Goal: Task Accomplishment & Management: Manage account settings

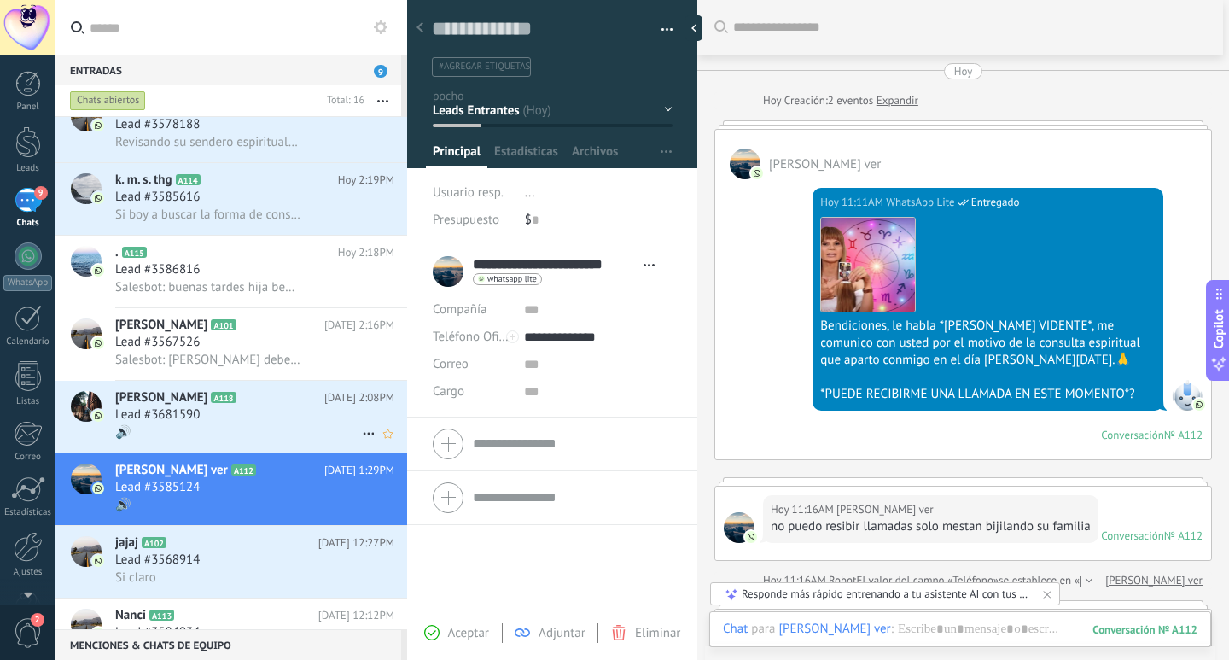
click at [295, 429] on div "🔊" at bounding box center [254, 432] width 279 height 18
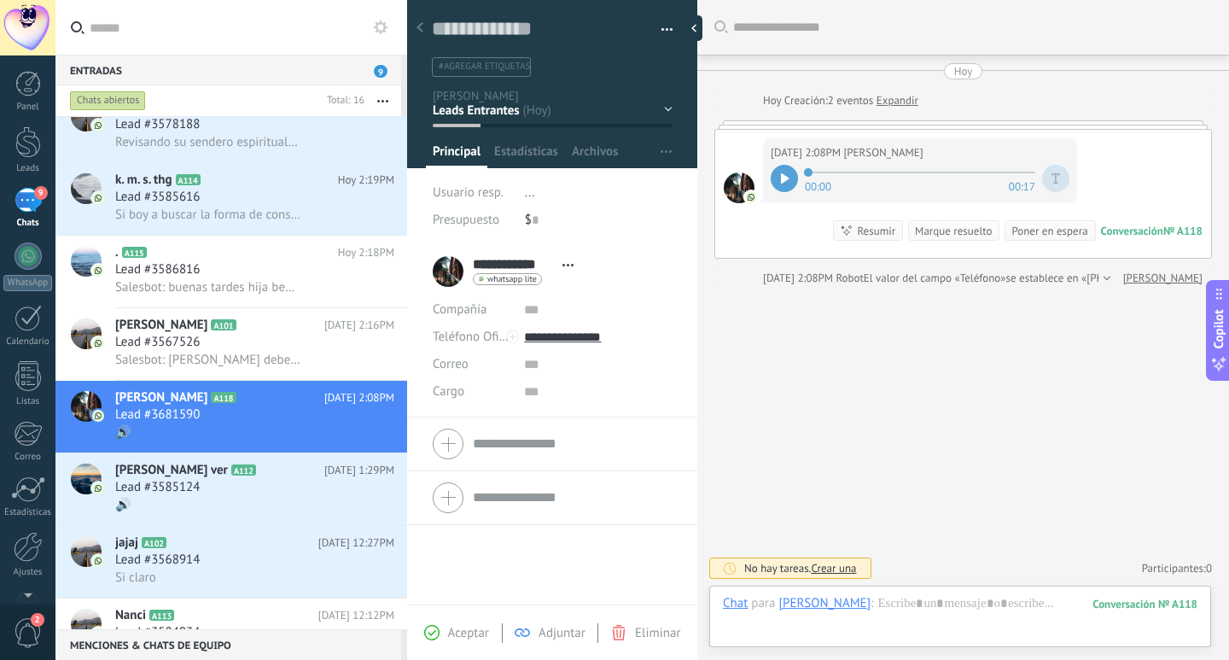
scroll to position [26, 0]
click at [300, 354] on h3 "Salesbot: [PERSON_NAME] debe ponercela de inmediato hija" at bounding box center [212, 360] width 194 height 17
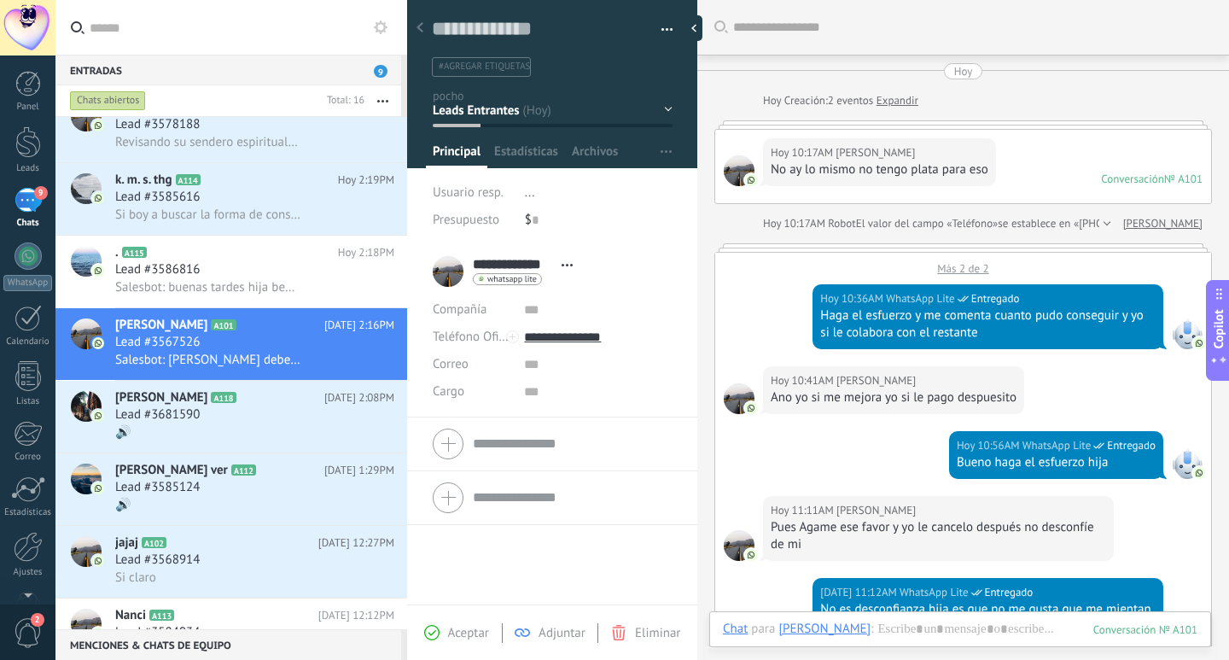
click at [958, 266] on div "Más 2 de 2" at bounding box center [963, 264] width 496 height 23
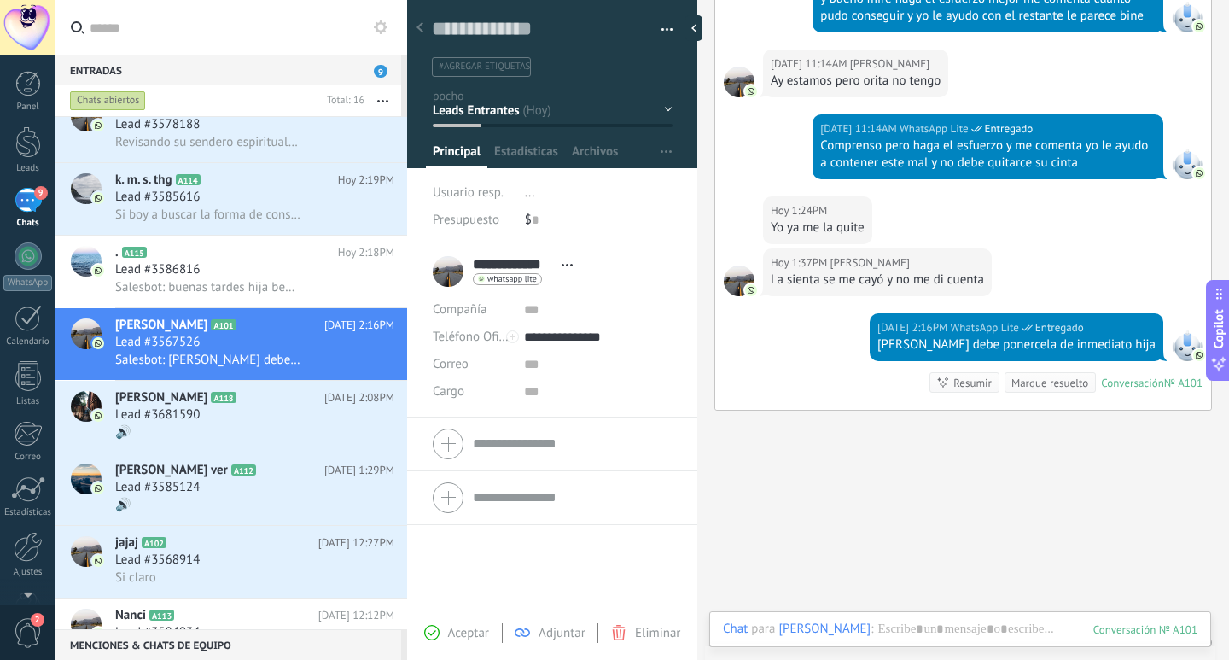
scroll to position [885, 0]
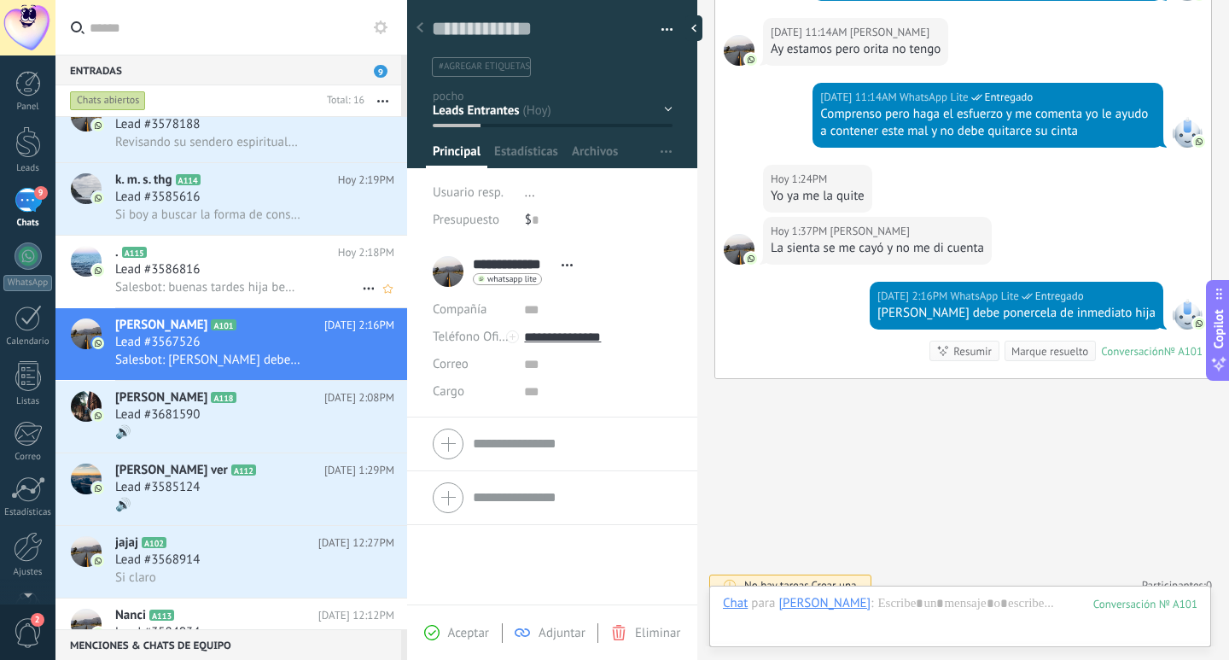
click at [277, 306] on div ". A115 [DATE] 2:18PM Lead #3586816 Salesbot: buenas tardes hija bendiciones esp…" at bounding box center [261, 272] width 292 height 72
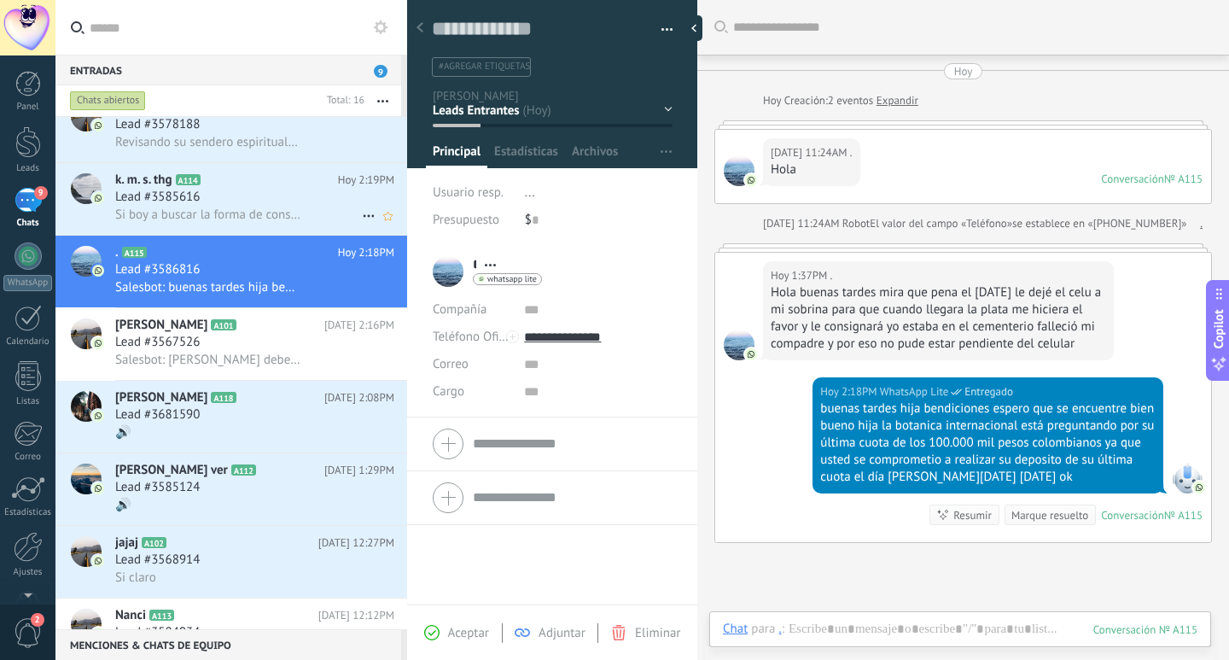
click at [224, 224] on div "k. m. s. thg A114 [DATE] 2:19PM Lead #3585616 Si boy a buscar la forma de conse…" at bounding box center [261, 199] width 292 height 72
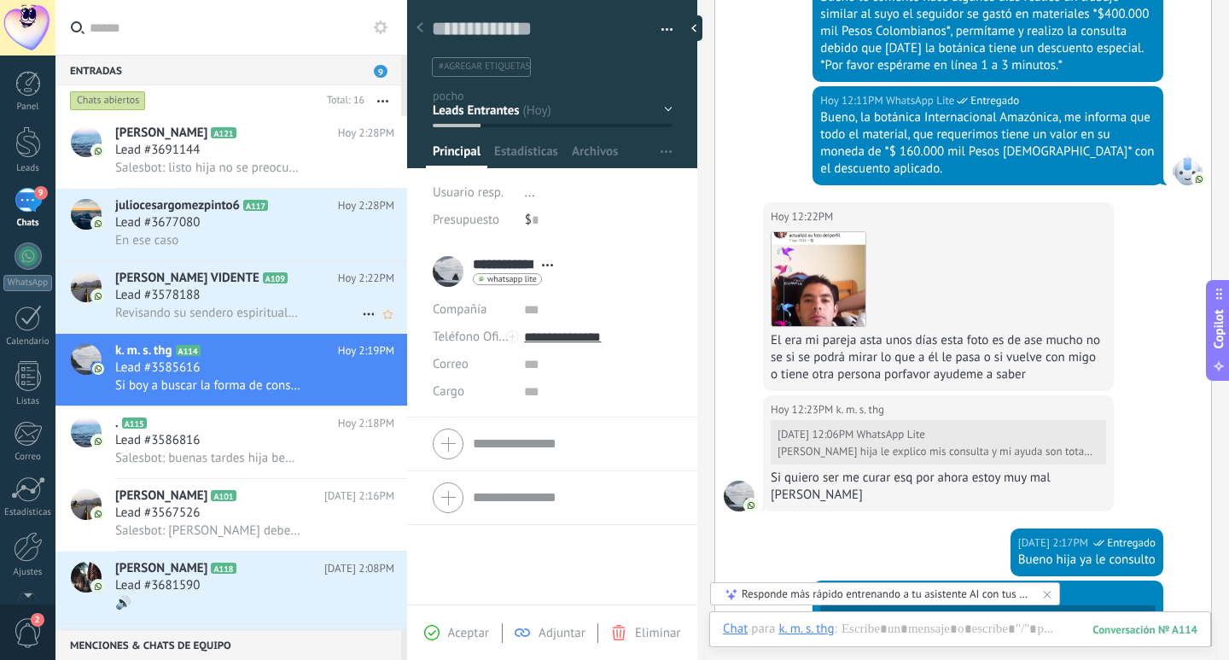
click at [259, 319] on span "Revisando su sendero espiritual en altar, logro ver algo realmente muy preocupa…" at bounding box center [207, 313] width 185 height 16
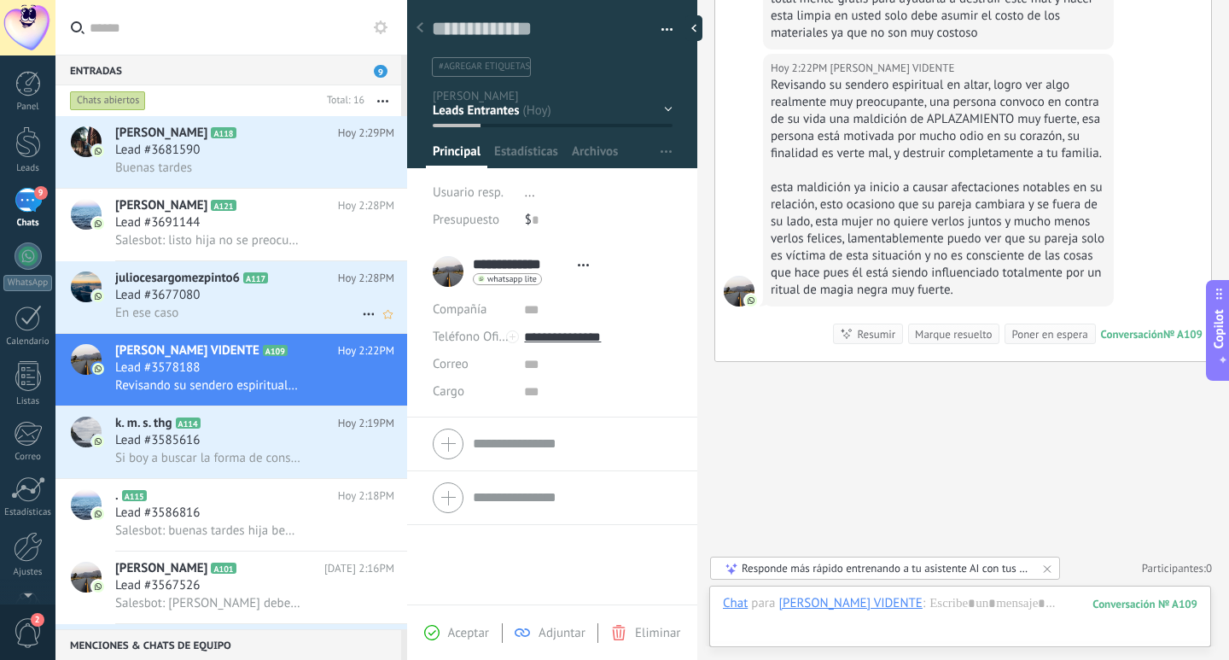
click at [283, 300] on div "Lead #3677080" at bounding box center [254, 295] width 279 height 17
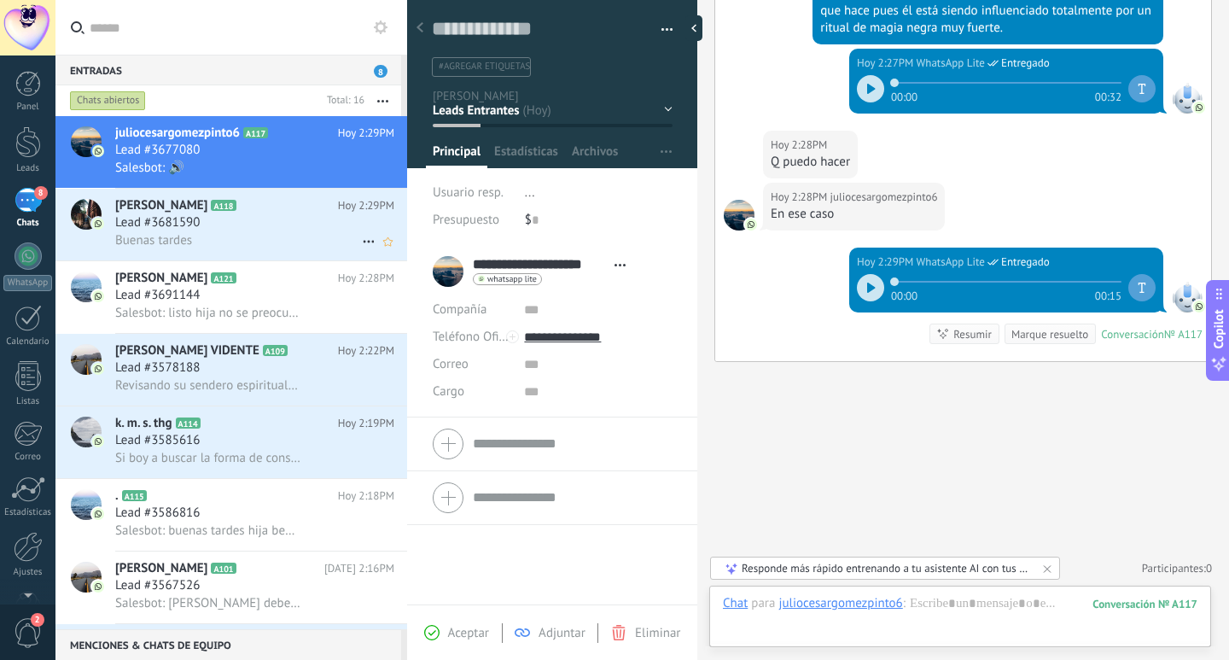
click at [258, 233] on div "Buenas tardes" at bounding box center [254, 240] width 279 height 18
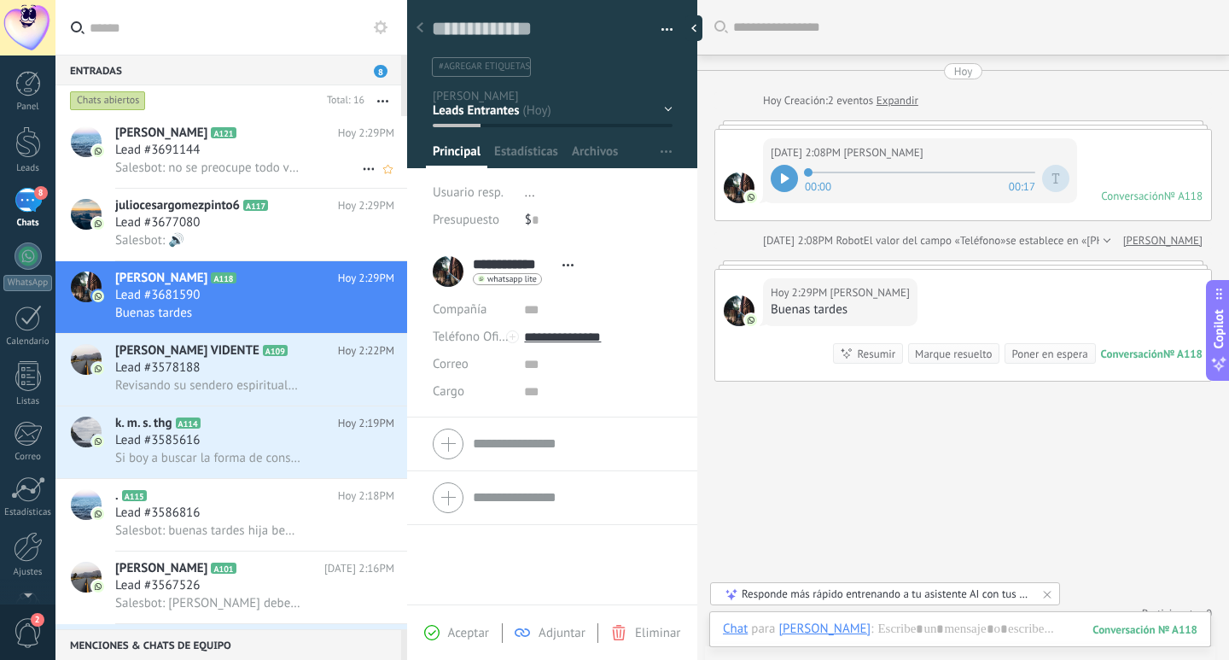
click at [327, 170] on div "Salesbot: no se preocupe todo va marchando excelente hija" at bounding box center [254, 168] width 279 height 18
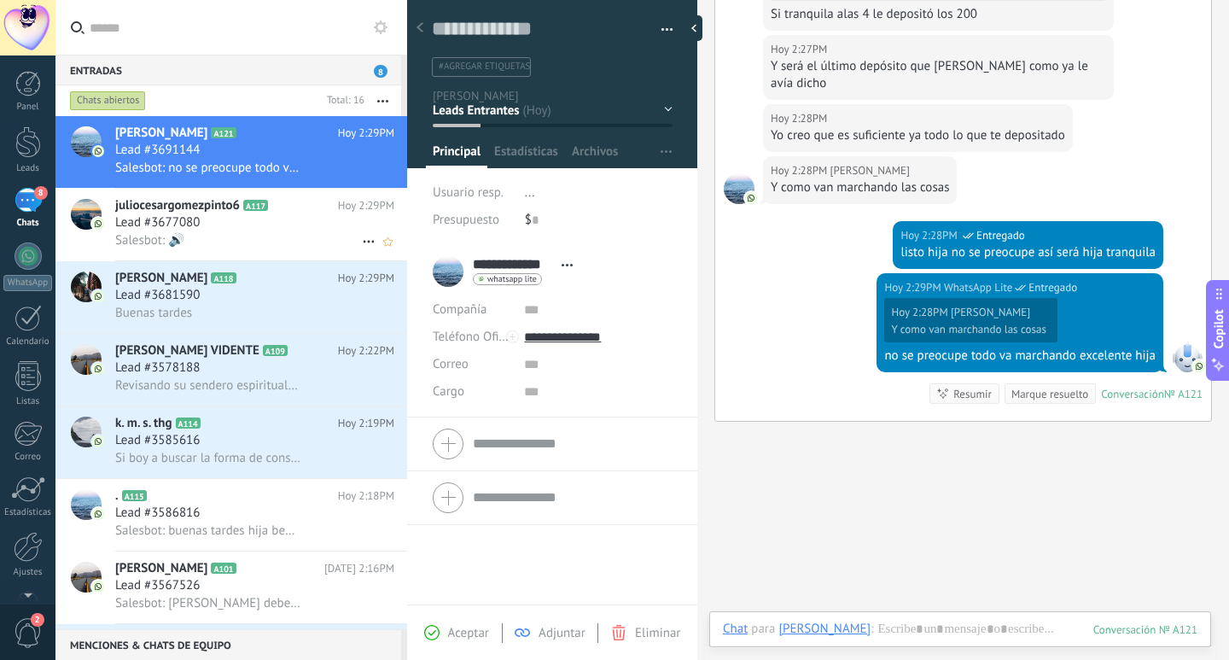
click at [314, 216] on div "Lead #3677080" at bounding box center [254, 222] width 279 height 17
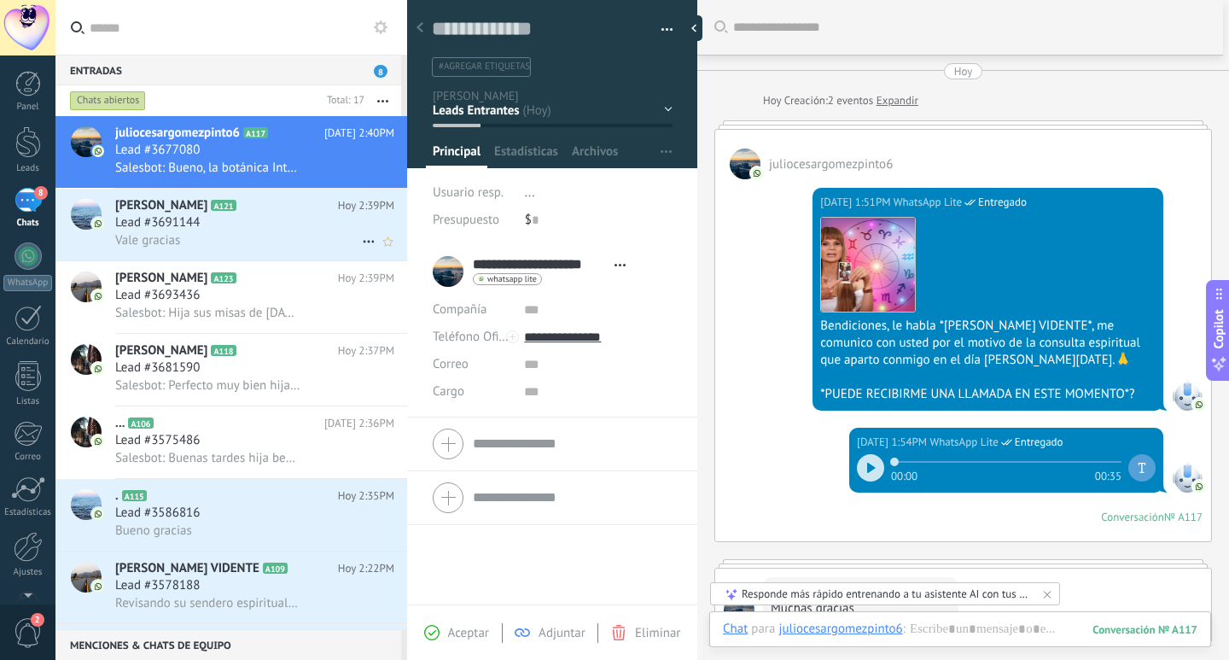
click at [271, 231] on div "Lead #3691144" at bounding box center [254, 222] width 279 height 17
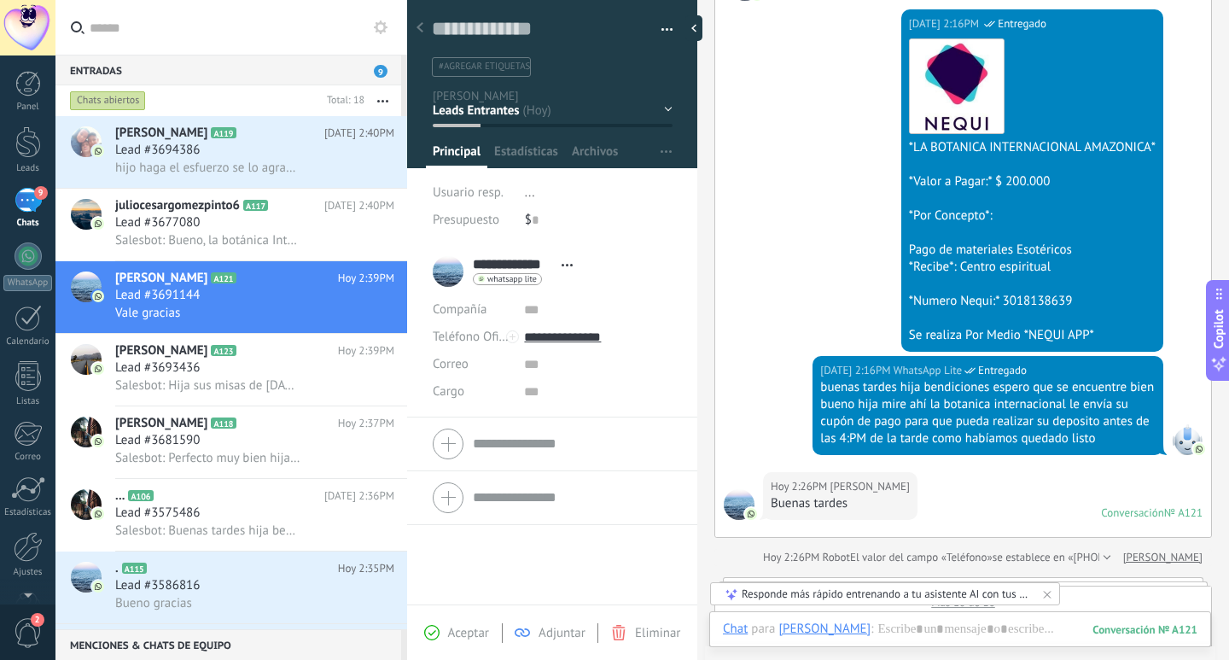
scroll to position [605, 0]
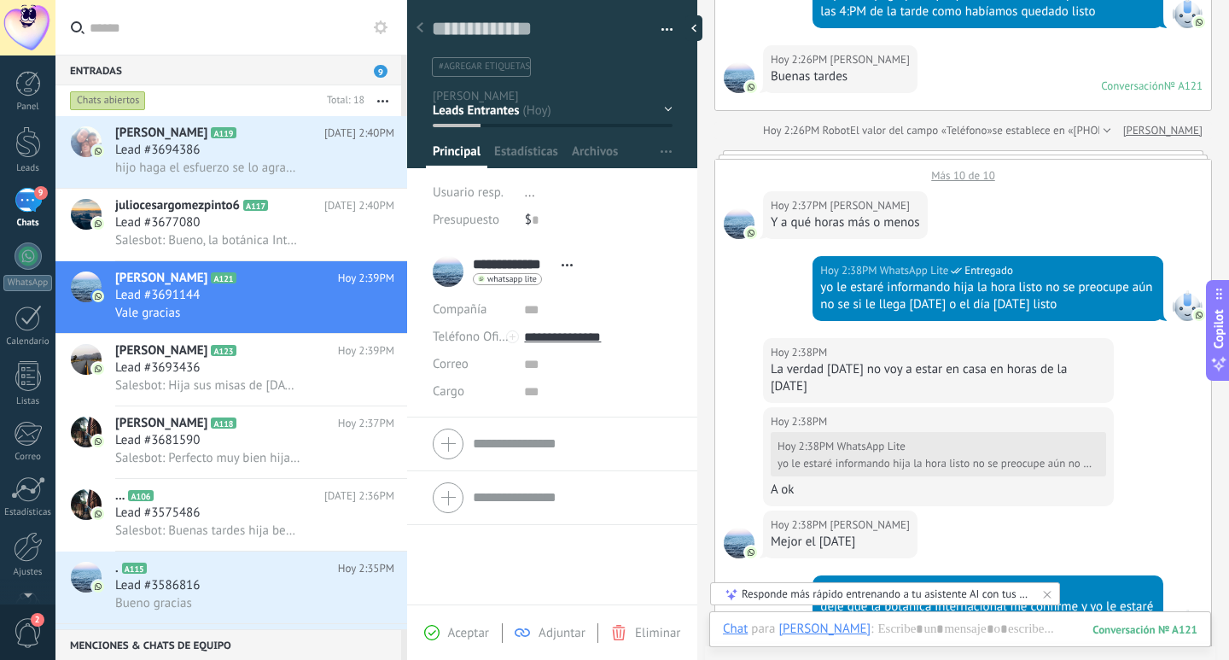
click at [976, 172] on div "Más 10 de 10" at bounding box center [963, 171] width 496 height 23
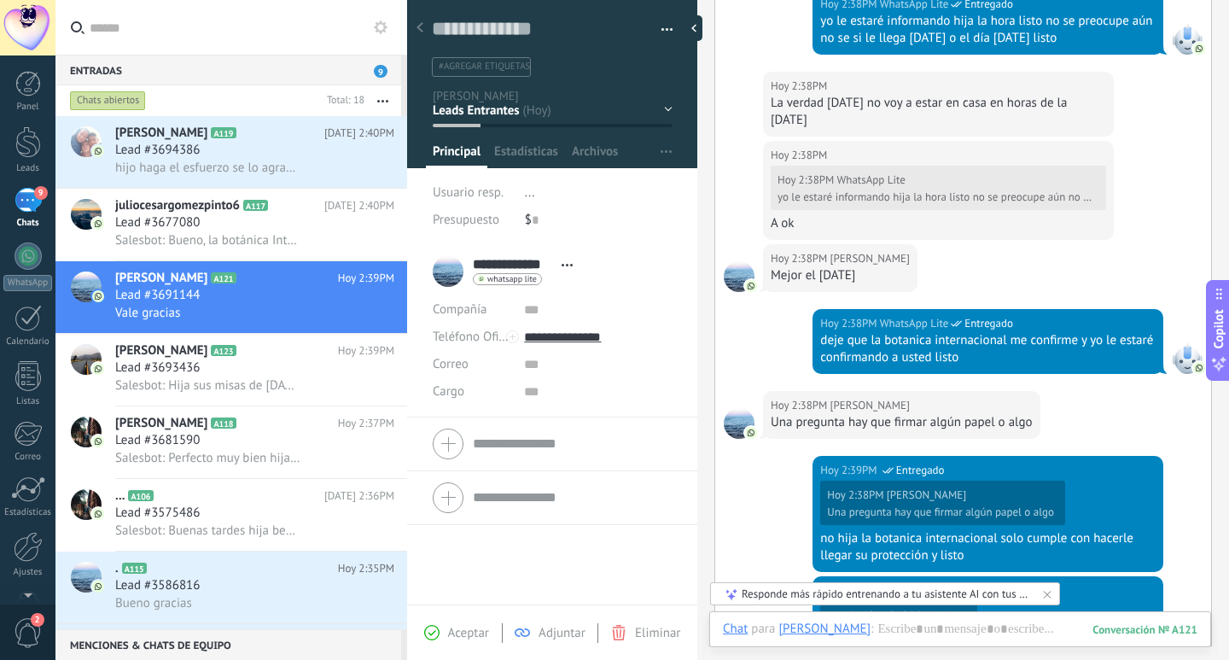
scroll to position [1884, 0]
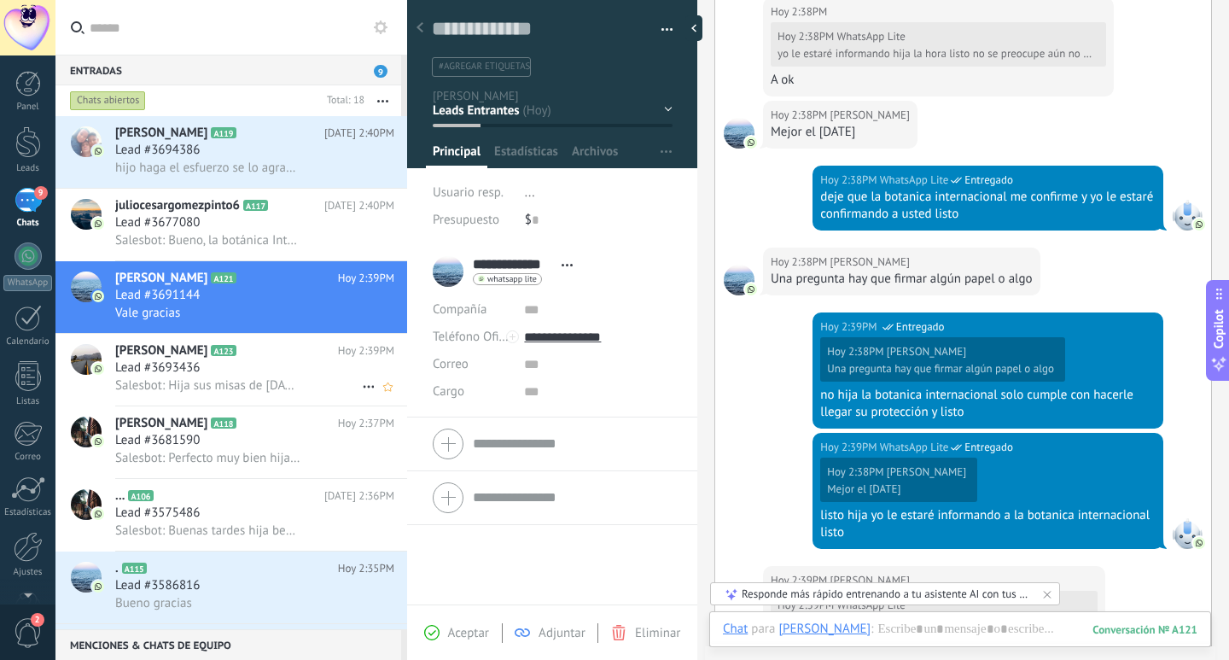
click at [255, 367] on div "Lead #3693436" at bounding box center [254, 367] width 279 height 17
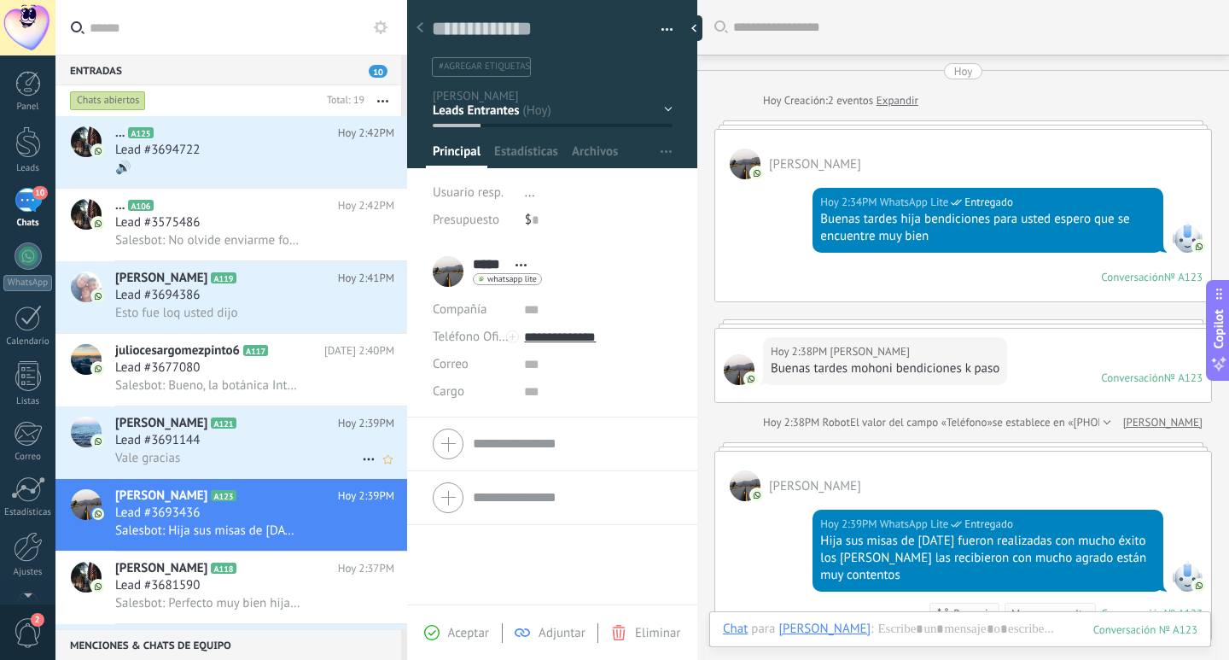
click at [296, 462] on div "Vale gracias" at bounding box center [254, 458] width 279 height 18
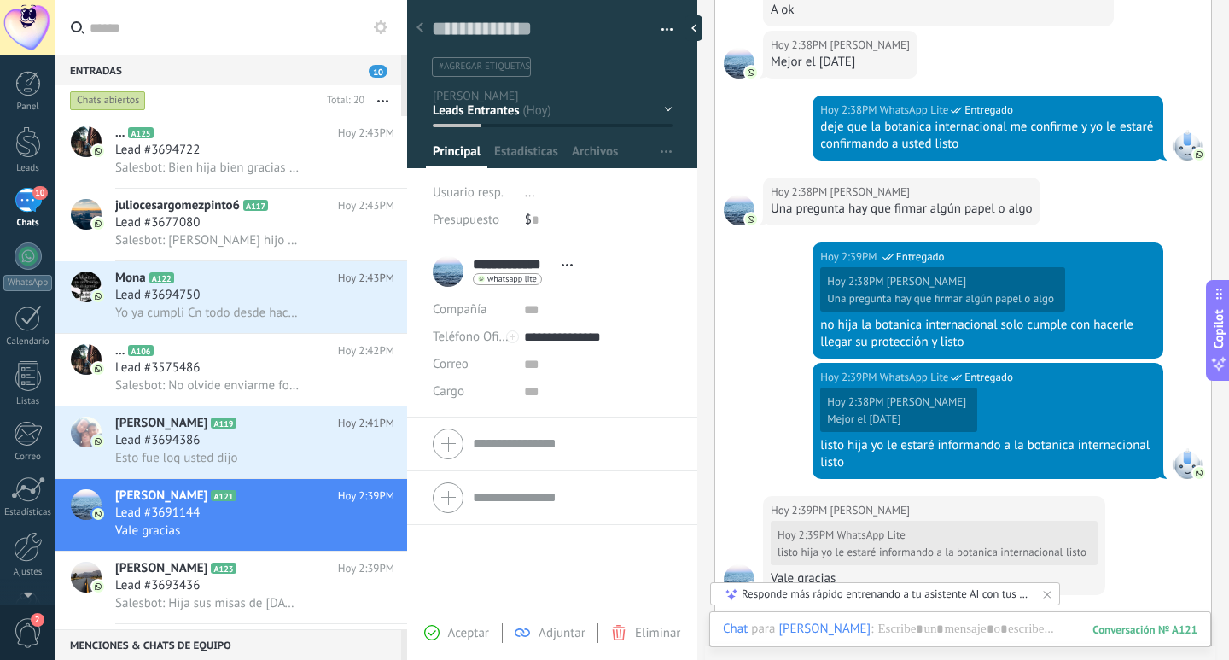
scroll to position [1374, 0]
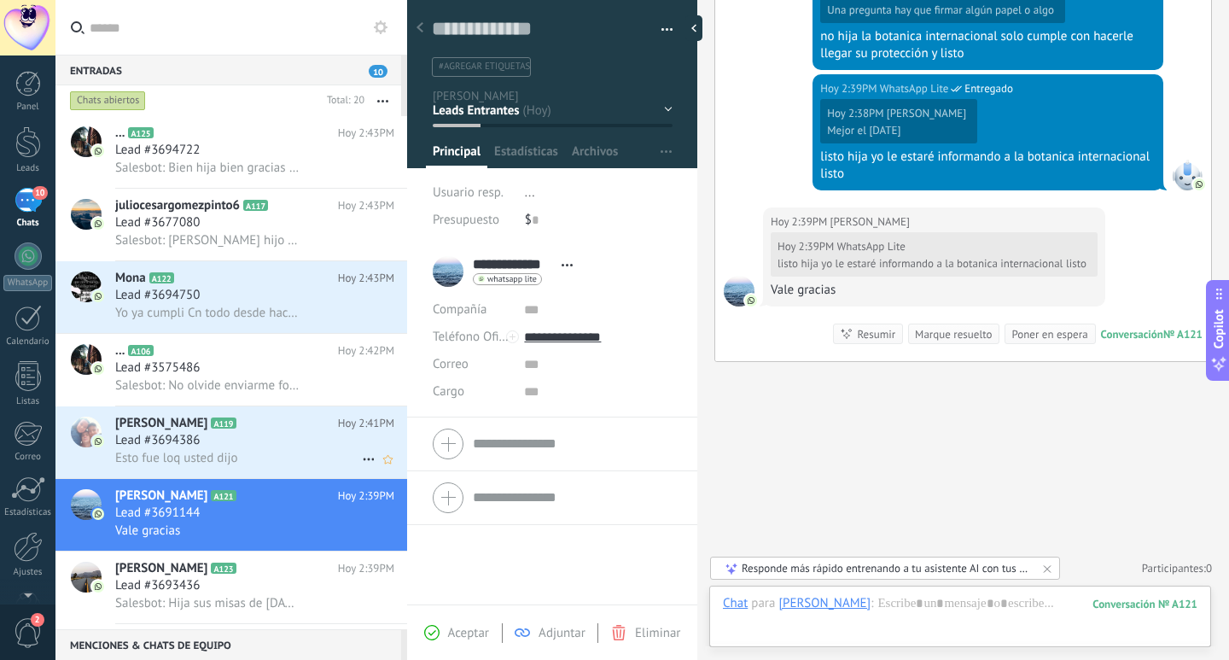
click at [287, 453] on div "Esto fue loq usted dijo" at bounding box center [254, 458] width 279 height 18
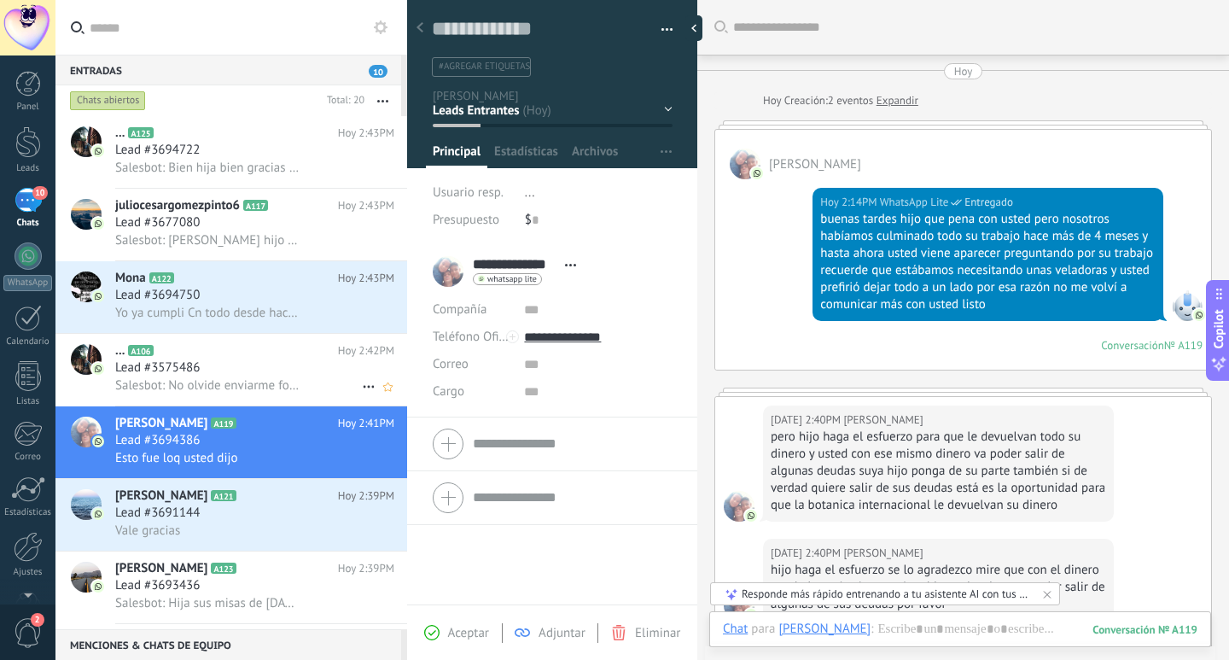
click at [290, 373] on div "Lead #3575486" at bounding box center [254, 367] width 279 height 17
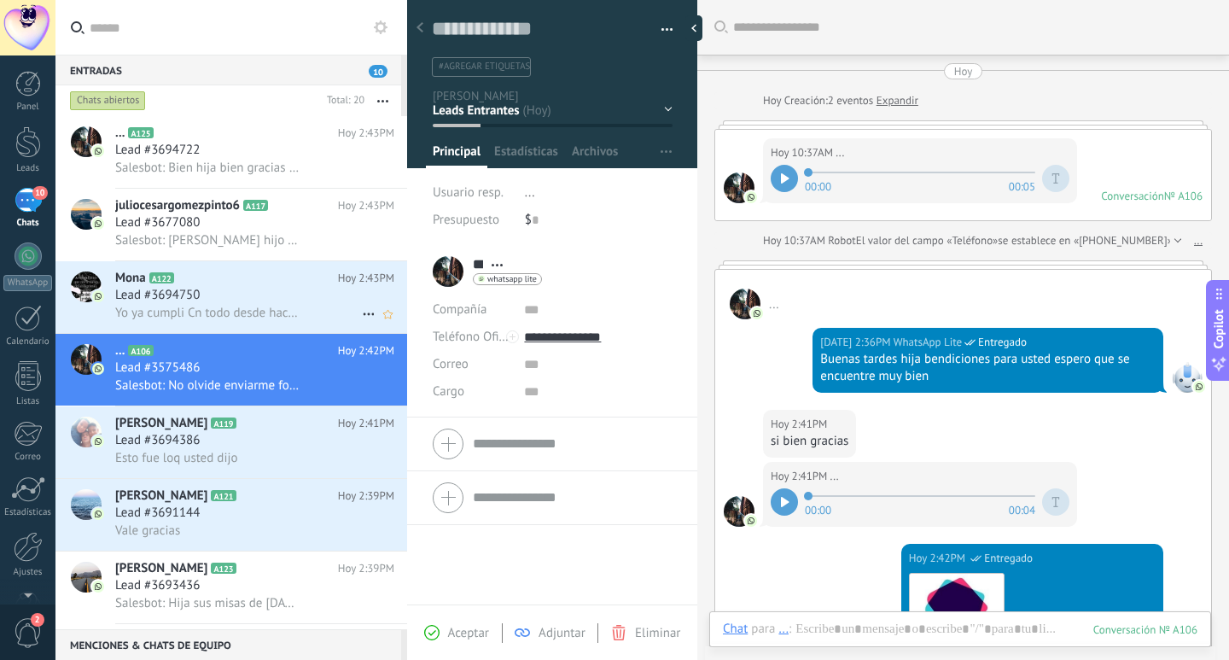
click at [266, 286] on h2 "Mona A122" at bounding box center [226, 278] width 223 height 17
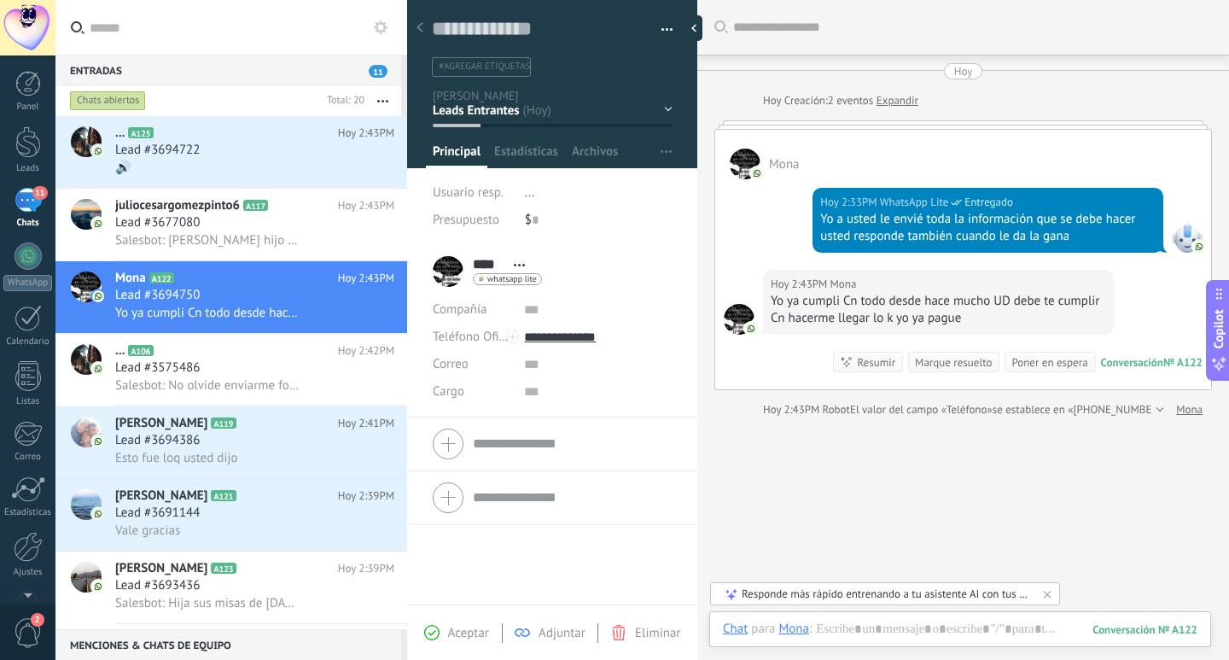
click at [957, 156] on div "Mona" at bounding box center [963, 155] width 496 height 50
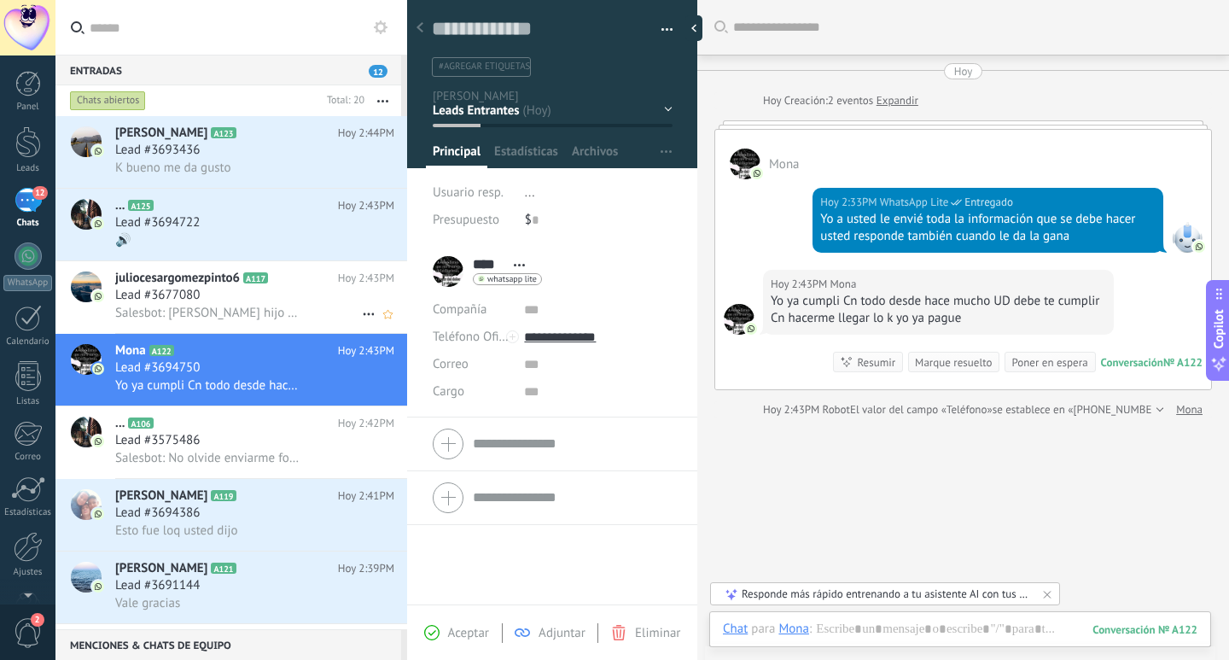
click at [341, 293] on div "Lead #3677080" at bounding box center [254, 295] width 279 height 17
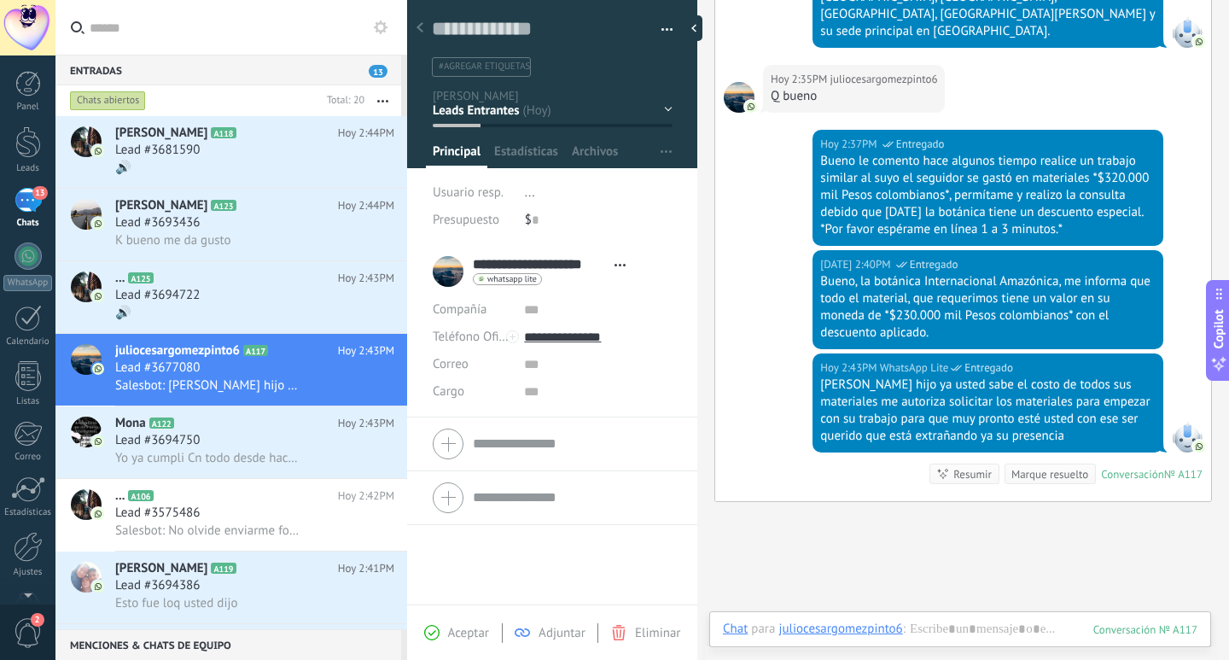
scroll to position [1369, 0]
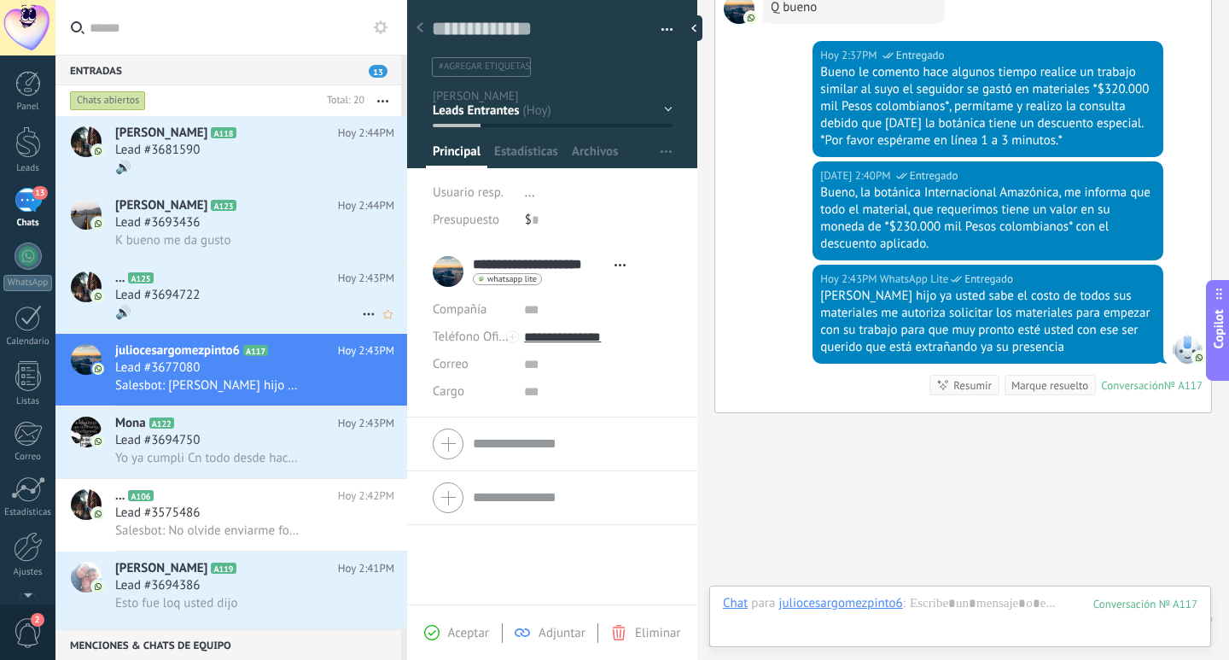
click at [290, 278] on h2 "... A125" at bounding box center [226, 278] width 223 height 17
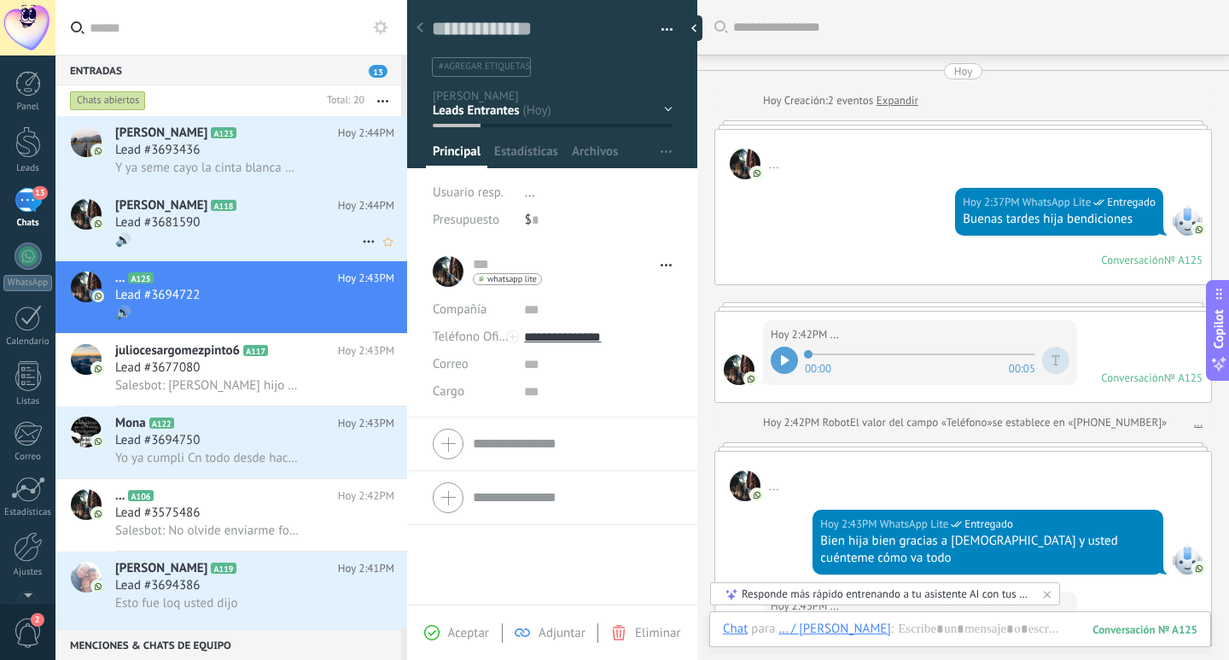
click at [308, 234] on div "🔊" at bounding box center [254, 240] width 279 height 18
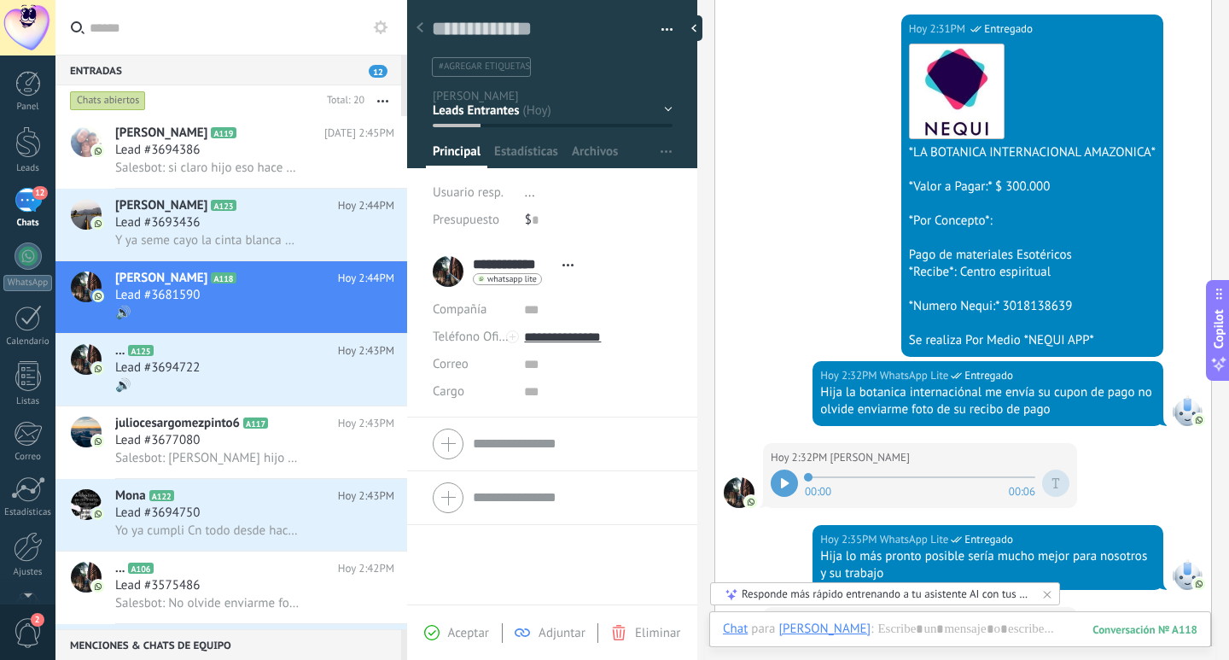
scroll to position [910, 0]
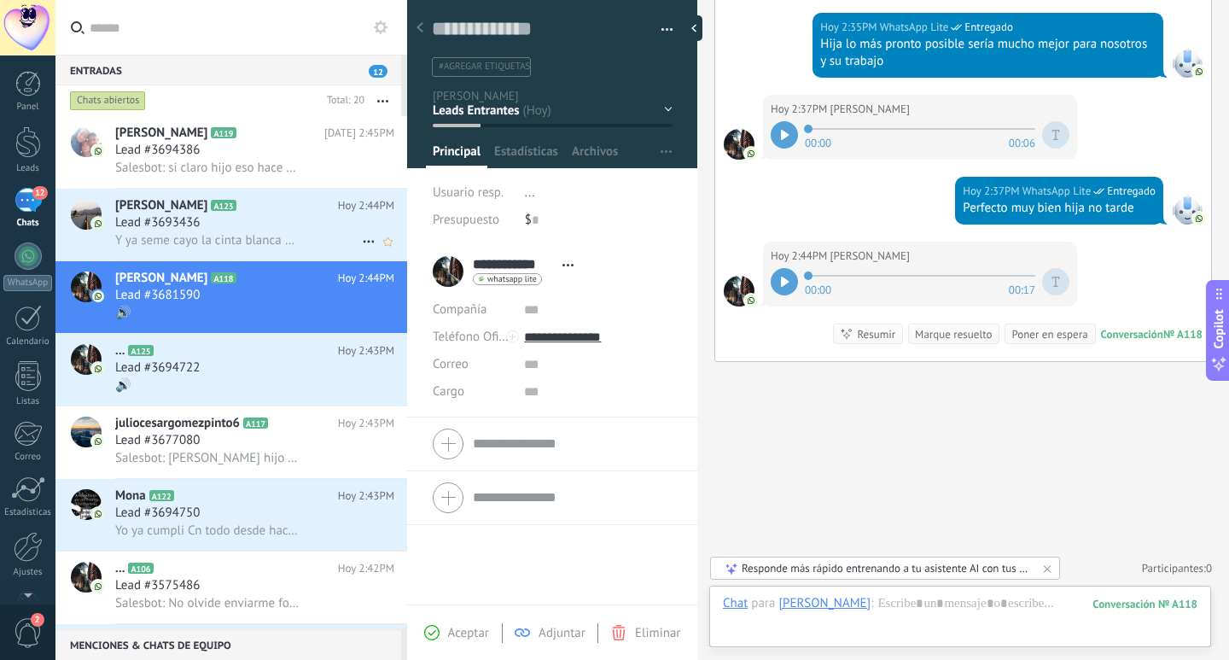
click at [248, 233] on span "Y ya seme cayo la cinta blanca no le ase ome pongo otro" at bounding box center [207, 240] width 185 height 16
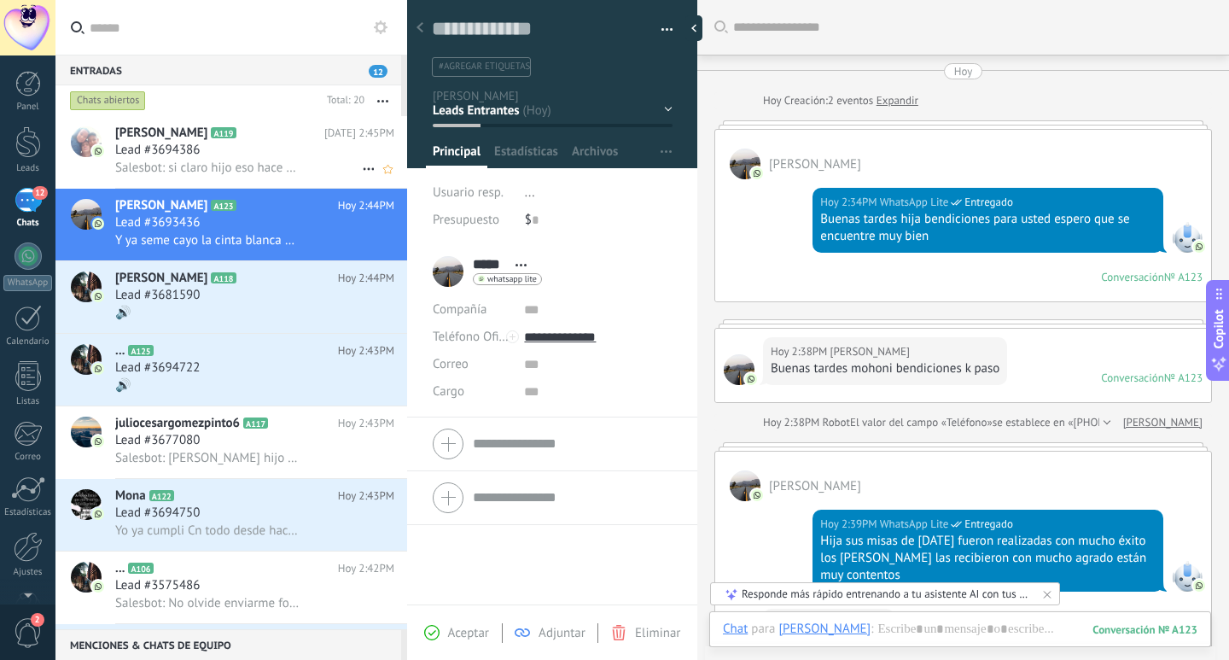
click at [260, 155] on div "Lead #3694386" at bounding box center [254, 150] width 279 height 17
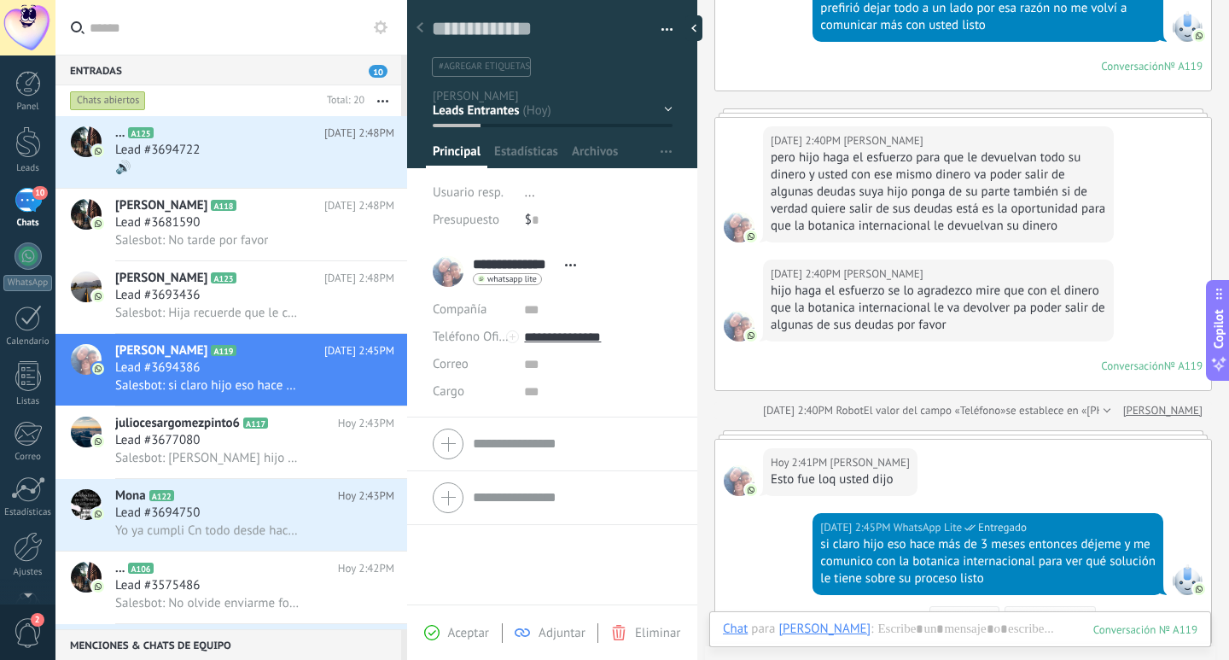
scroll to position [427, 0]
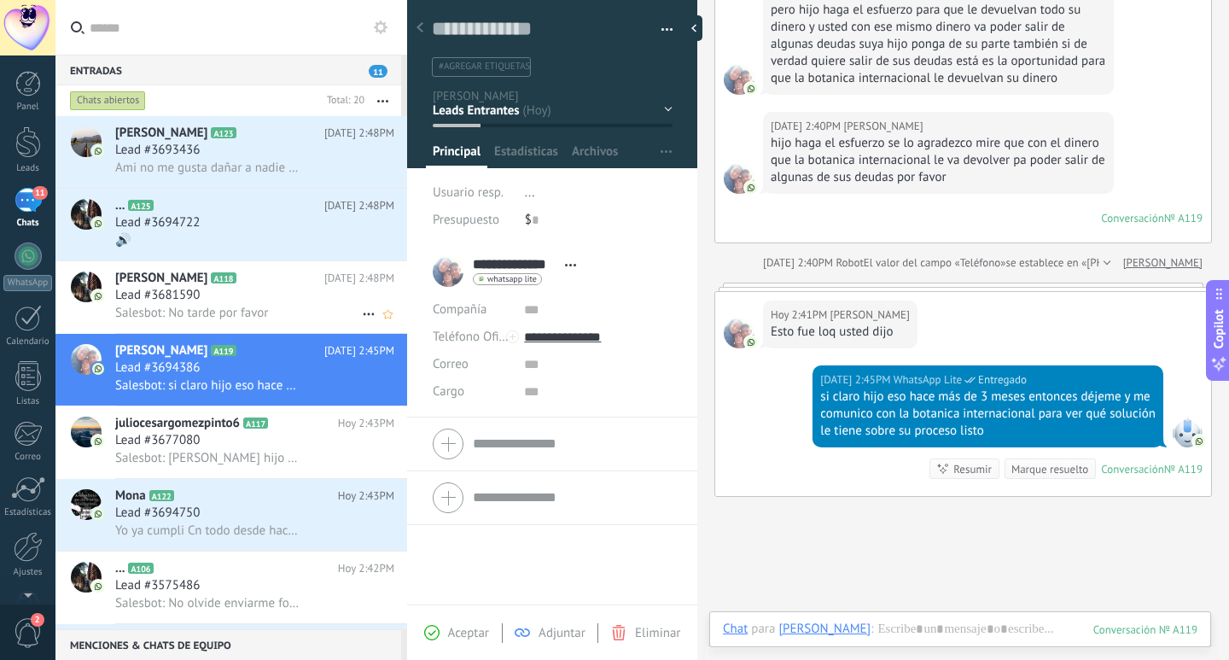
click at [308, 321] on div "Salesbot: No tarde por favor" at bounding box center [254, 313] width 279 height 18
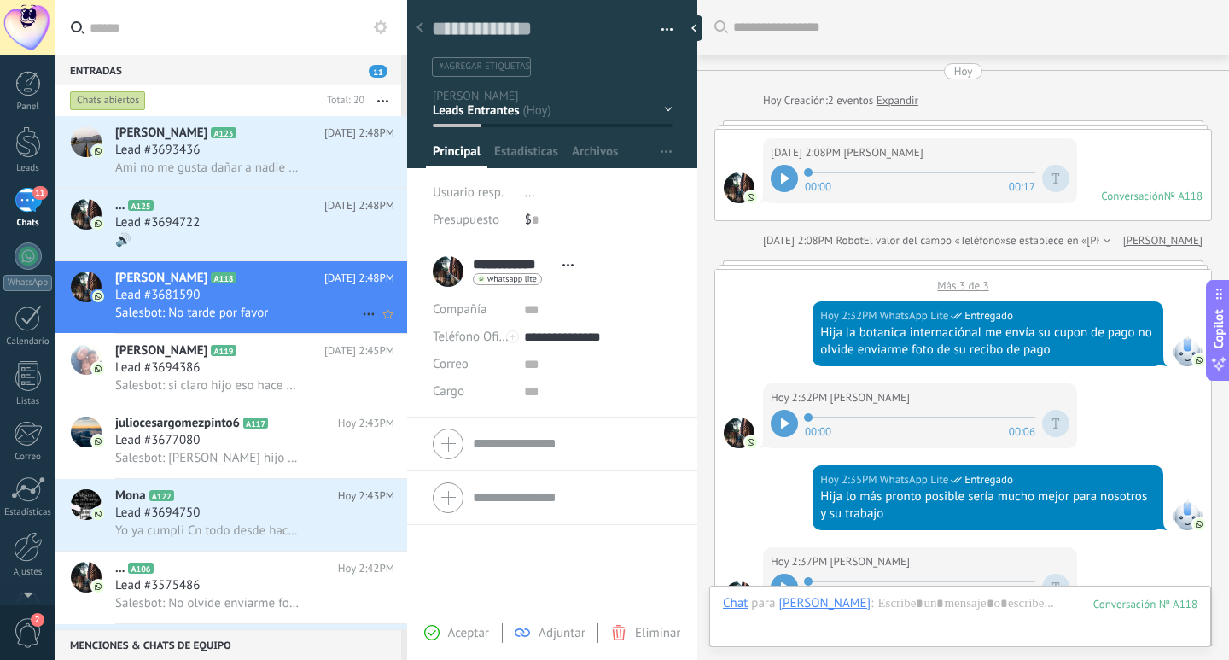
scroll to position [744, 0]
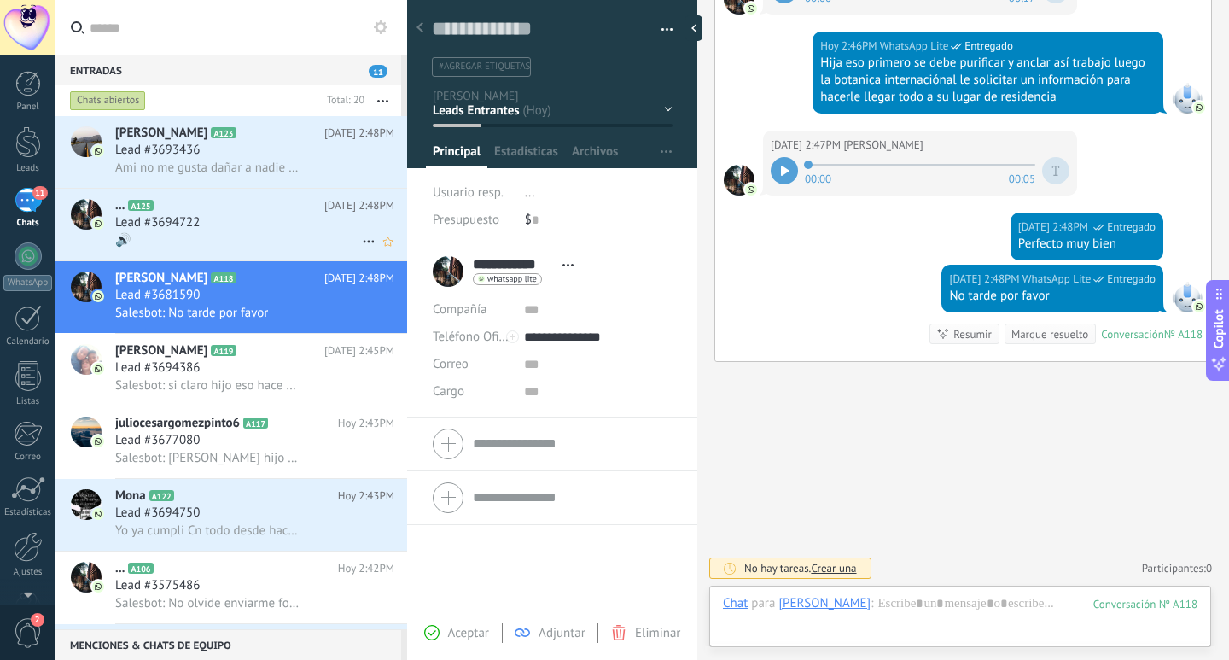
click at [304, 252] on div "... A125 Hoy 2:48PM Lead #3694722 🔊" at bounding box center [261, 225] width 292 height 72
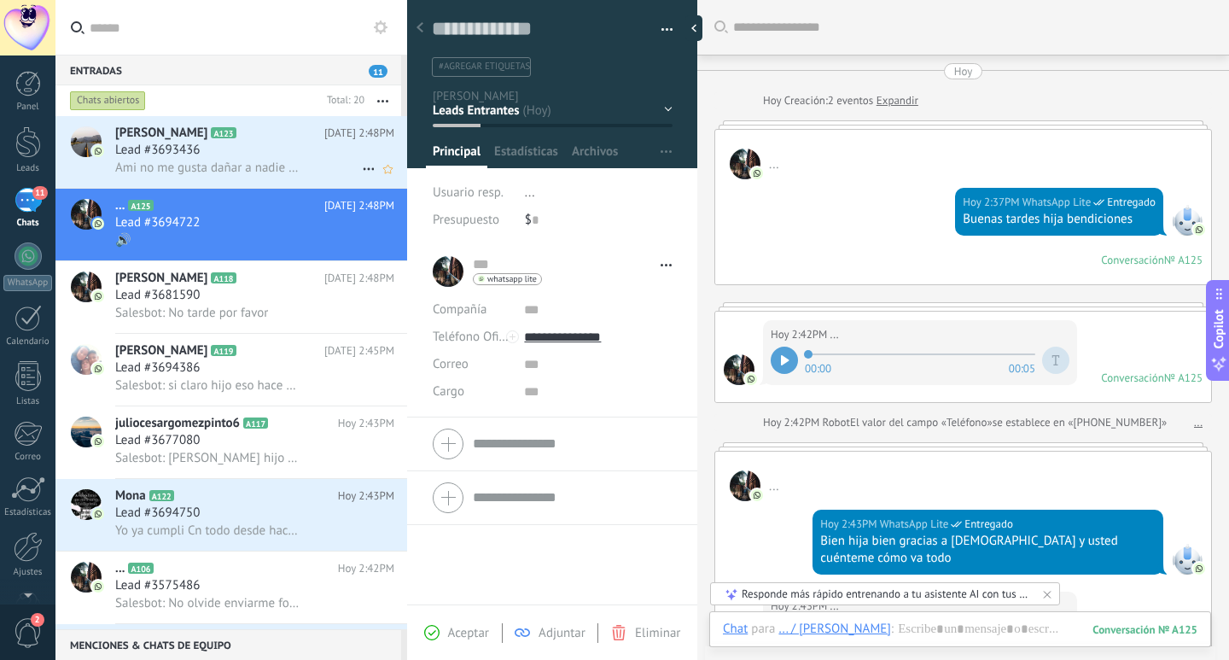
click at [309, 159] on div "Ami no me gusta dañar a nadie todo selo dejo atodos los santos k eyos tomen jus…" at bounding box center [254, 168] width 279 height 18
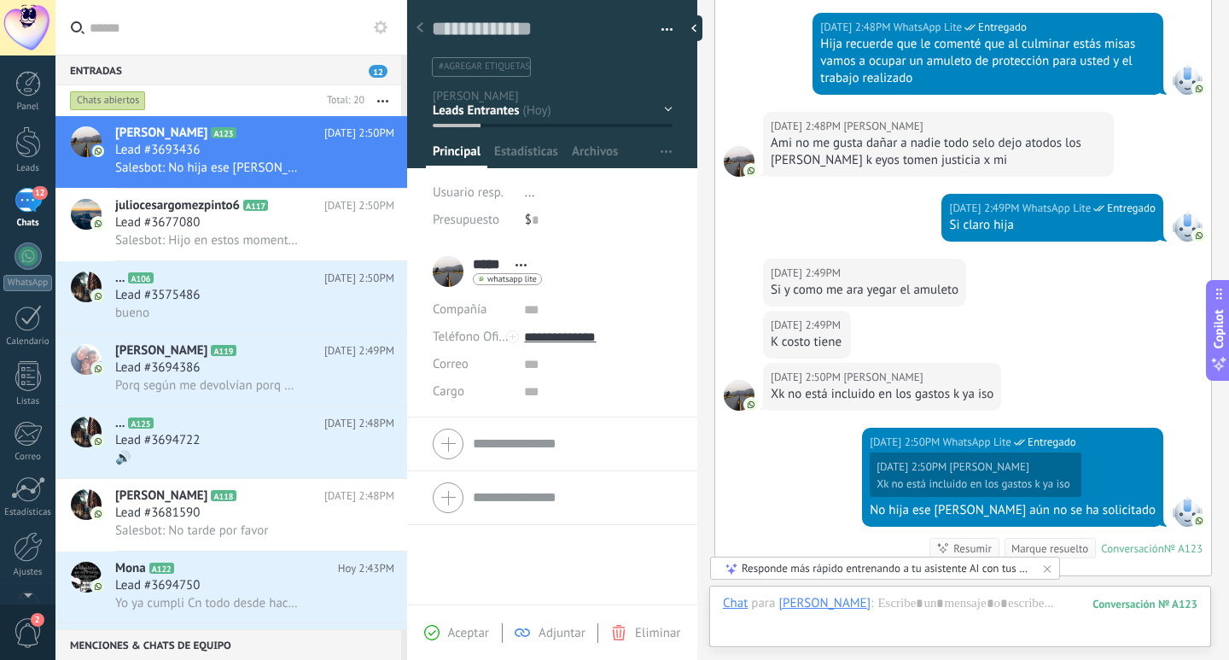
scroll to position [1333, 0]
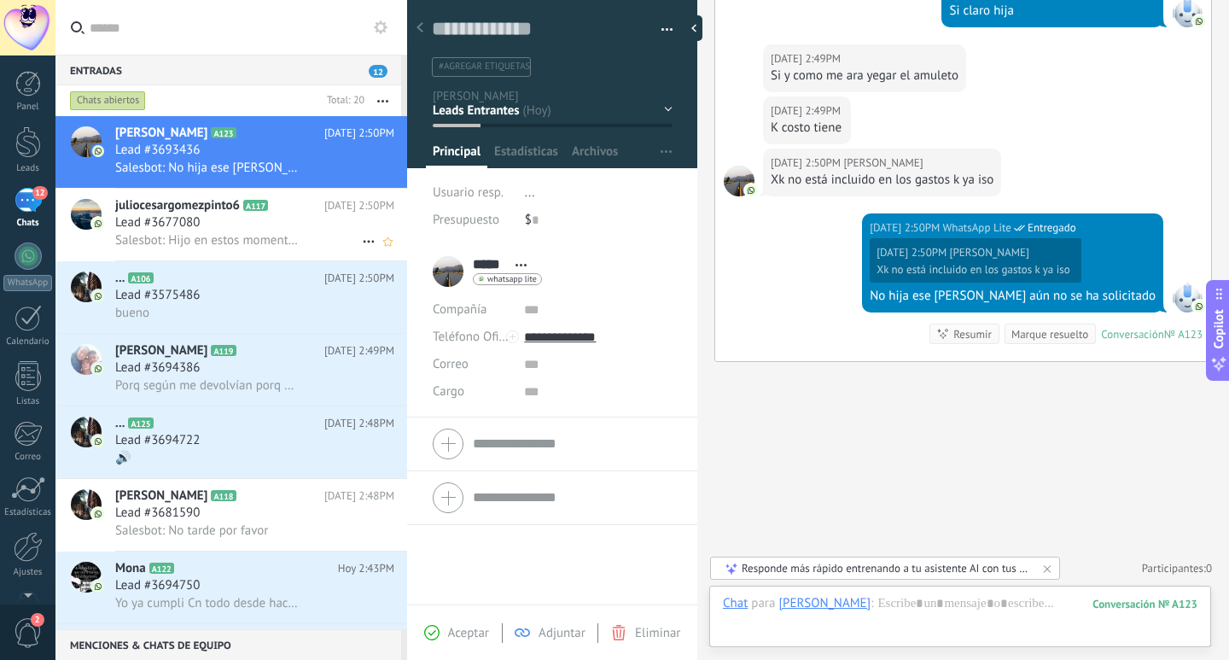
click at [225, 228] on div "Lead #3677080" at bounding box center [254, 222] width 279 height 17
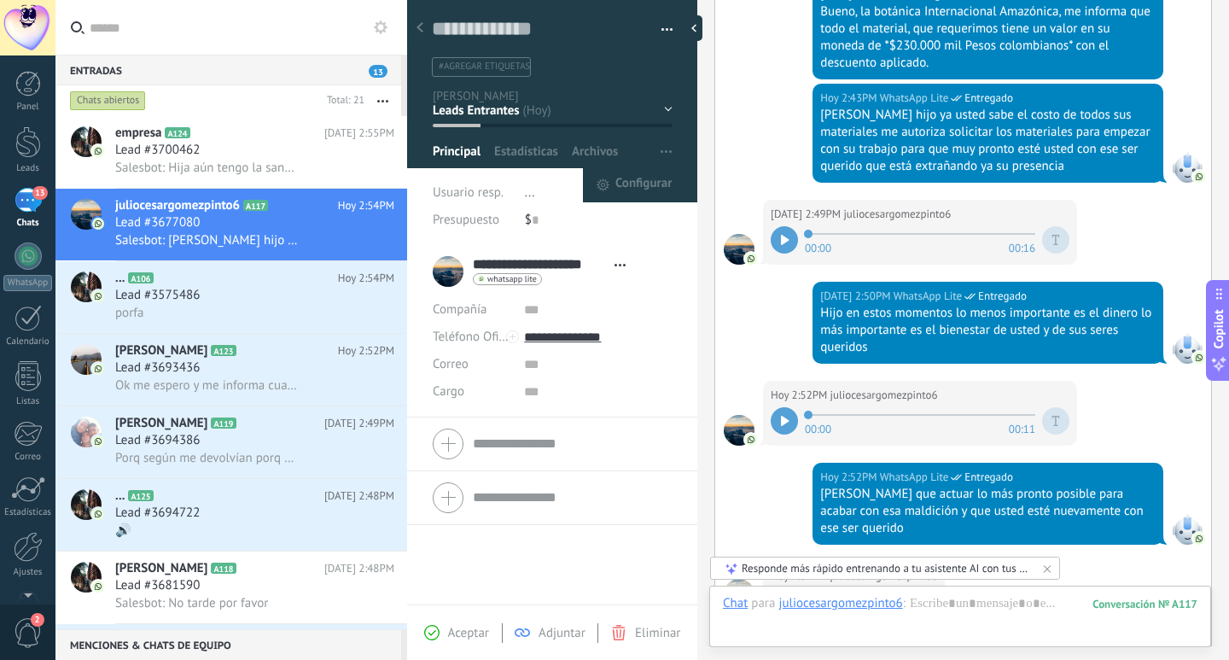
scroll to position [1795, 0]
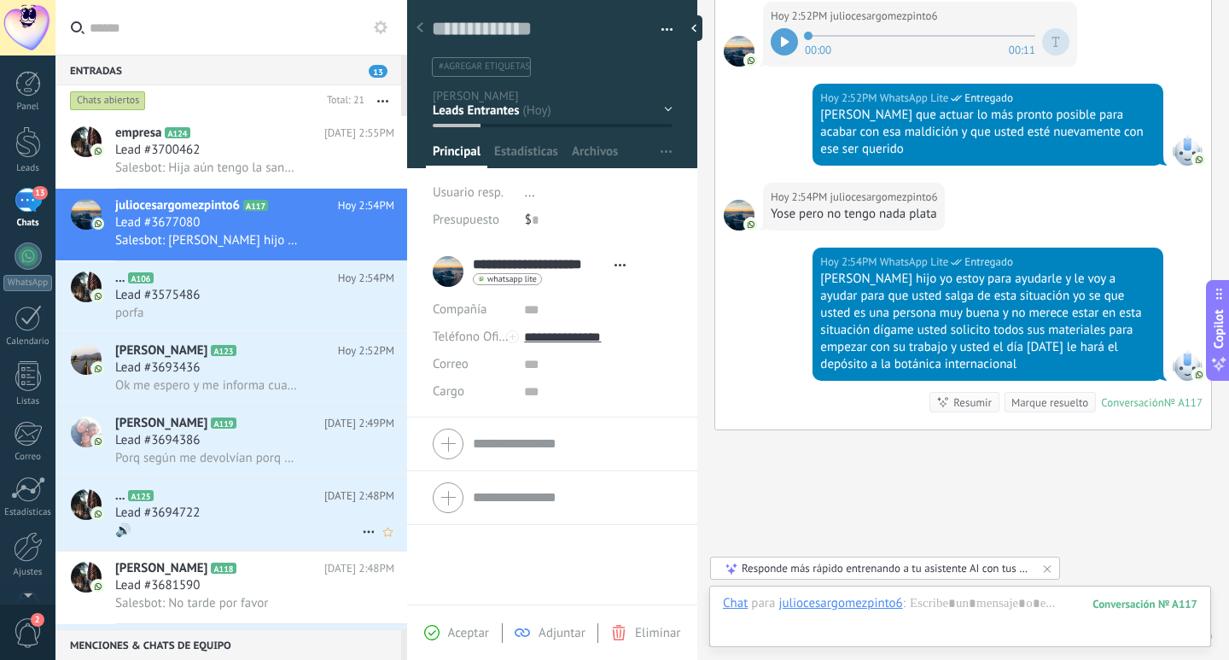
click at [296, 518] on div "Lead #3694722" at bounding box center [254, 513] width 279 height 17
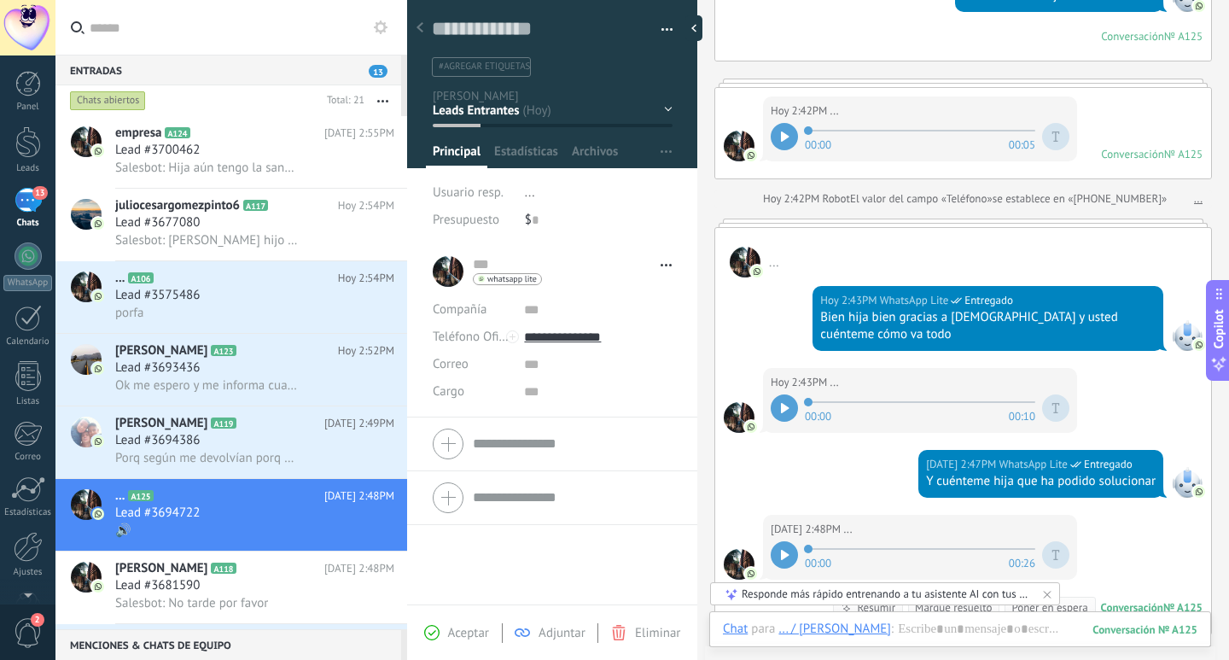
scroll to position [480, 0]
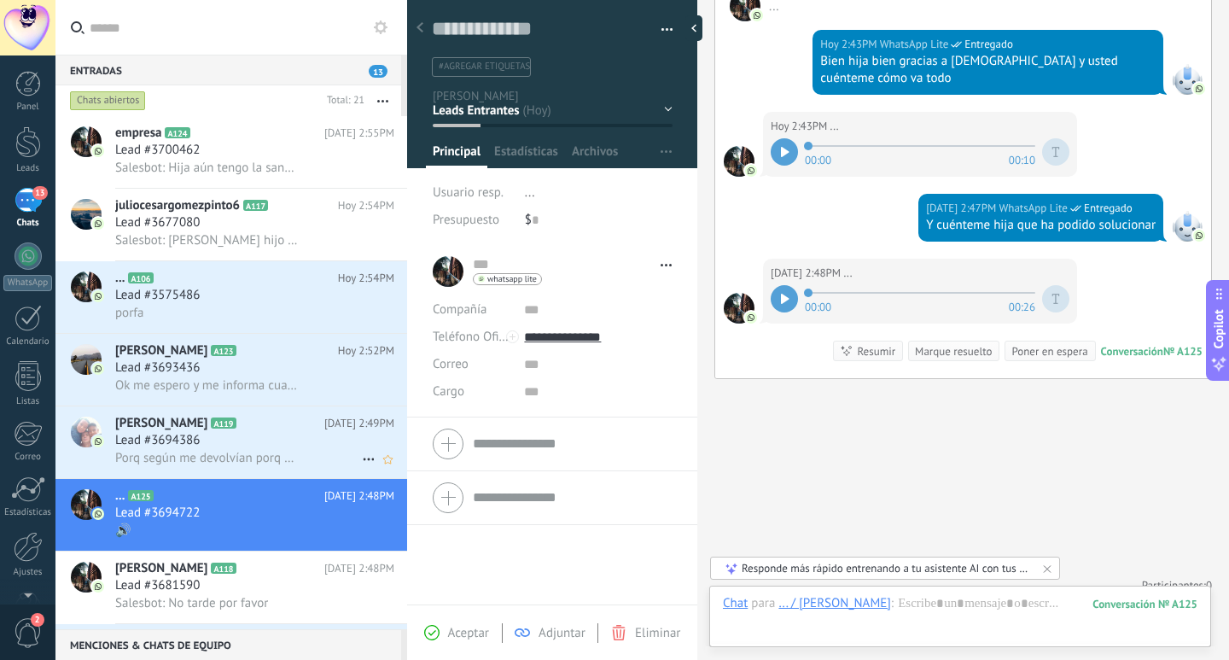
click at [234, 459] on span "Porq según me devolvían porq no pasó nada con todo lo q se hizo" at bounding box center [207, 458] width 185 height 16
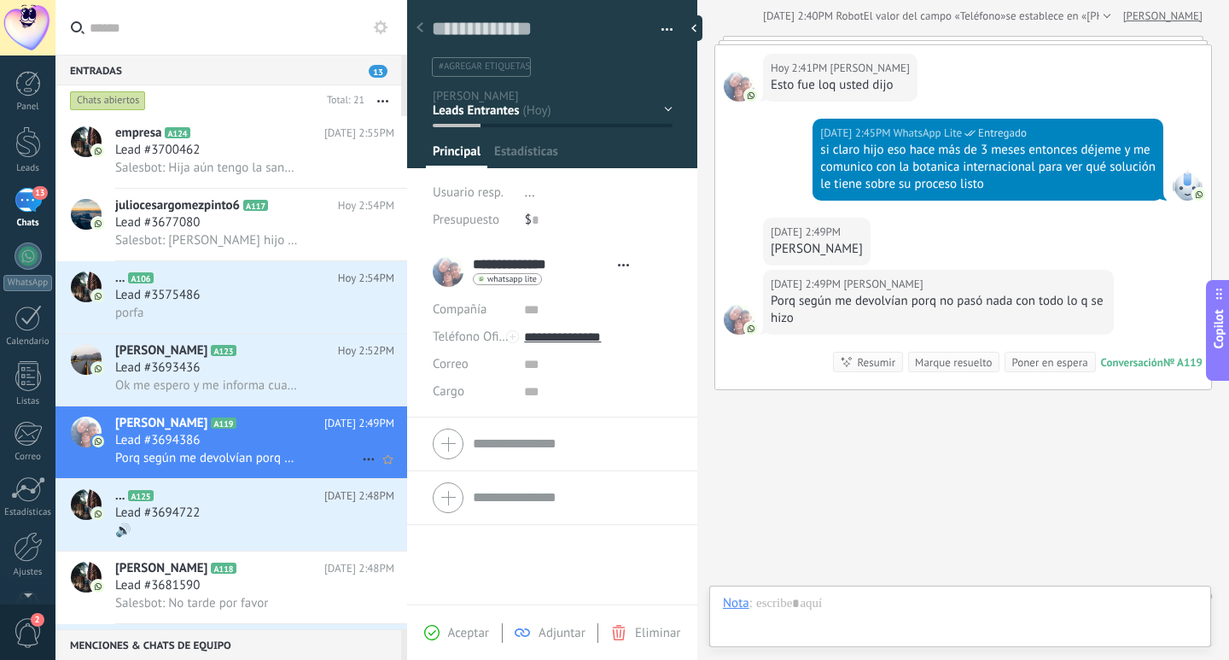
scroll to position [26, 0]
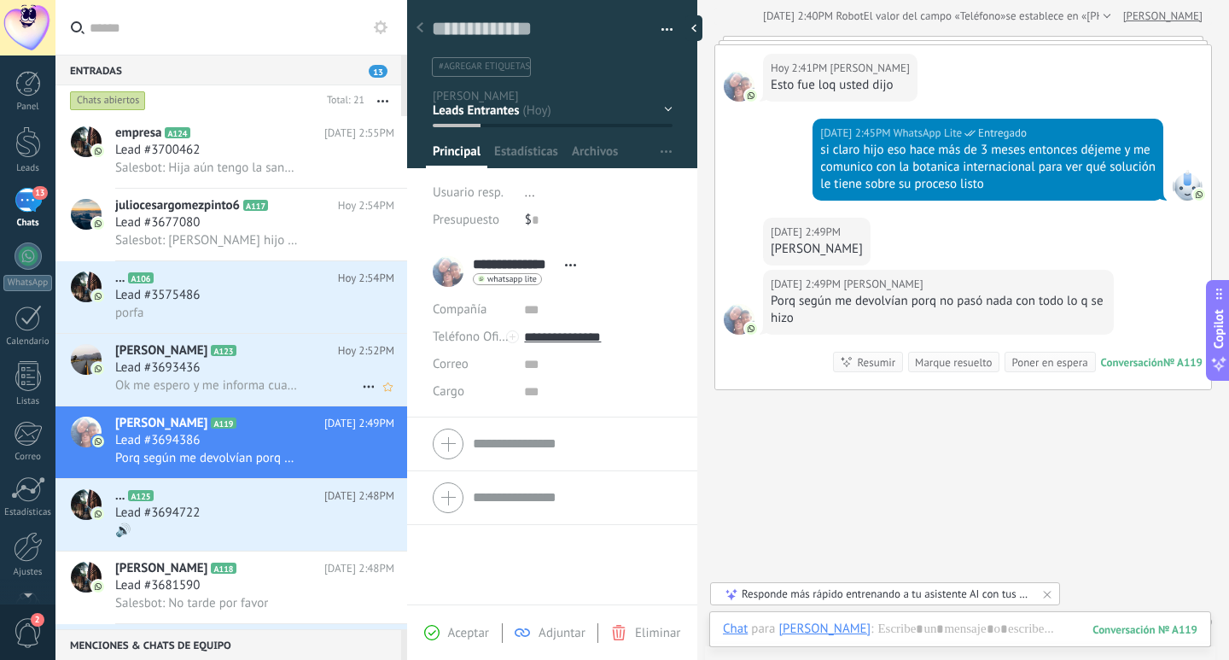
click at [241, 363] on div "Lead #3693436" at bounding box center [254, 367] width 279 height 17
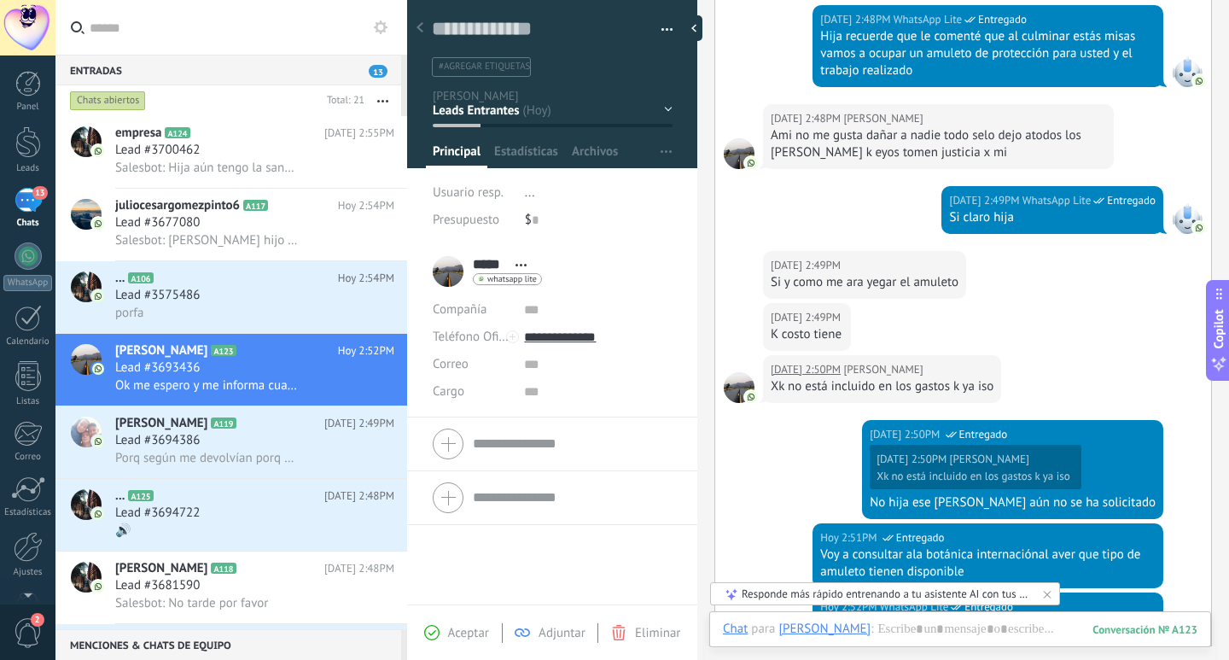
scroll to position [201, 0]
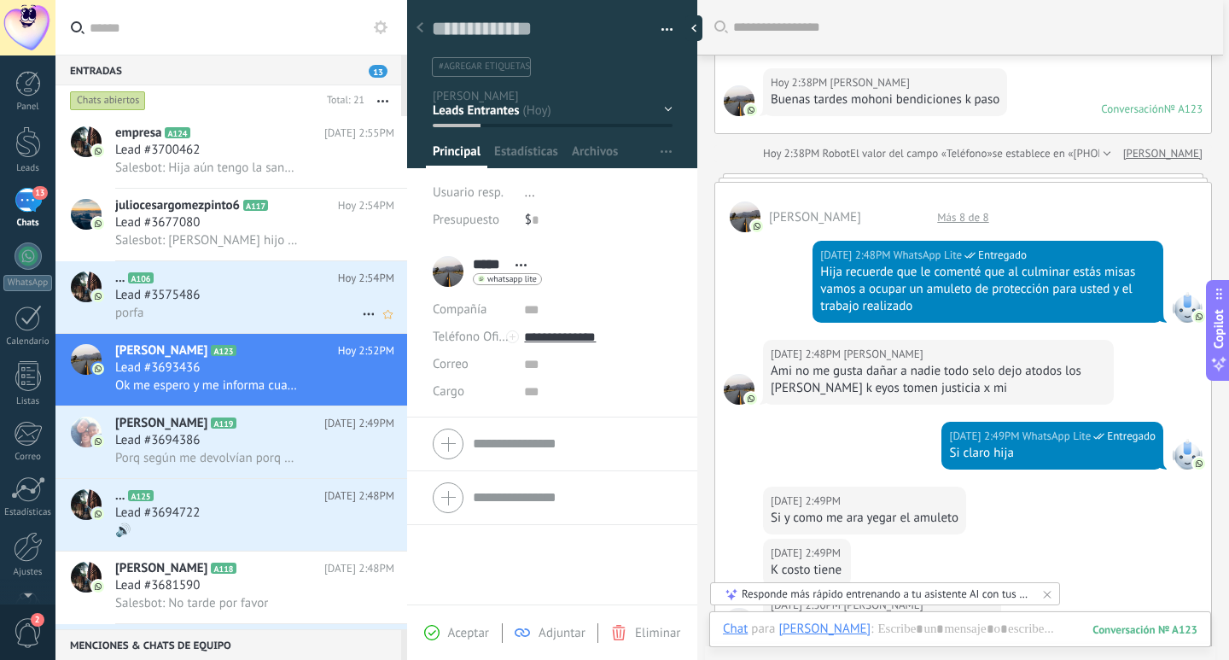
click at [268, 321] on div "porfa" at bounding box center [254, 313] width 279 height 18
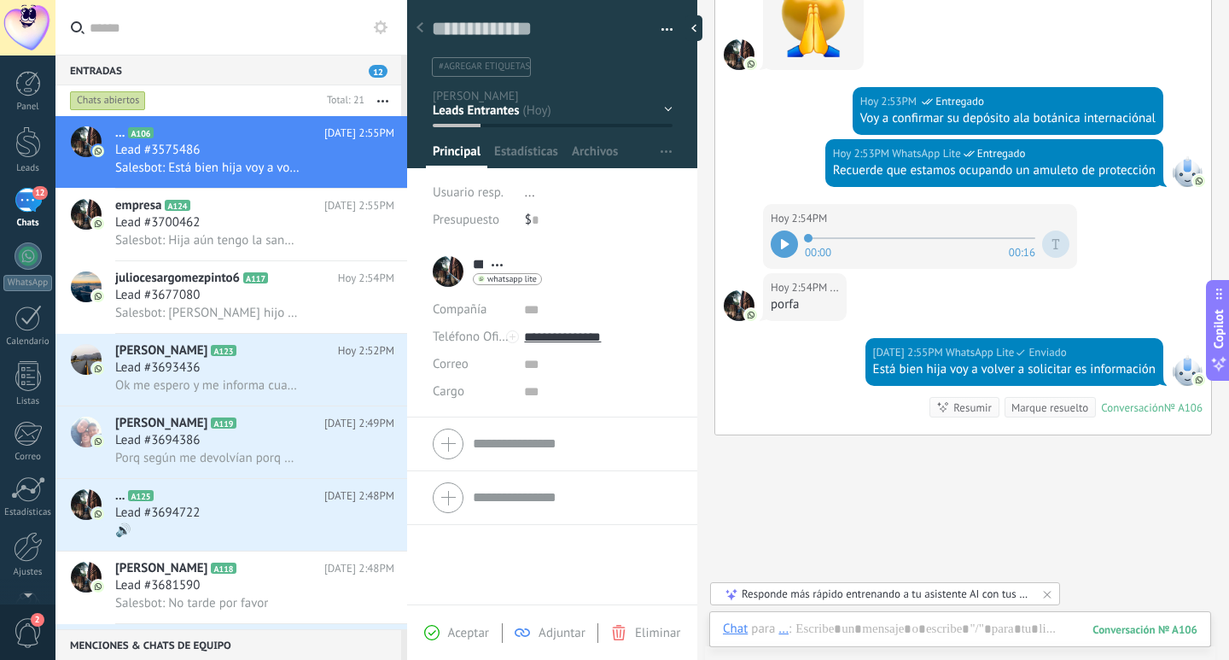
scroll to position [1112, 0]
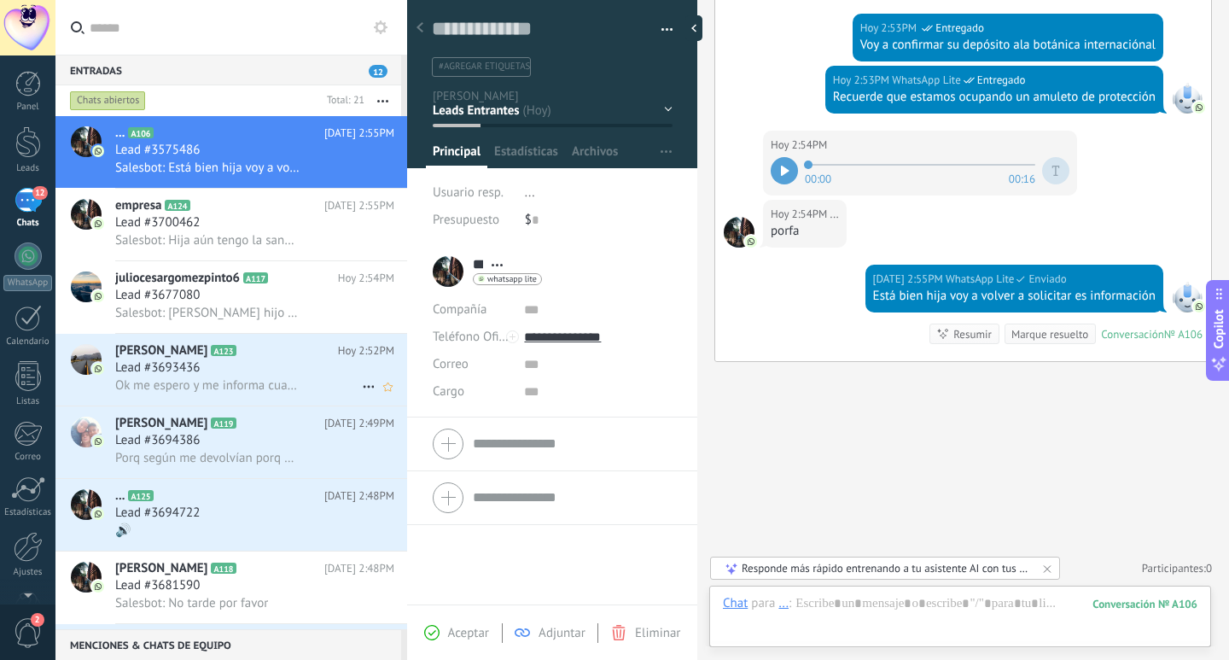
click at [259, 339] on div "Ami G A123 Hoy 2:52PM Lead #3693436 Ok me espero y me informa cuando ya tengan …" at bounding box center [261, 370] width 292 height 72
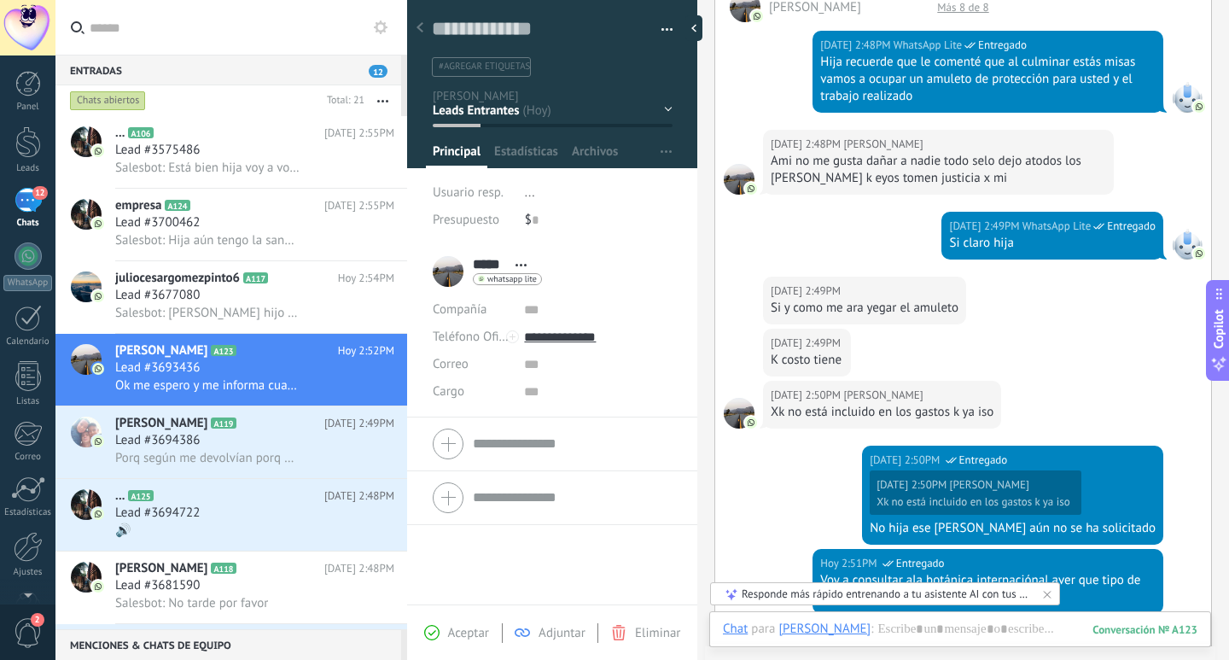
scroll to position [372, 0]
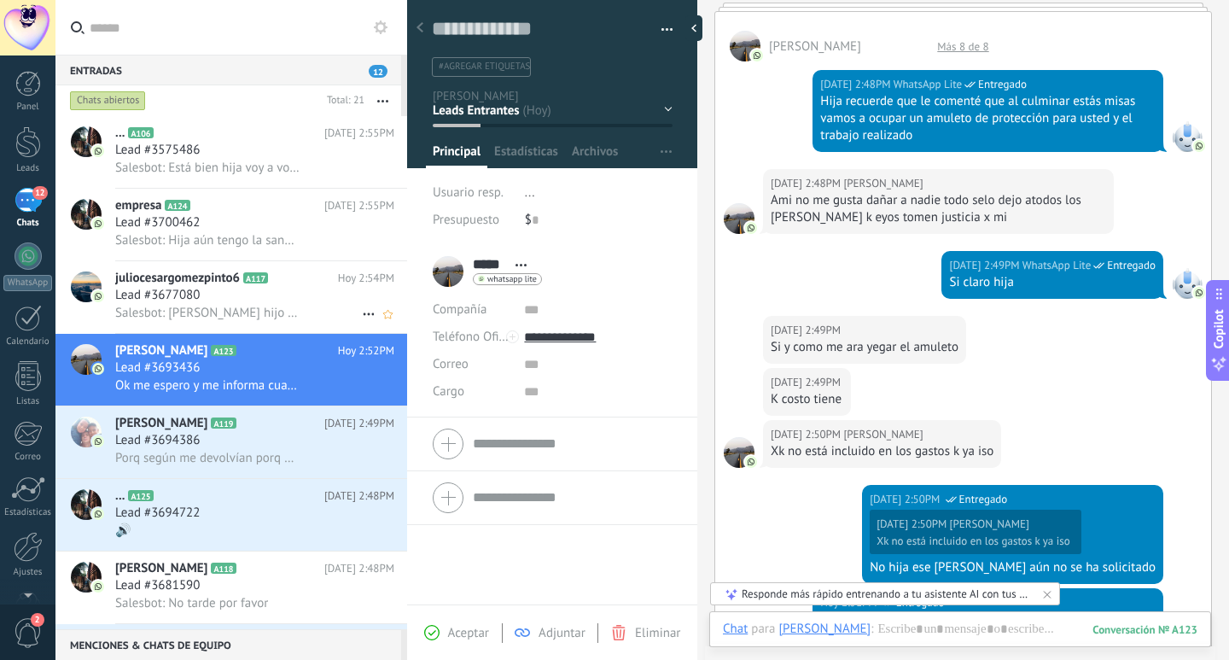
click at [227, 308] on span "Salesbot: Bueno hijo yo estoy para ayudarle y le voy a ayudar para que usted sa…" at bounding box center [207, 313] width 185 height 16
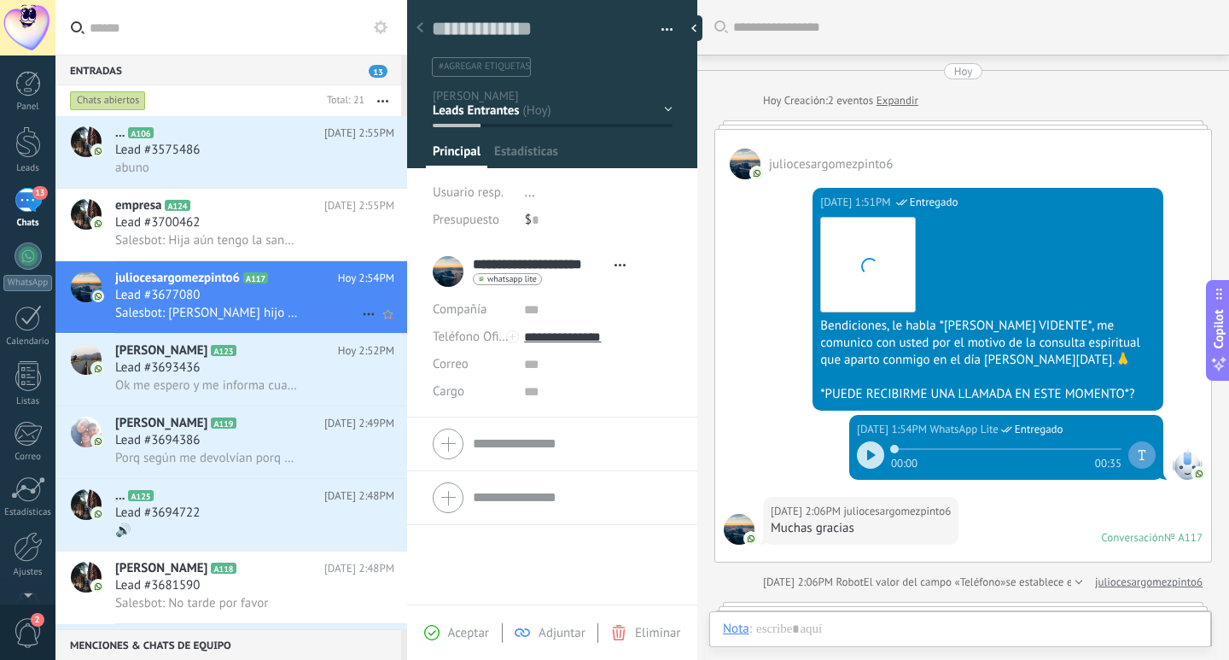
scroll to position [1245, 0]
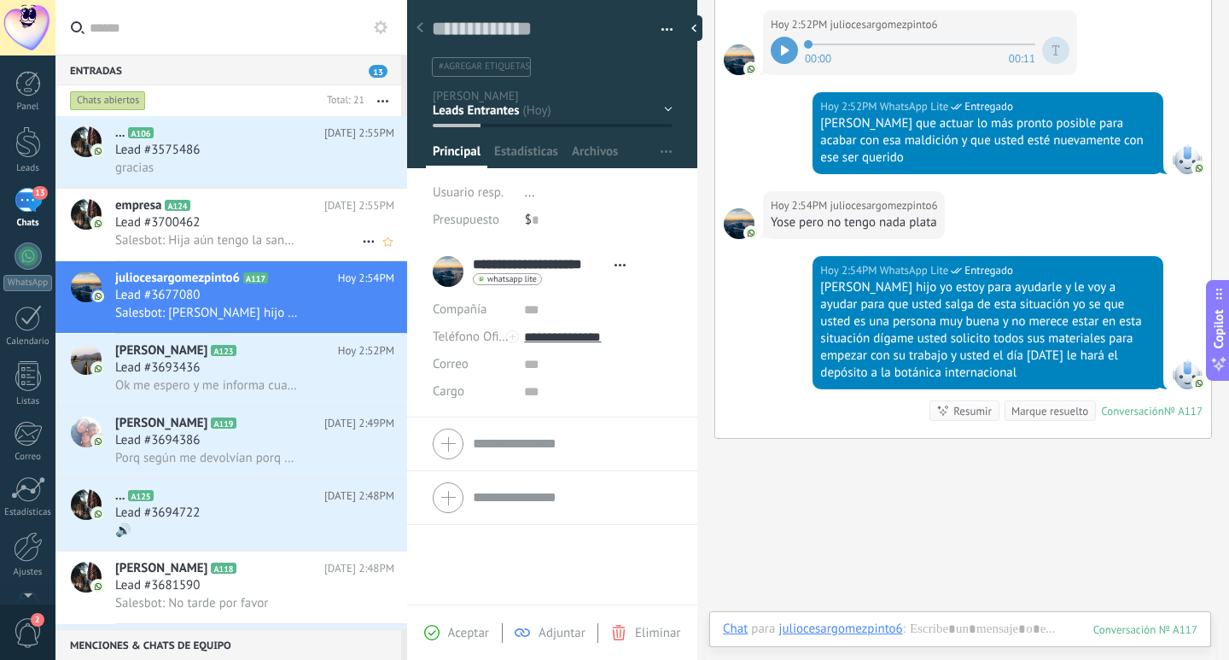
click at [312, 207] on h2 "empresa A124" at bounding box center [219, 205] width 209 height 17
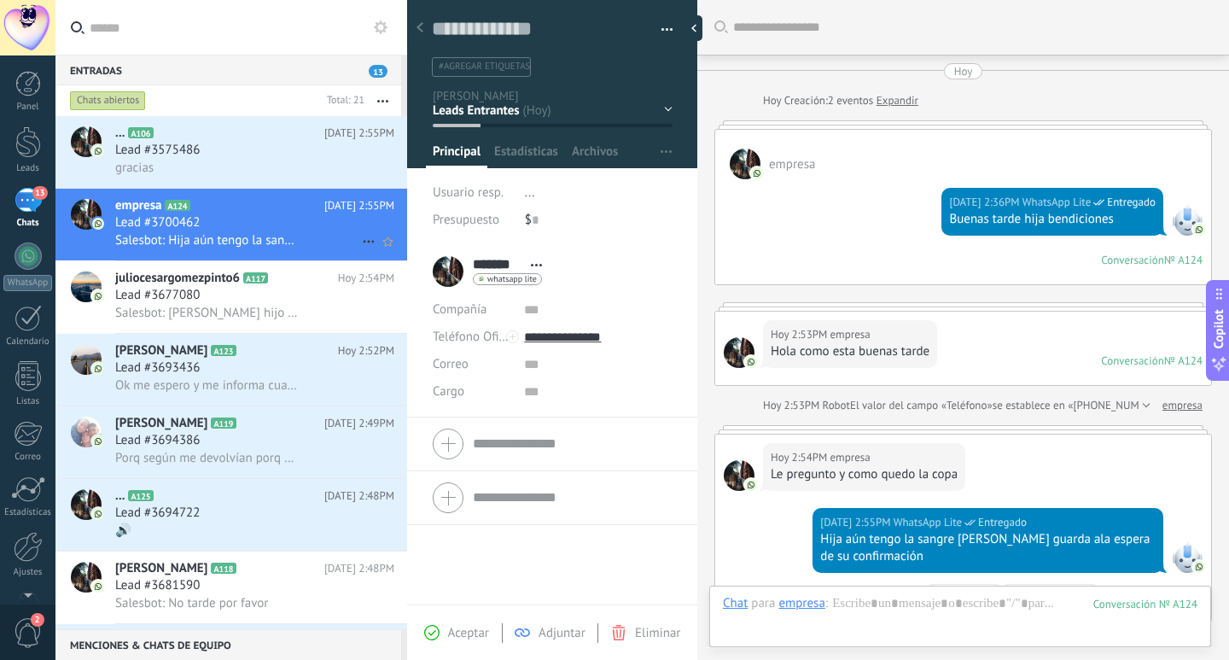
scroll to position [26, 0]
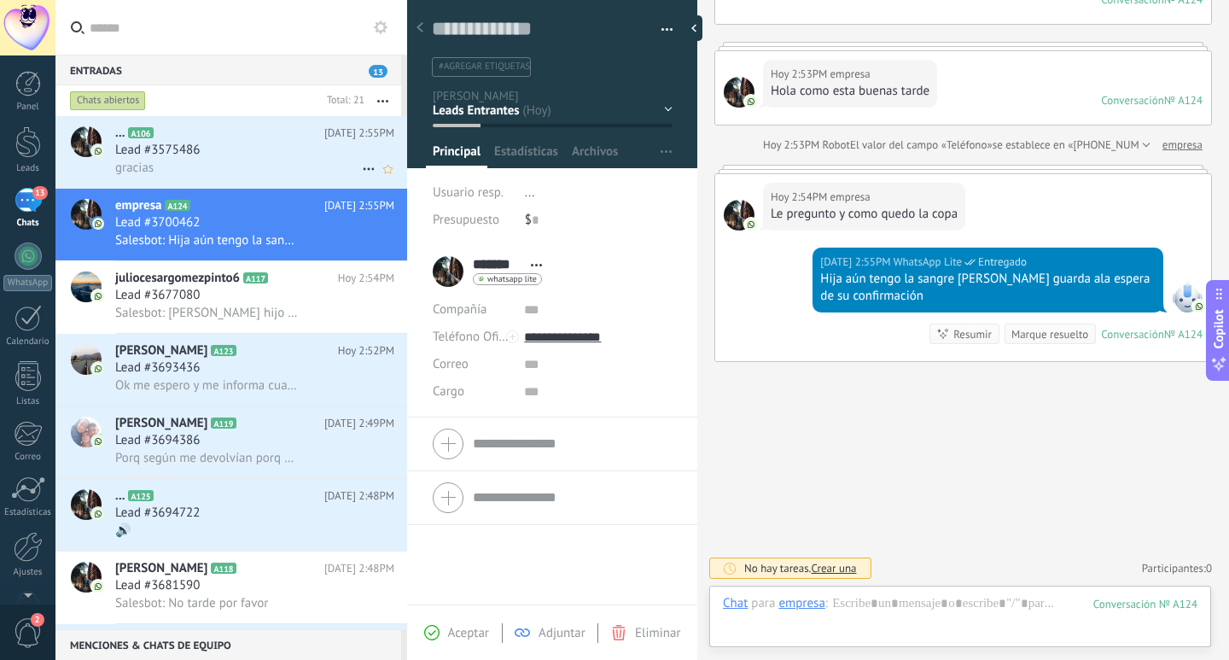
click at [222, 173] on div "gracias" at bounding box center [254, 168] width 279 height 18
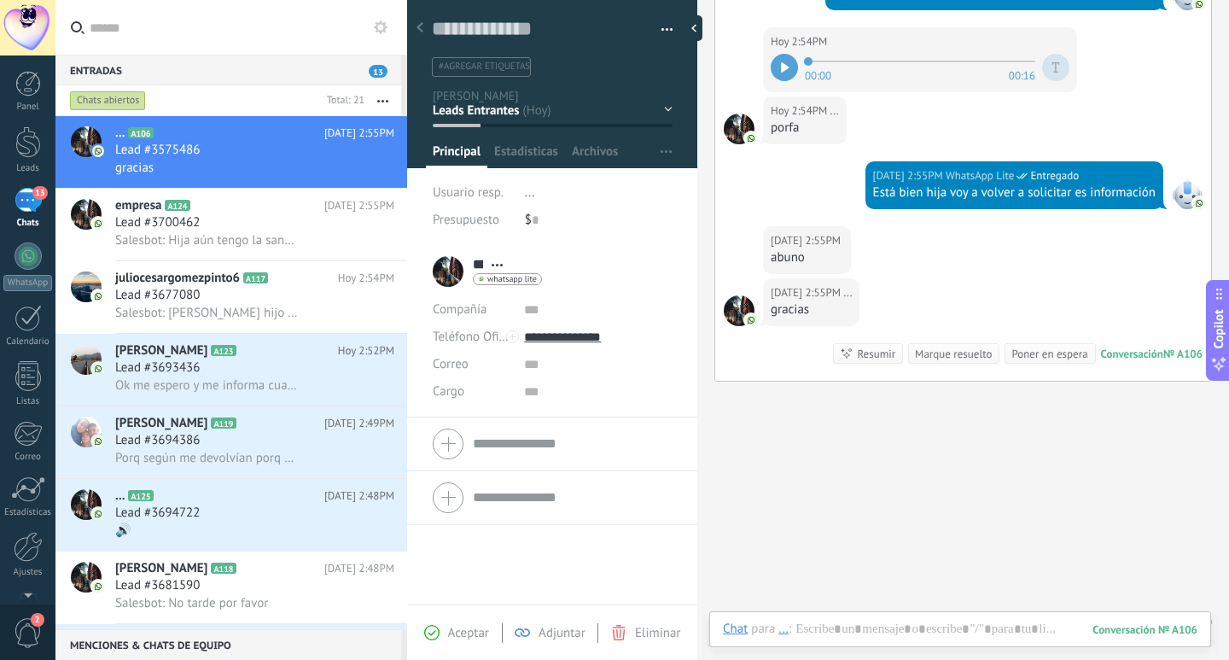
scroll to position [325, 0]
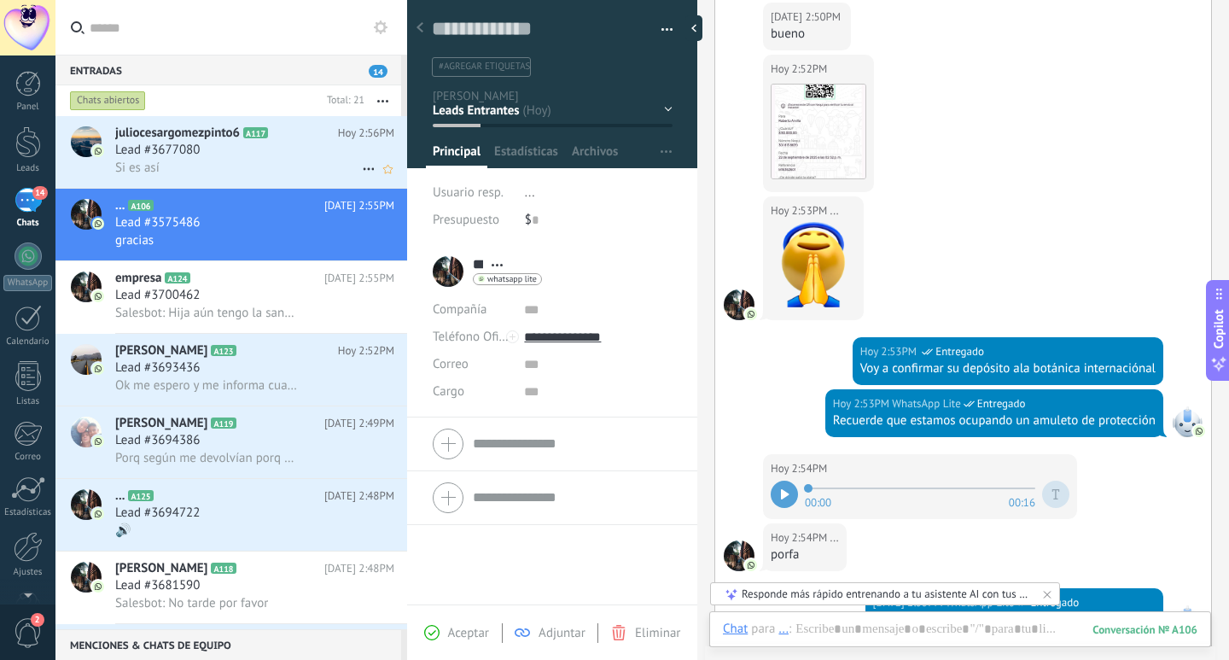
click at [253, 145] on div "Lead #3677080" at bounding box center [254, 150] width 279 height 17
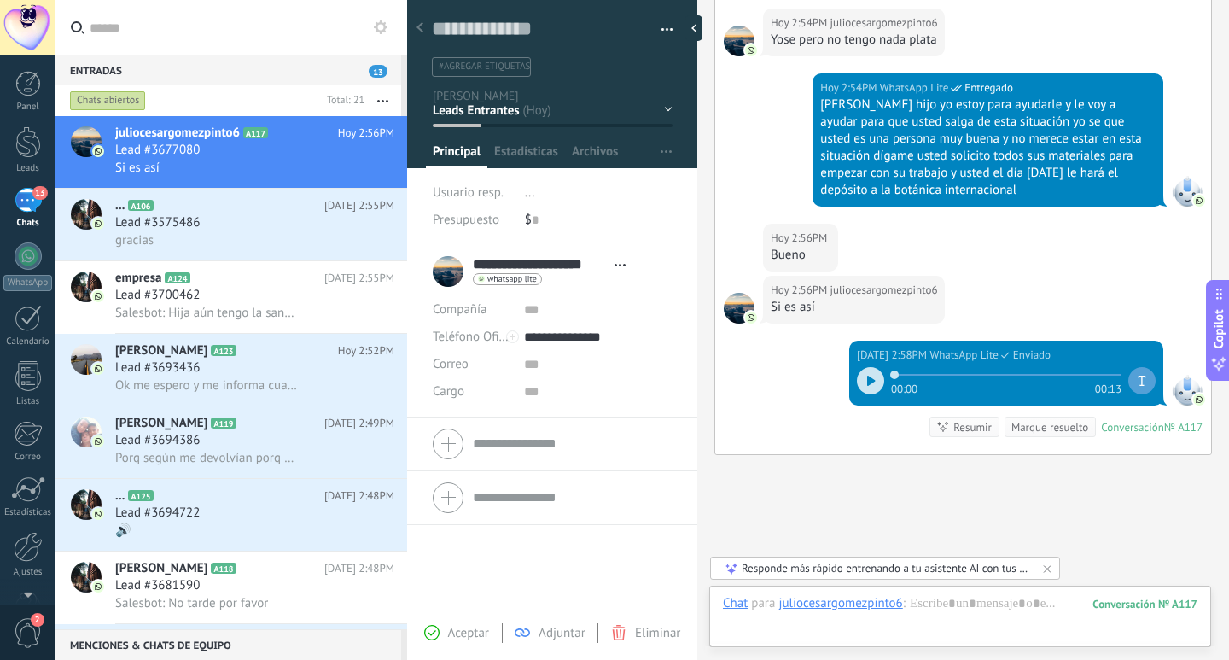
scroll to position [1318, 0]
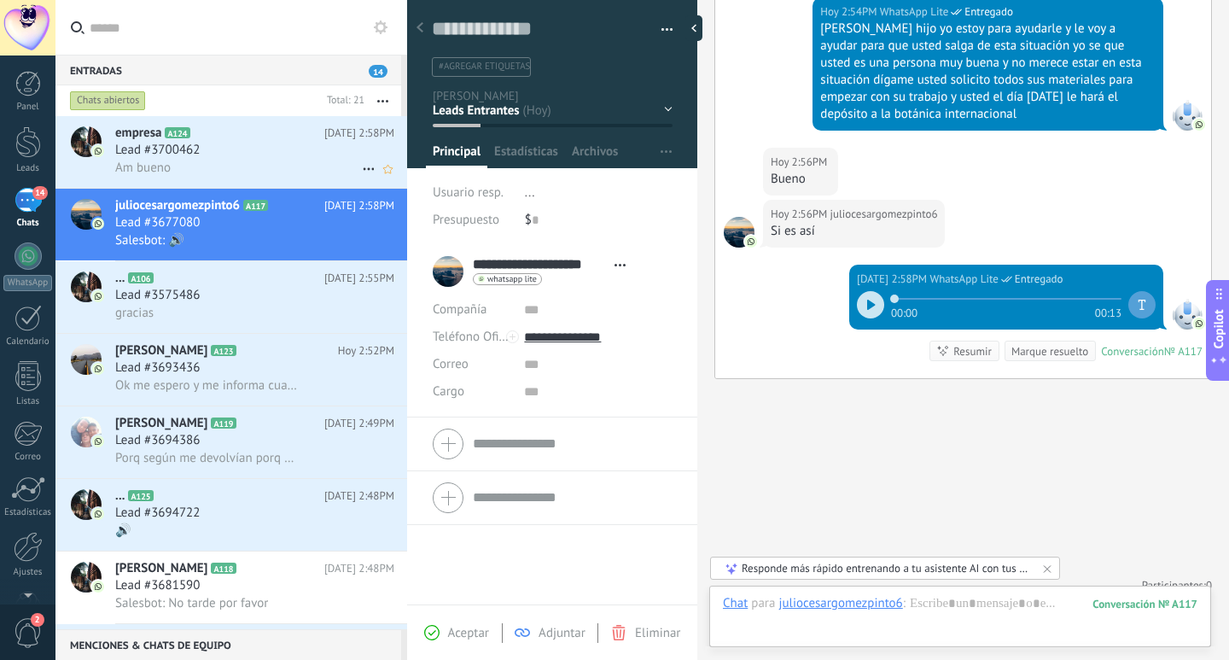
click at [300, 149] on div "Lead #3700462" at bounding box center [254, 150] width 279 height 17
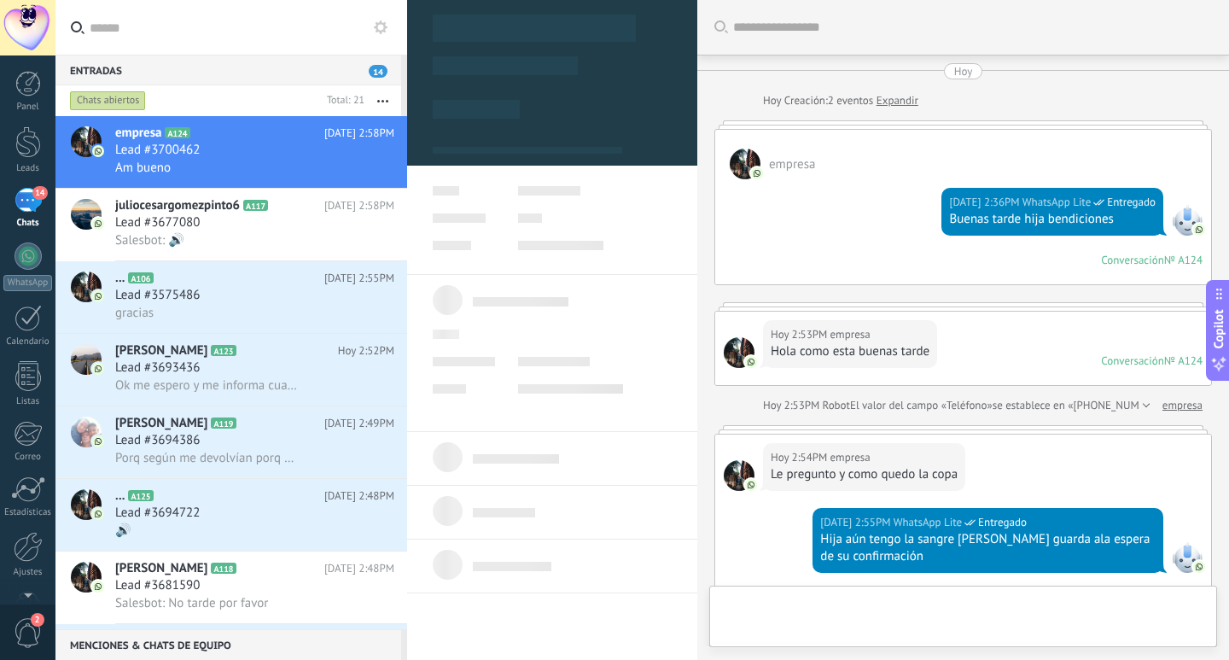
type textarea "**********"
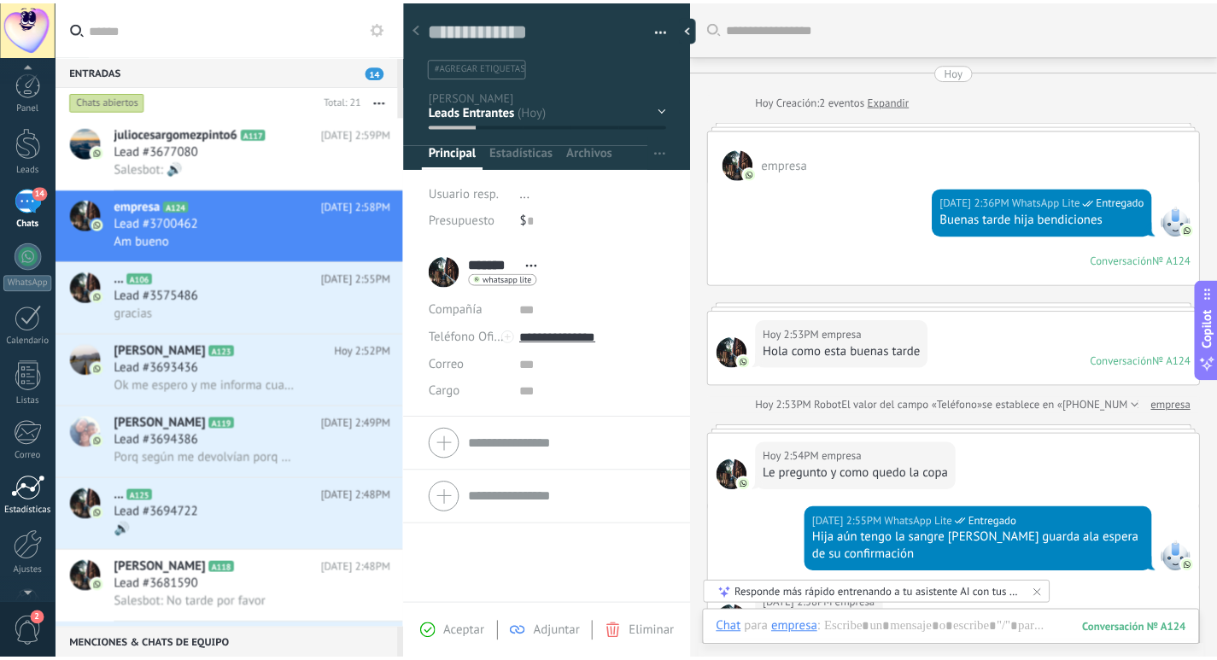
scroll to position [50, 0]
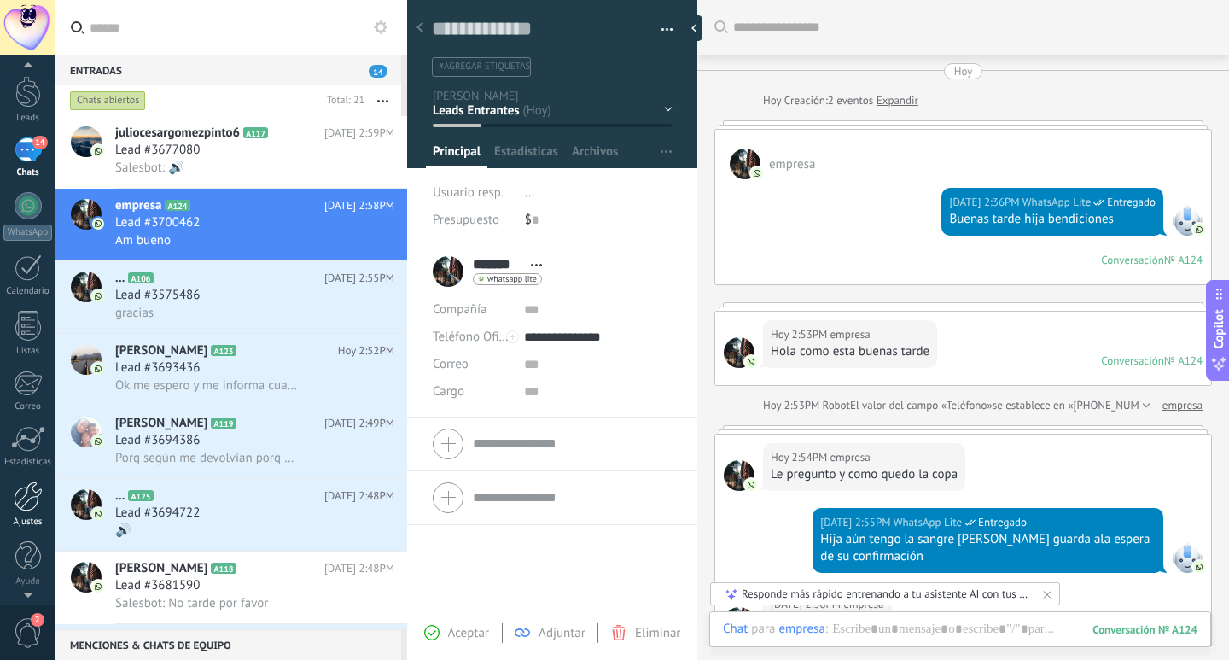
click at [24, 512] on link "Ajustes" at bounding box center [27, 504] width 55 height 46
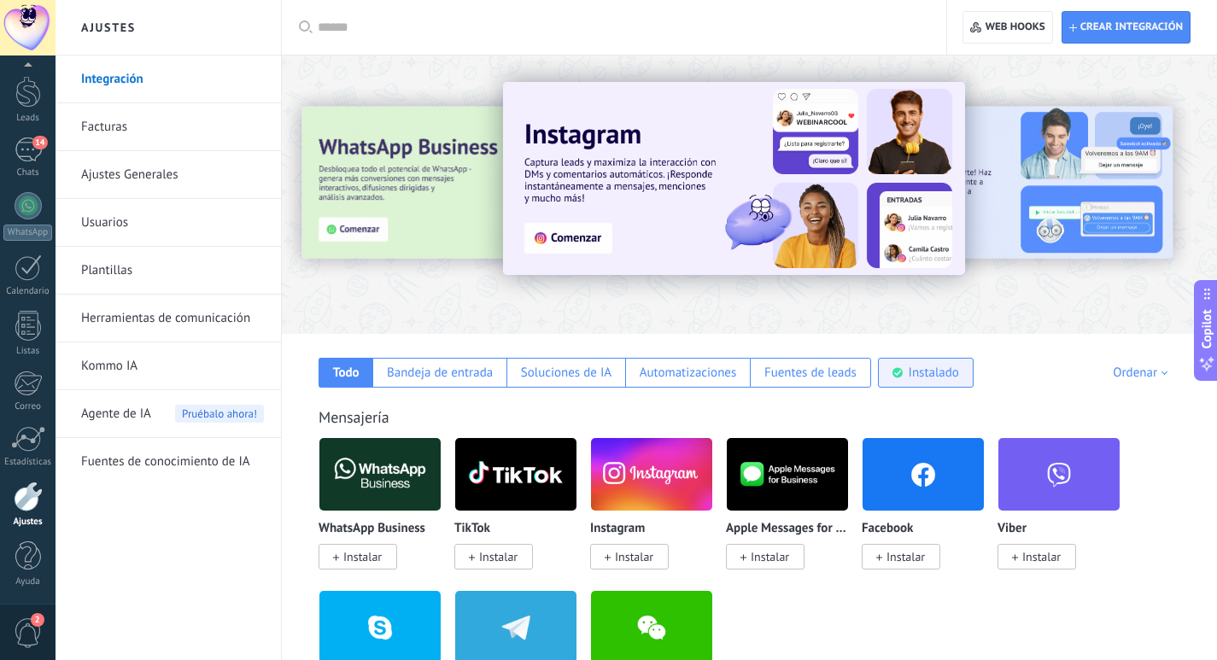
click at [931, 379] on div "Instalado" at bounding box center [933, 373] width 50 height 16
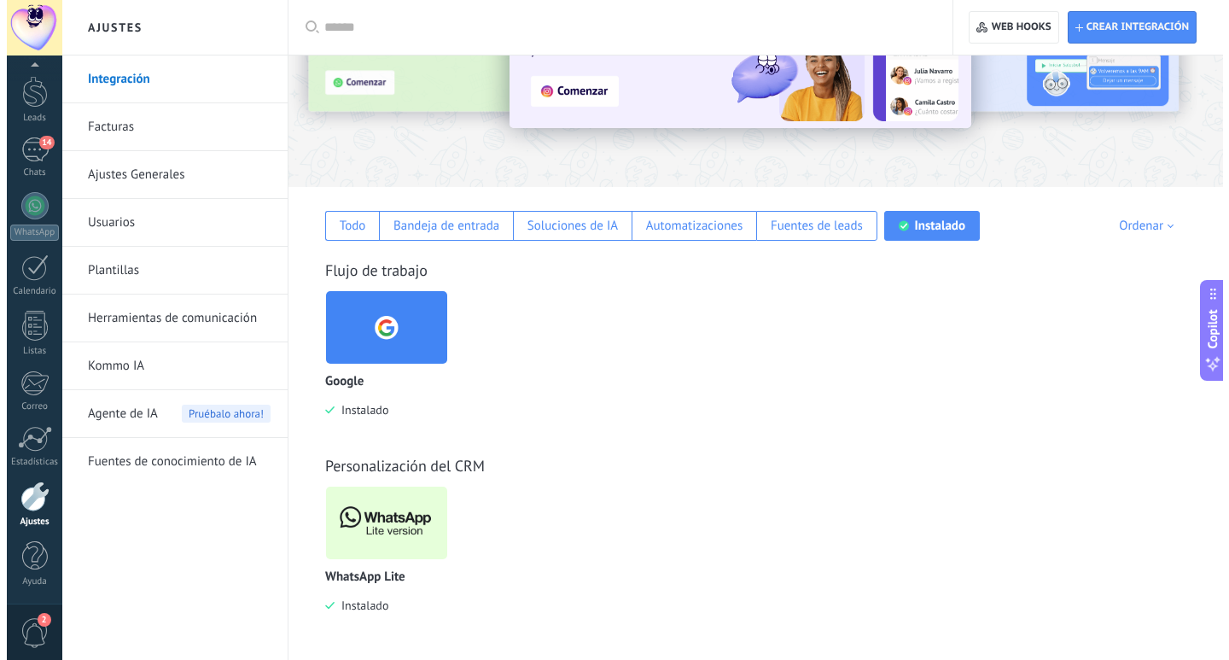
scroll to position [147, 0]
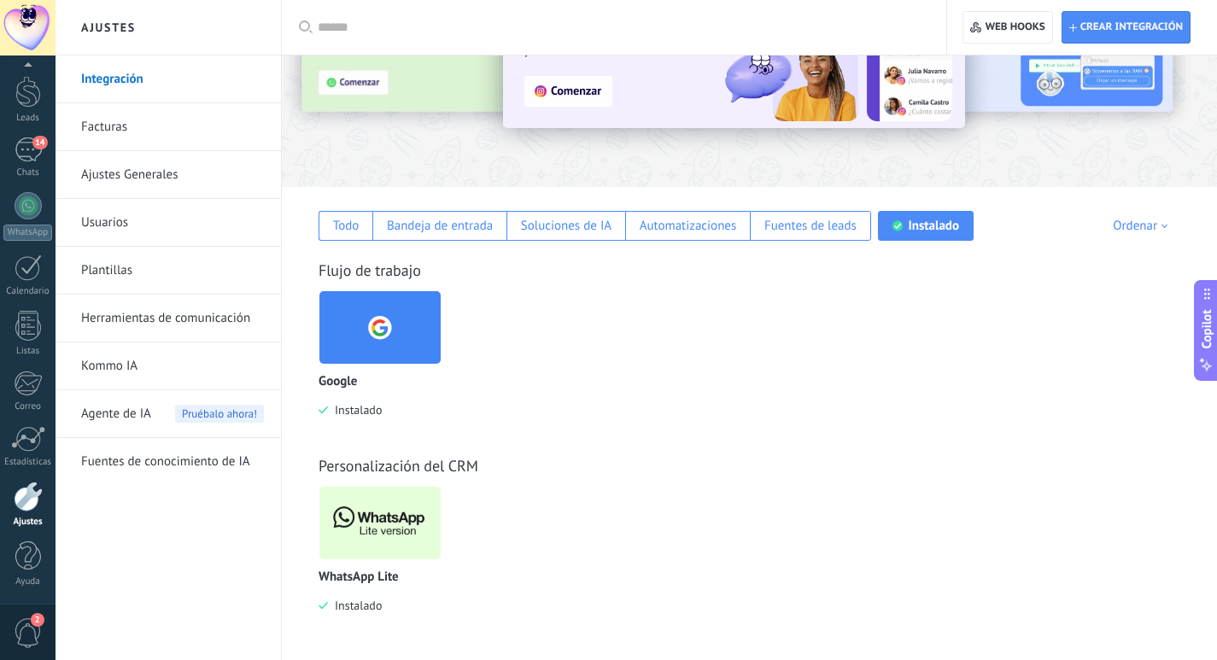
click at [382, 519] on img at bounding box center [379, 522] width 121 height 83
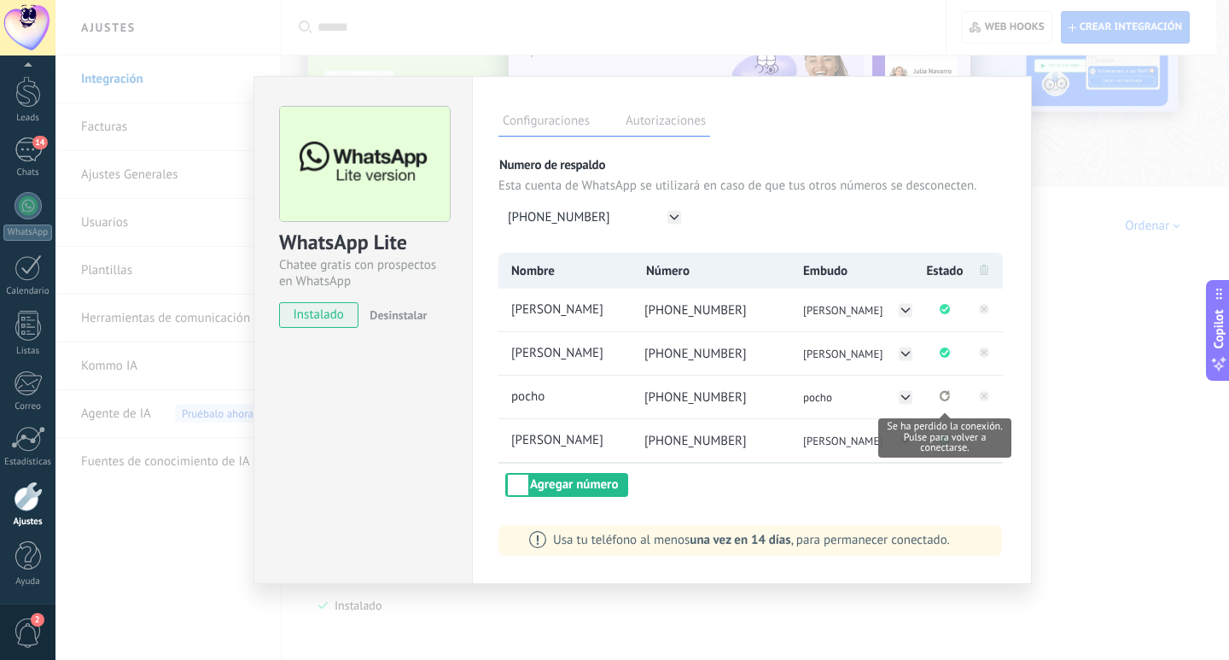
click at [944, 399] on icon "Se ha perdido la conexión. Pulse para volver a conectarse." at bounding box center [945, 395] width 10 height 11
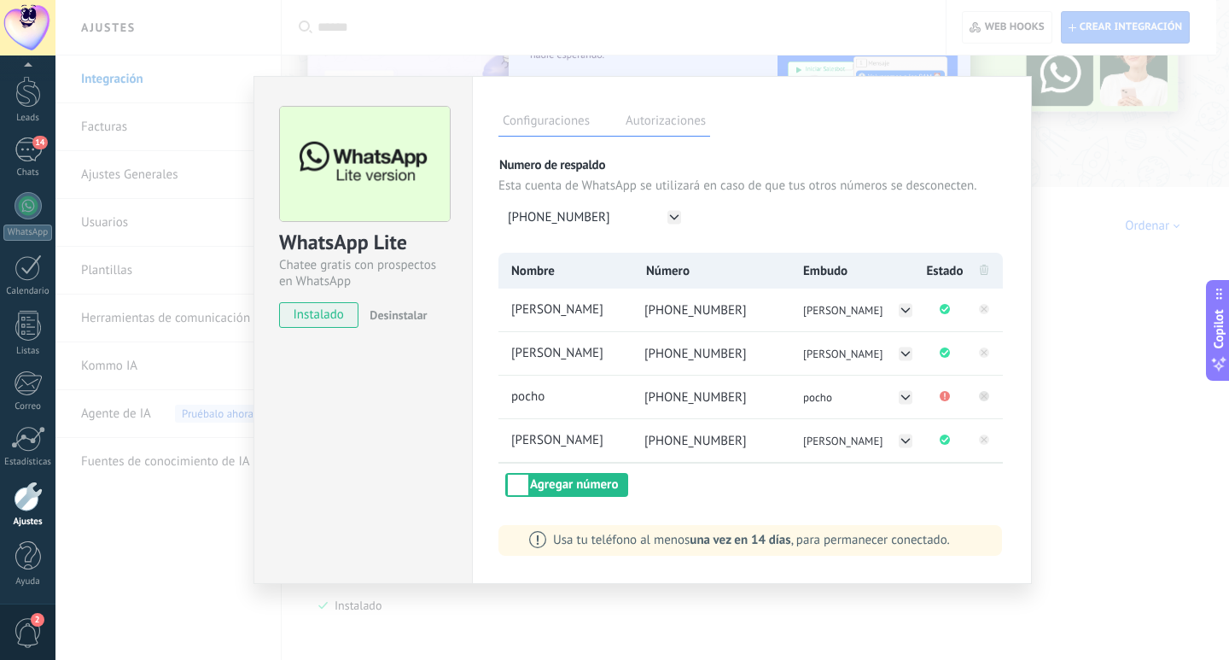
click at [984, 399] on rect at bounding box center [984, 396] width 10 height 10
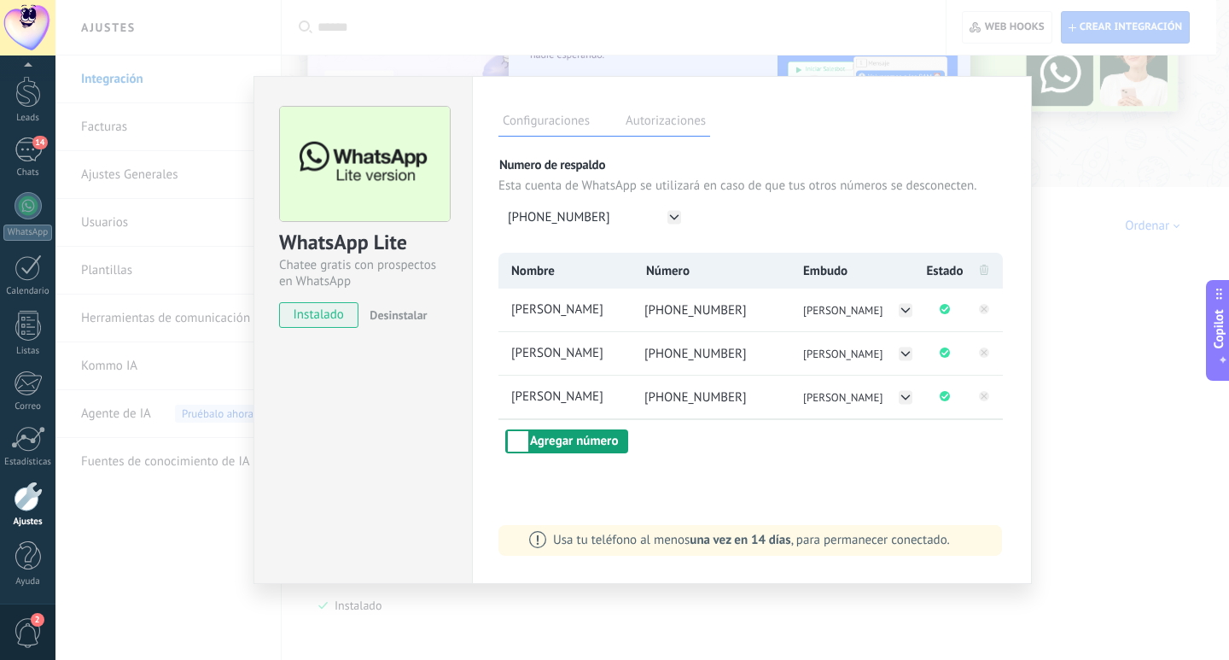
click at [563, 438] on button "Agregar número" at bounding box center [566, 441] width 123 height 24
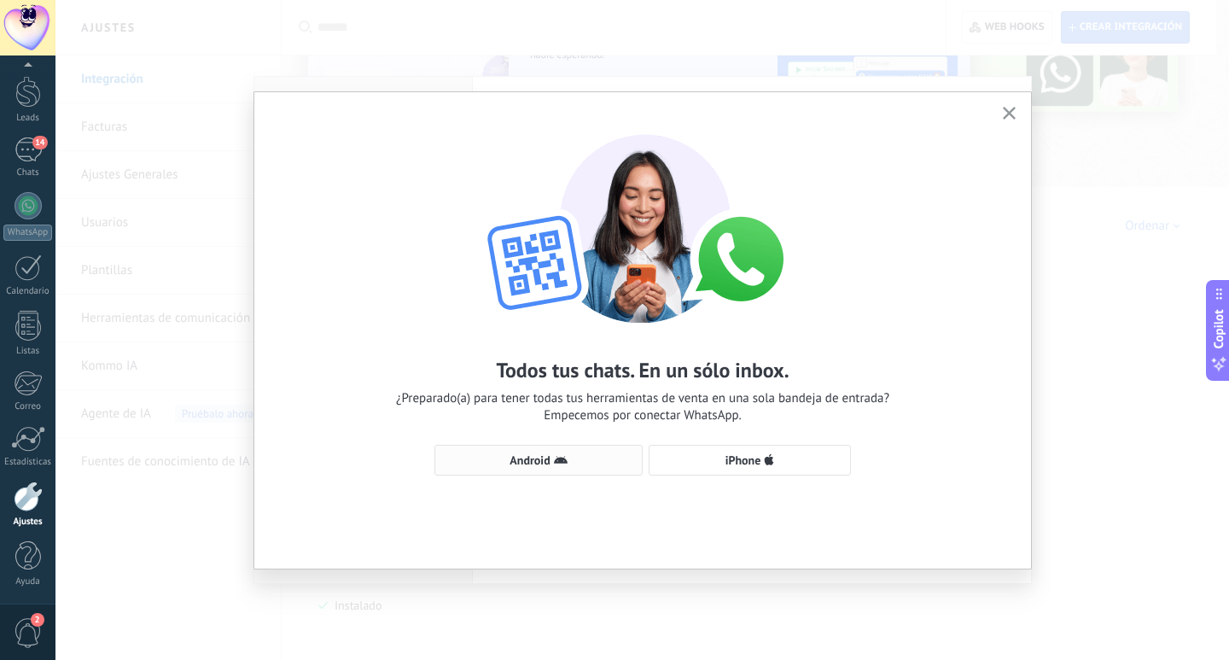
click at [576, 454] on span "Android" at bounding box center [539, 460] width 190 height 14
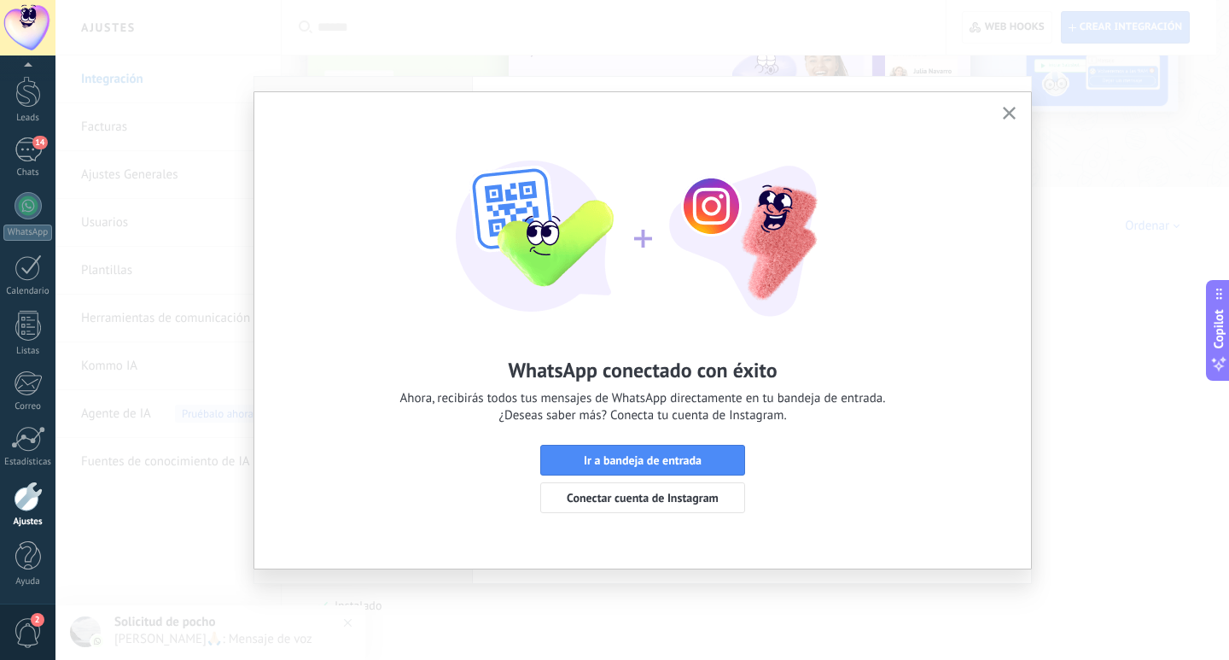
click at [1008, 113] on use "button" at bounding box center [1009, 113] width 13 height 13
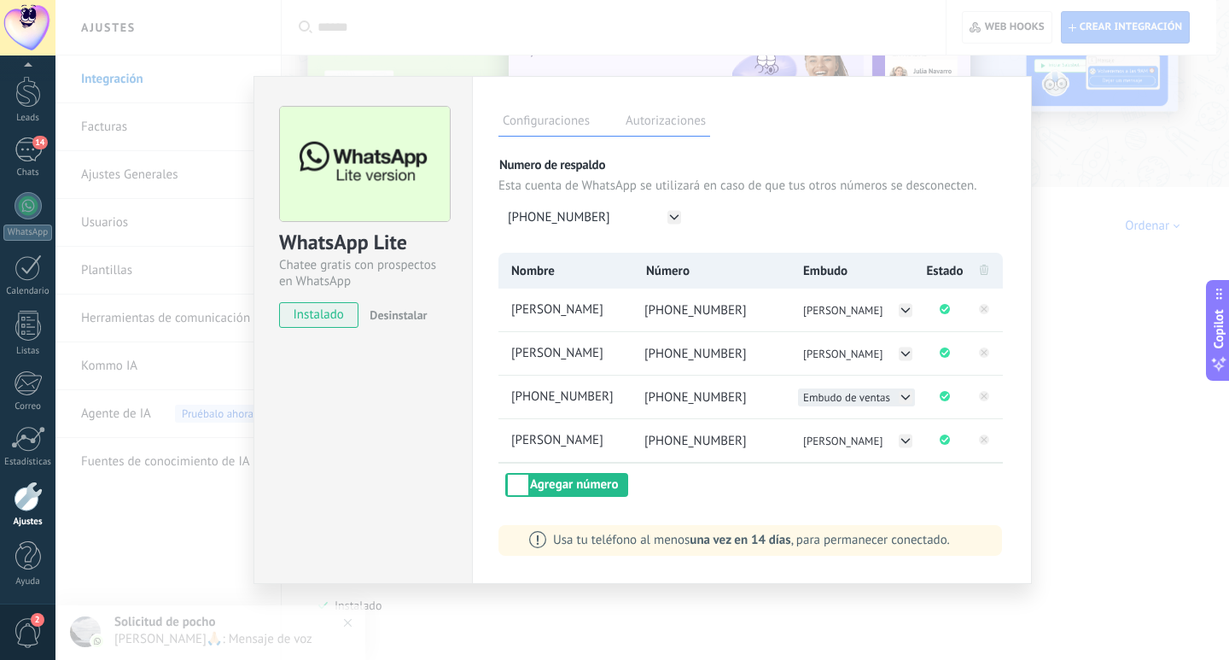
click at [896, 405] on button "Embudo de ventas" at bounding box center [856, 397] width 117 height 18
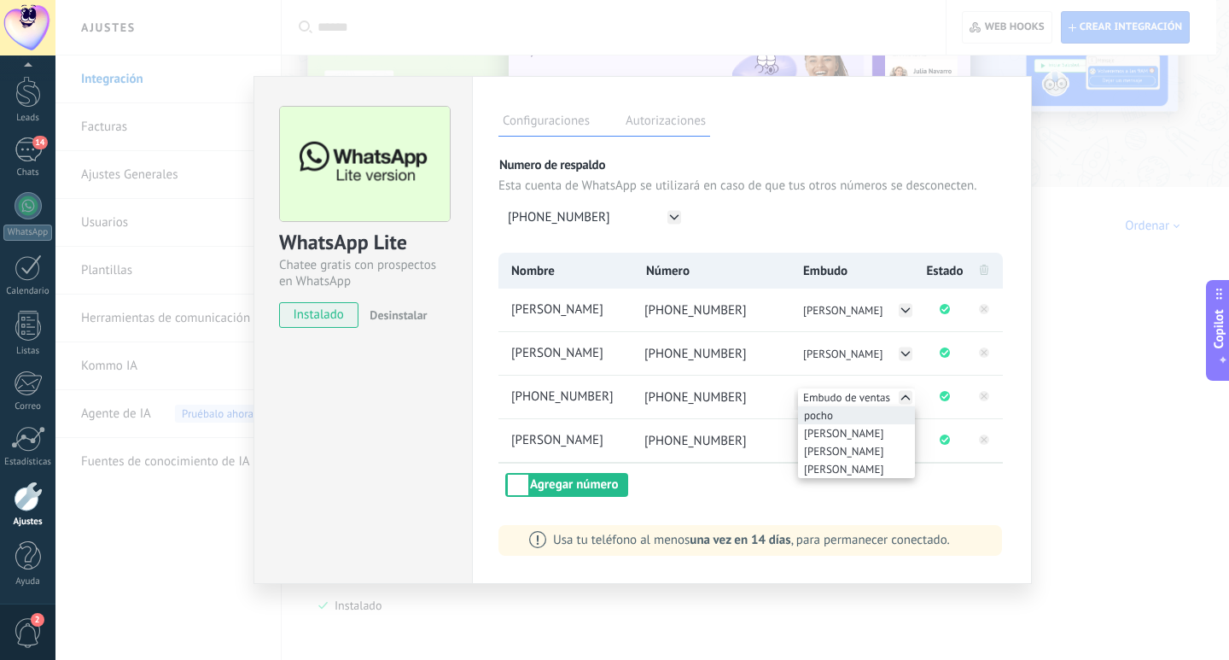
click at [850, 420] on li "pocho" at bounding box center [856, 415] width 117 height 18
click at [571, 402] on span "+1 575-291-1409" at bounding box center [570, 397] width 124 height 18
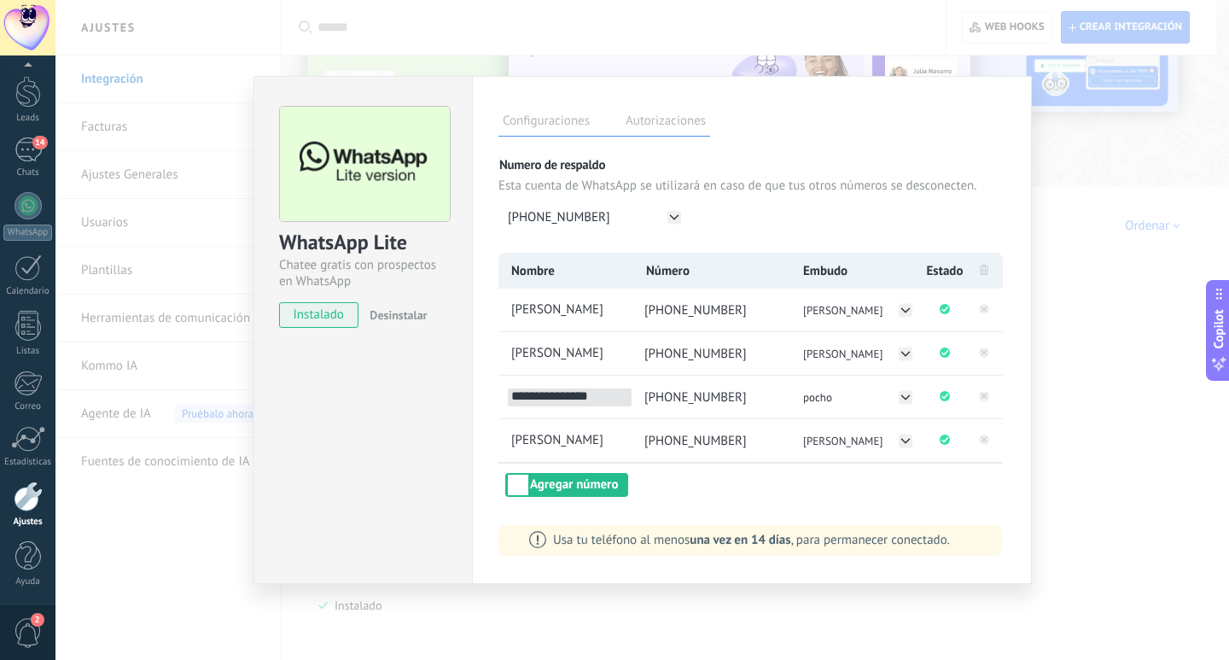
drag, startPoint x: 613, startPoint y: 400, endPoint x: 489, endPoint y: 400, distance: 123.8
click at [489, 400] on div "Configuraciones Autorizaciones Esta pestaña registra a los usuarios que han con…" at bounding box center [752, 330] width 560 height 508
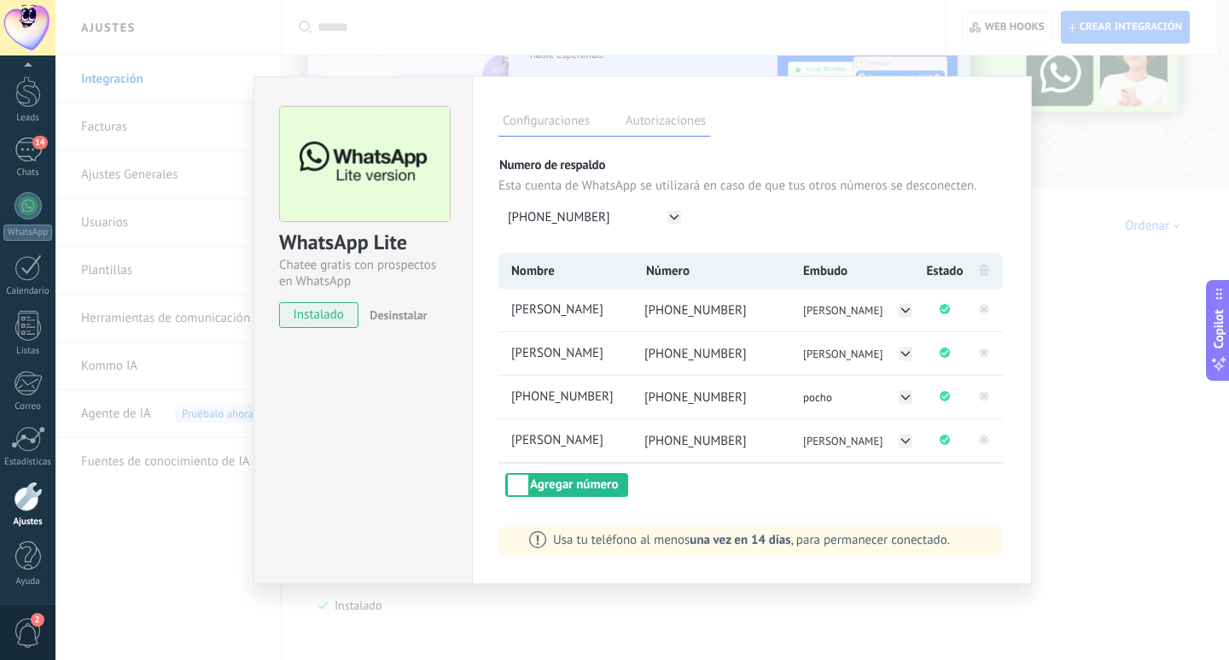
click at [598, 415] on li "+1 575-291-1409" at bounding box center [565, 397] width 133 height 43
click at [599, 396] on span "+1 575-291-1409" at bounding box center [570, 397] width 124 height 18
drag, startPoint x: 618, startPoint y: 398, endPoint x: 441, endPoint y: 401, distance: 177.6
click at [441, 401] on div "WhatsApp Lite Chatee gratis con prospectos en WhatsApp instalado Desinstalar Co…" at bounding box center [643, 330] width 779 height 508
click at [572, 398] on span "+1 575-291-1409" at bounding box center [570, 397] width 124 height 18
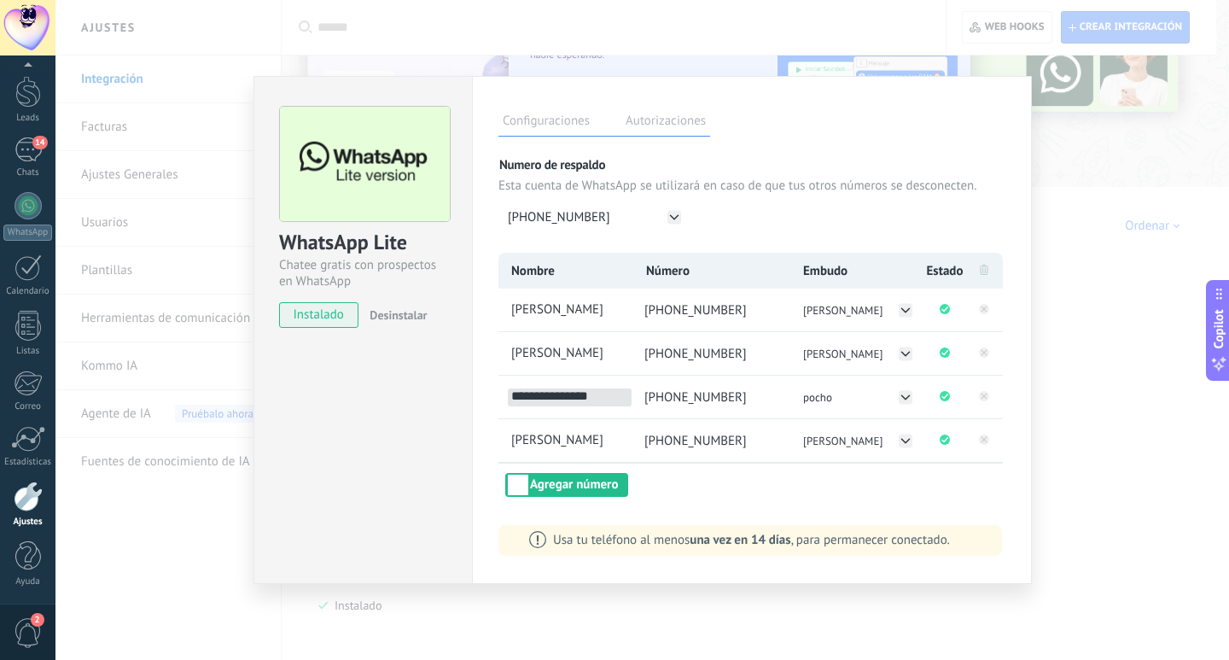
click at [572, 398] on input "**********" at bounding box center [570, 397] width 124 height 18
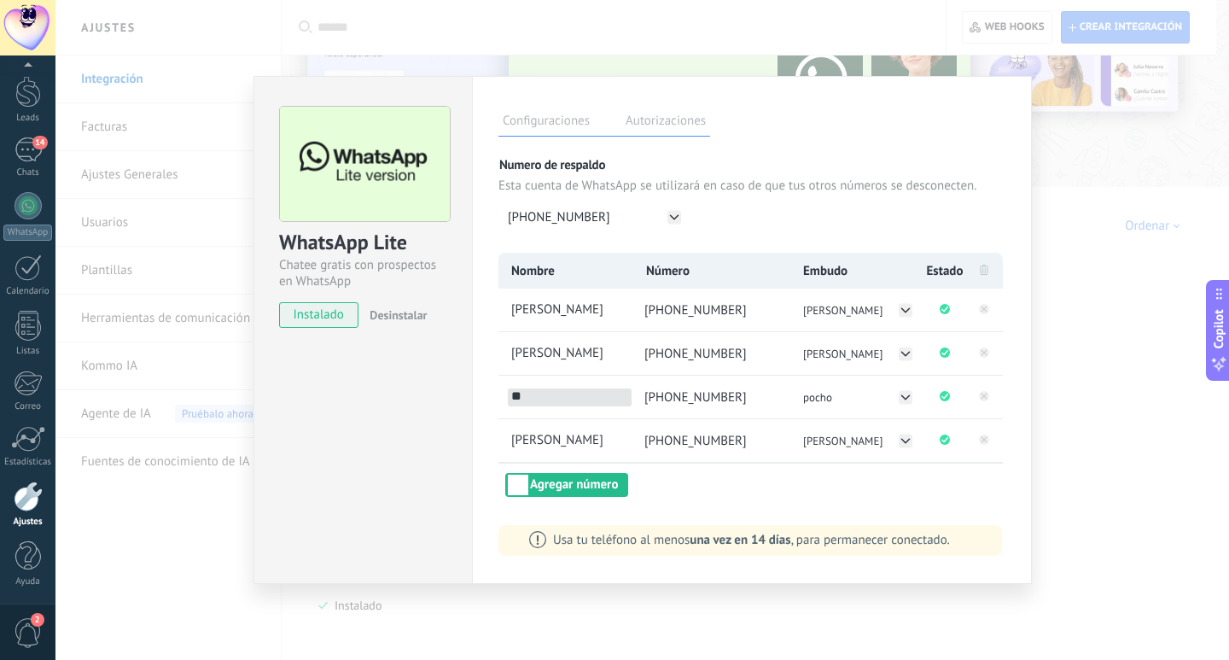
type input "*"
type input "*****"
click at [596, 493] on button "Agregar número" at bounding box center [566, 485] width 123 height 24
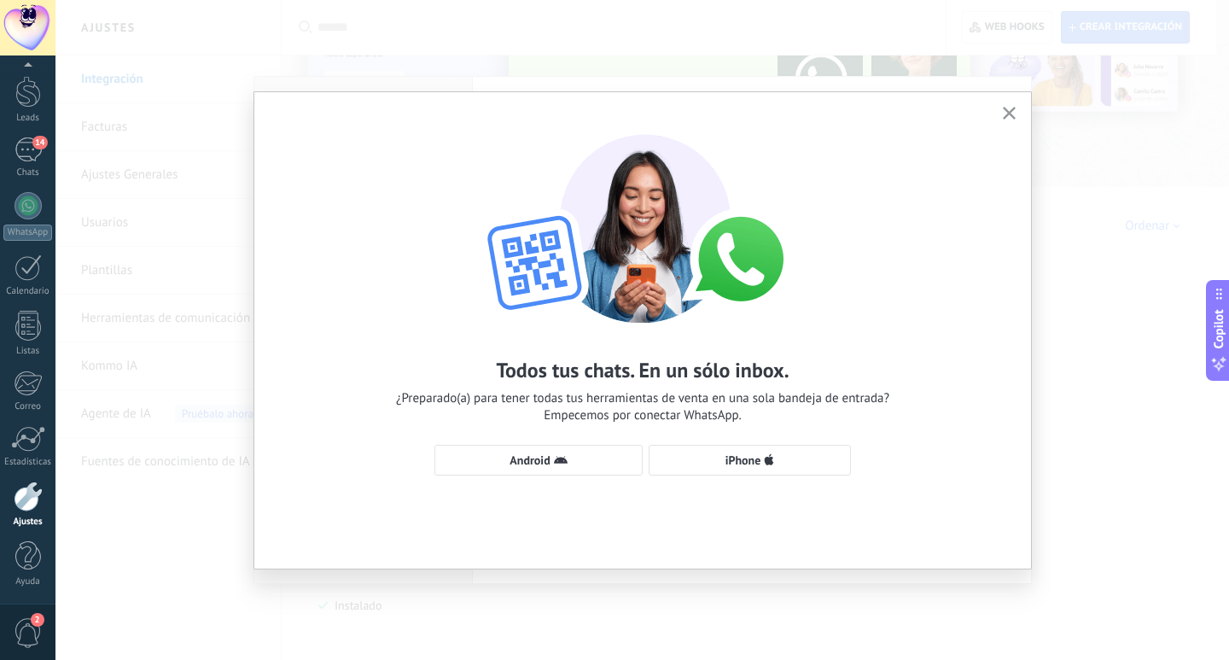
click at [1002, 110] on button "button" at bounding box center [1009, 113] width 21 height 23
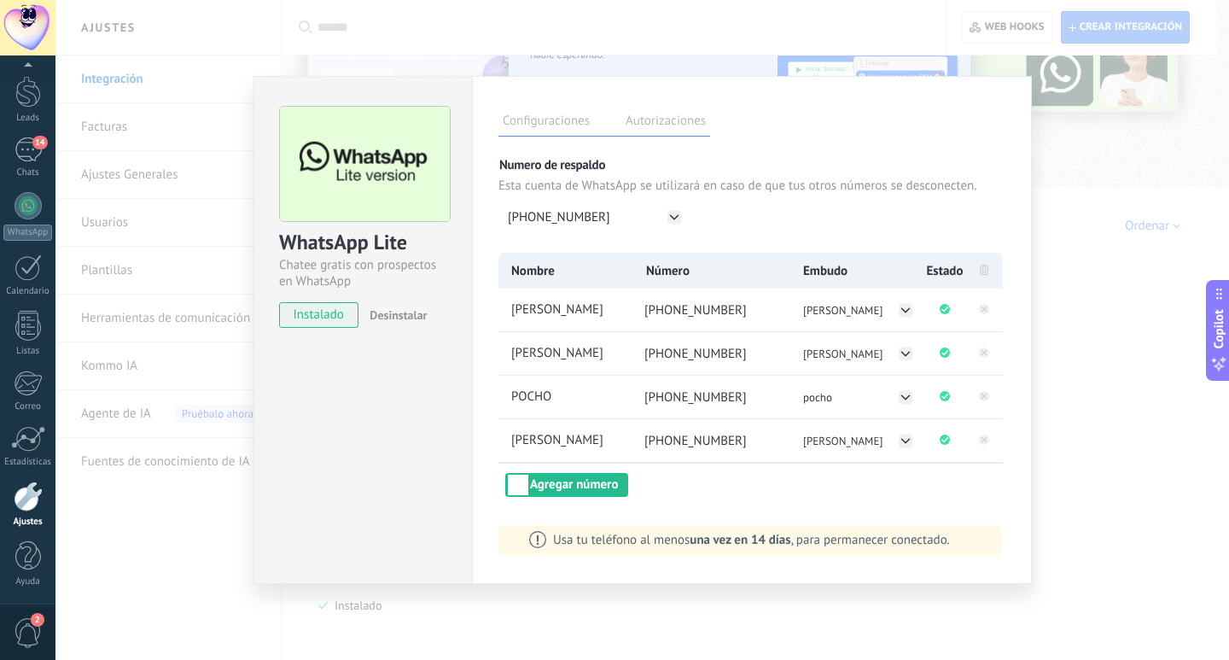
scroll to position [26, 0]
click at [1030, 546] on div "Configuraciones Autorizaciones Esta pestaña registra a los usuarios que han con…" at bounding box center [752, 330] width 560 height 508
click at [27, 155] on div "14" at bounding box center [28, 149] width 27 height 25
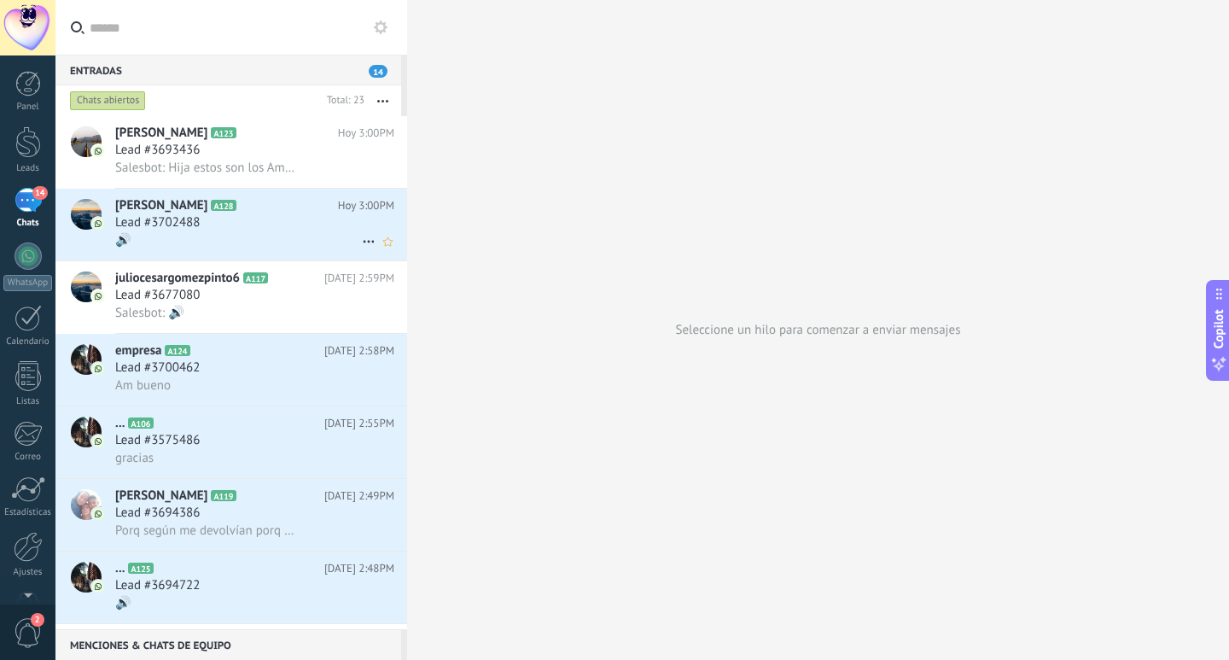
click at [212, 215] on div "Lead #3702488" at bounding box center [254, 222] width 279 height 17
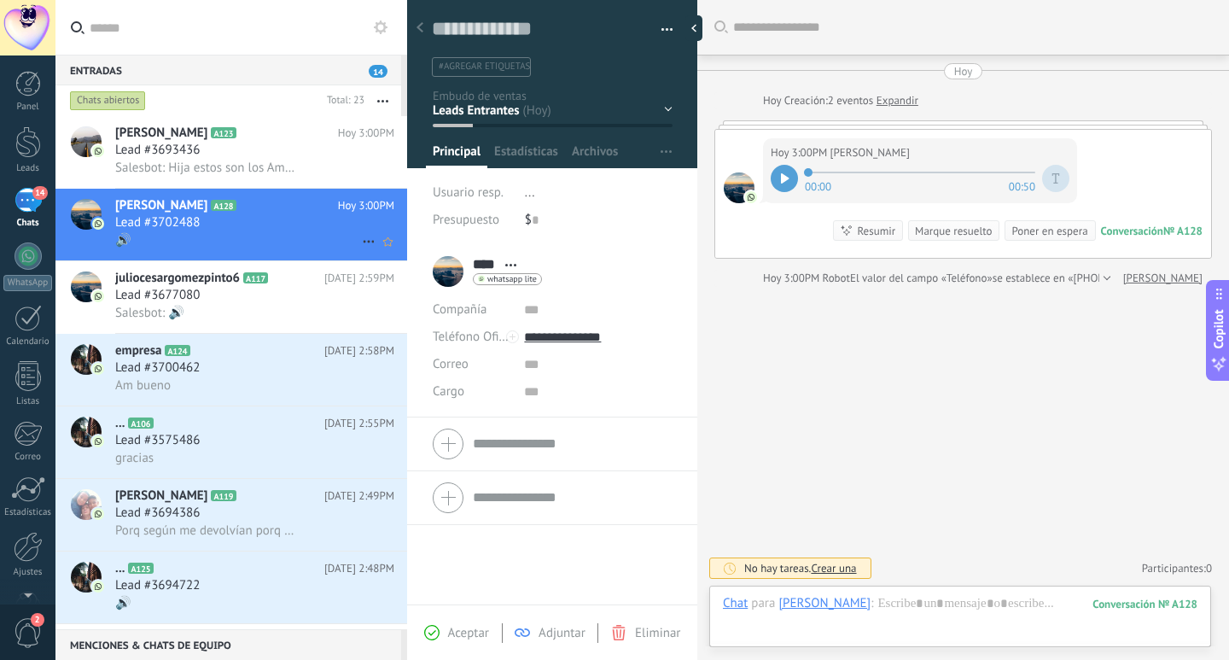
scroll to position [26, 0]
click at [283, 160] on span "Salesbot: Hija estos son los Amuleto que la botanica internaciónal nos tiene di…" at bounding box center [207, 168] width 185 height 16
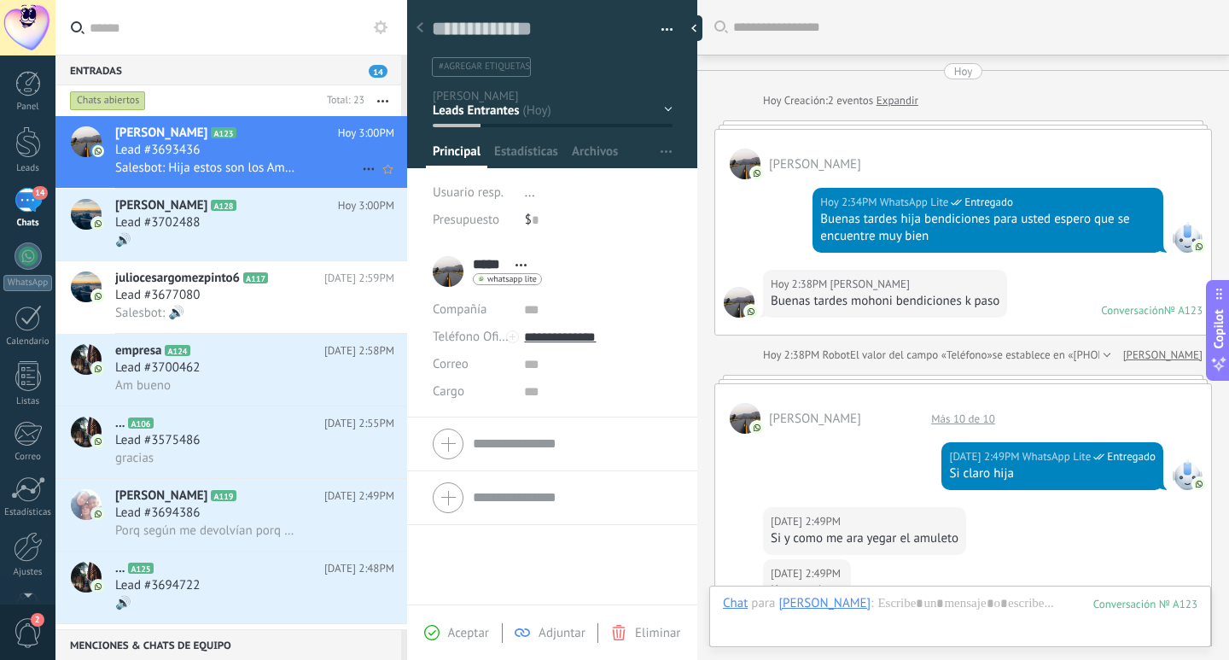
scroll to position [1056, 0]
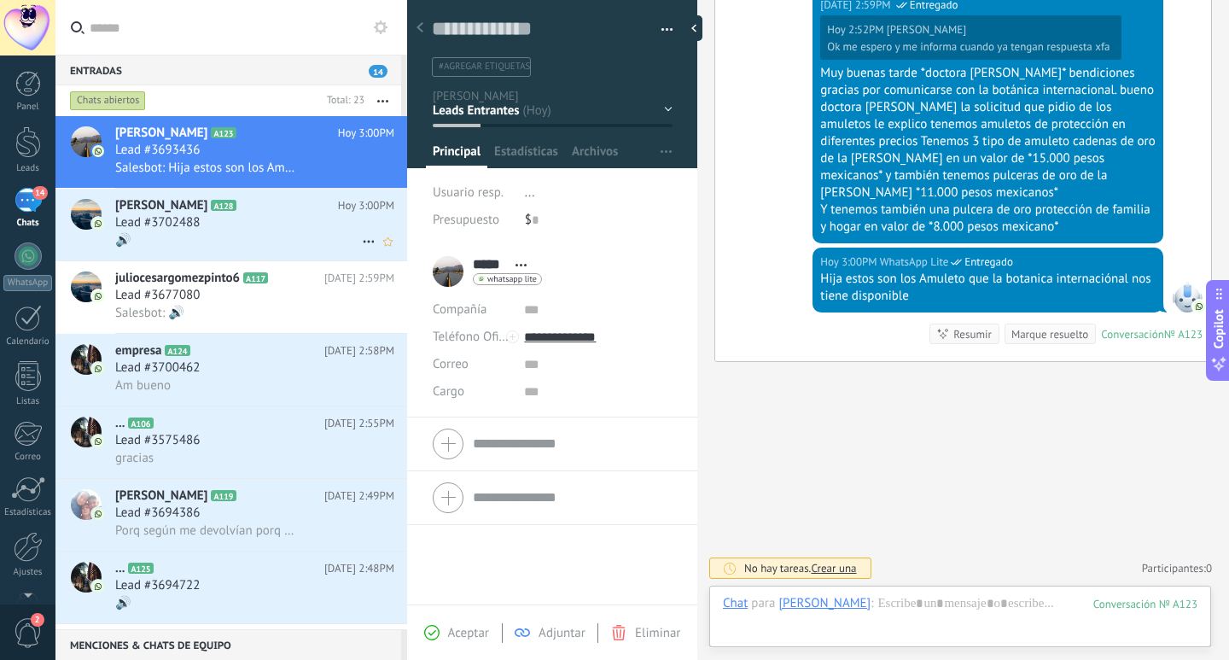
click at [291, 210] on h2 "ines A128" at bounding box center [226, 205] width 223 height 17
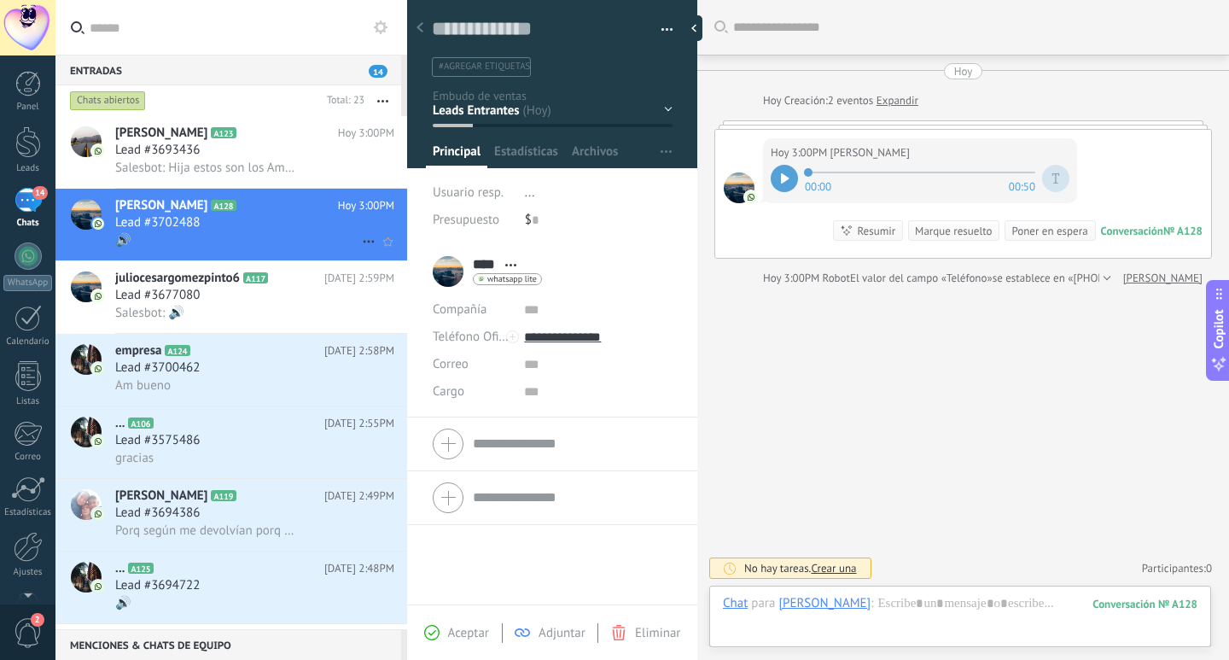
scroll to position [26, 0]
click at [279, 282] on icon at bounding box center [281, 278] width 17 height 17
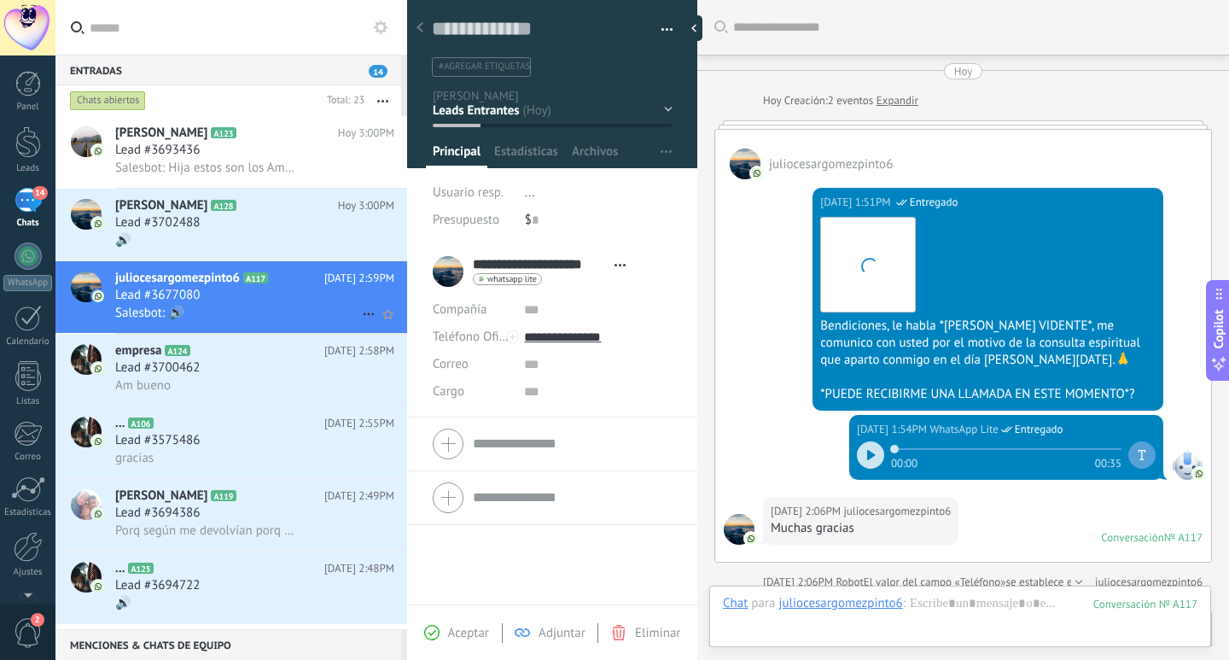
scroll to position [1168, 0]
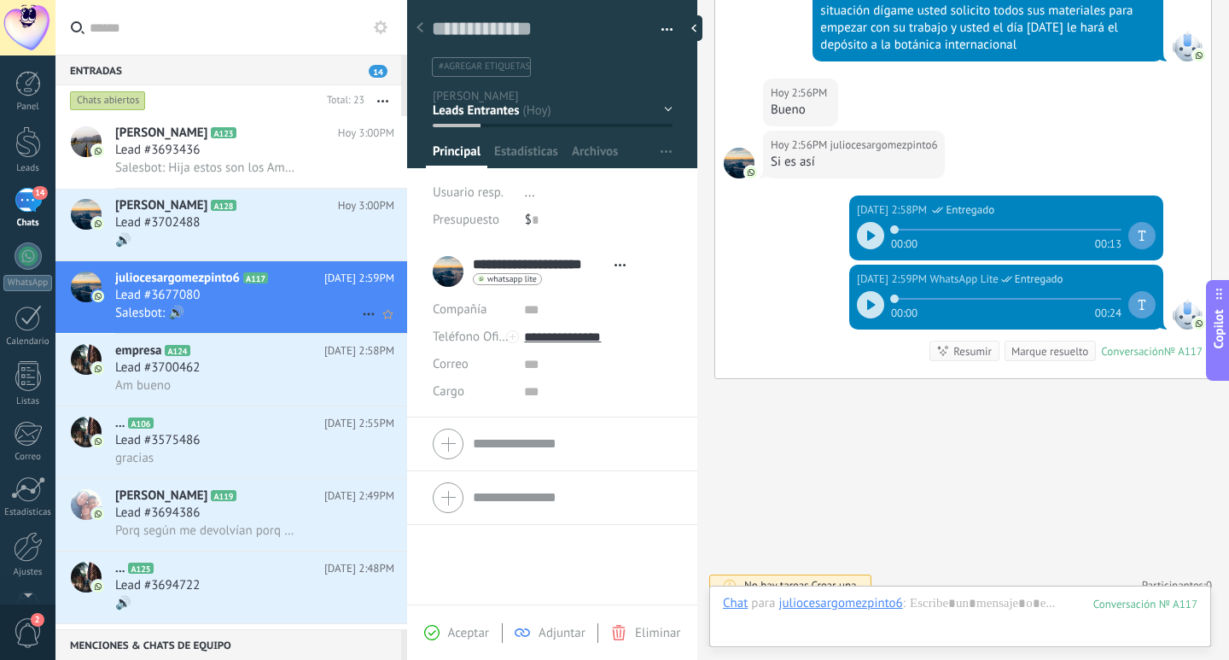
click at [276, 329] on div "juliocesargomezpinto6 A117 Hoy 2:59PM Lead #3677080 Salesbot: 🔊" at bounding box center [261, 297] width 292 height 72
click at [283, 359] on h2 "empresa A124" at bounding box center [219, 350] width 209 height 17
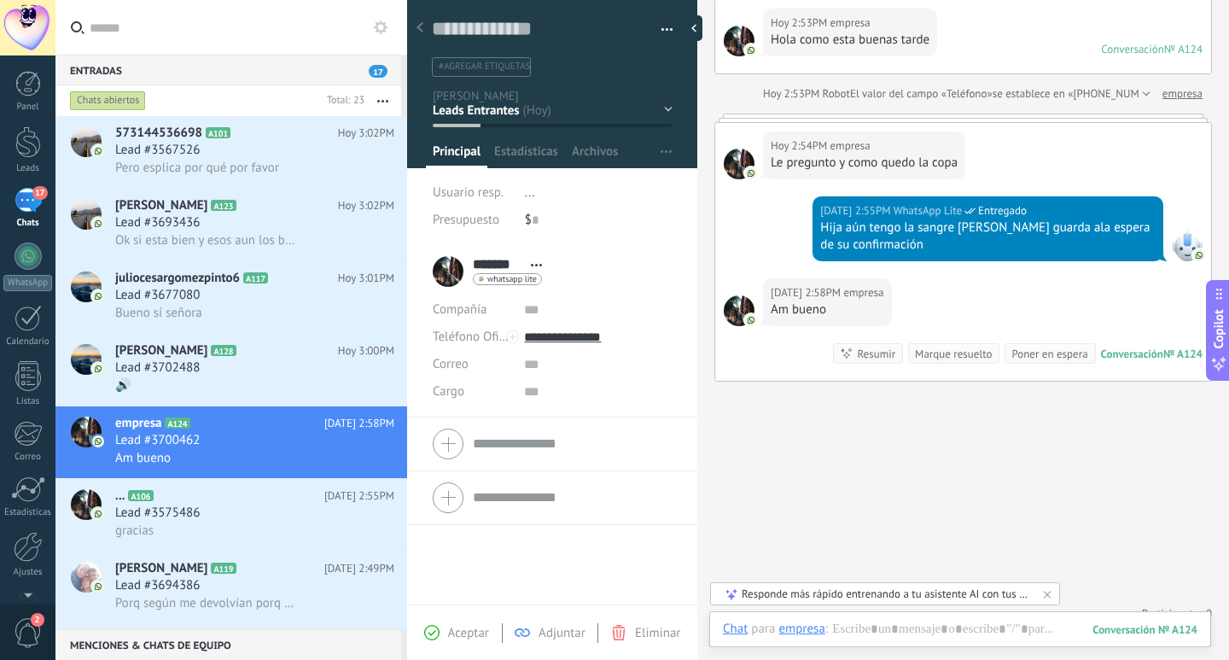
scroll to position [26, 0]
click at [277, 353] on h2 "ines A128" at bounding box center [226, 350] width 223 height 17
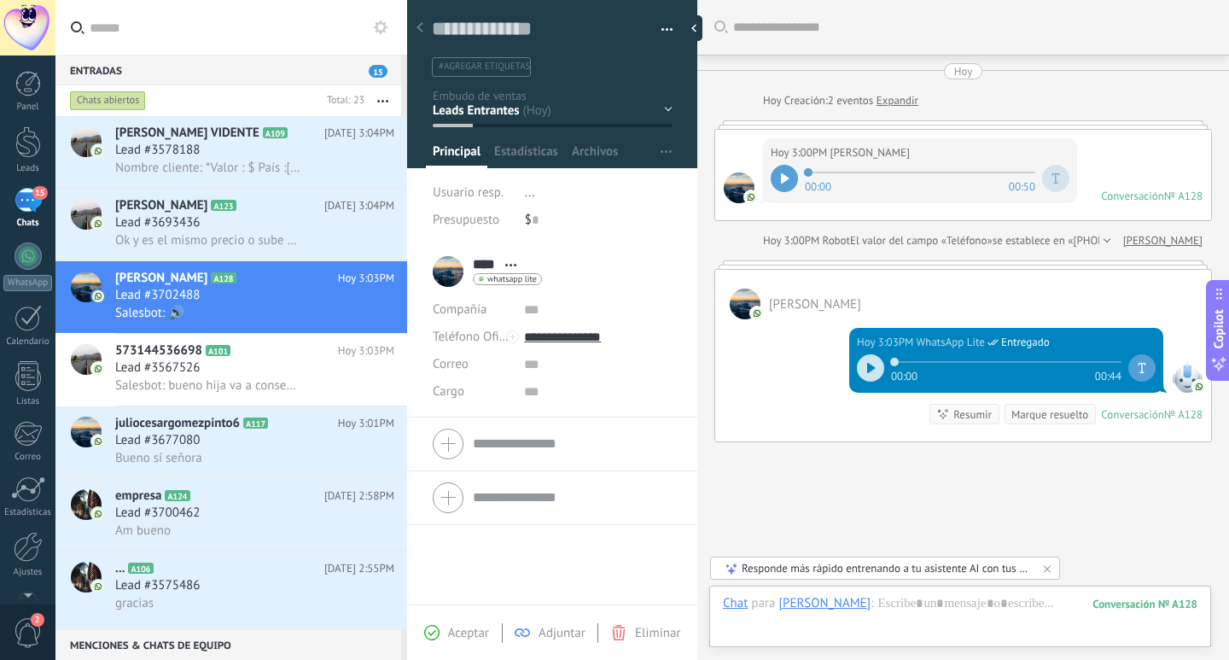
scroll to position [80, 0]
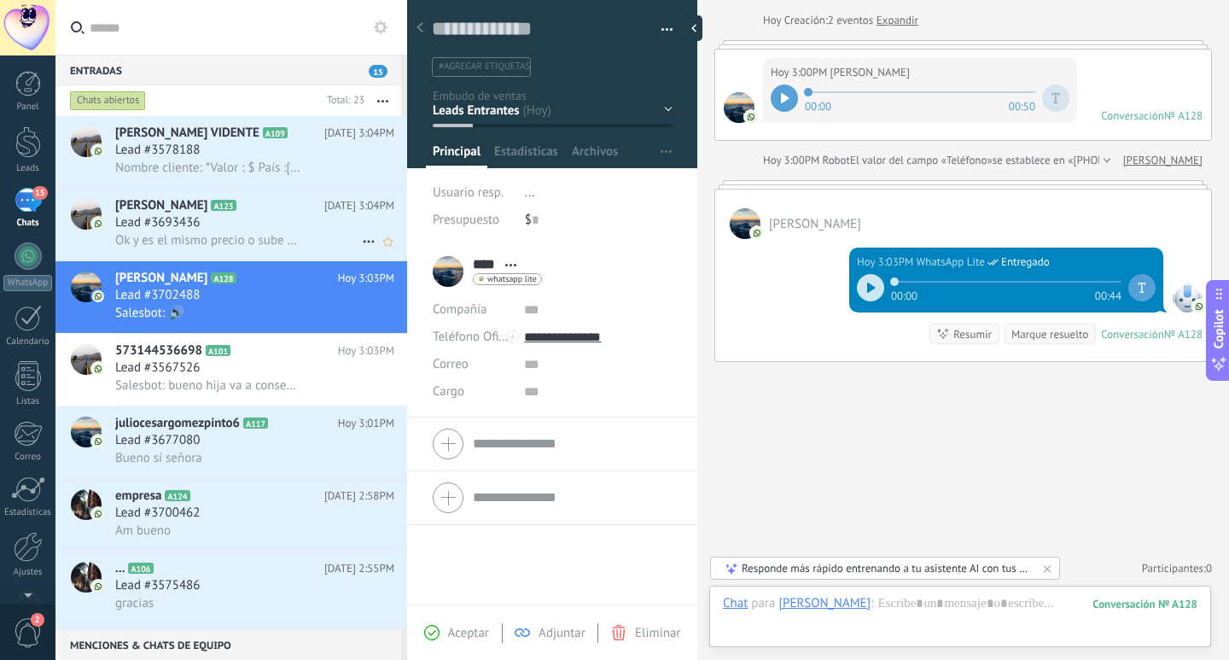
click at [207, 243] on span "Ok y es el mismo precio o sube un pok" at bounding box center [207, 240] width 185 height 16
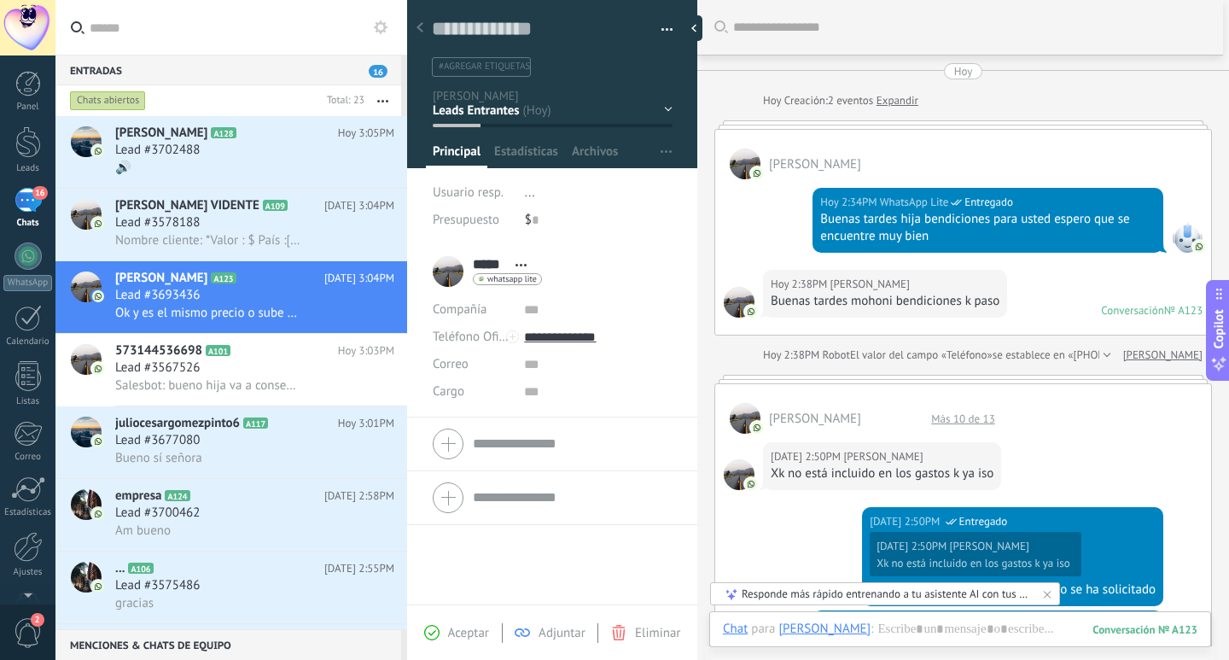
click at [966, 415] on div "Más 10 de 13" at bounding box center [963, 418] width 81 height 15
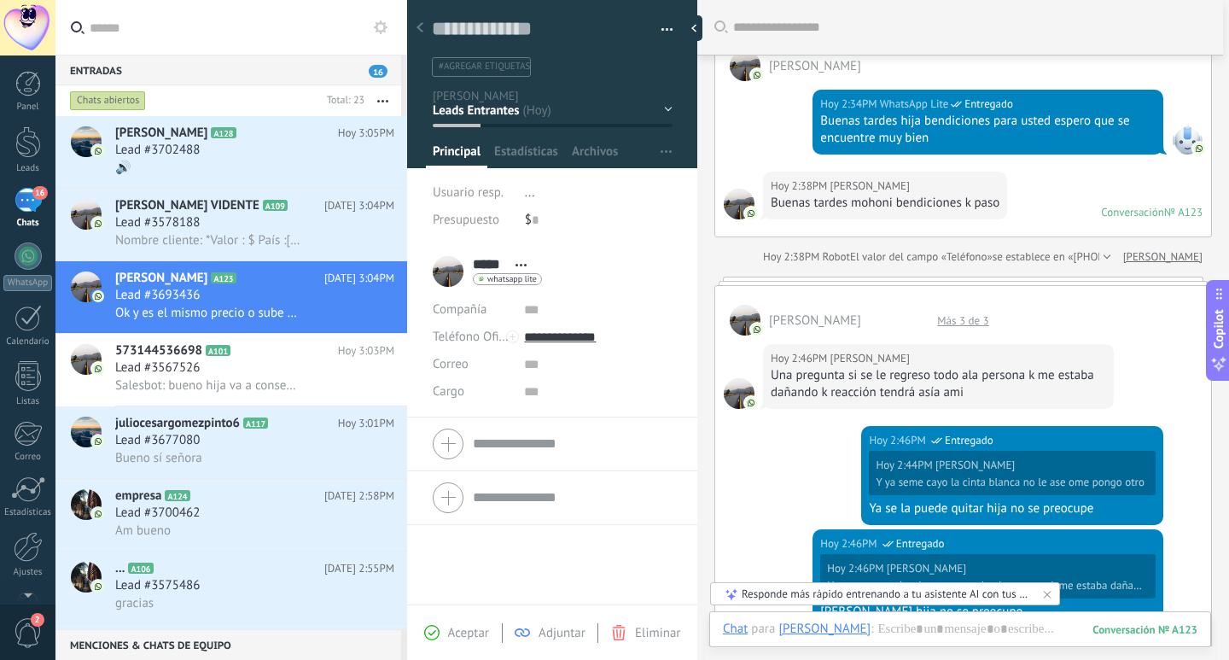
click at [974, 319] on div "Más 3 de 3" at bounding box center [963, 320] width 68 height 15
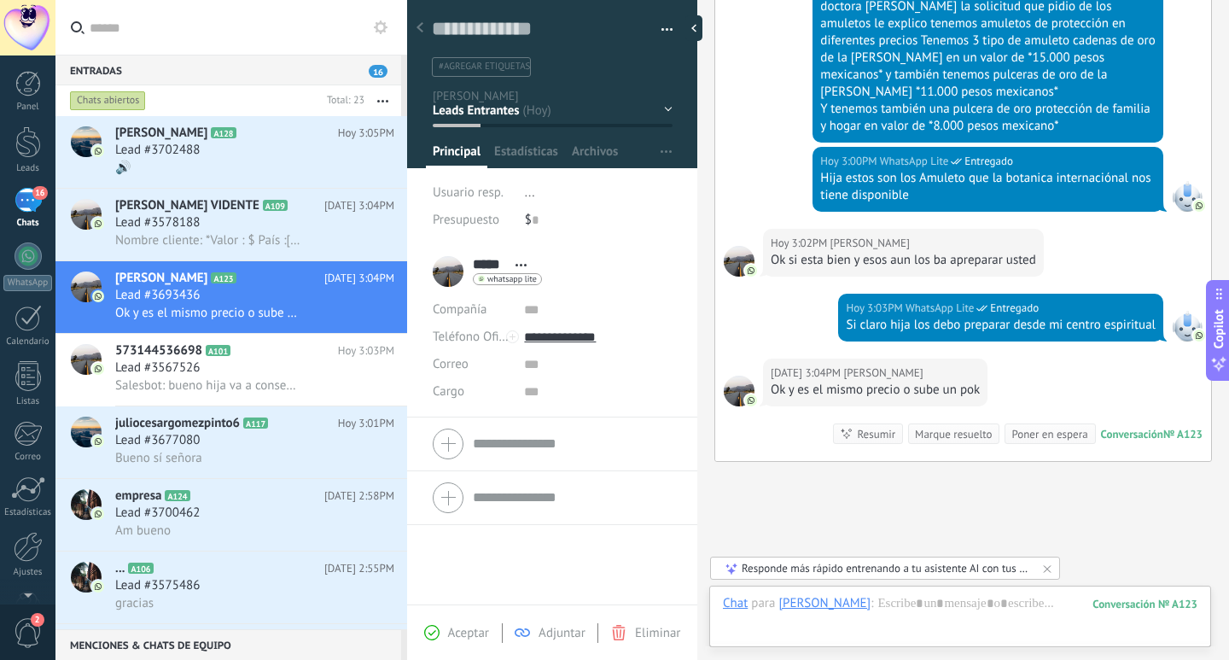
scroll to position [2085, 0]
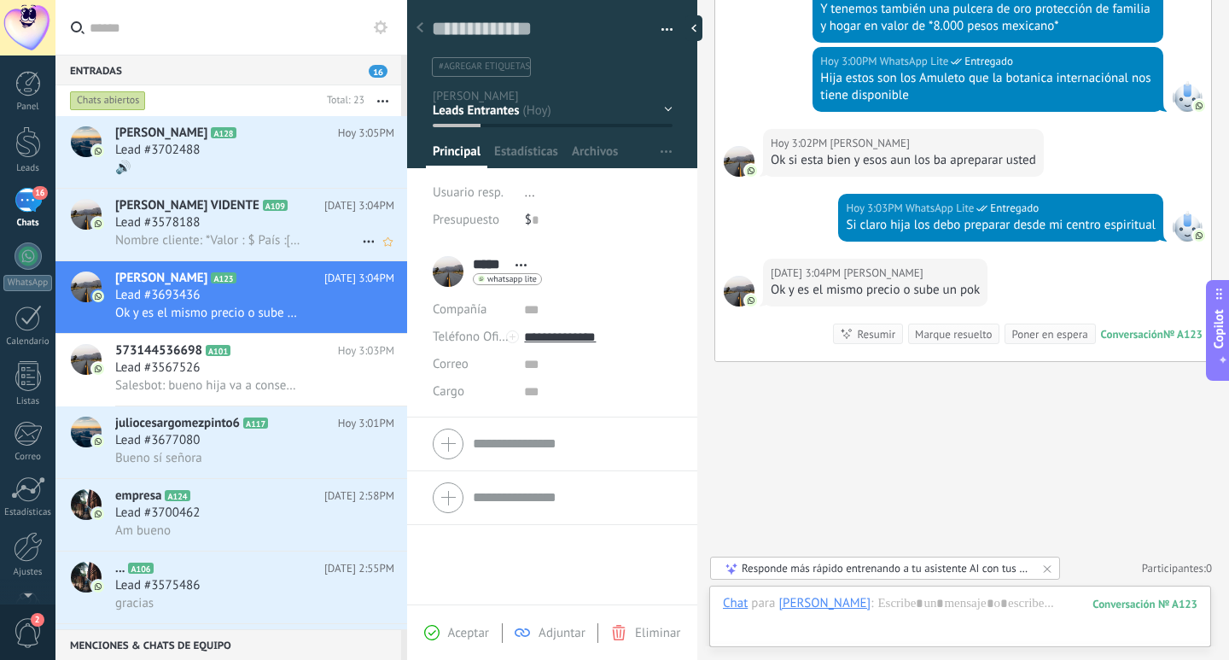
click at [287, 242] on span "Nombre cliente: *Valor : $ País :Colombia Forma de pago: Nequi Nombre del trab…" at bounding box center [207, 240] width 185 height 16
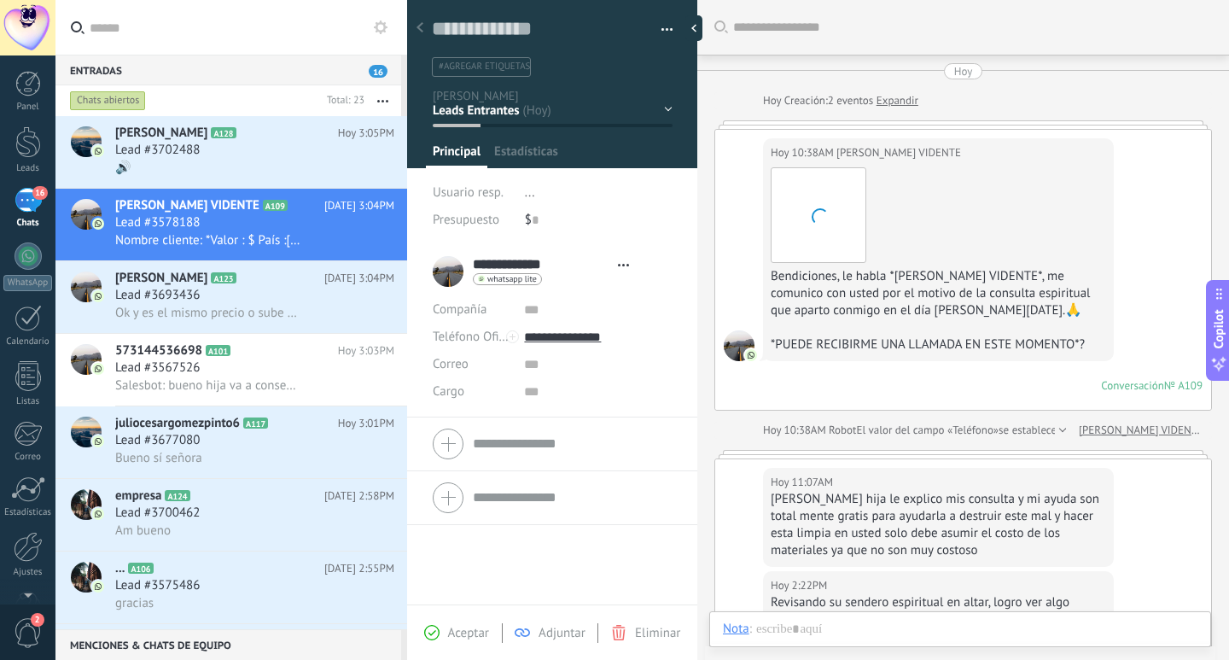
scroll to position [644, 0]
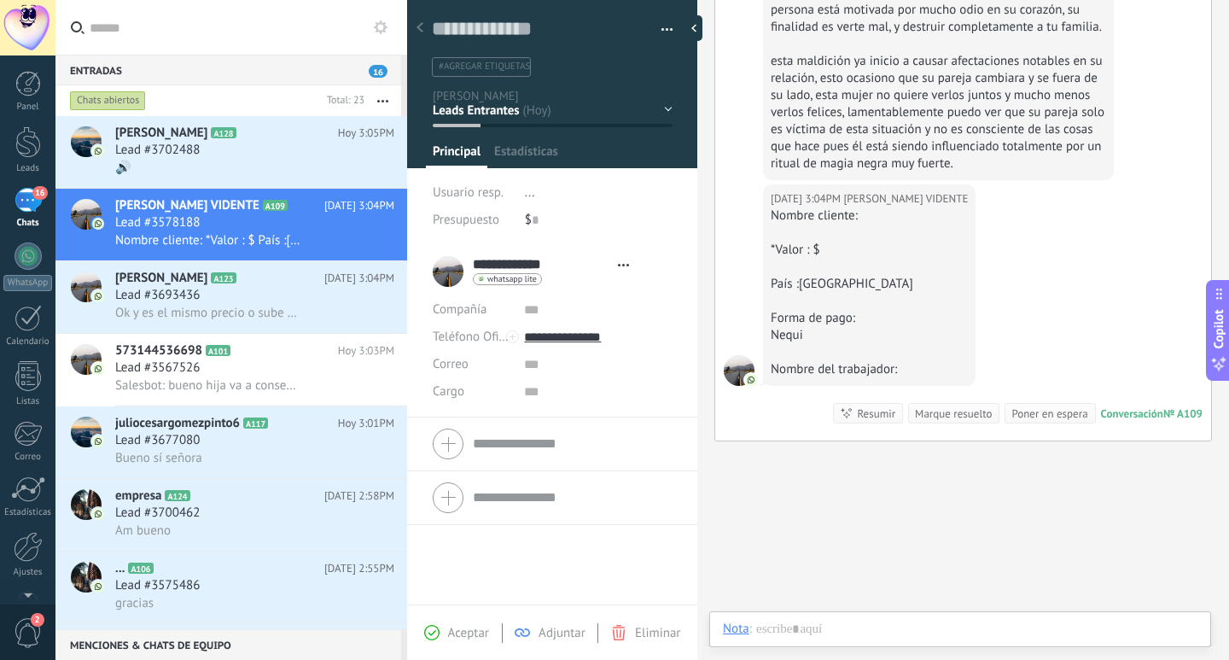
type textarea "**********"
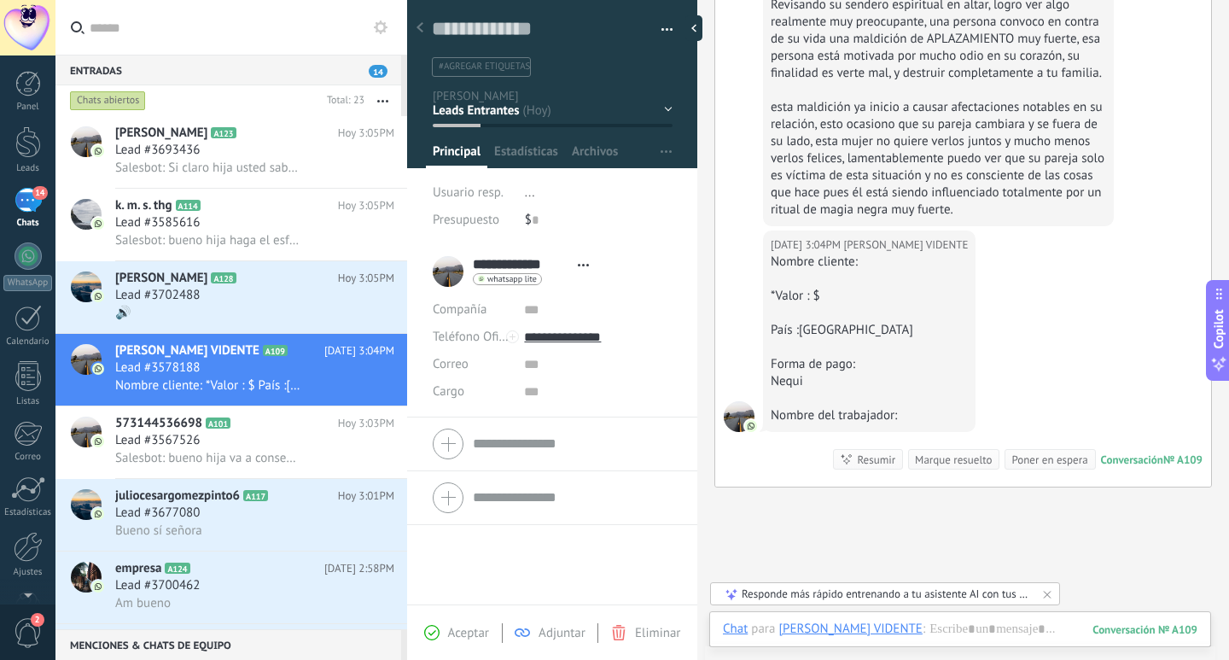
scroll to position [740, 0]
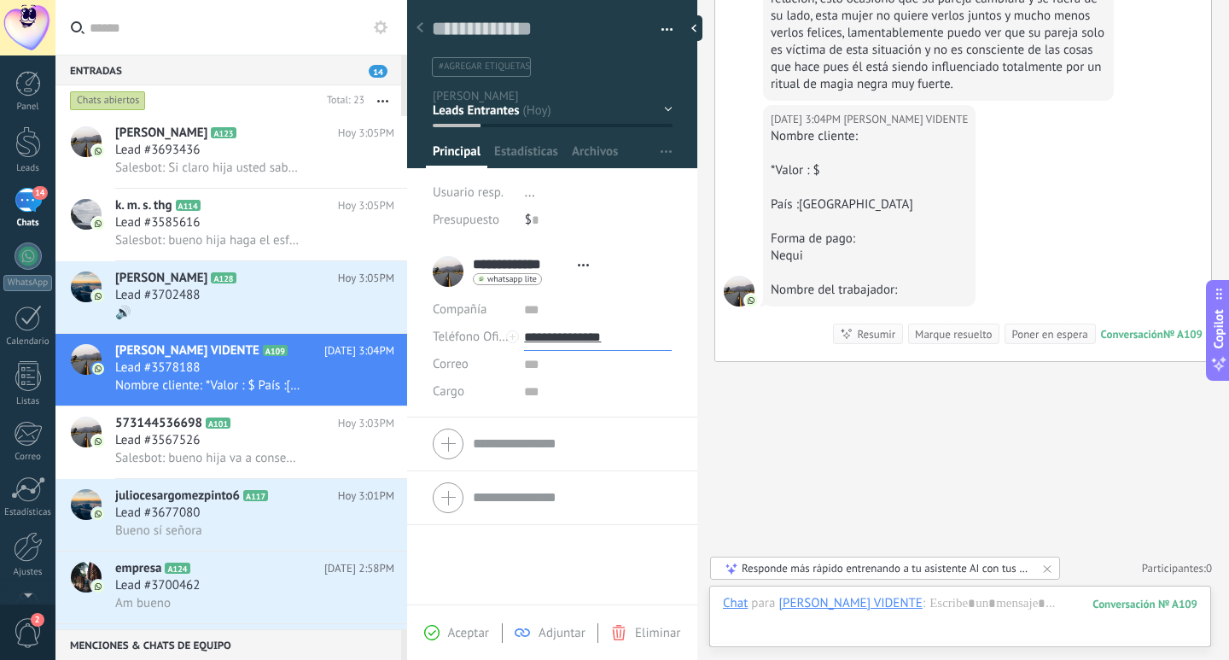
click at [553, 332] on input "**********" at bounding box center [598, 337] width 148 height 27
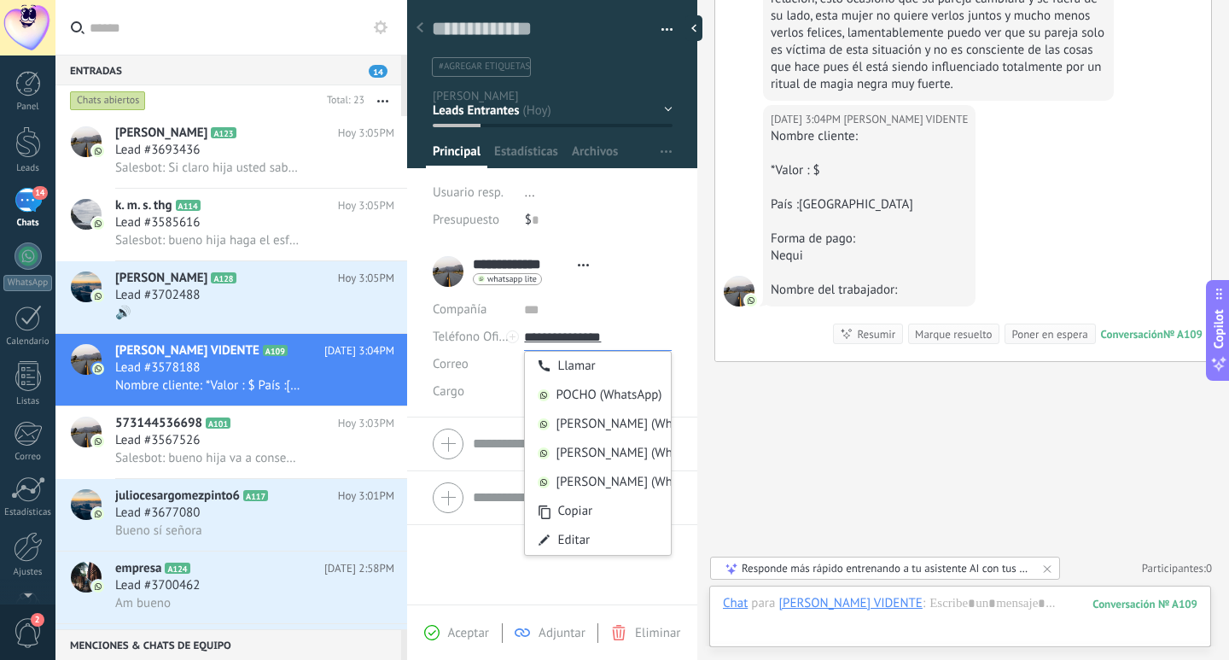
click at [553, 332] on input "**********" at bounding box center [598, 337] width 148 height 27
type input "**********"
click at [608, 521] on div "Copiar" at bounding box center [598, 511] width 146 height 29
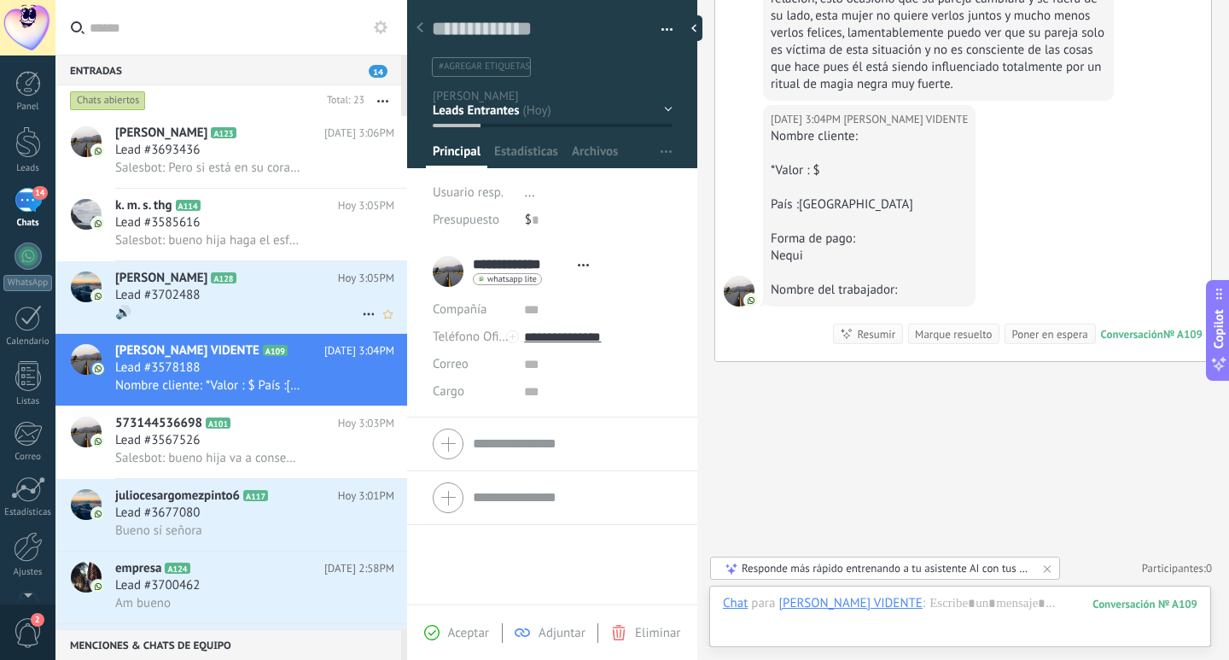
click at [306, 286] on h2 "ines A128" at bounding box center [226, 278] width 223 height 17
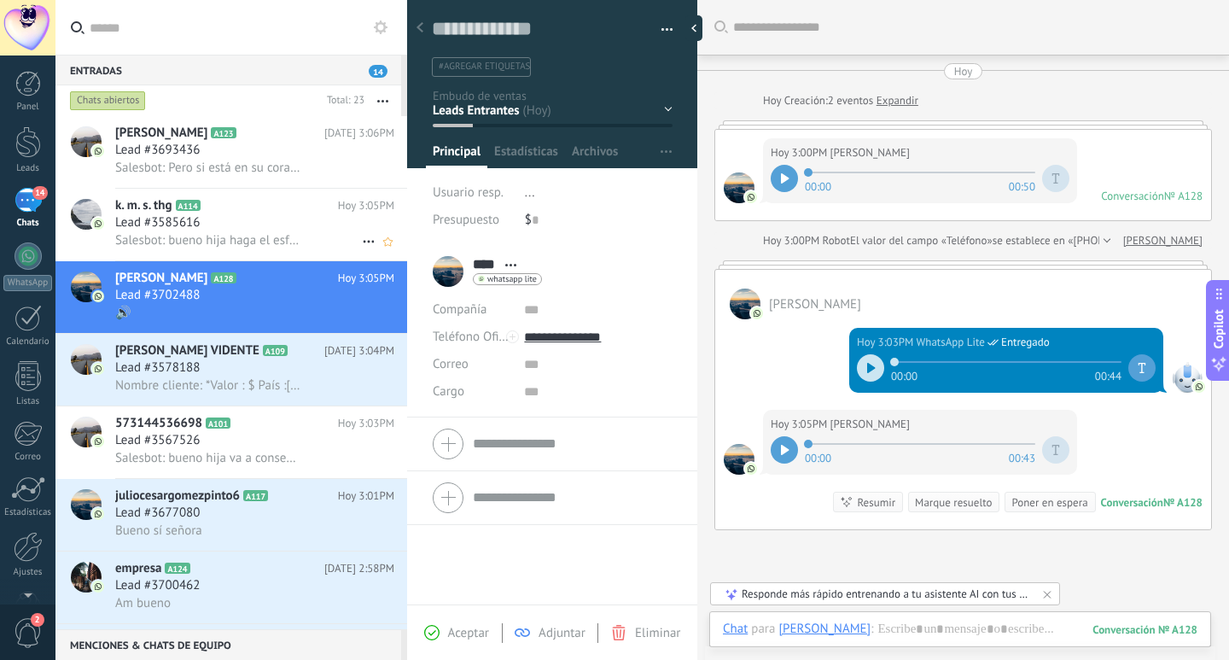
click at [254, 239] on span "Salesbot: bueno hija haga el esfuerzo para ayudarla" at bounding box center [207, 240] width 185 height 16
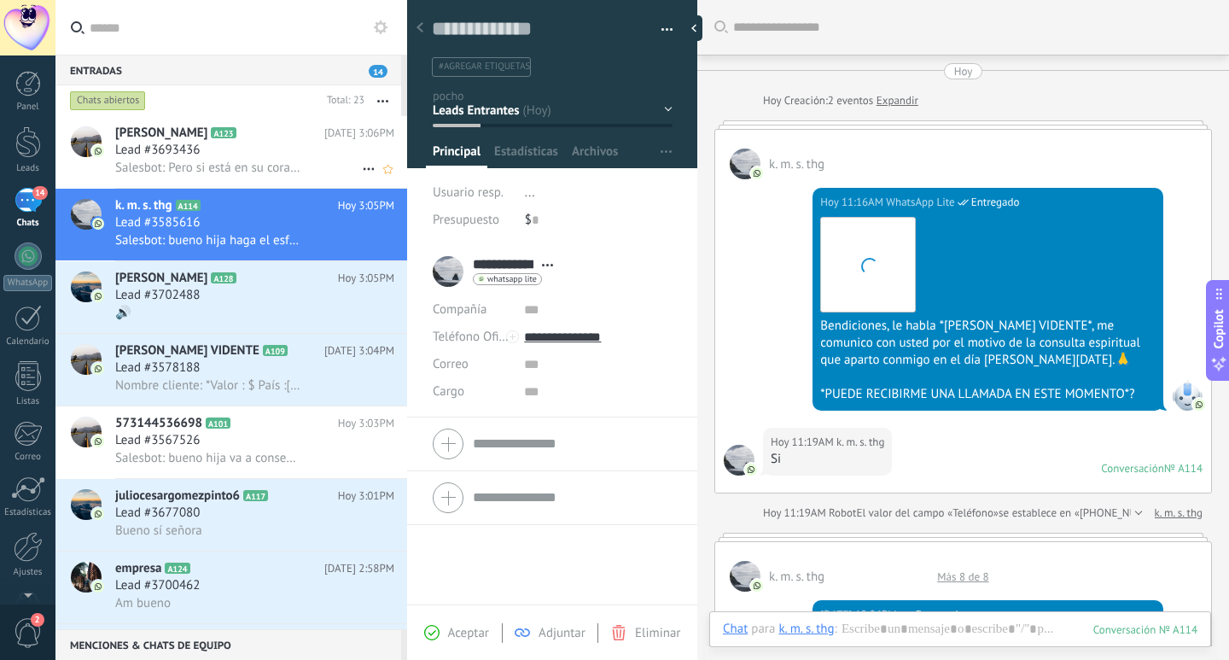
scroll to position [1474, 0]
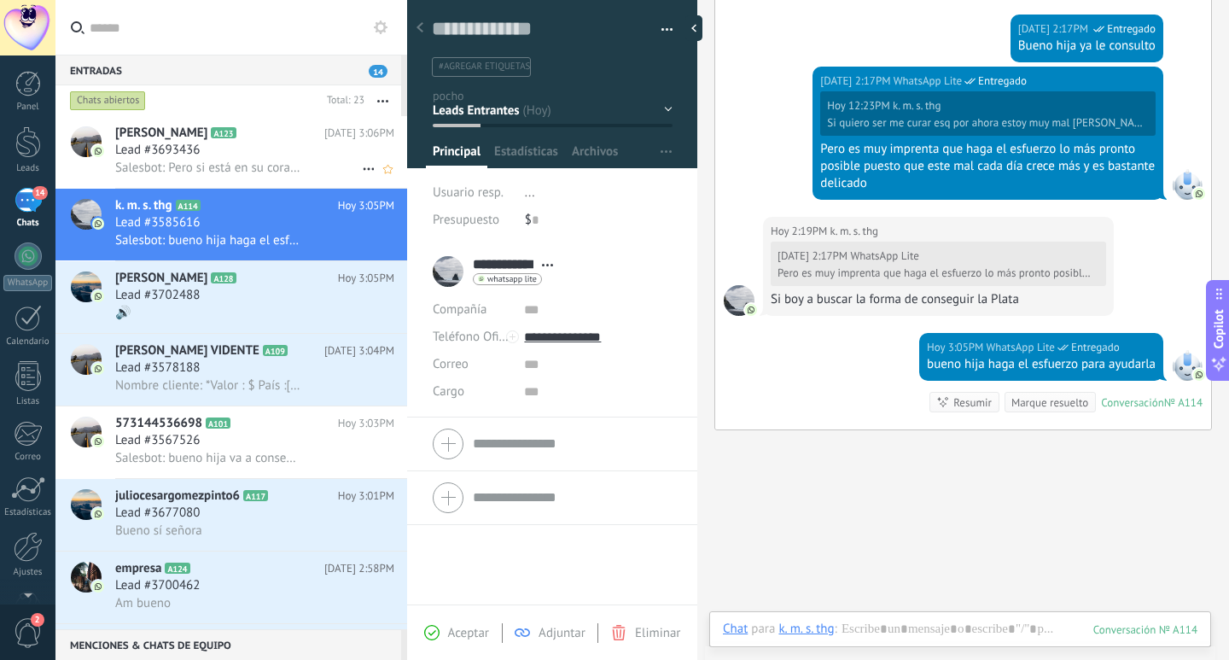
click at [242, 171] on span "Salesbot: Pero si está en su corazón hacer algunas donaciones sera muy bien rec…" at bounding box center [207, 168] width 185 height 16
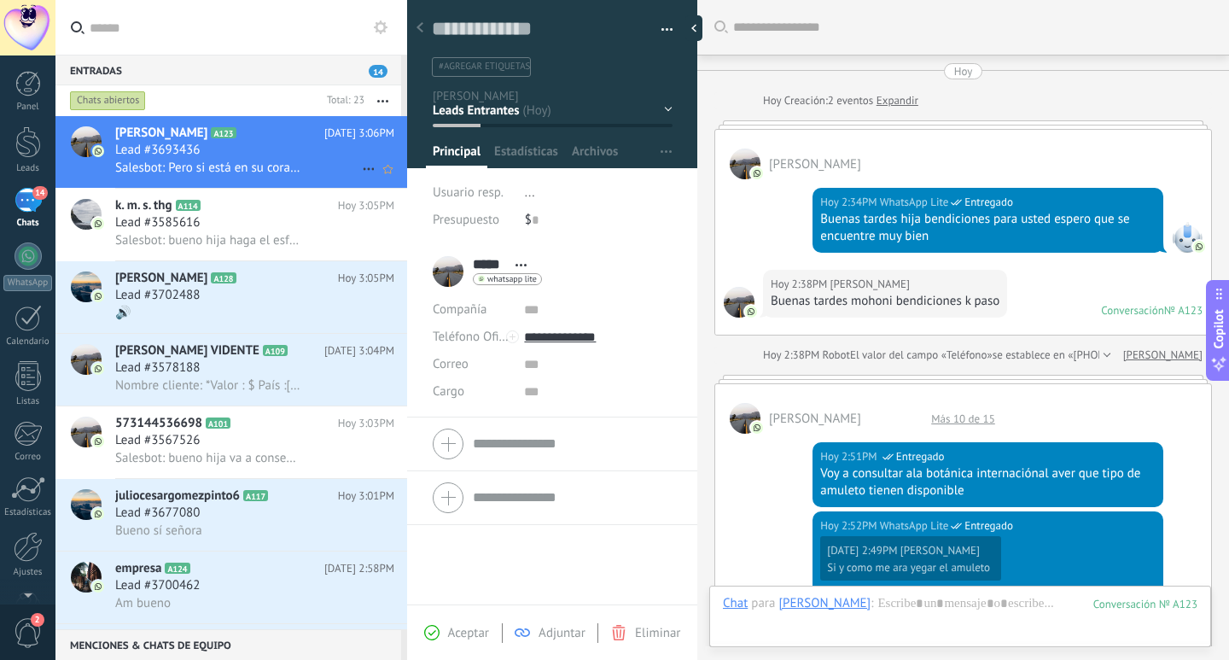
scroll to position [1099, 0]
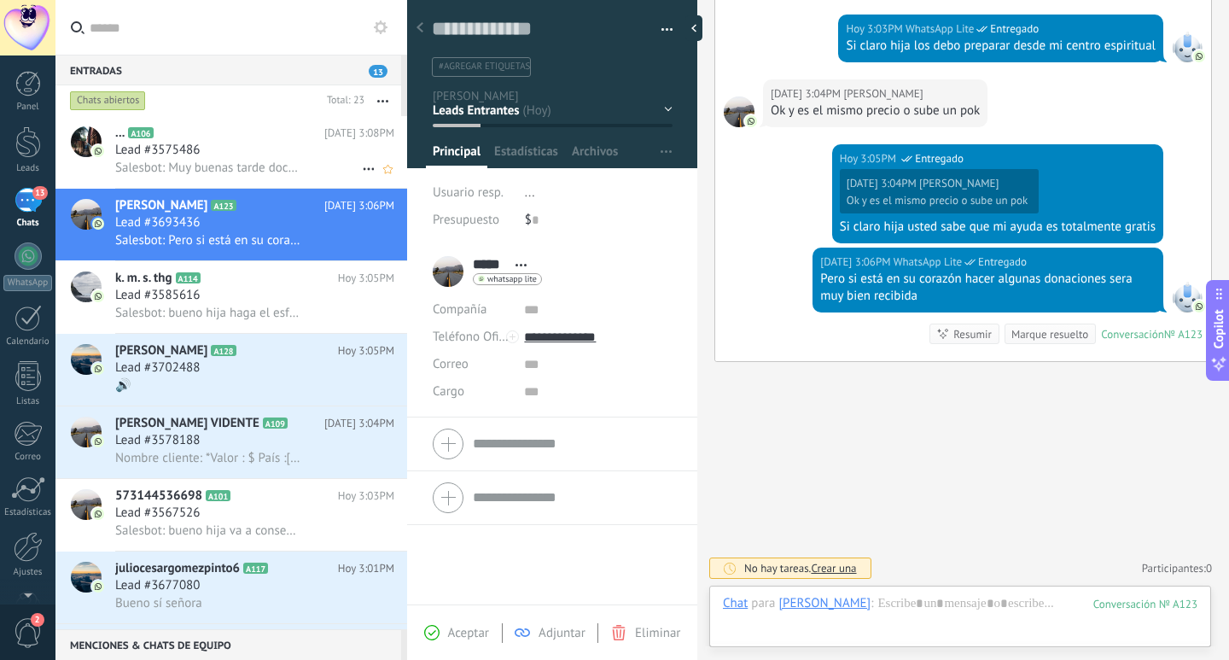
click at [276, 164] on span "Salesbot: Muy buenas tarde doctora Mhoni bendiciones gracias por comunicarse co…" at bounding box center [207, 168] width 185 height 16
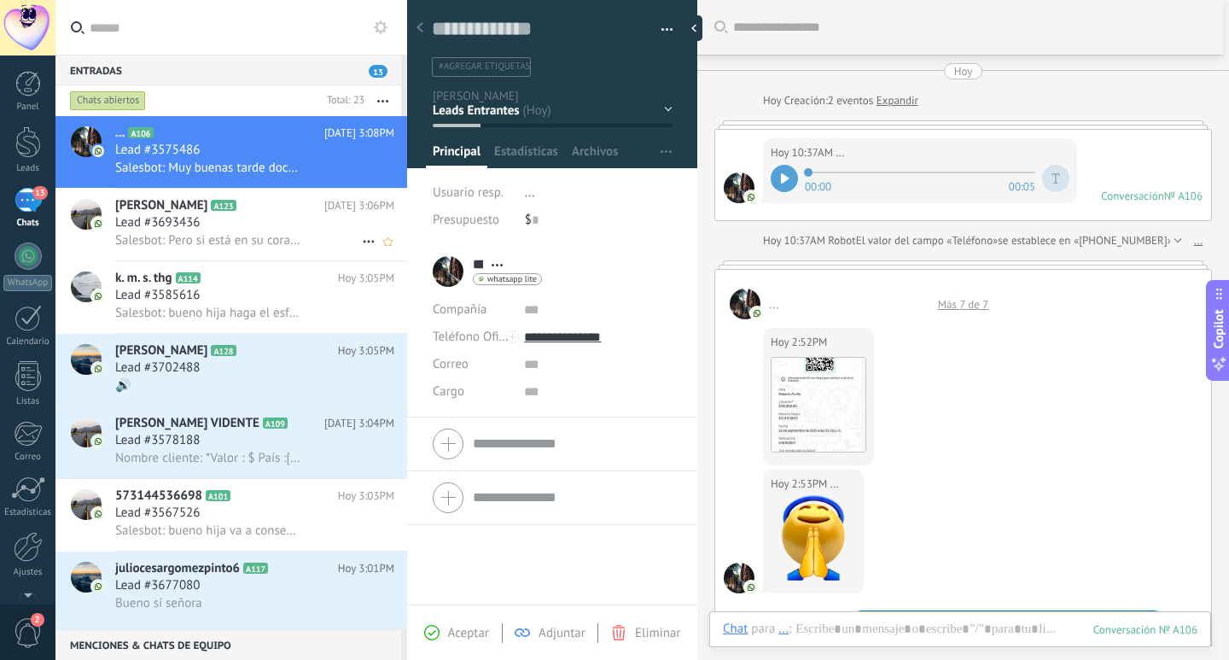
click at [177, 233] on span "Salesbot: Pero si está en su corazón hacer algunas donaciones sera muy bien rec…" at bounding box center [207, 240] width 185 height 16
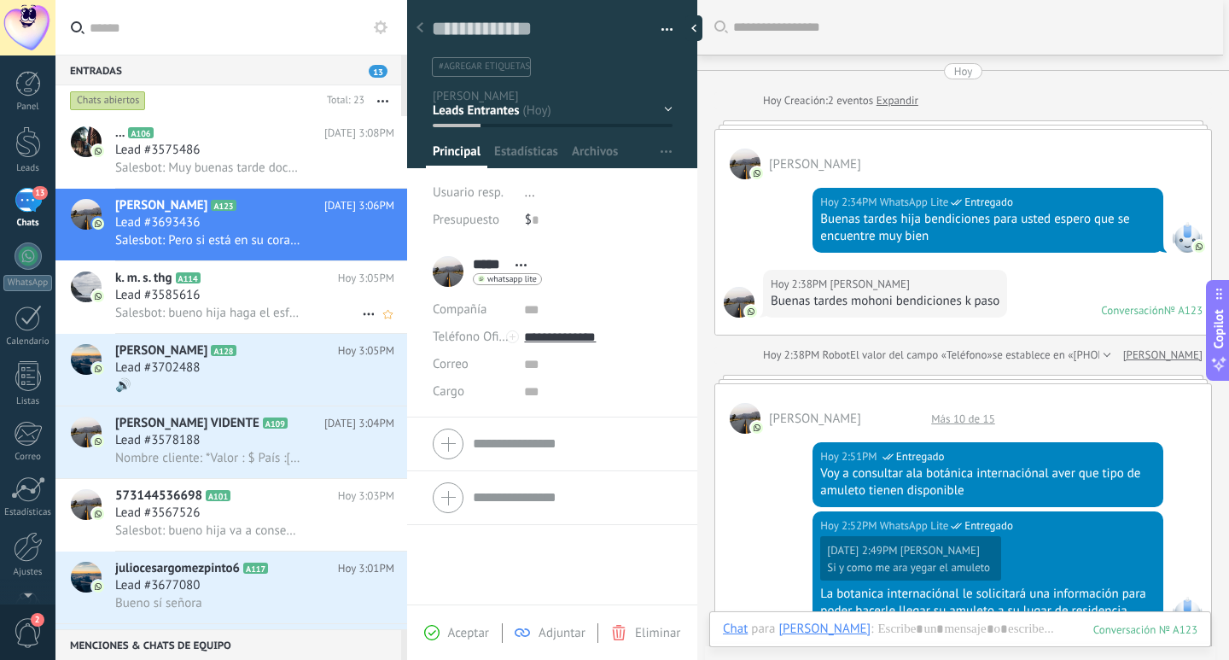
click at [218, 289] on div "Lead #3585616" at bounding box center [254, 295] width 279 height 17
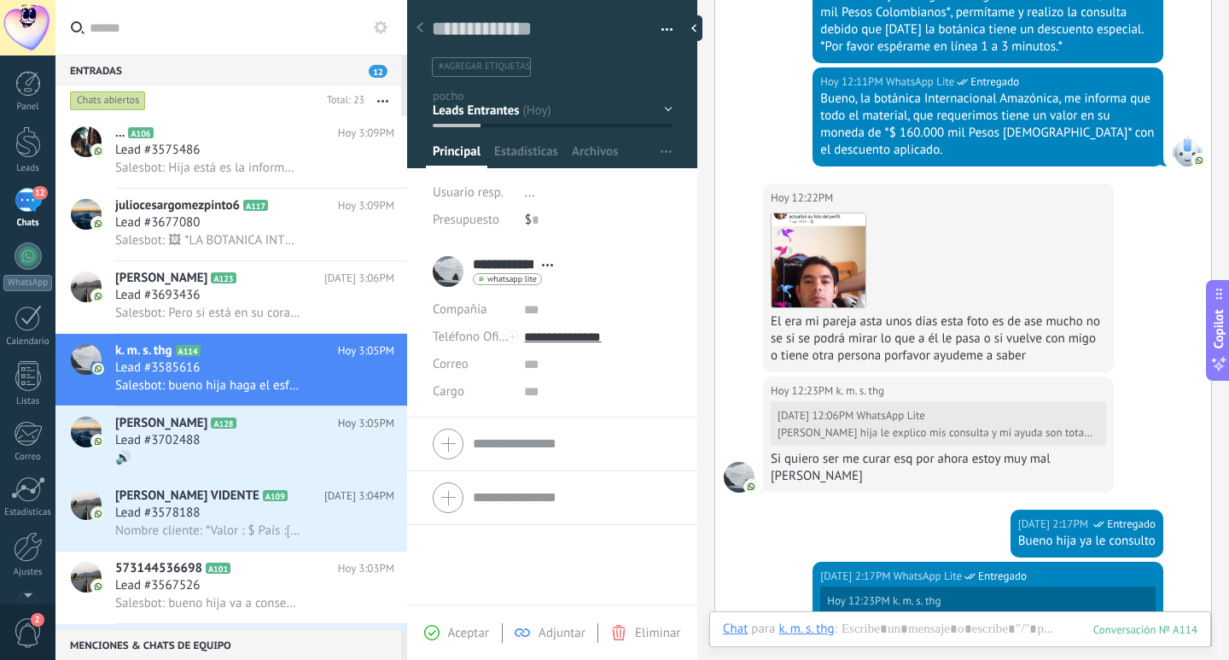
scroll to position [723, 0]
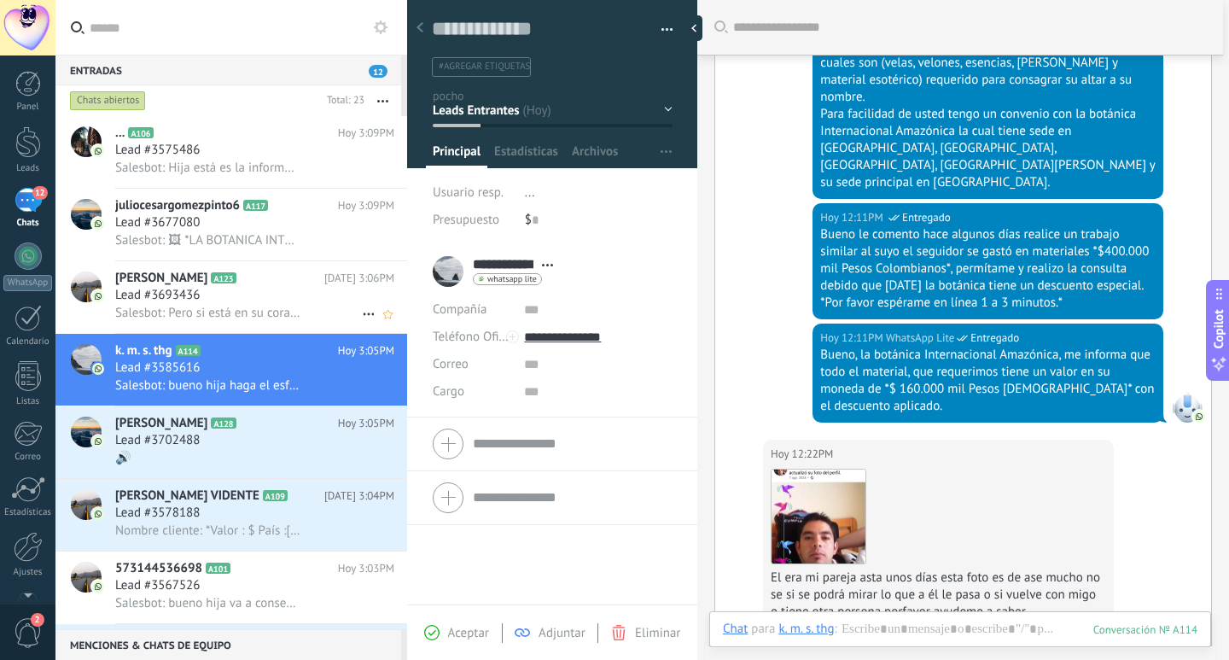
click at [200, 282] on h2 "Ami G A123" at bounding box center [219, 278] width 209 height 17
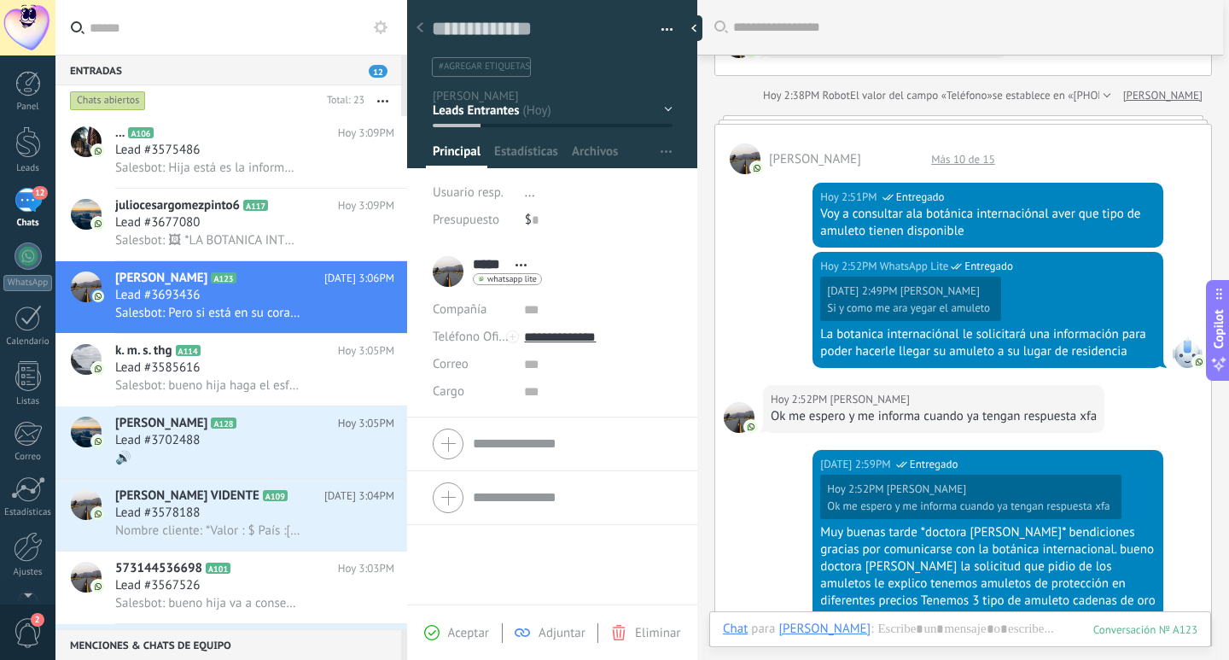
scroll to position [160, 0]
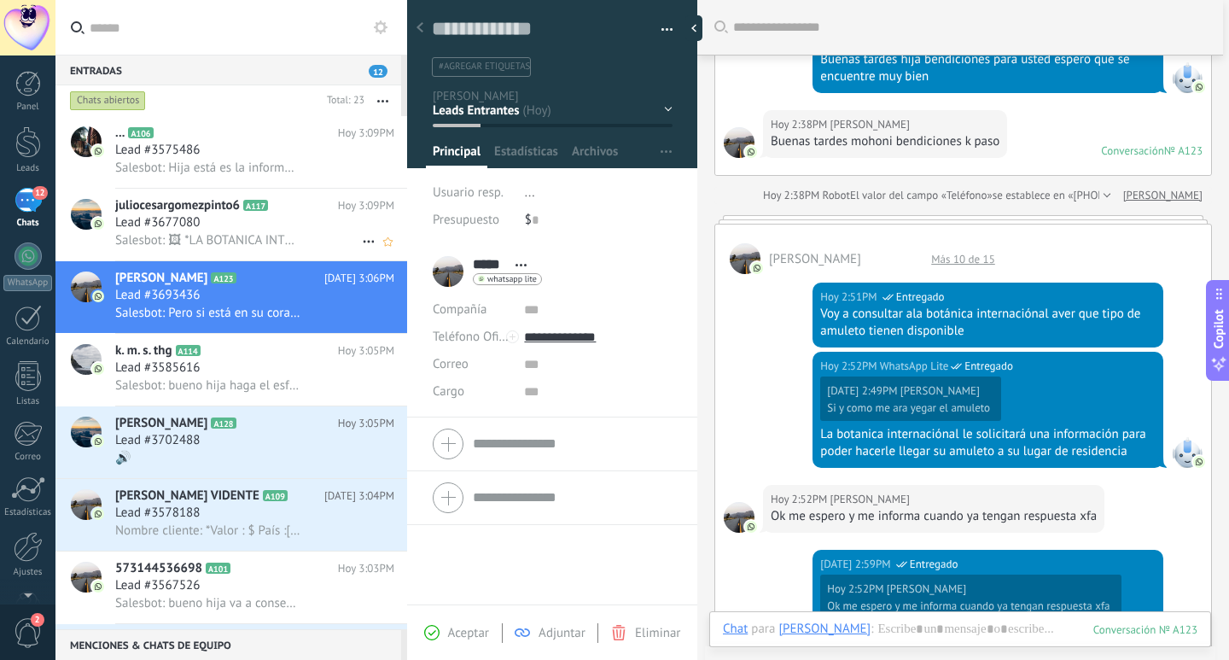
click at [299, 231] on div "Lead #3677080" at bounding box center [254, 222] width 279 height 17
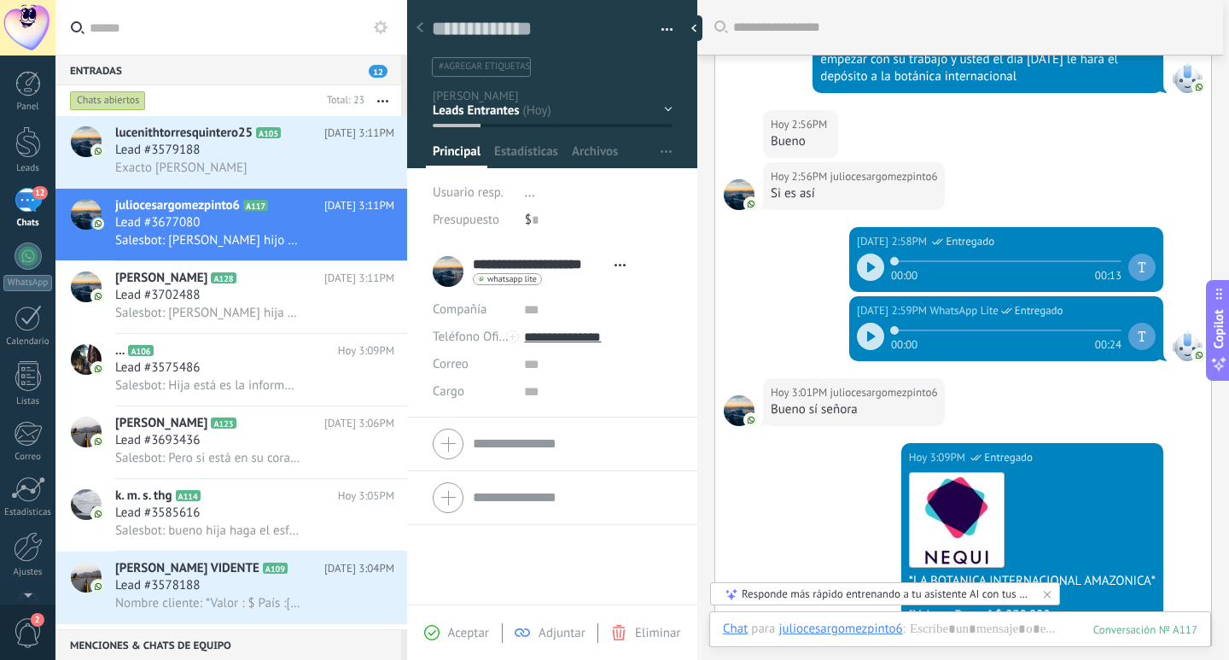
scroll to position [592, 0]
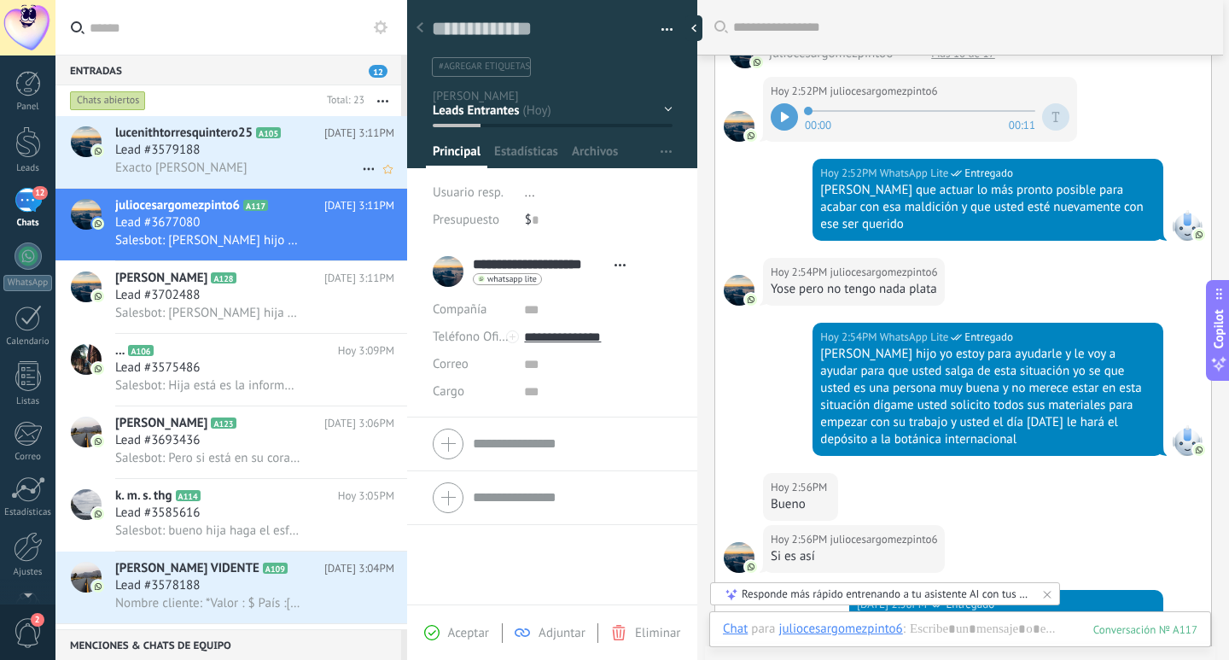
click at [238, 178] on div "lucenithtorresquintero25 A105 Hoy 3:11PM Lead #3579188 Exacto Mhoni" at bounding box center [261, 152] width 292 height 72
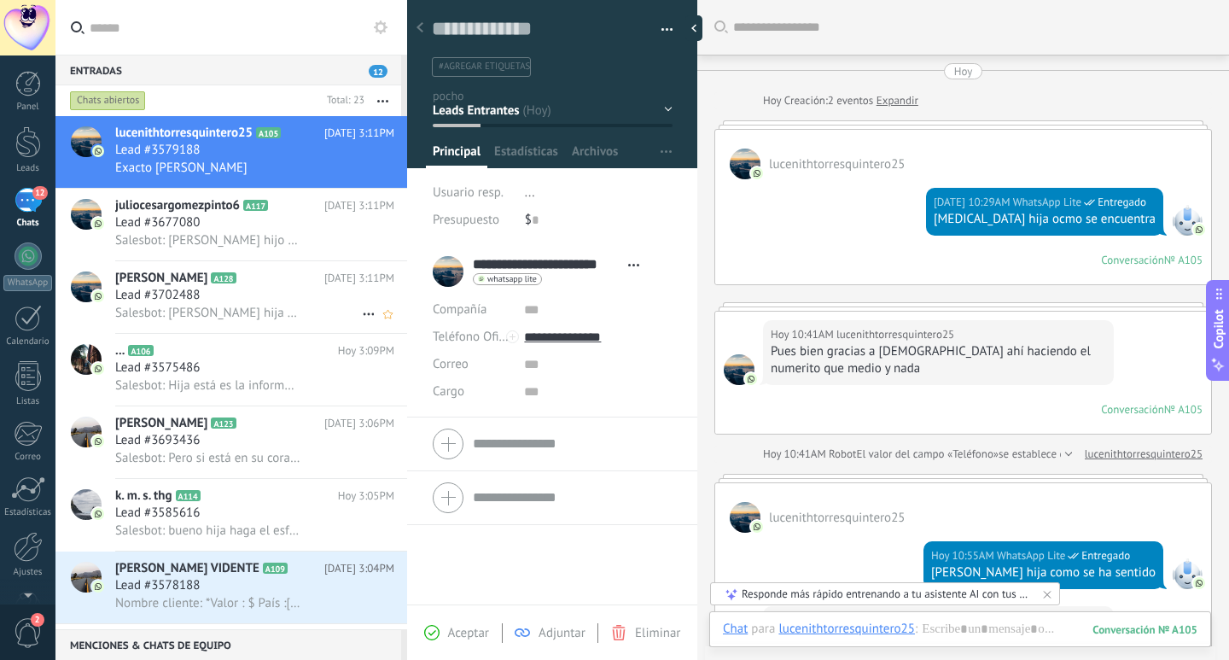
click at [246, 295] on div "Lead #3702488" at bounding box center [254, 295] width 279 height 17
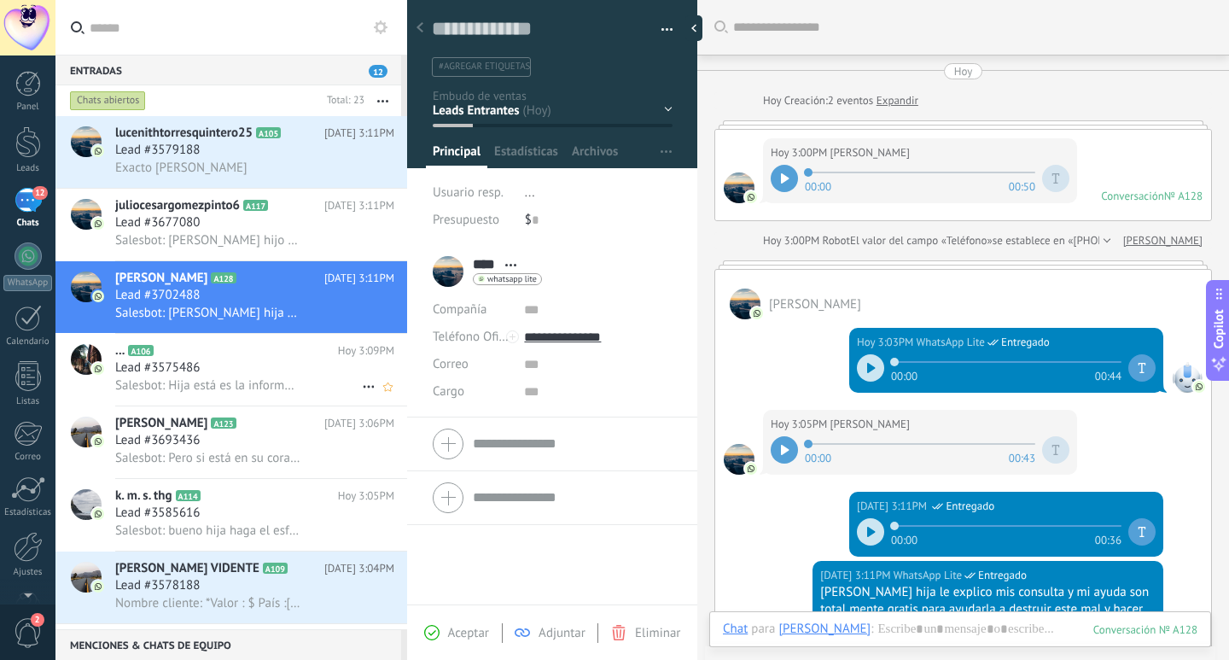
click at [260, 363] on div "Lead #3575486" at bounding box center [254, 367] width 279 height 17
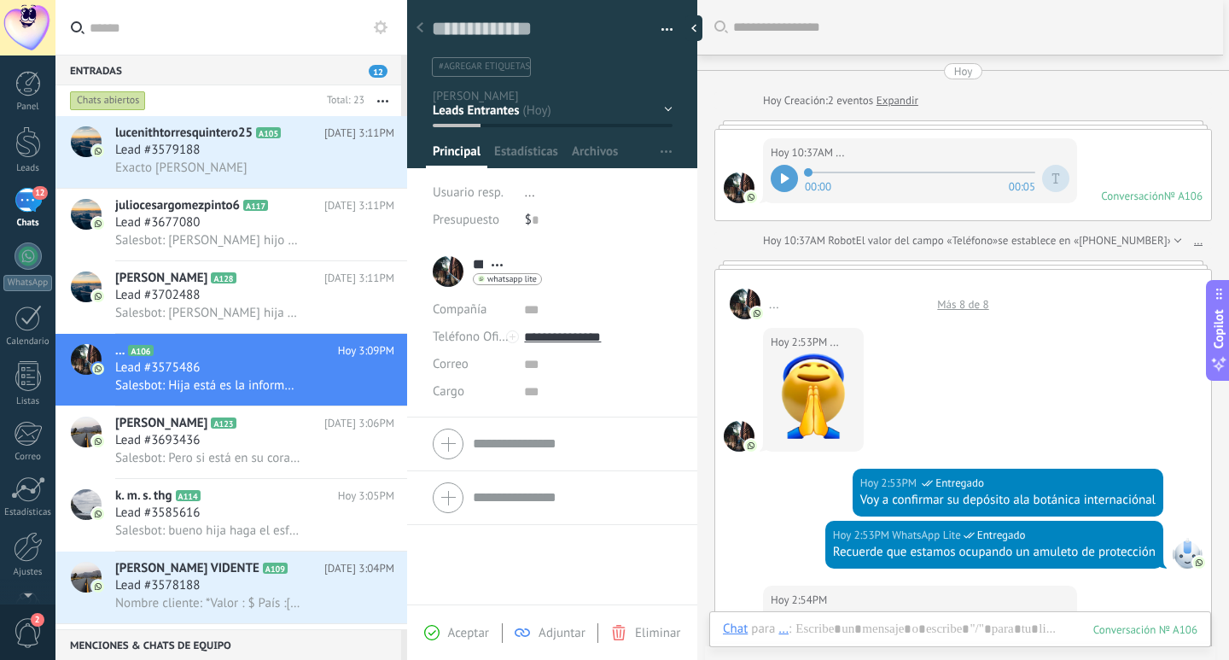
click at [967, 306] on div "Más 8 de 8" at bounding box center [963, 304] width 68 height 15
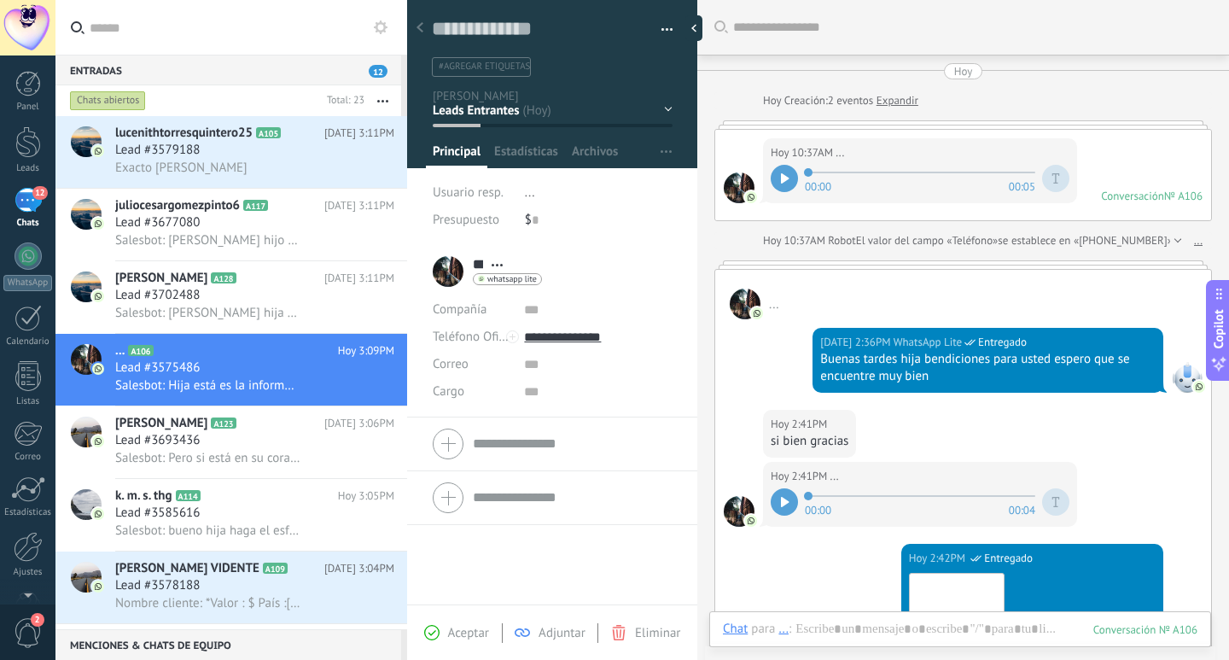
scroll to position [886, 0]
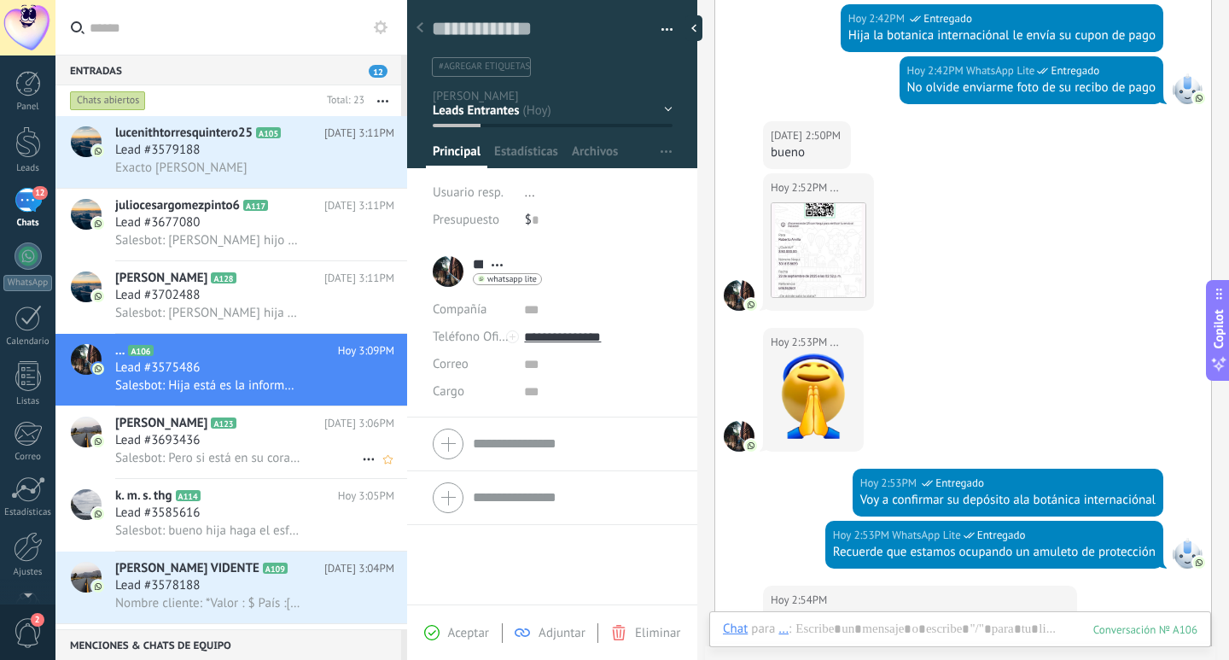
click at [300, 441] on div "Lead #3693436" at bounding box center [254, 440] width 279 height 17
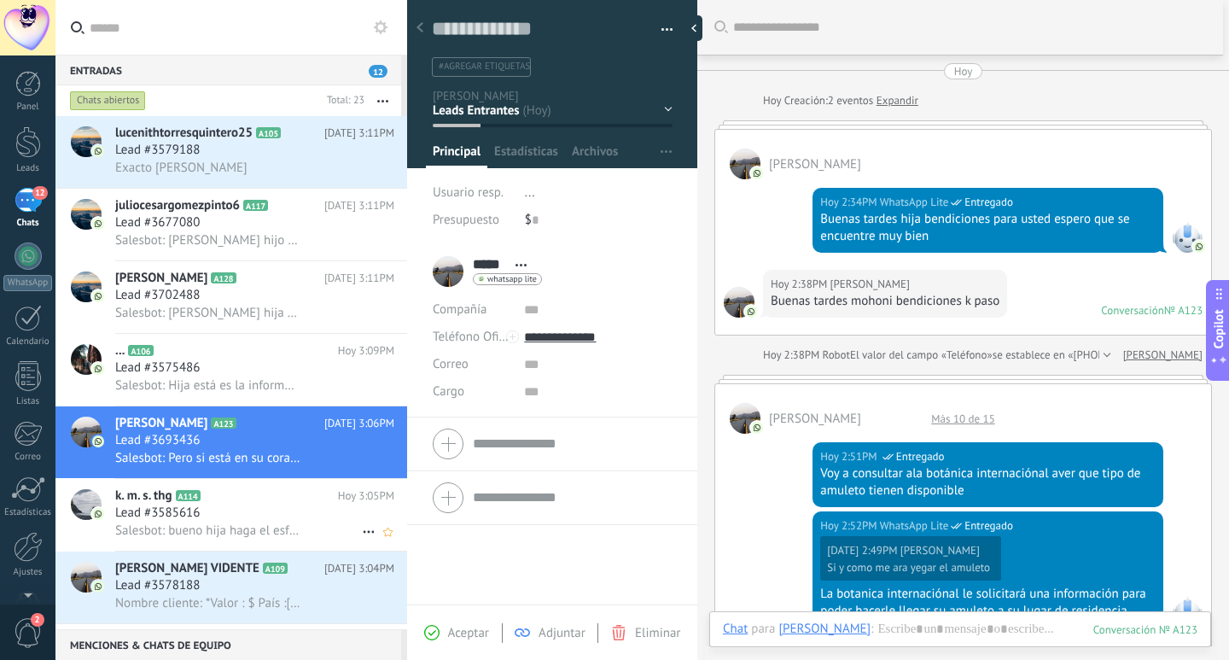
click at [248, 511] on div "Lead #3585616" at bounding box center [254, 513] width 279 height 17
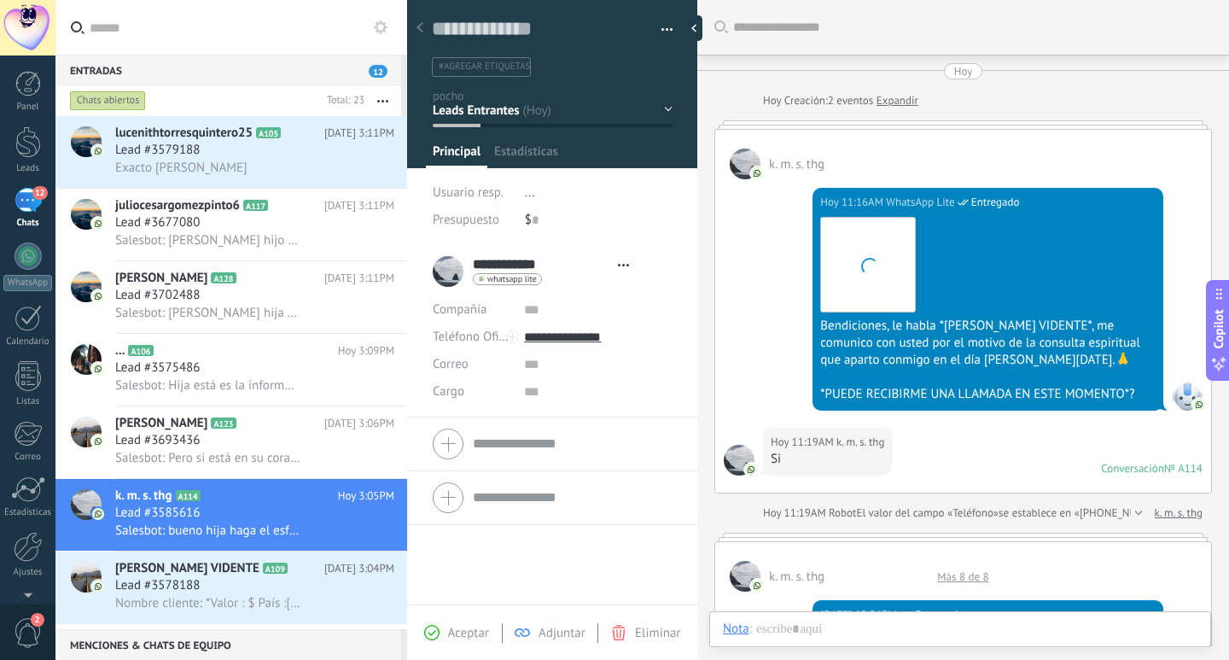
type textarea "**********"
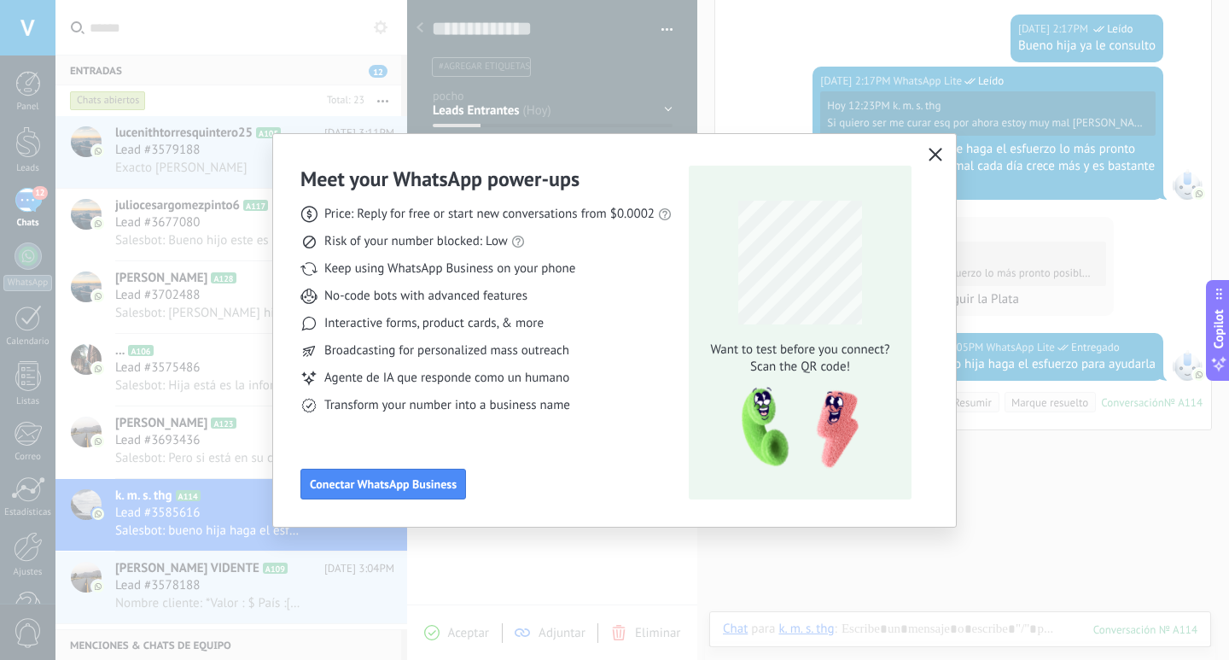
click at [936, 158] on icon "button" at bounding box center [936, 155] width 14 height 14
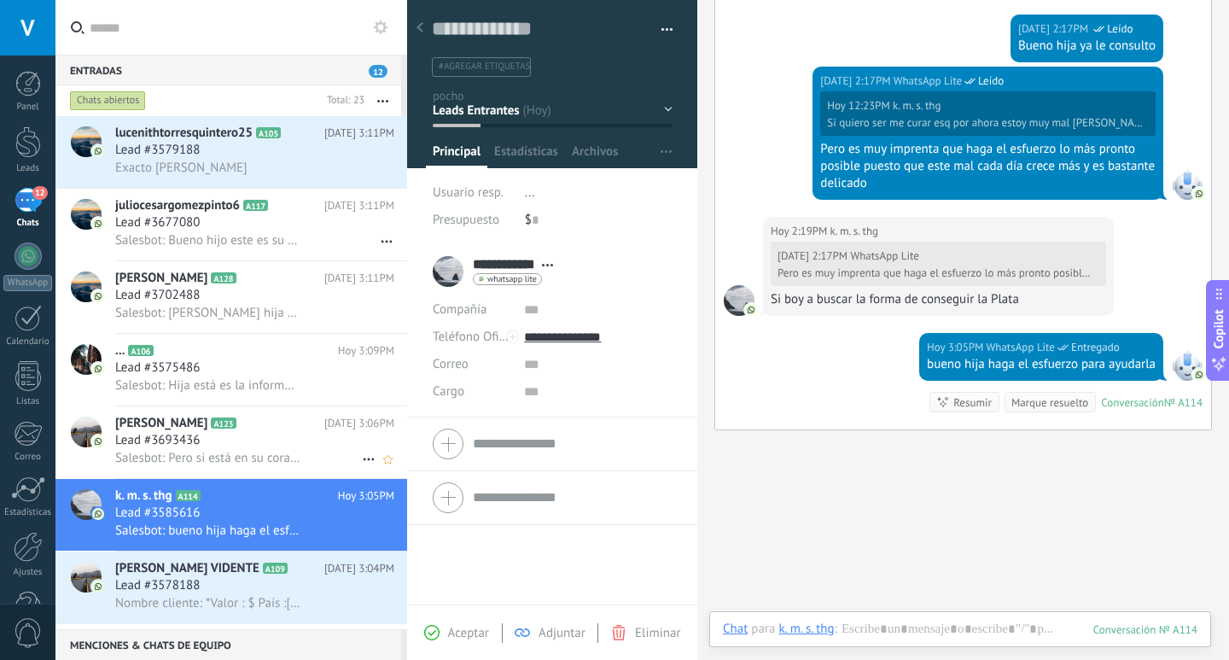
click at [293, 450] on span "Salesbot: Pero si está en su corazón hacer algunas donaciones sera muy bien rec…" at bounding box center [207, 458] width 185 height 16
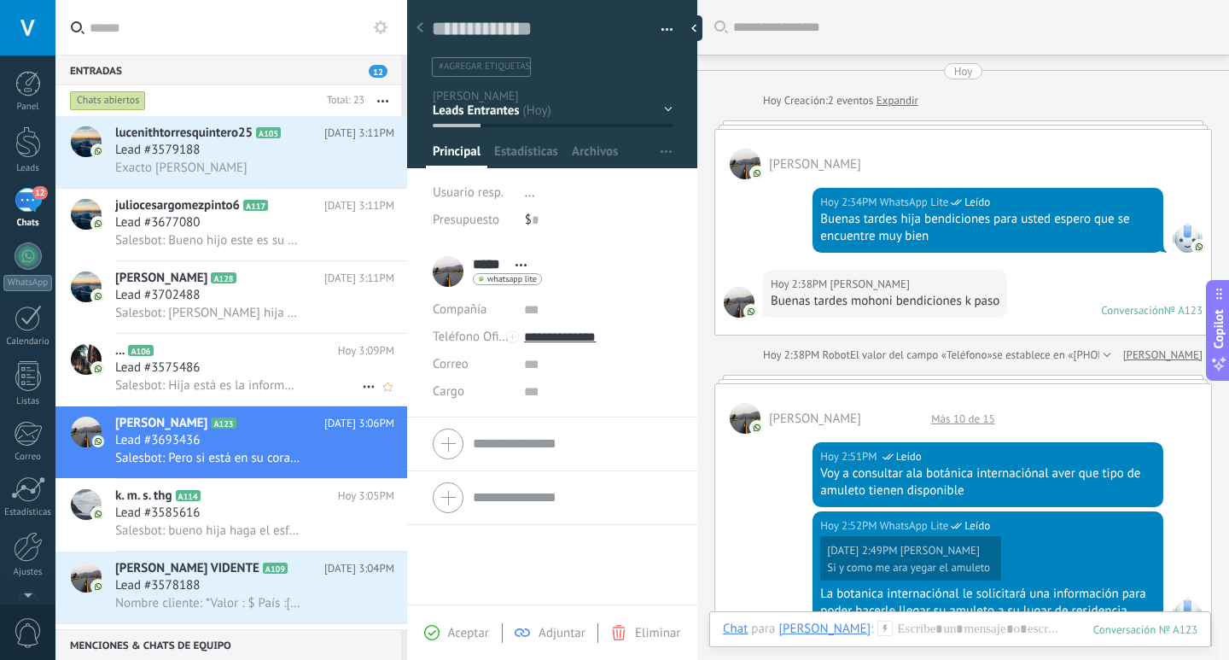
click at [248, 399] on div "... A106 Hoy 3:09PM Lead #3575486 Salesbot: Hija está es la información que la …" at bounding box center [261, 370] width 292 height 72
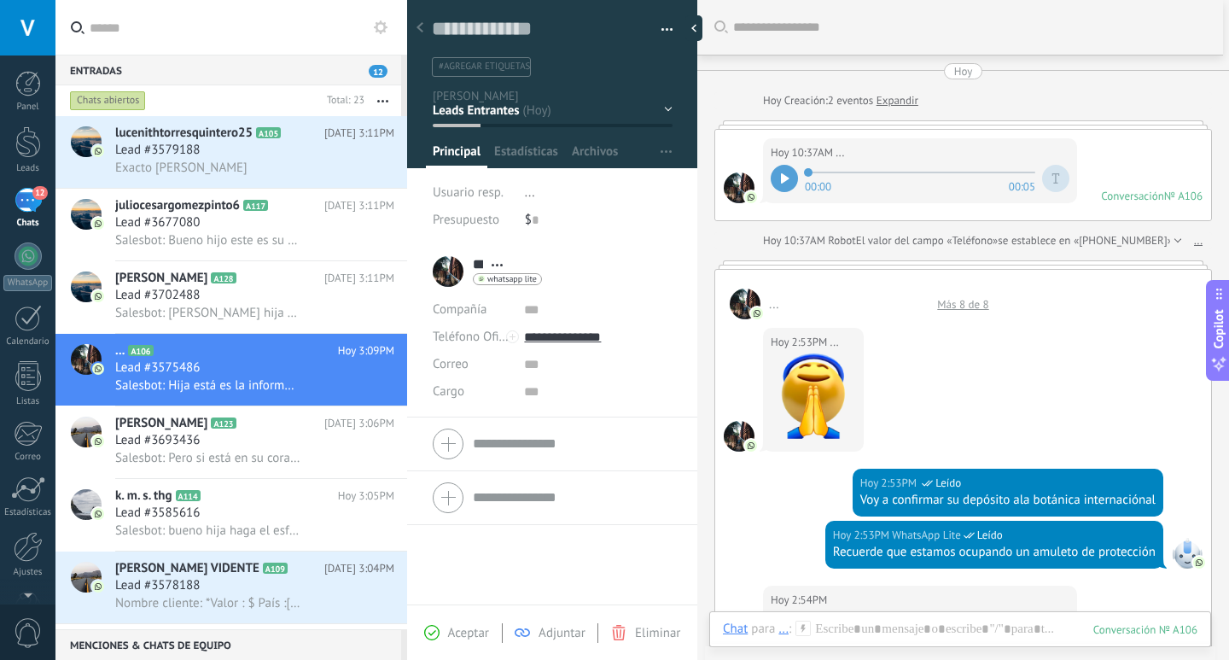
click at [965, 301] on div "Más 8 de 8" at bounding box center [963, 304] width 68 height 15
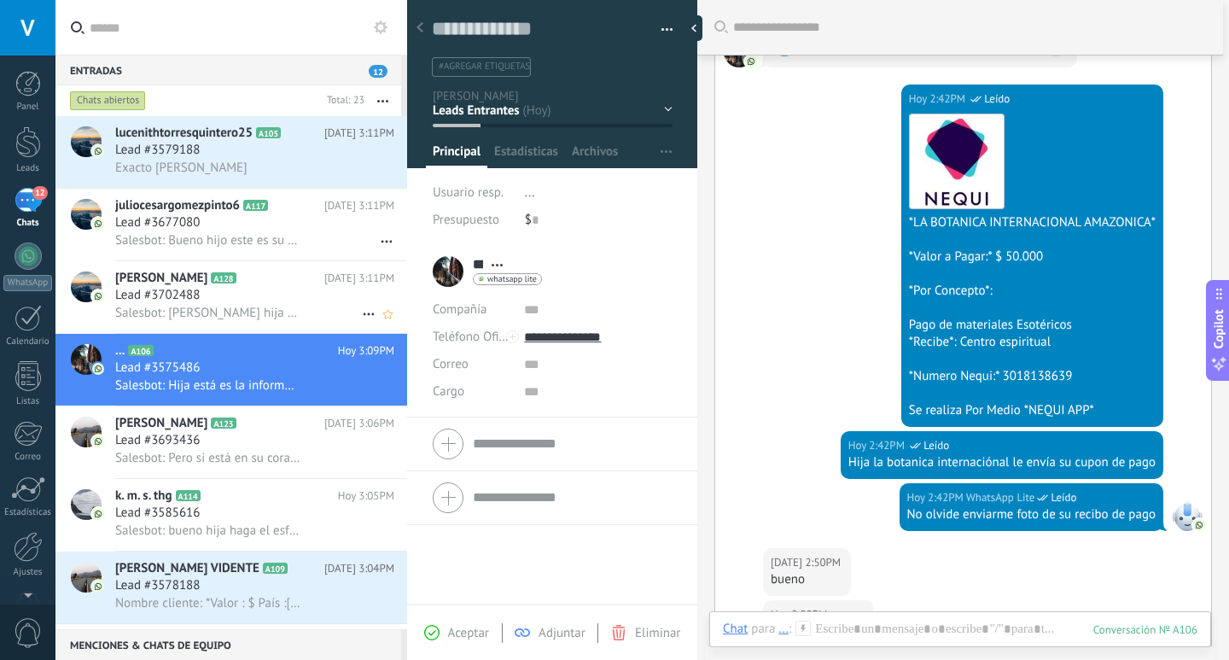
click at [257, 274] on h2 "ines A128" at bounding box center [219, 278] width 209 height 17
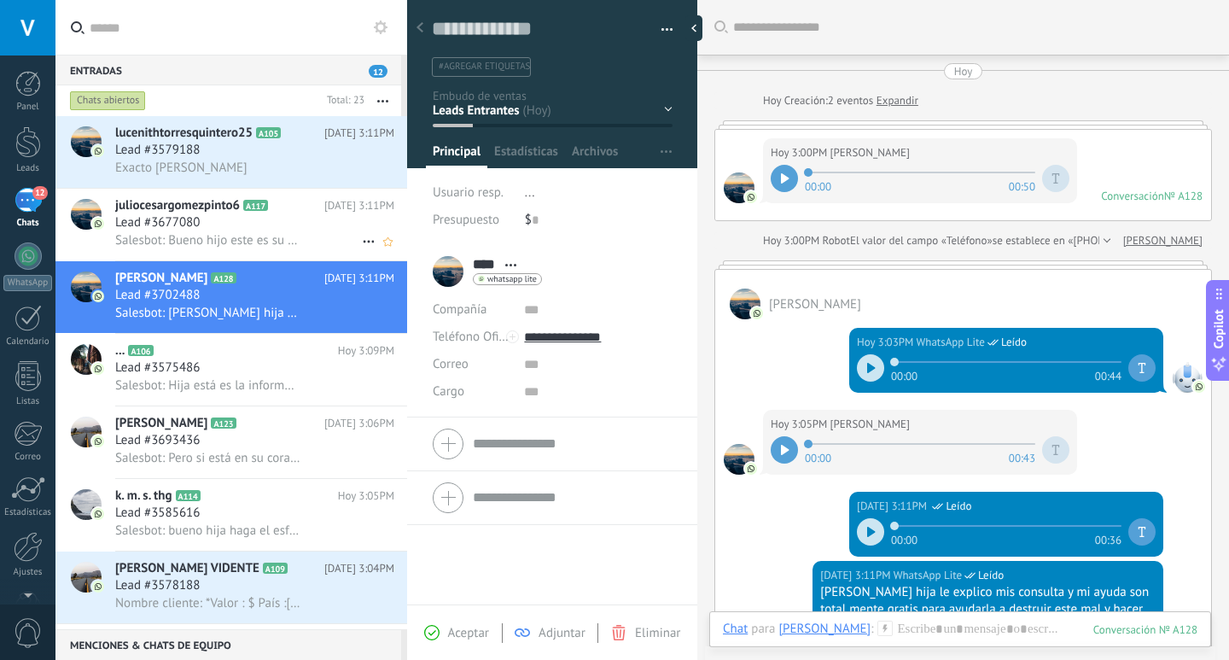
click at [240, 239] on span "Salesbot: Bueno hijo este es su cupón de pago cuando le realice el depósito a l…" at bounding box center [207, 240] width 185 height 16
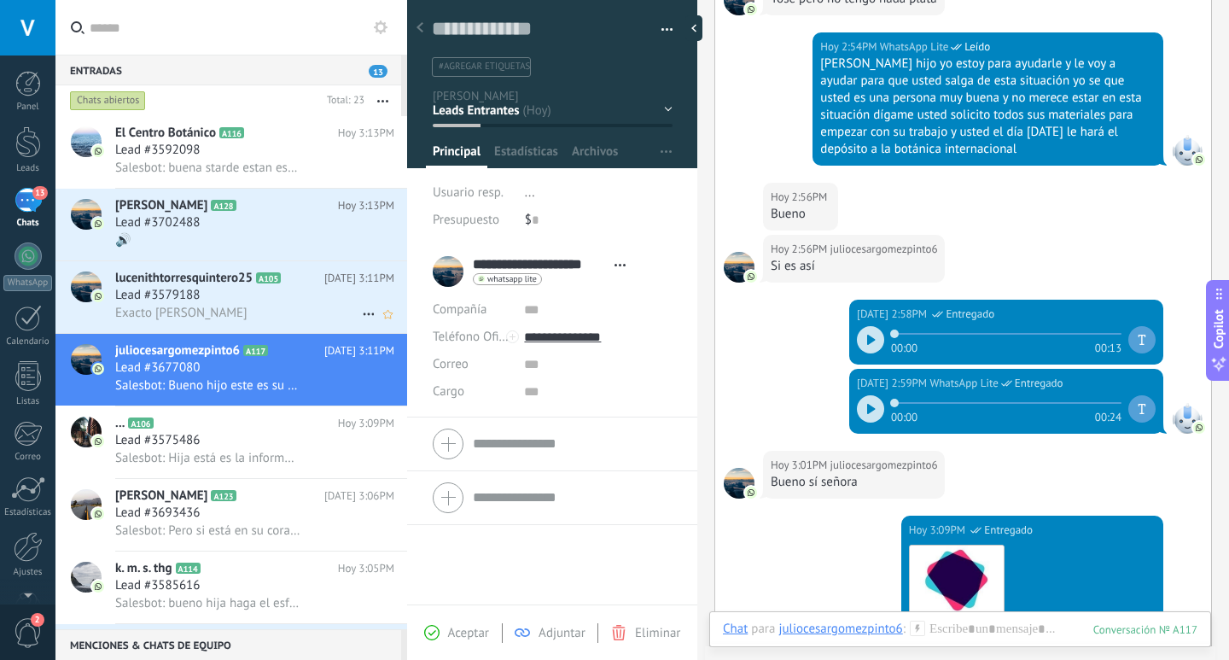
scroll to position [374, 0]
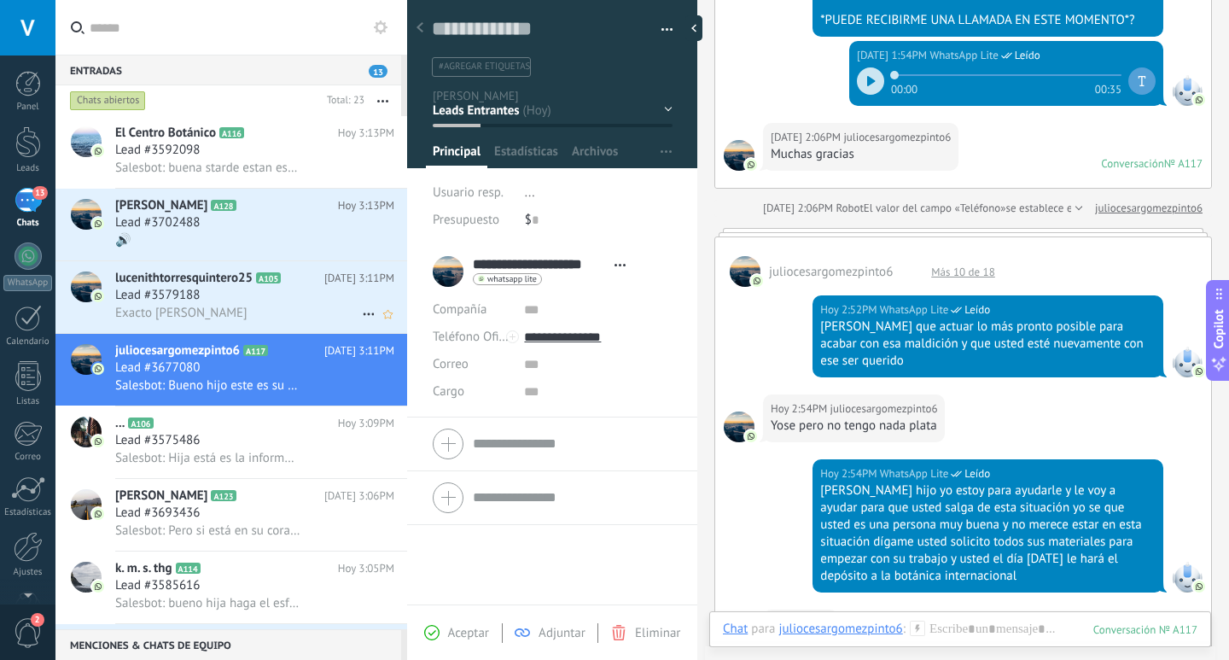
click at [323, 288] on div "Lead #3579188" at bounding box center [254, 295] width 279 height 17
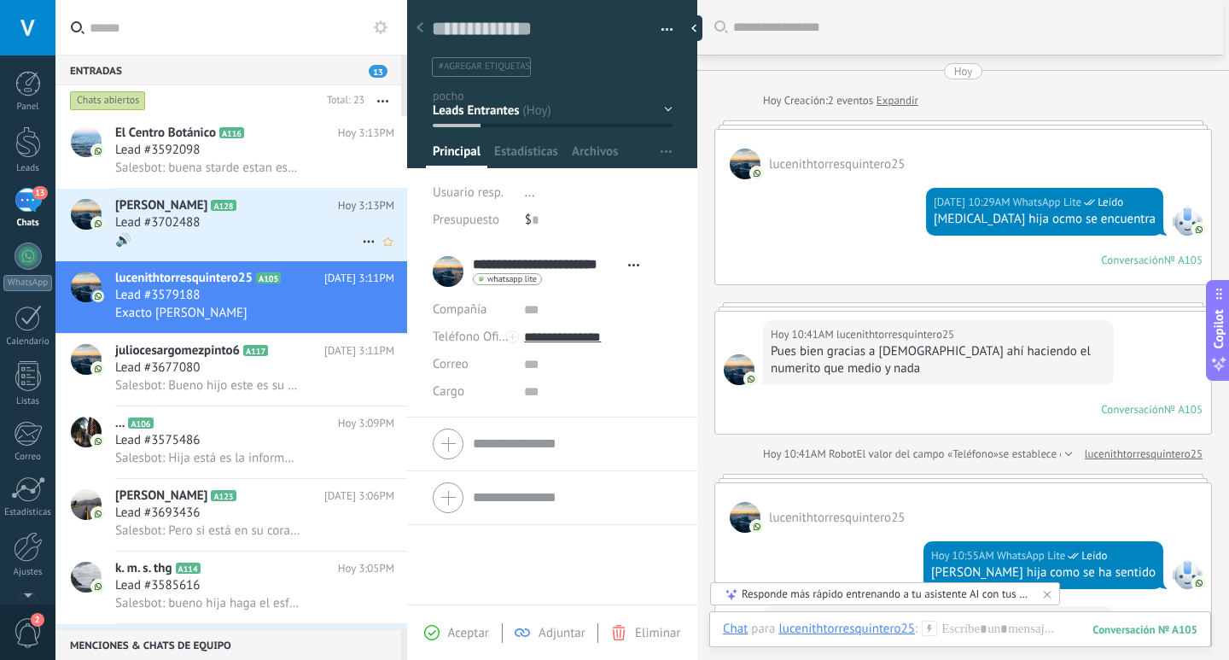
click at [260, 225] on div "Lead #3702488" at bounding box center [254, 222] width 279 height 17
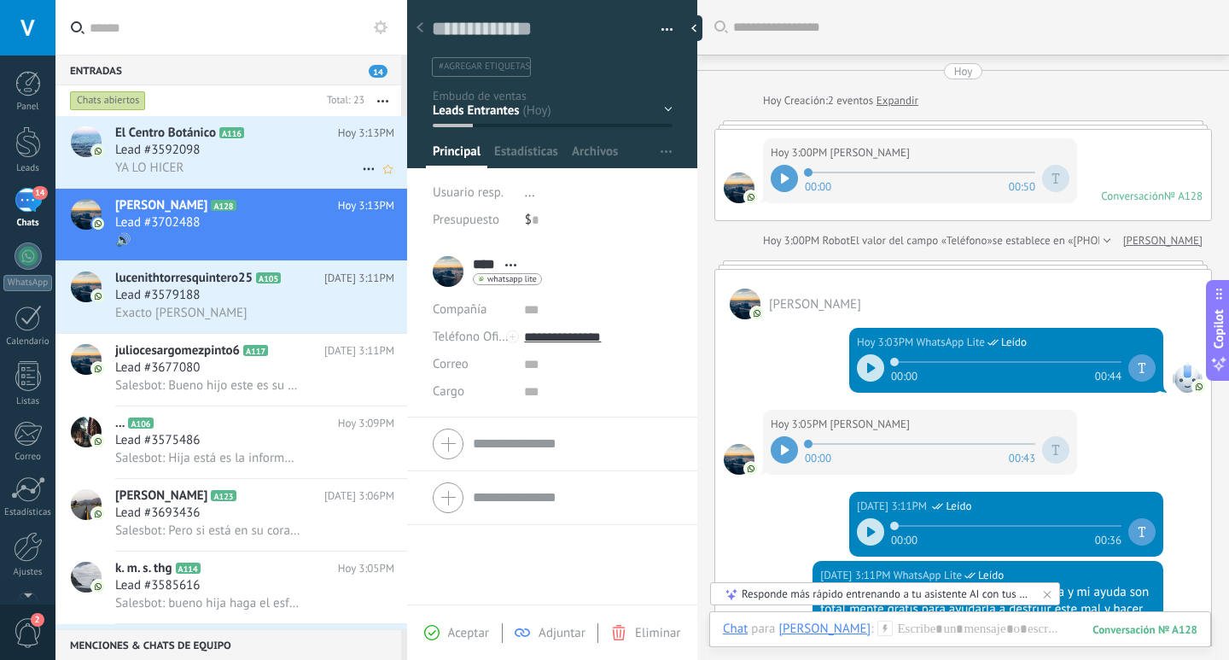
click at [260, 172] on div "YA LO HICER" at bounding box center [254, 168] width 279 height 18
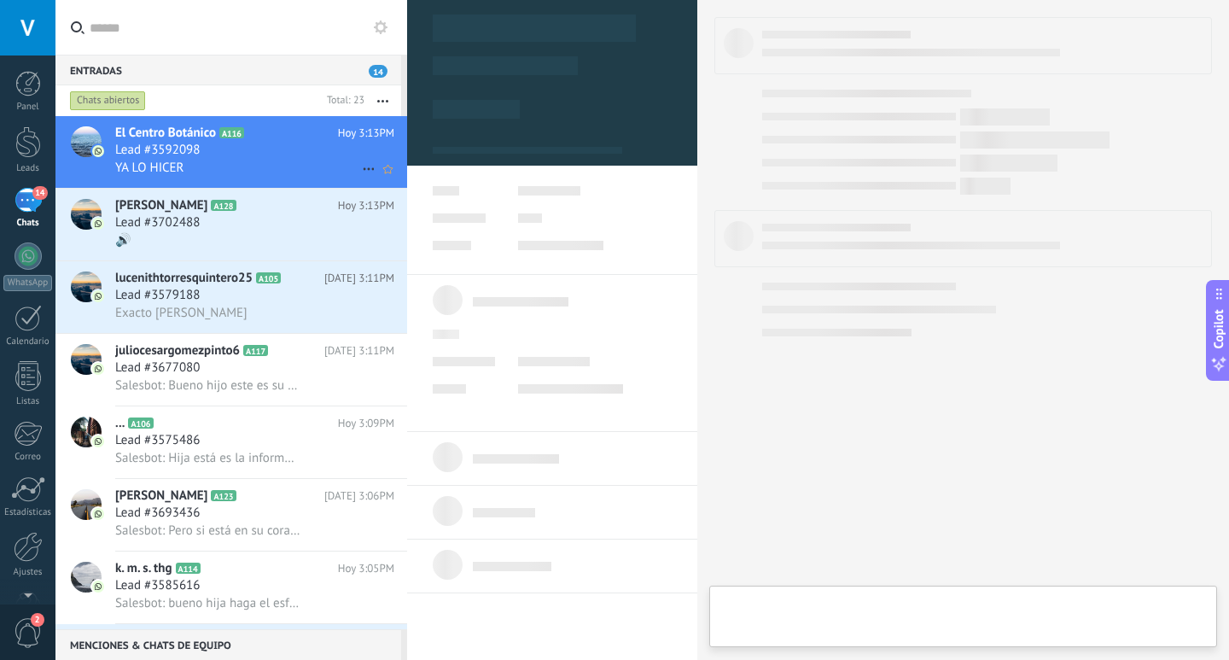
type textarea "**********"
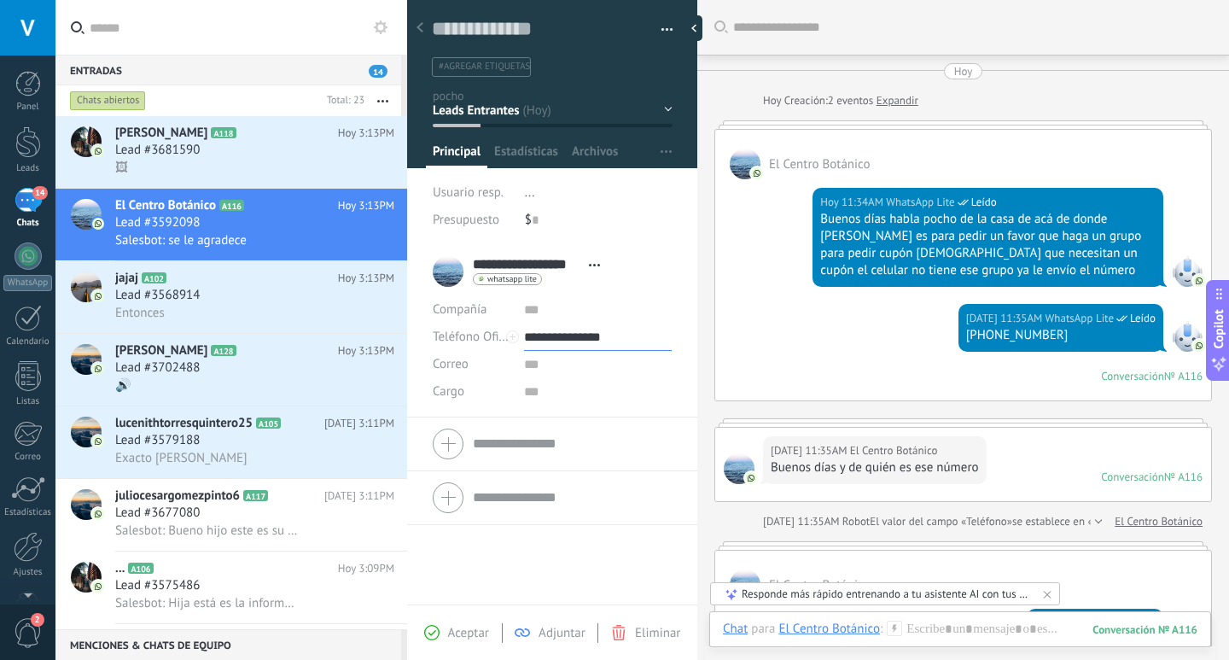
click at [560, 339] on input "**********" at bounding box center [598, 337] width 148 height 27
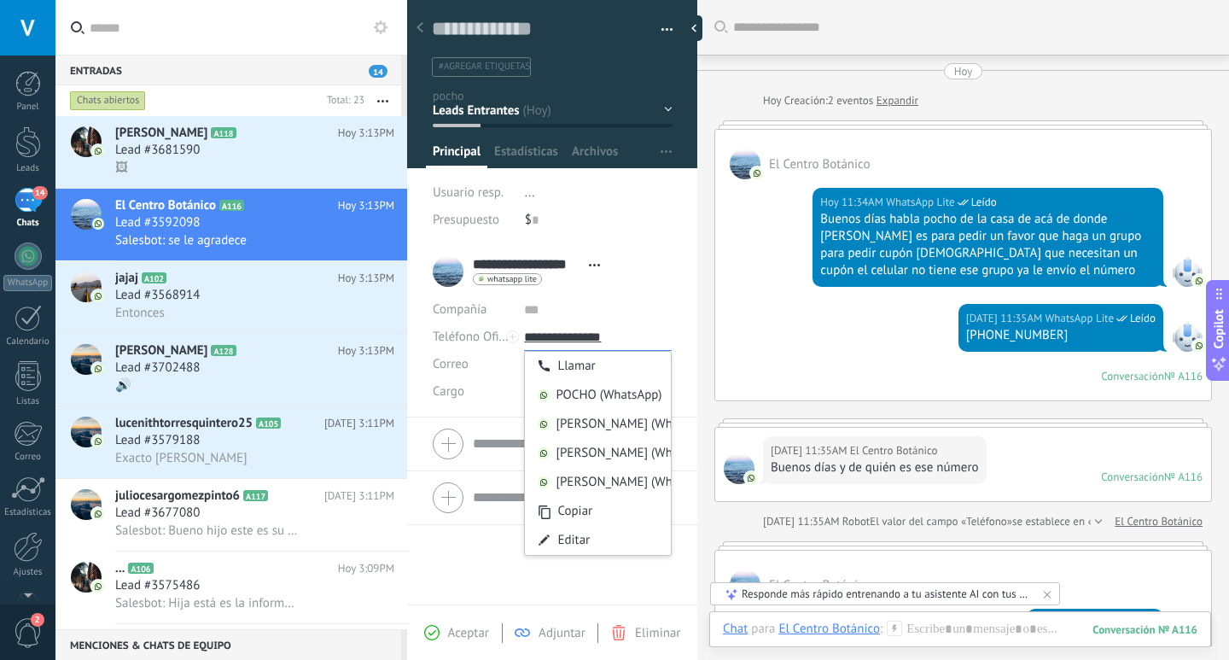
click at [560, 339] on input "**********" at bounding box center [598, 337] width 148 height 27
type input "**********"
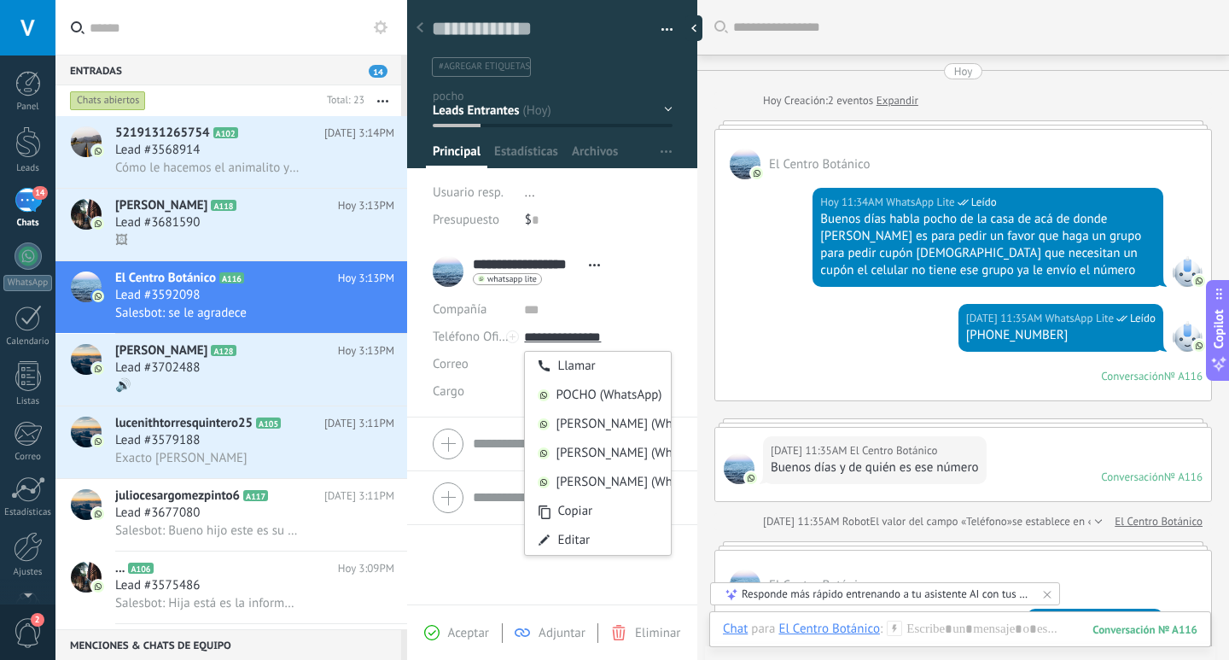
click at [739, 386] on div "Hoy 11:35AM WhatsApp Lite Leído +14502357153 Conversación № A116 Conversación №…" at bounding box center [963, 352] width 496 height 96
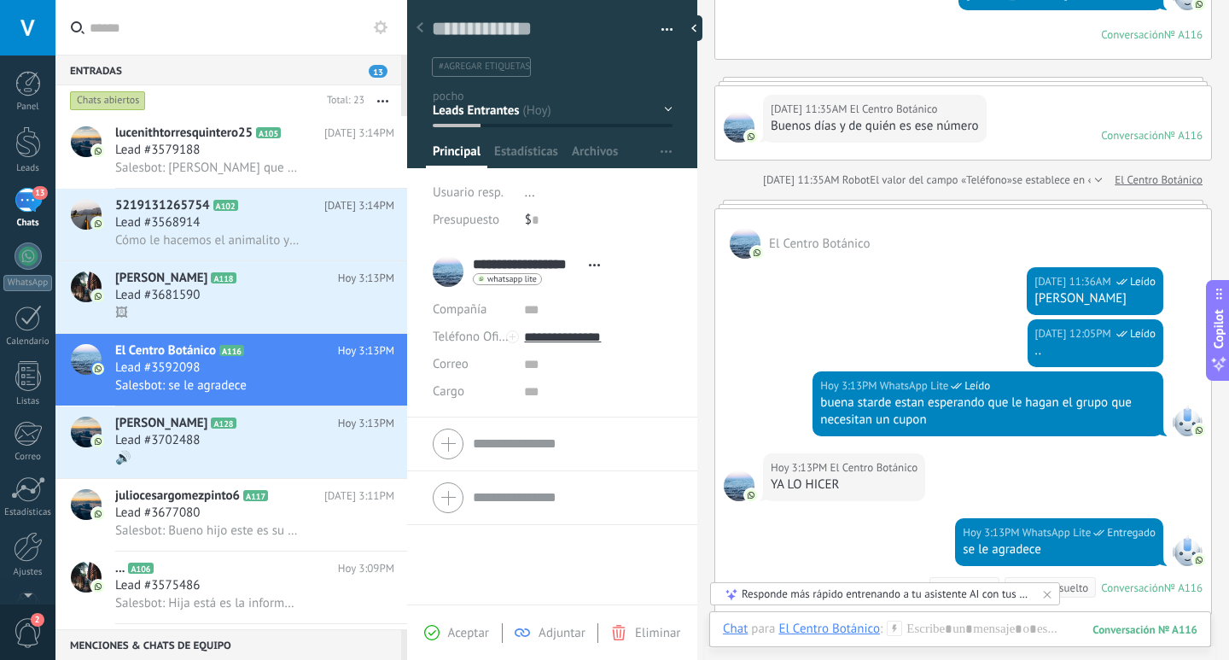
scroll to position [427, 0]
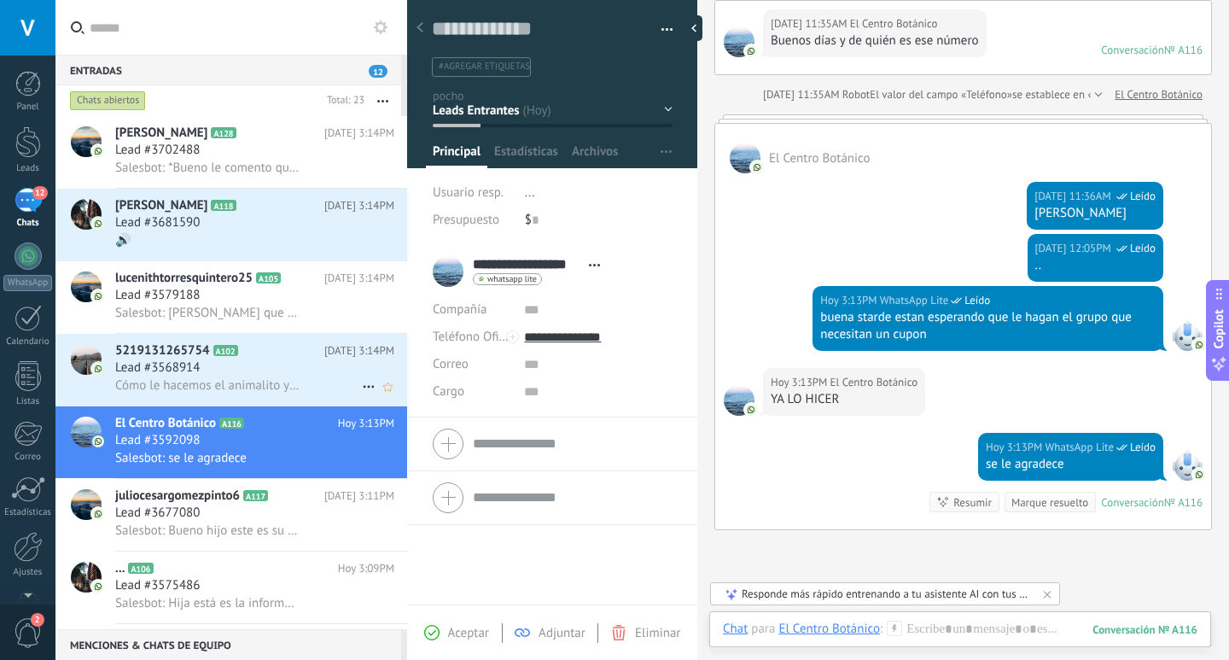
click at [271, 350] on h2 "5219131265754 A102" at bounding box center [219, 350] width 209 height 17
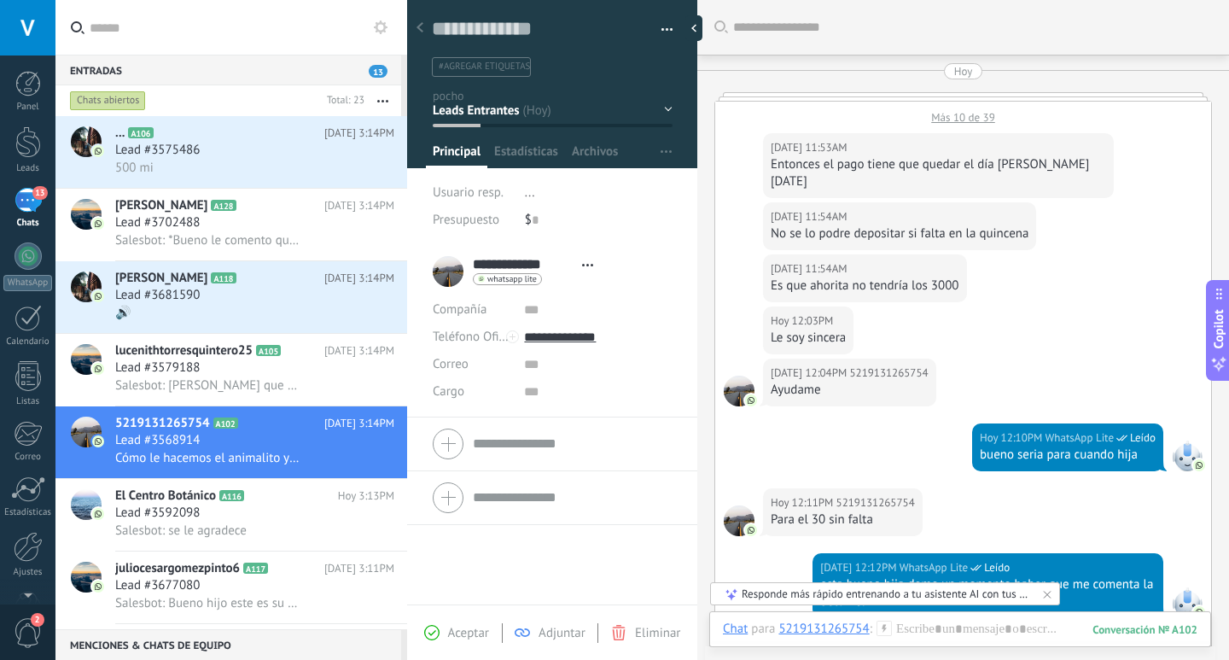
click at [938, 114] on div "Más 10 de 39" at bounding box center [963, 113] width 496 height 23
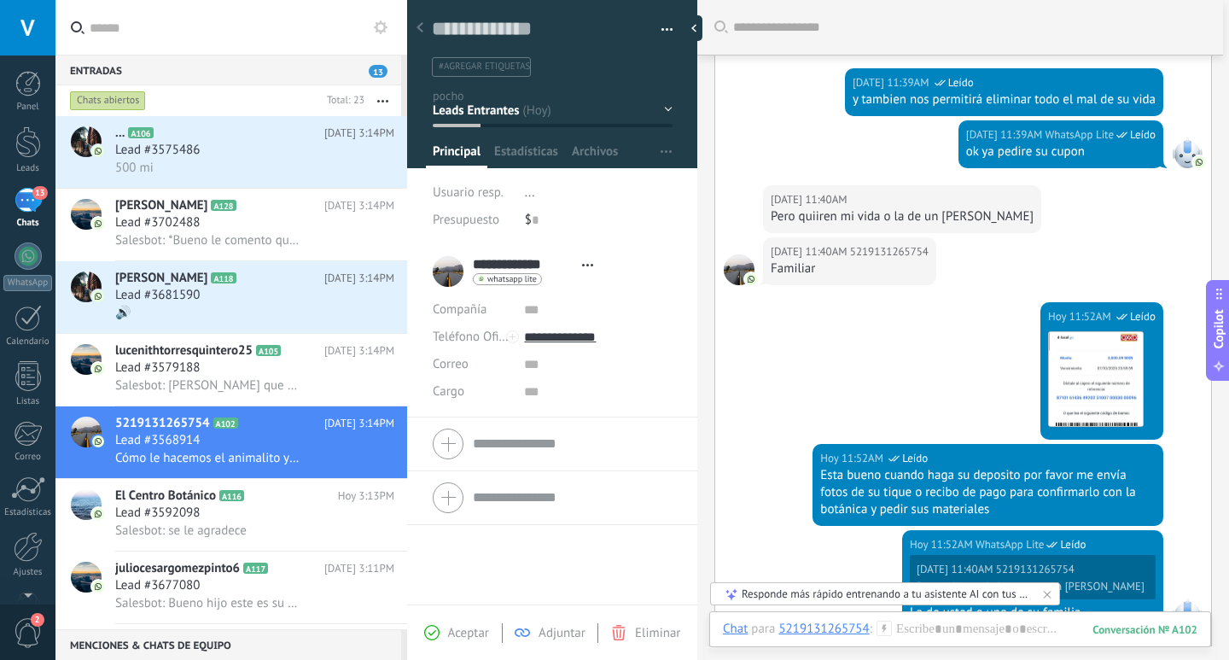
scroll to position [346, 0]
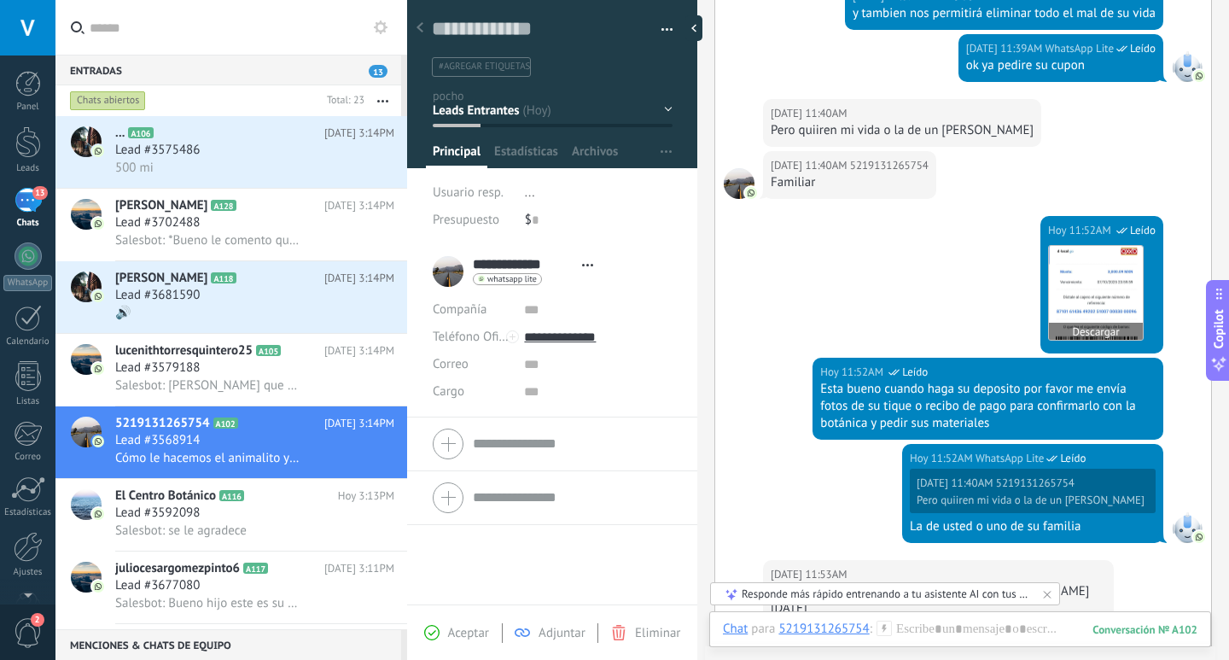
click at [1105, 298] on img at bounding box center [1096, 293] width 94 height 94
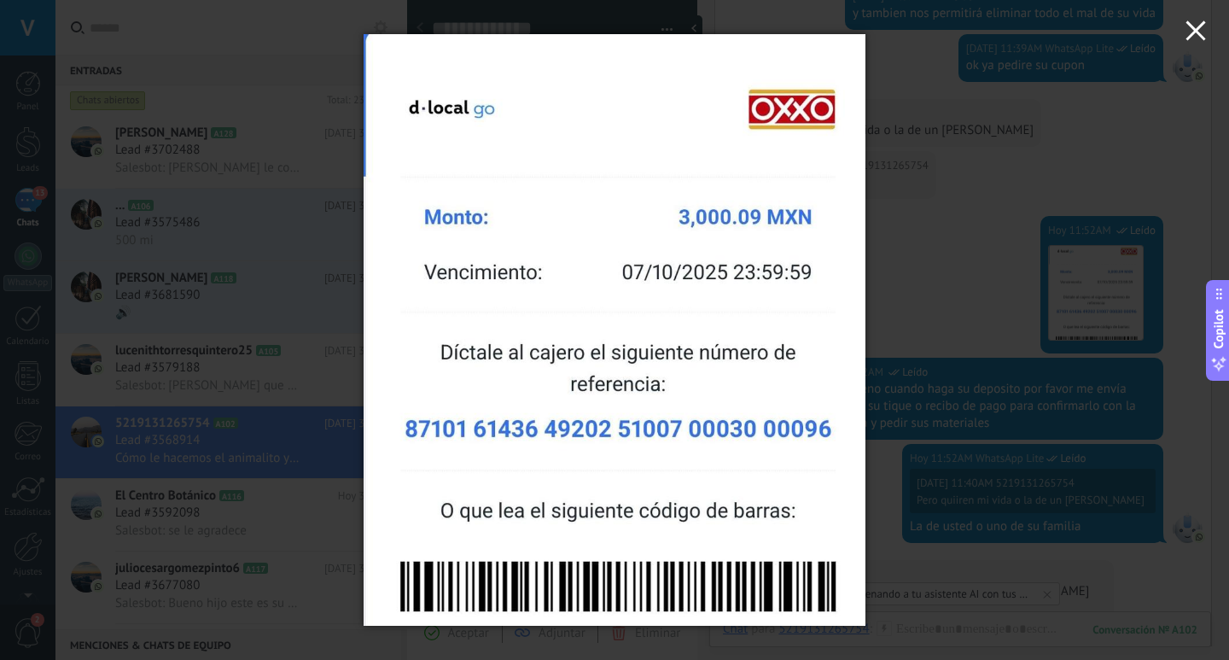
click at [1201, 28] on icon "button" at bounding box center [1196, 30] width 20 height 20
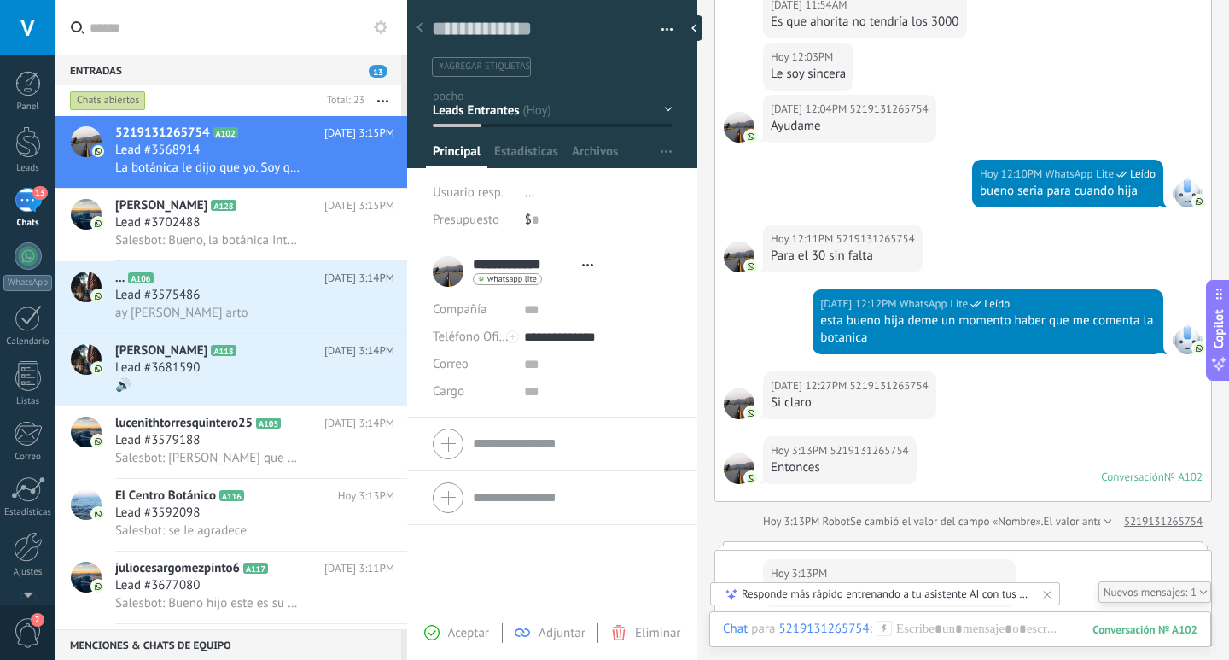
scroll to position [1293, 0]
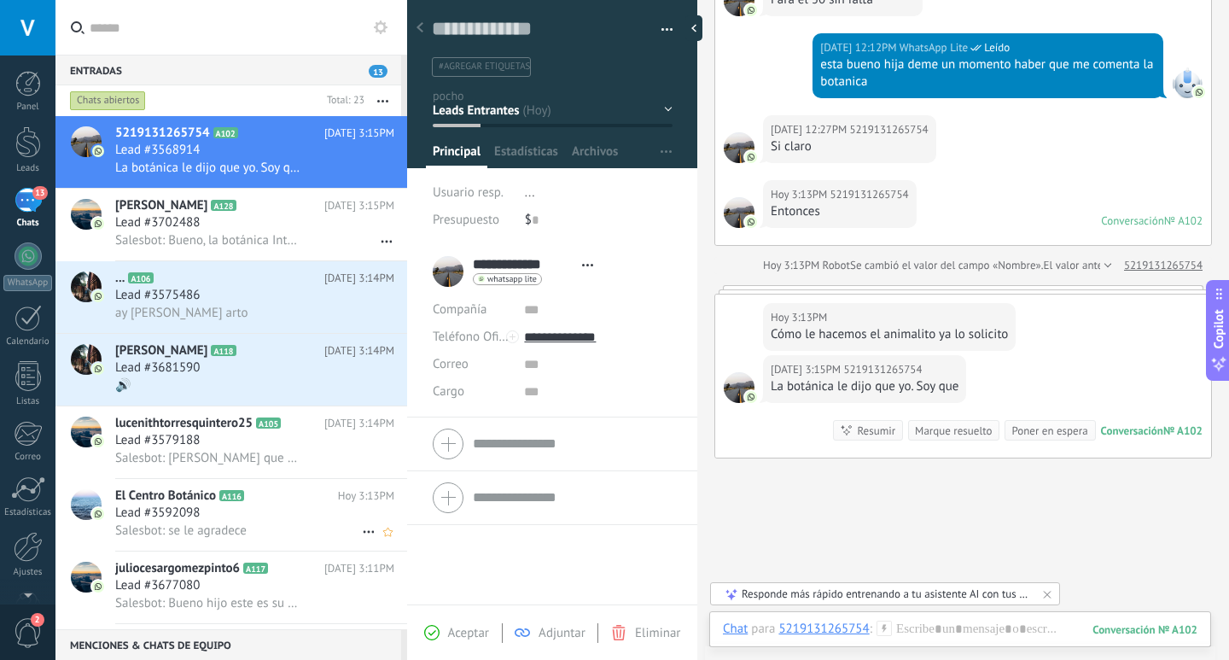
click at [271, 520] on div "Lead #3592098" at bounding box center [254, 513] width 279 height 17
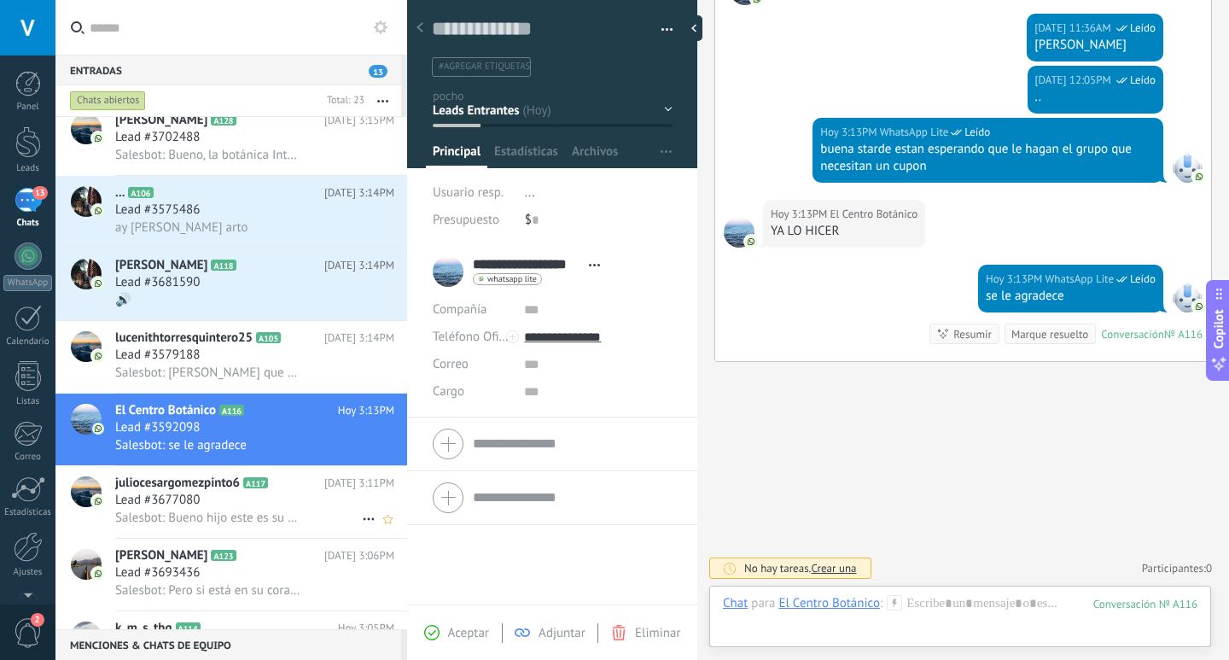
scroll to position [342, 0]
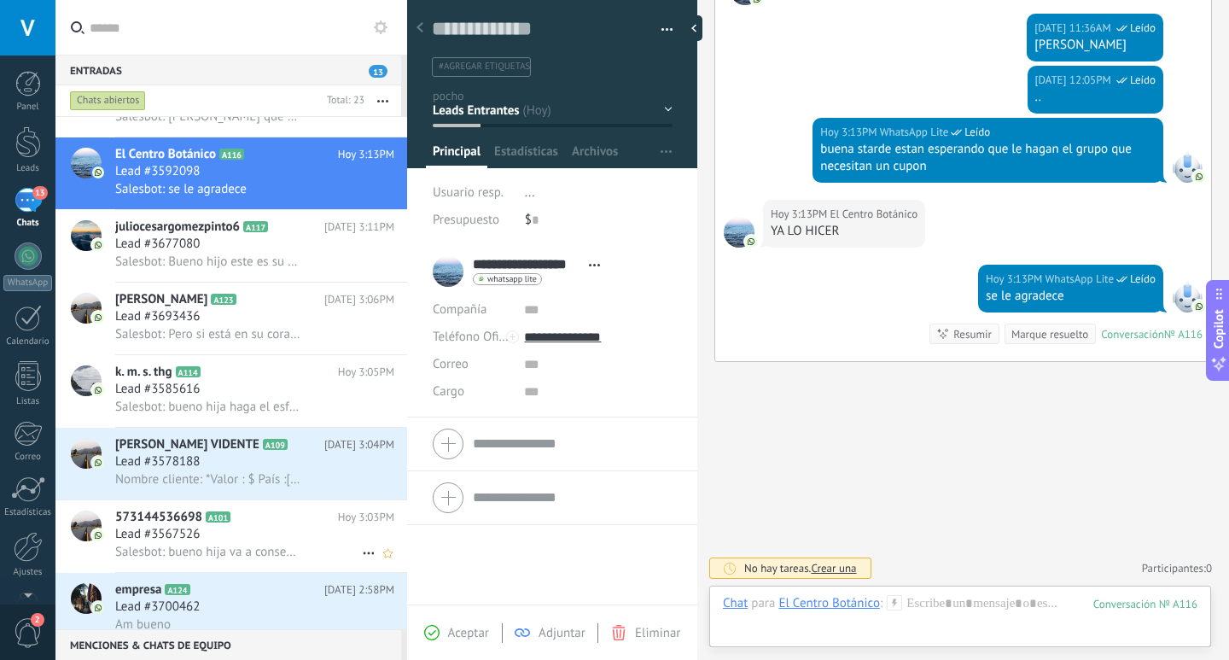
click at [266, 553] on span "Salesbot: bueno hija va a conseguir una cinta blanca delgada y se la pondrá en …" at bounding box center [207, 552] width 185 height 16
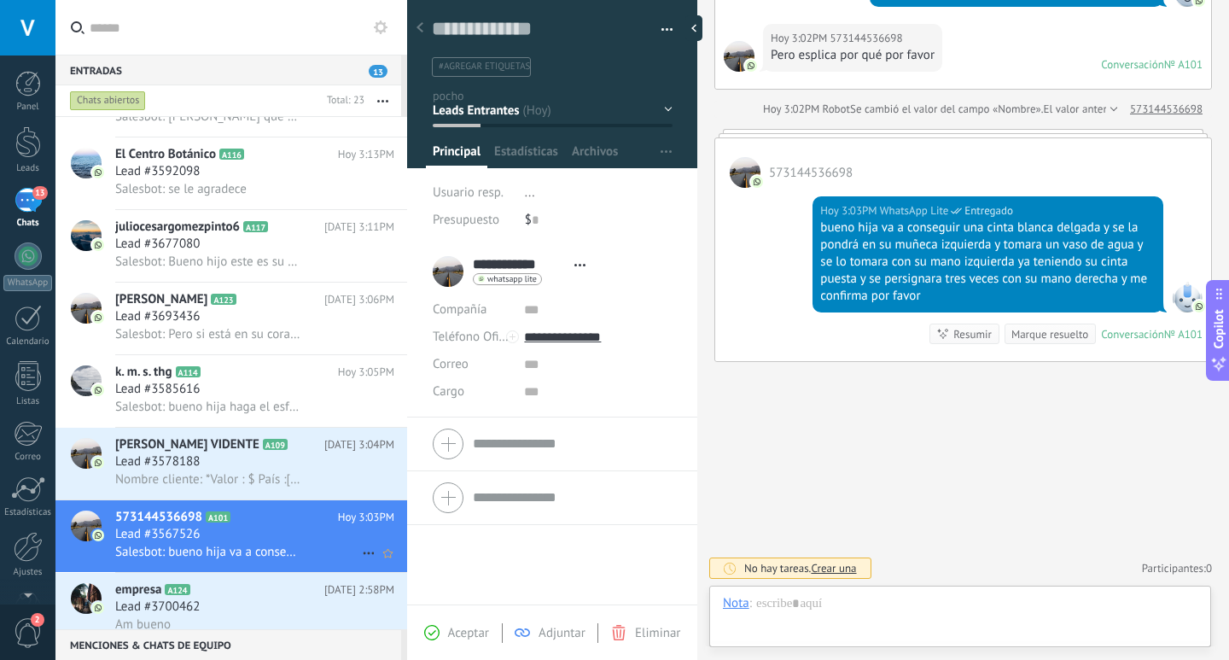
scroll to position [26, 0]
click at [394, 457] on div "MHONI VIDENTE A109 Hoy 3:04PM Lead #3578188 Nombre cliente: *Valor : $ País :C…" at bounding box center [261, 464] width 292 height 72
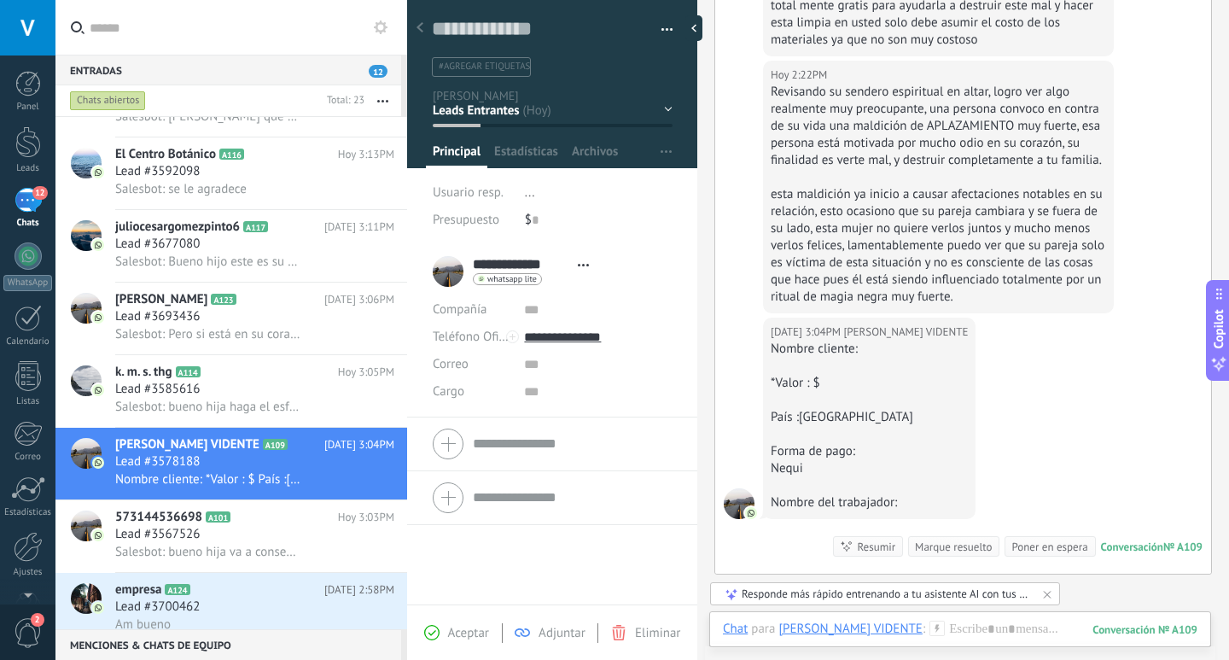
scroll to position [399, 0]
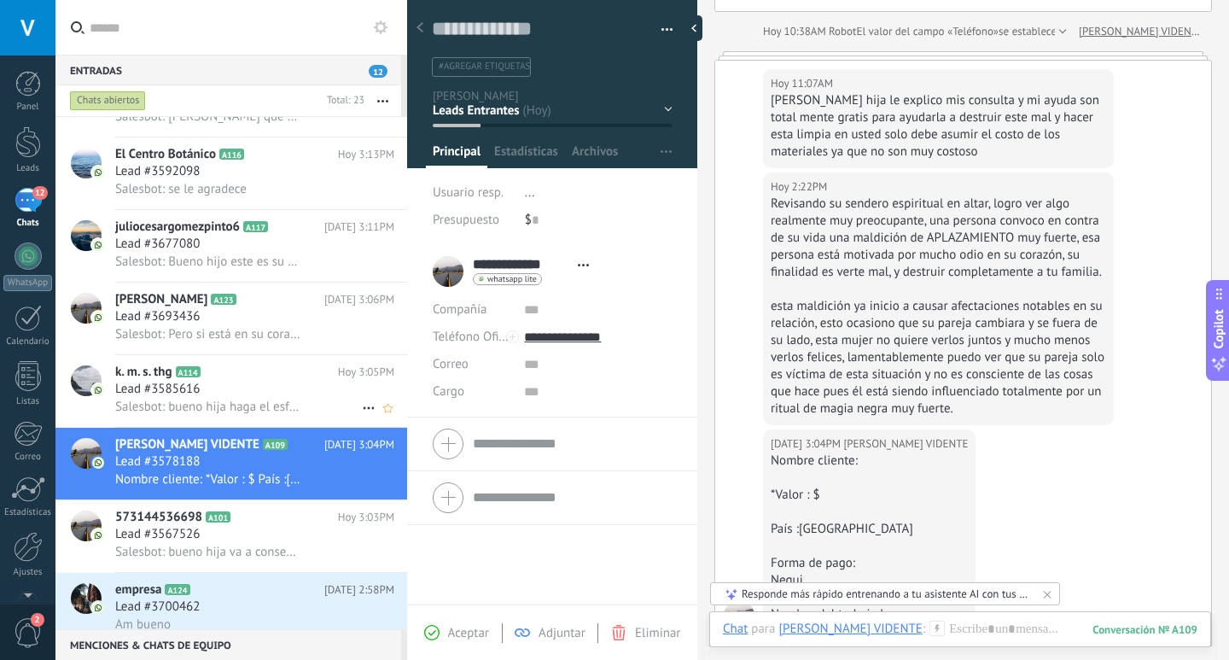
click at [300, 408] on h3 "Salesbot: bueno hija haga el esfuerzo para ayudarla" at bounding box center [212, 407] width 194 height 17
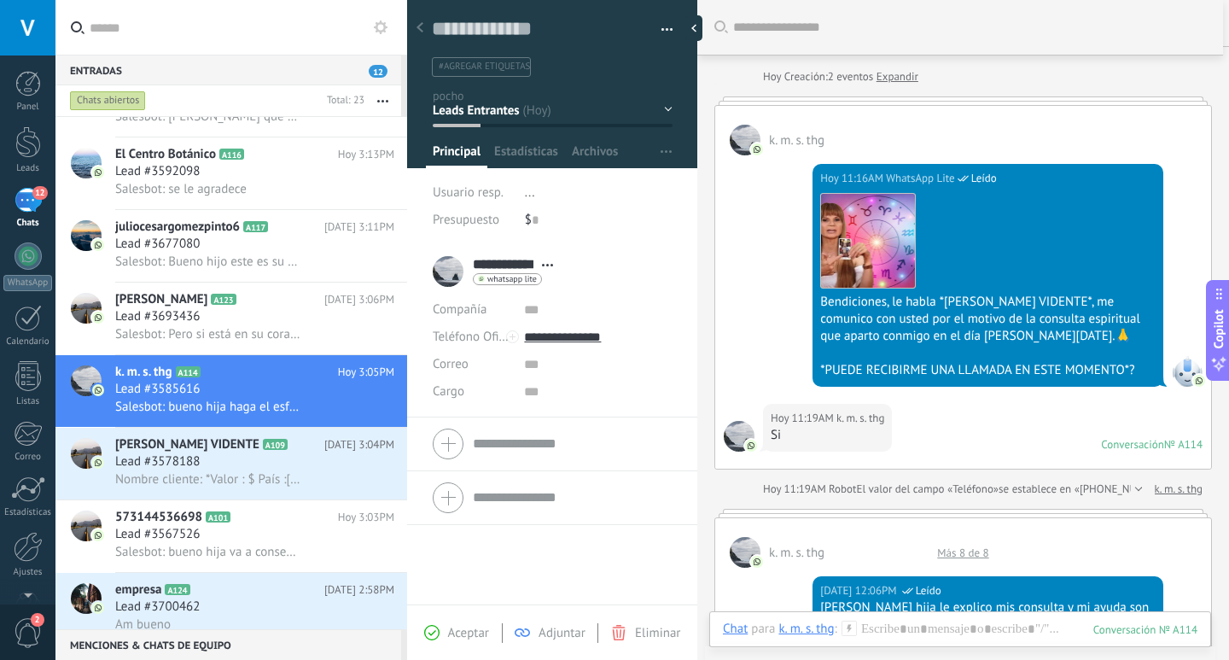
scroll to position [23, 0]
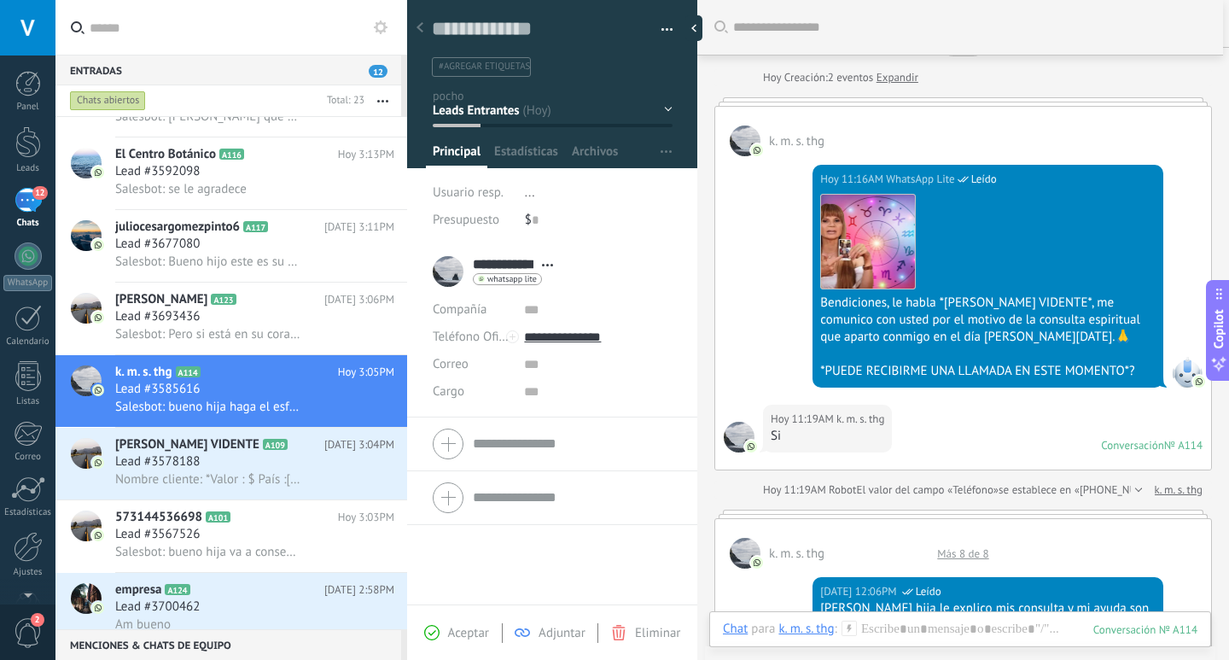
click at [963, 561] on div "Más 8 de 8" at bounding box center [963, 553] width 68 height 15
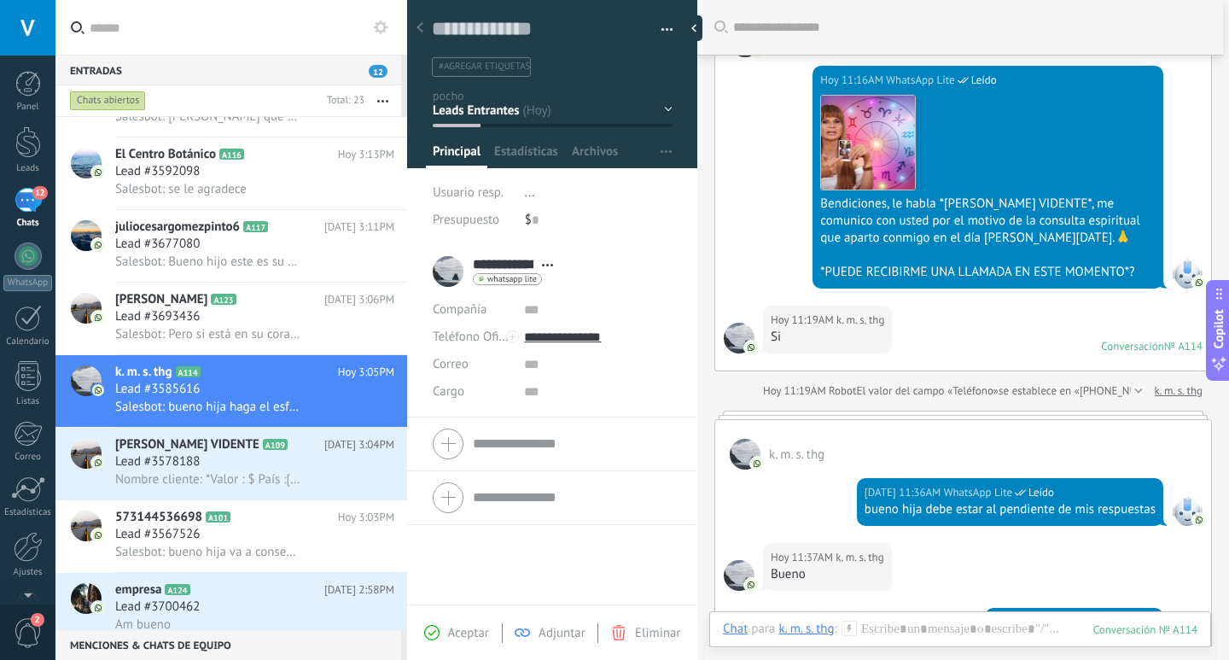
scroll to position [115, 0]
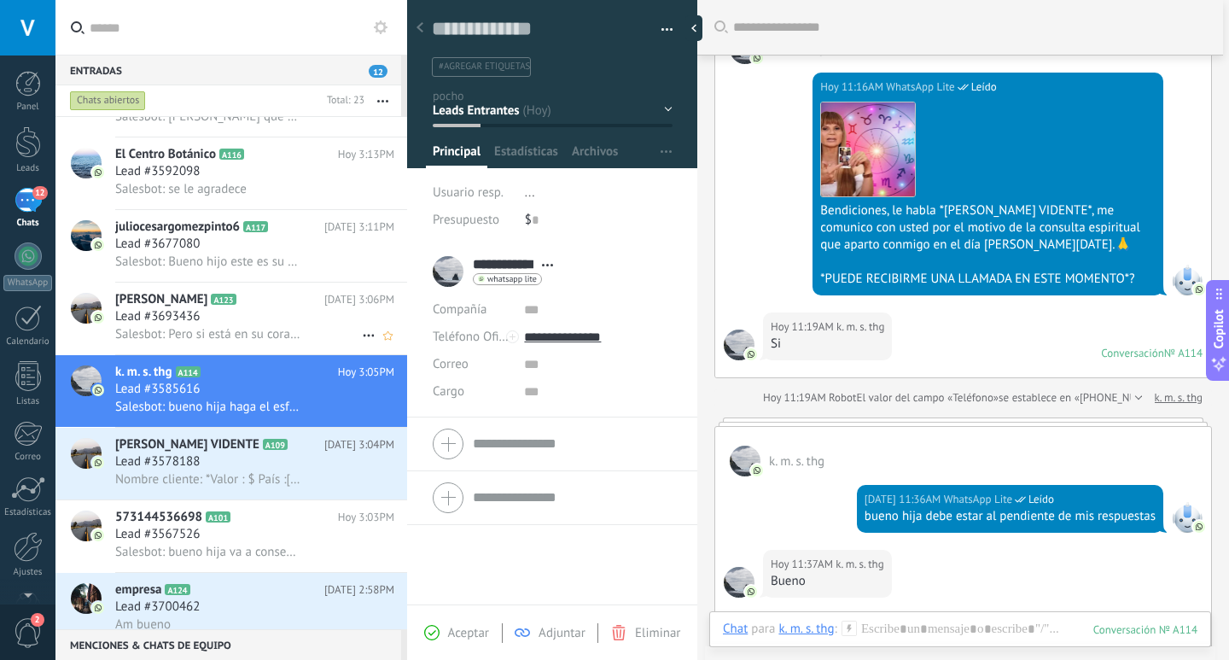
click at [289, 341] on span "Salesbot: Pero si está en su corazón hacer algunas donaciones sera muy bien rec…" at bounding box center [207, 334] width 185 height 16
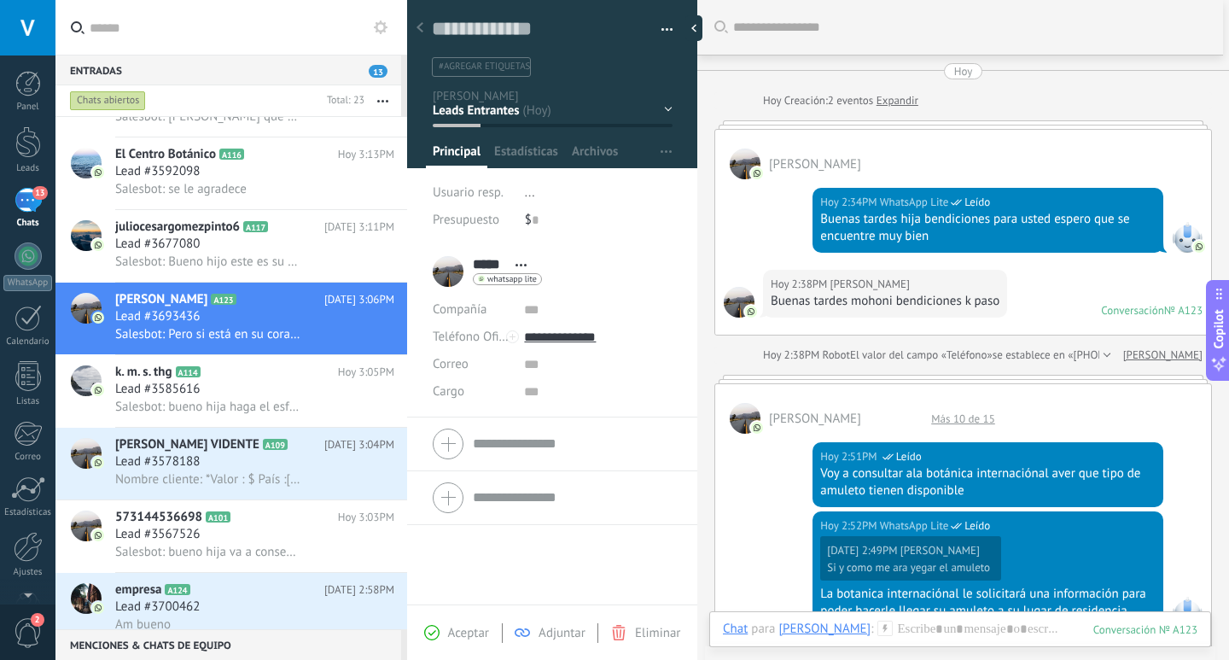
click at [966, 412] on div "Más 10 de 15" at bounding box center [963, 418] width 81 height 15
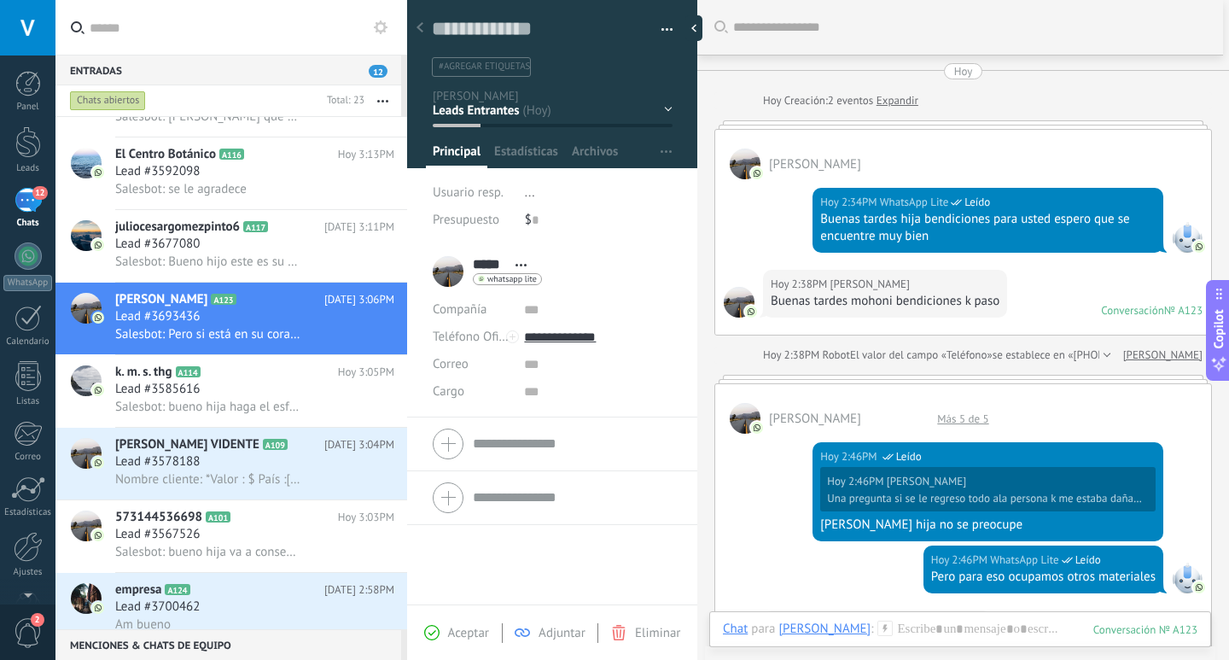
click at [972, 416] on div "Más 5 de 5" at bounding box center [963, 418] width 68 height 15
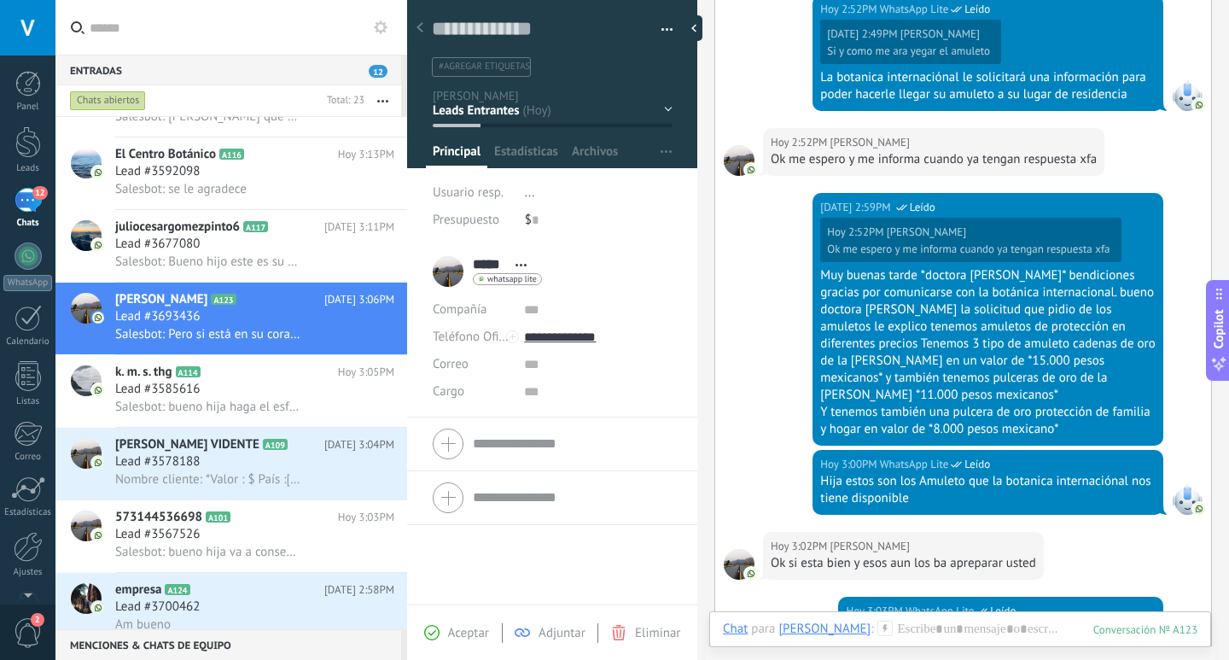
scroll to position [2109, 0]
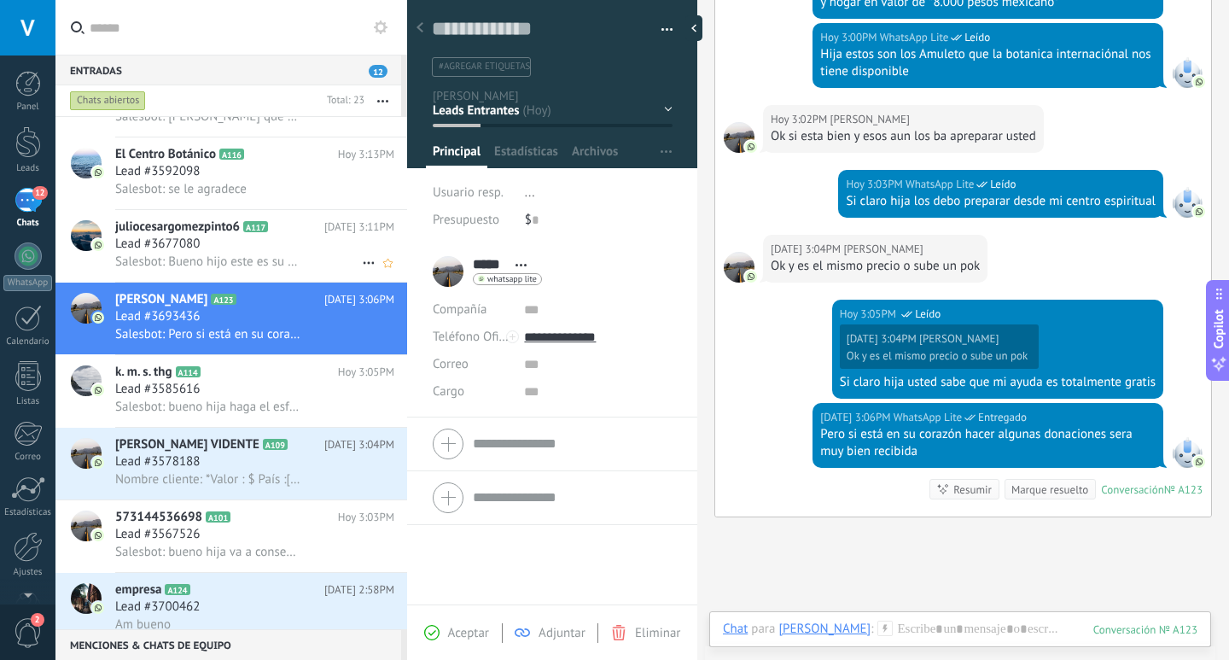
click at [182, 226] on span "juliocesargomezpinto6" at bounding box center [177, 227] width 125 height 17
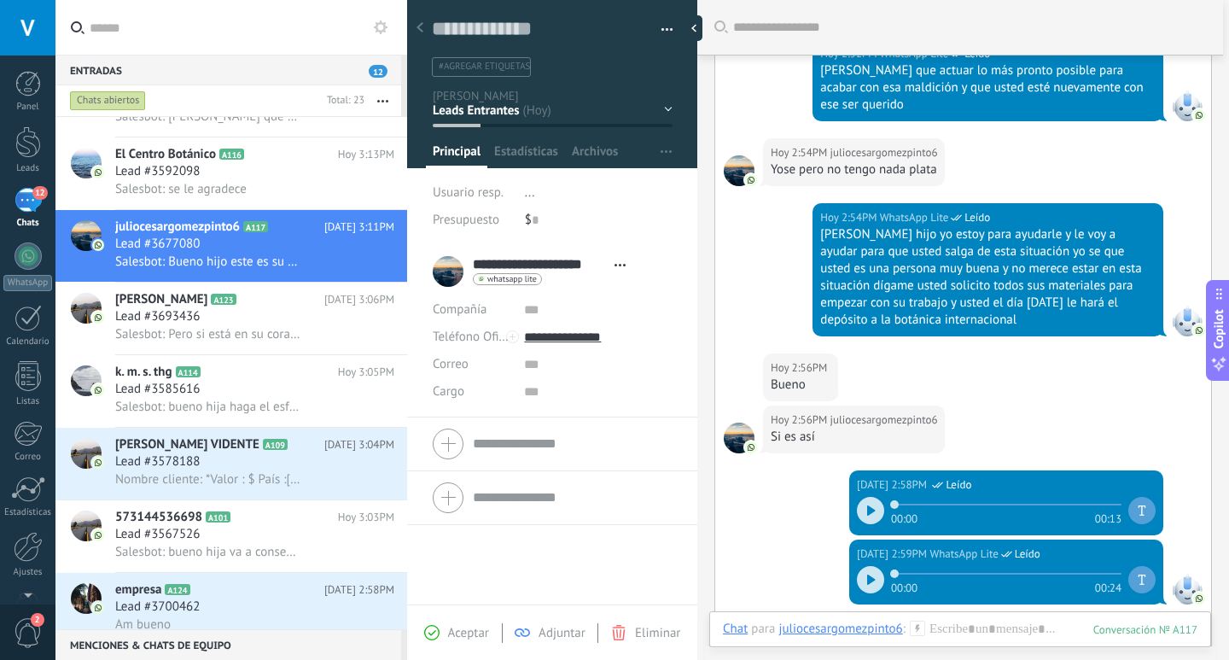
scroll to position [203, 0]
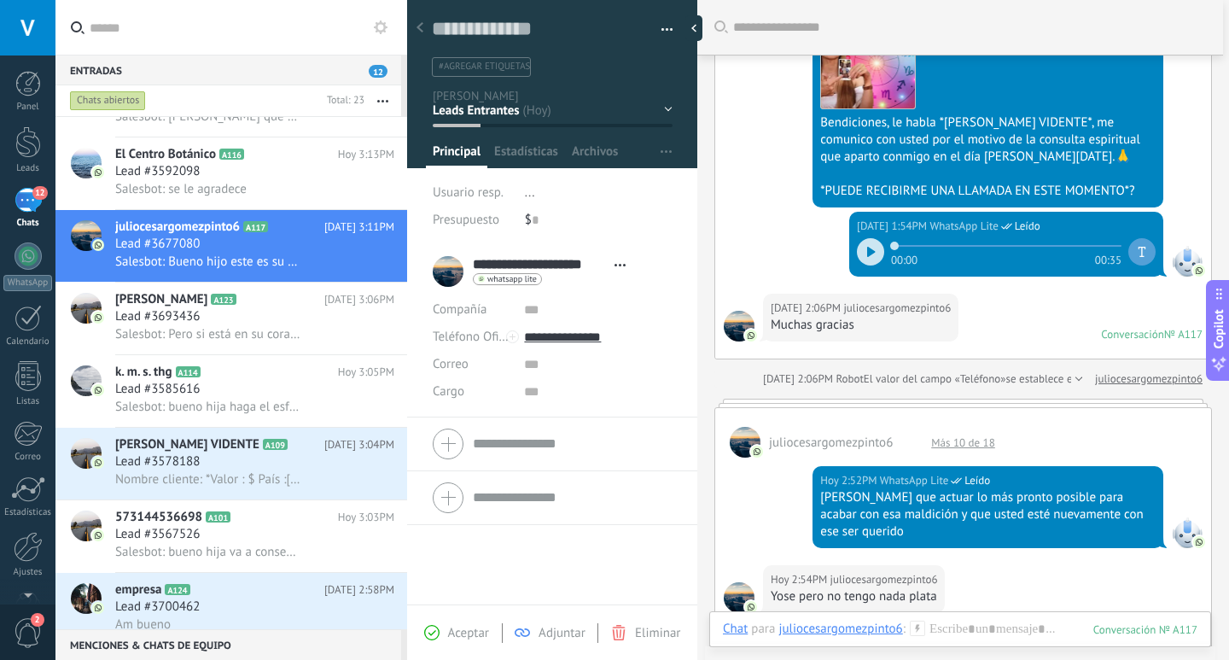
click at [942, 441] on div "Más 10 de 18" at bounding box center [963, 442] width 81 height 15
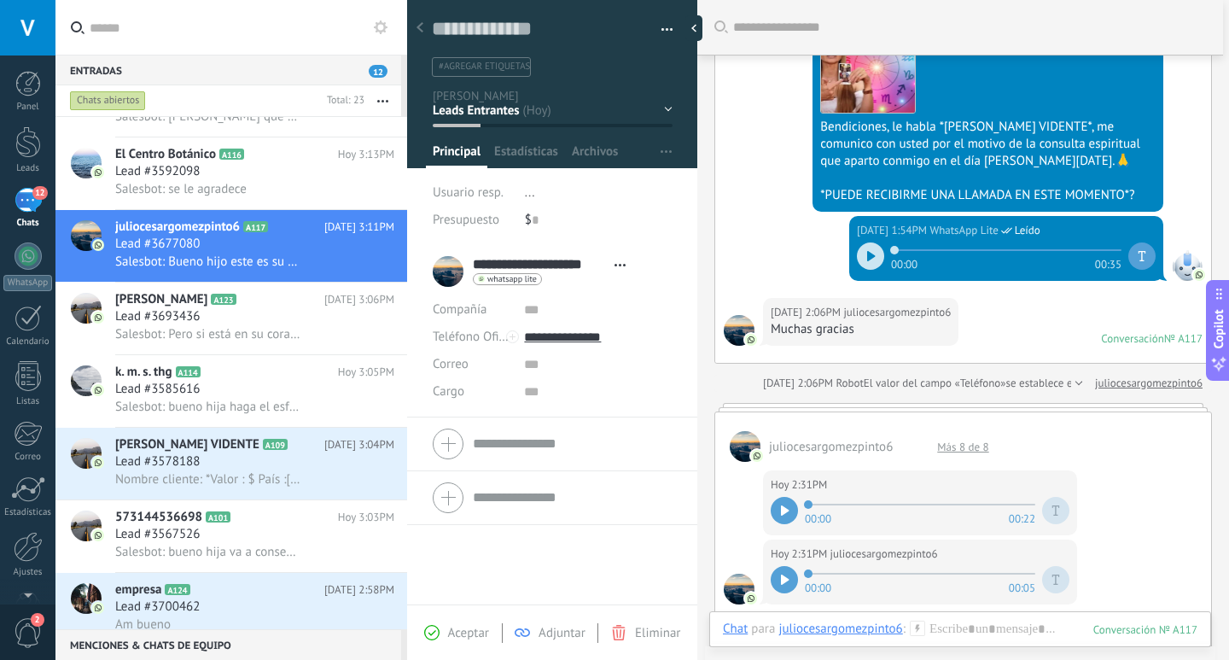
scroll to position [0, 0]
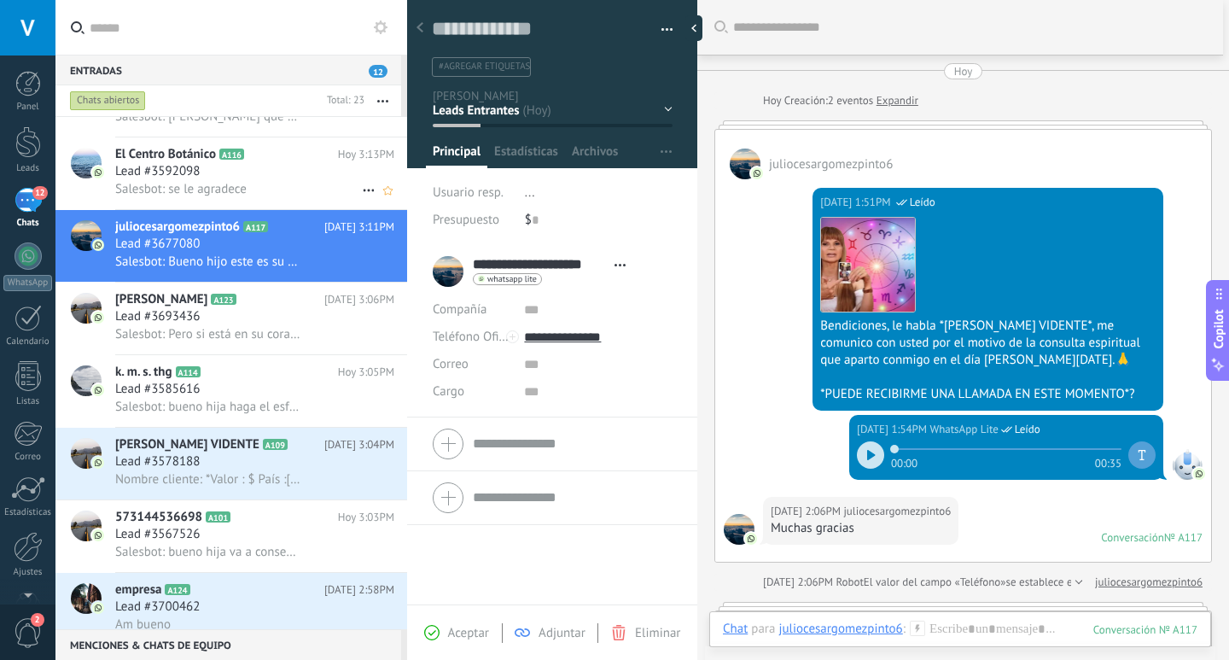
click at [230, 189] on span "Salesbot: se le agradece" at bounding box center [180, 189] width 131 height 16
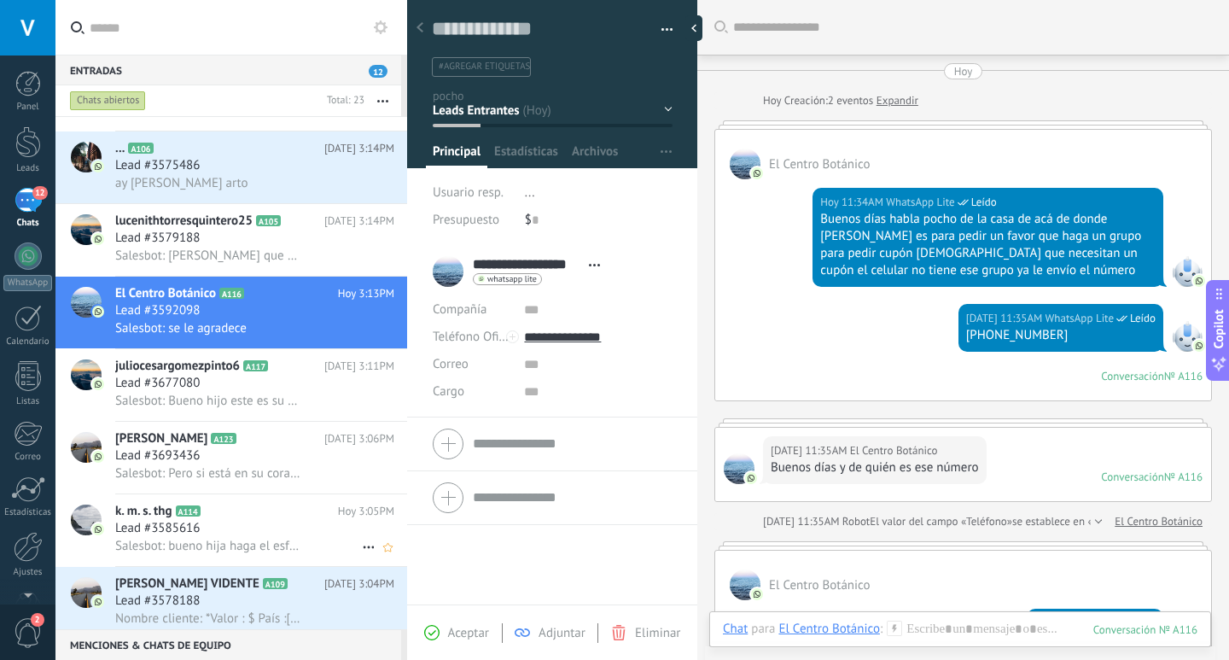
scroll to position [1, 0]
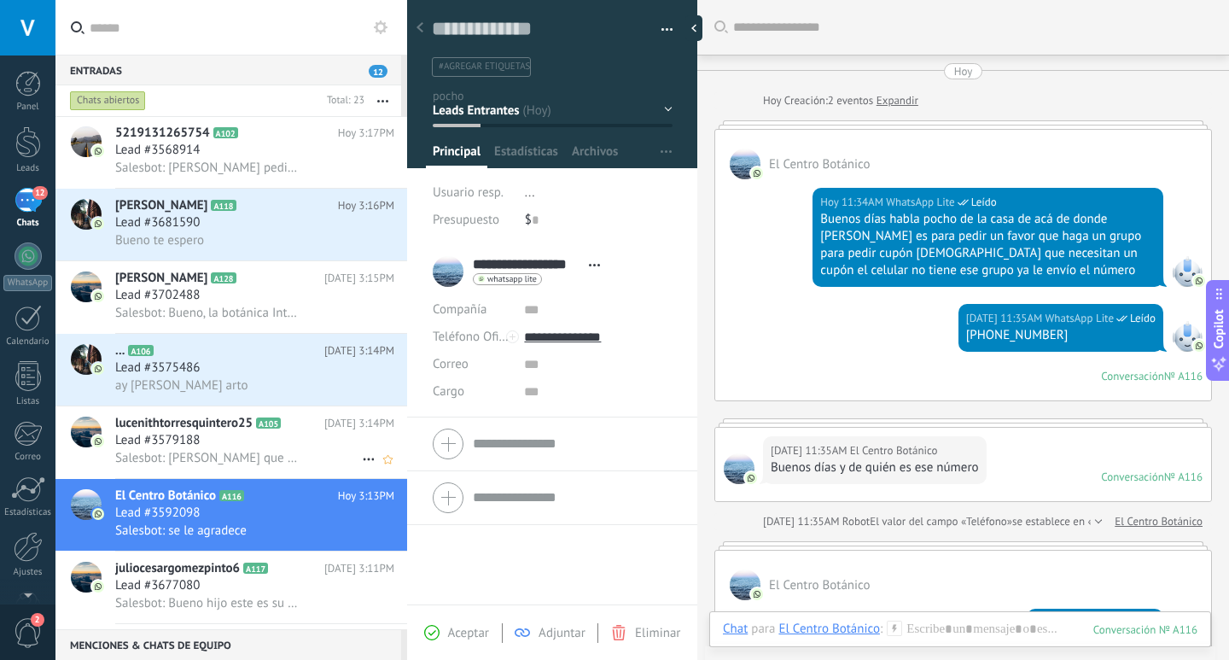
click at [234, 460] on span "Salesbot: Claro que puedo ayudarlo hija hacer un ritual de alejamiento ambos pa…" at bounding box center [207, 458] width 185 height 16
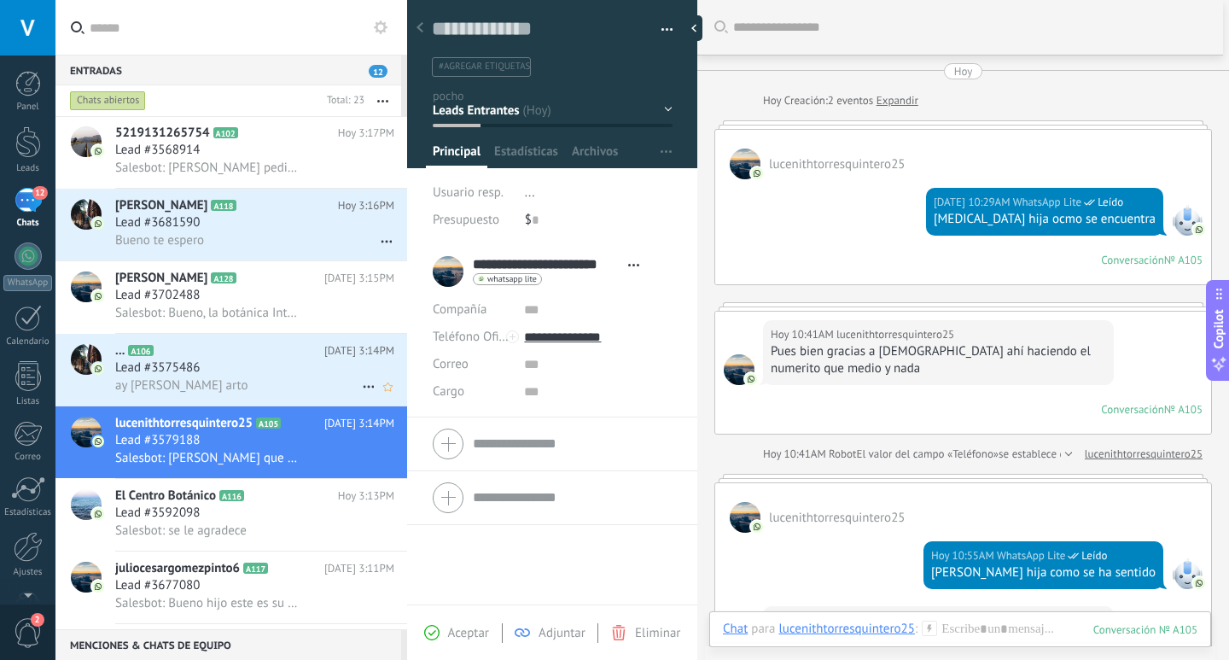
click at [336, 350] on span "Hoy 3:14PM" at bounding box center [359, 350] width 70 height 17
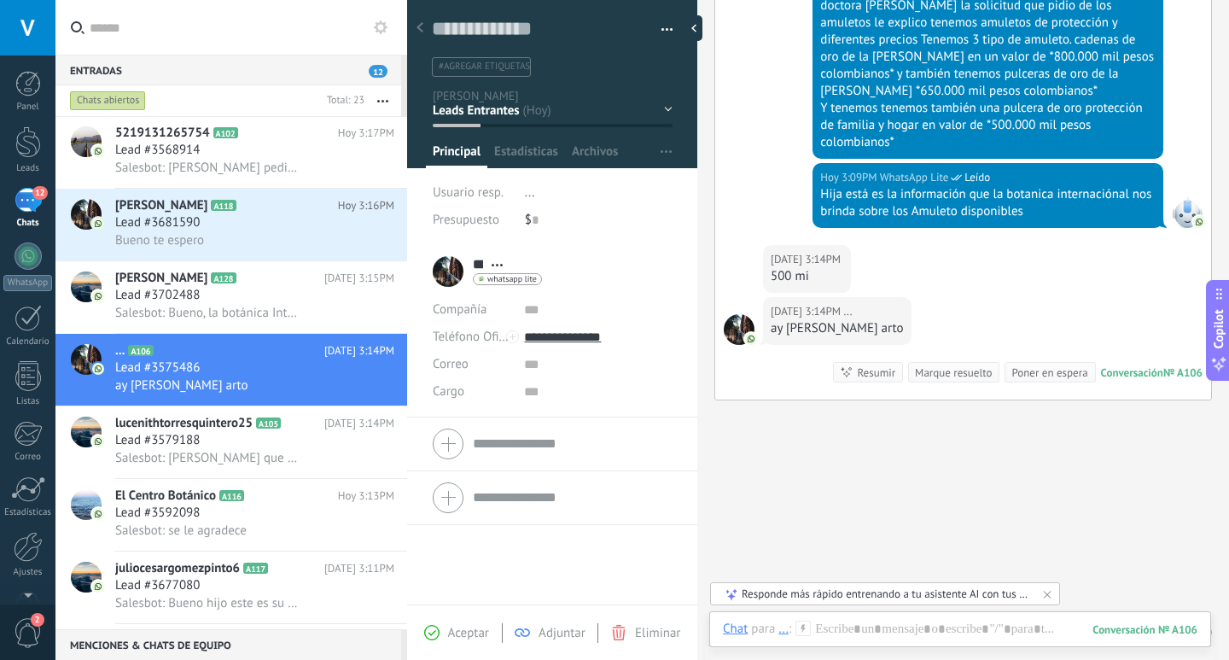
scroll to position [807, 0]
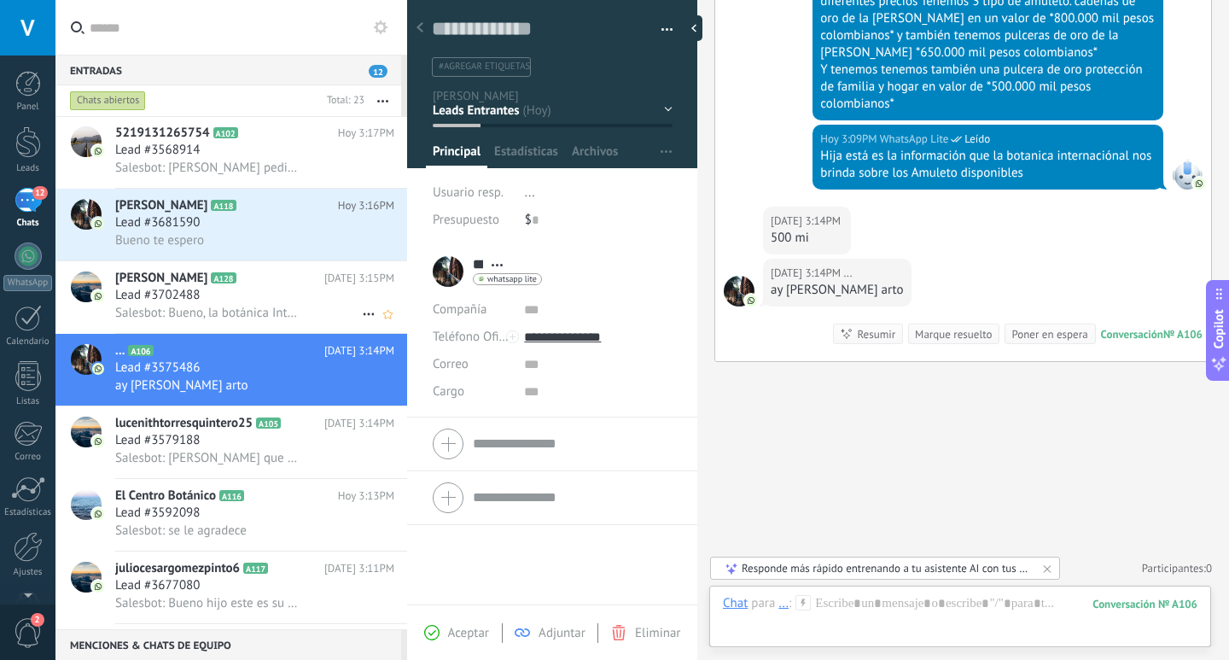
click at [120, 281] on span "[PERSON_NAME]" at bounding box center [161, 278] width 92 height 17
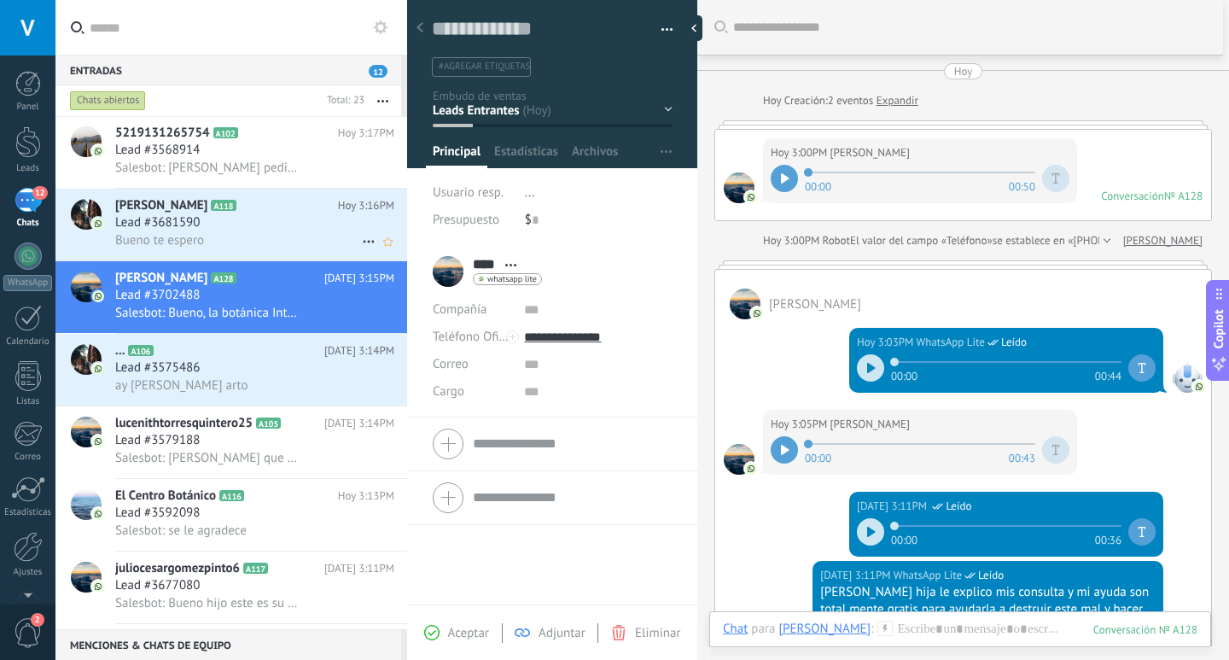
click at [324, 225] on div "Lead #3681590" at bounding box center [254, 222] width 279 height 17
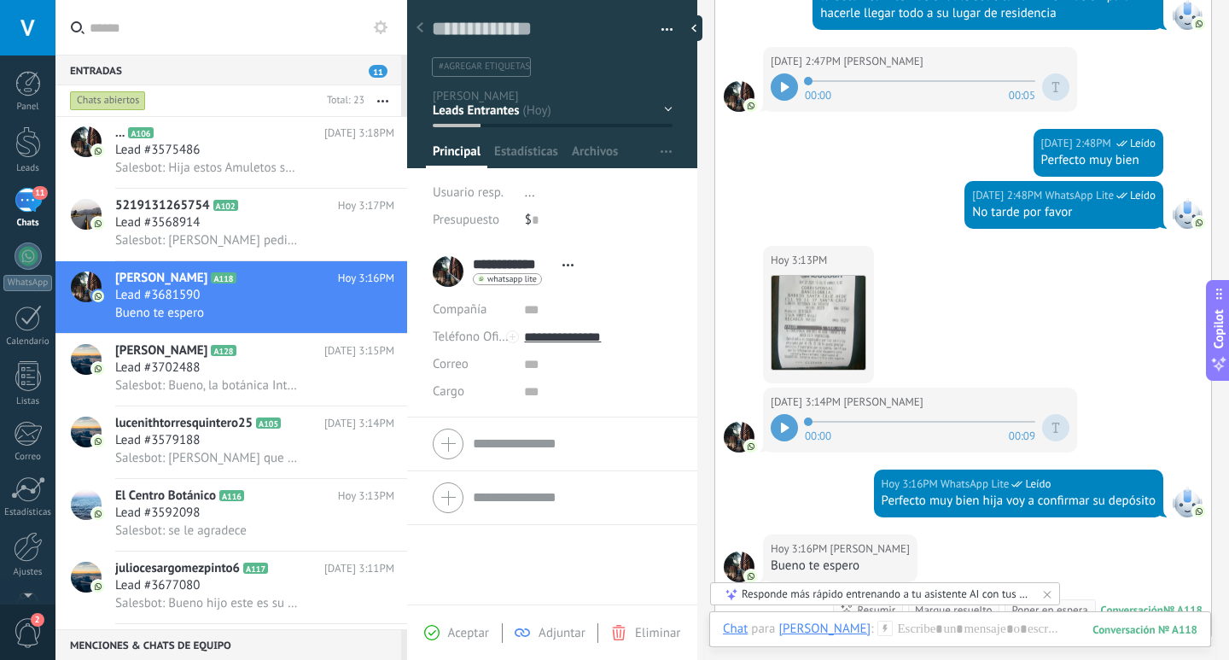
scroll to position [415, 0]
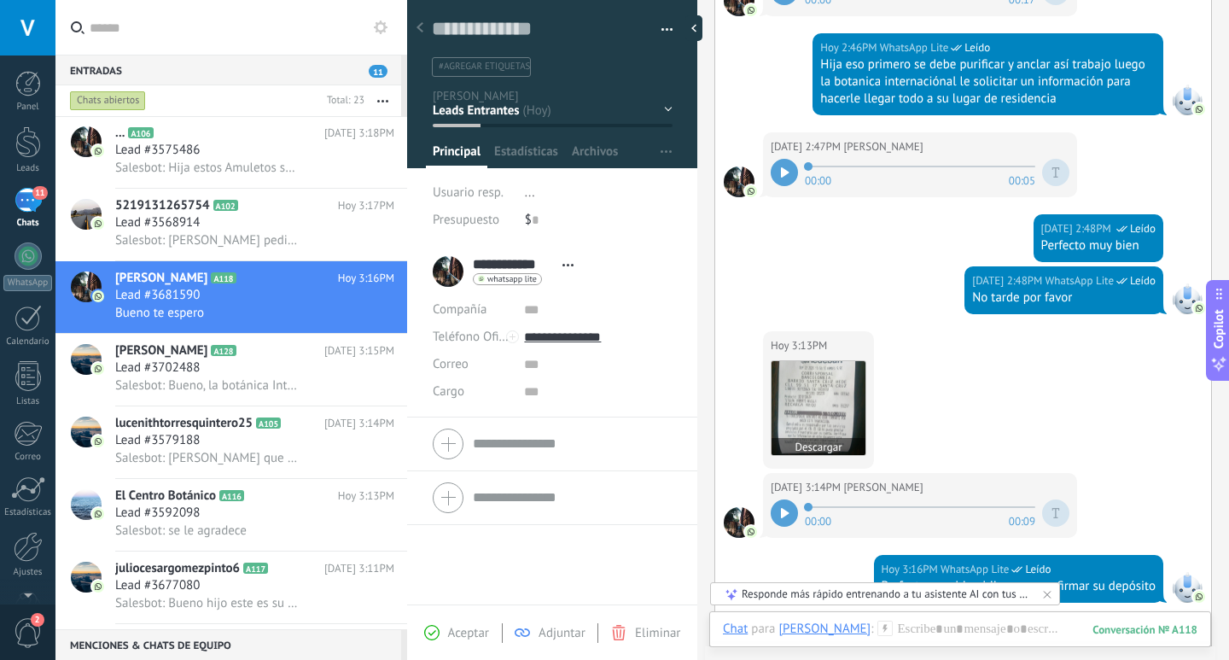
click at [820, 382] on img at bounding box center [819, 408] width 94 height 94
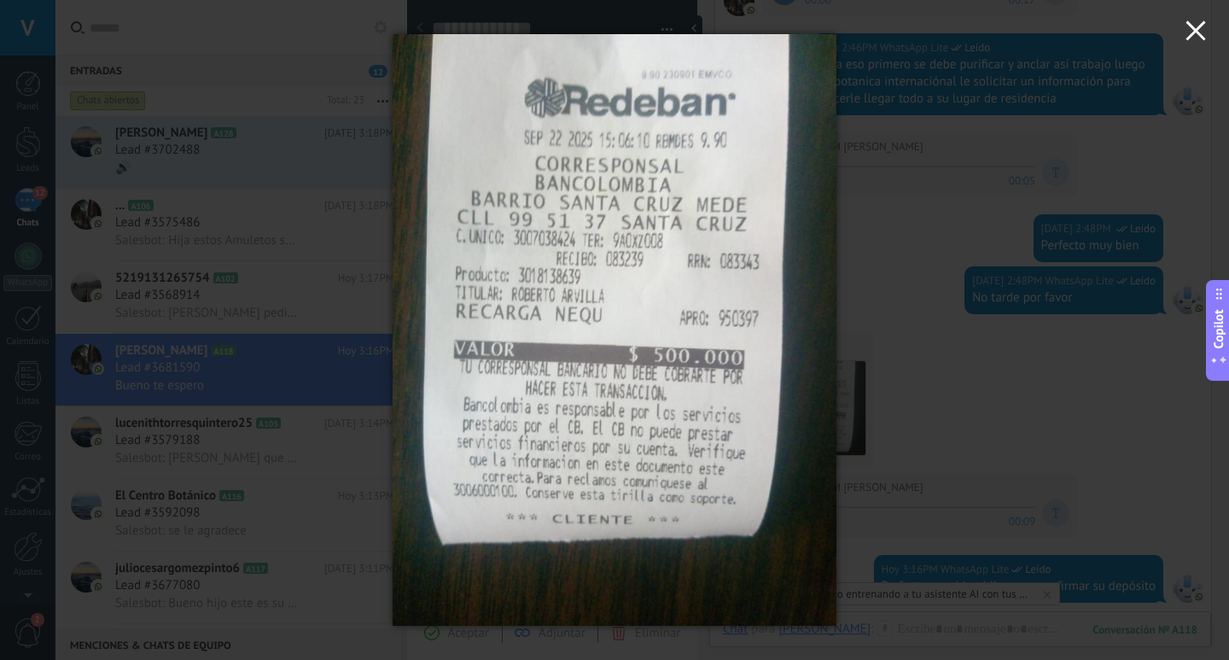
click at [1203, 27] on icon "button" at bounding box center [1196, 30] width 20 height 20
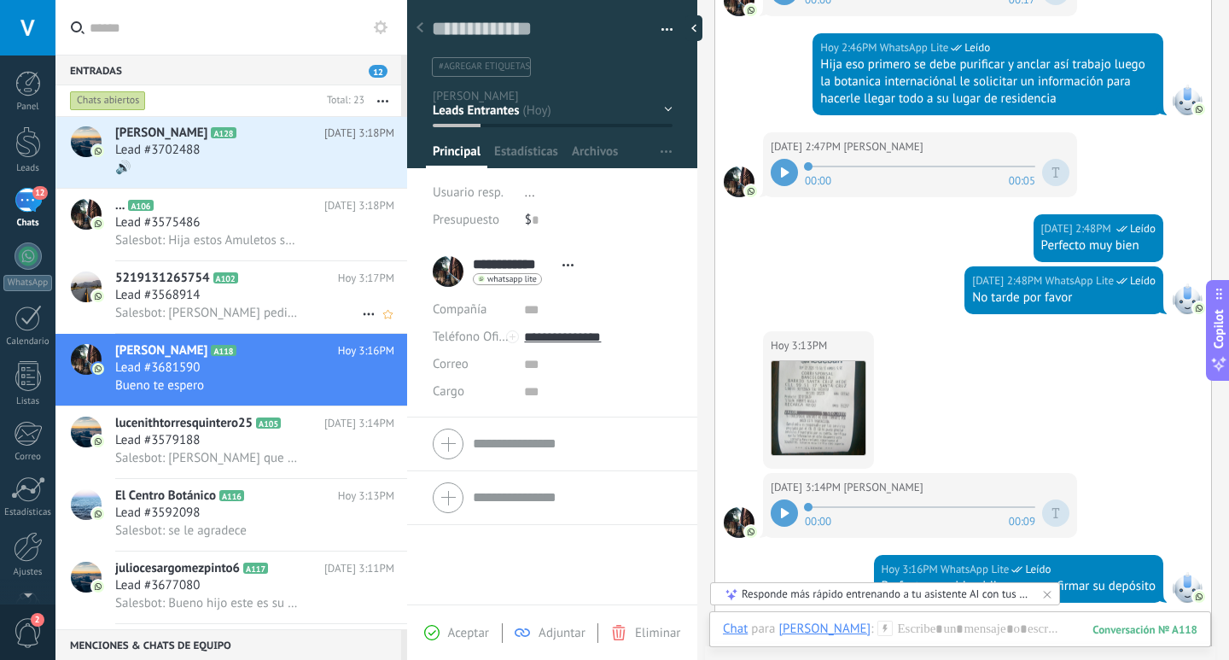
click at [314, 309] on div "Salesbot: [PERSON_NAME] pediré el [PERSON_NAME] hija apenas llegue le estaré mo…" at bounding box center [254, 313] width 279 height 18
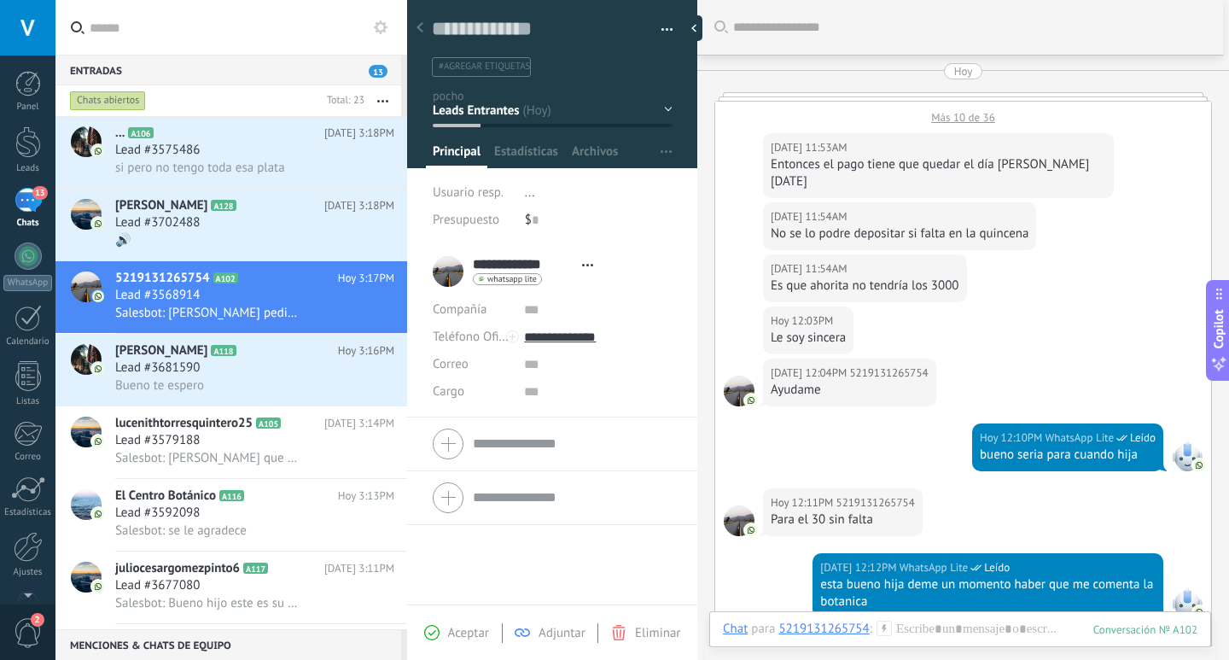
click at [957, 118] on div "Más 10 de 36" at bounding box center [963, 113] width 496 height 23
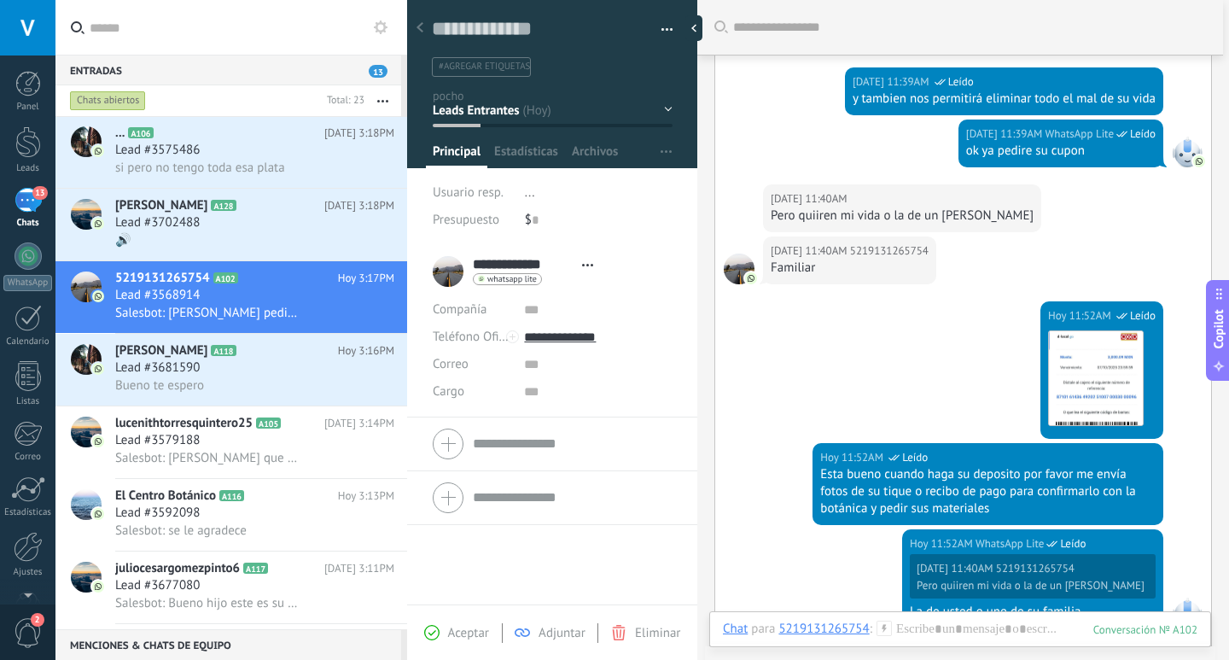
scroll to position [175, 0]
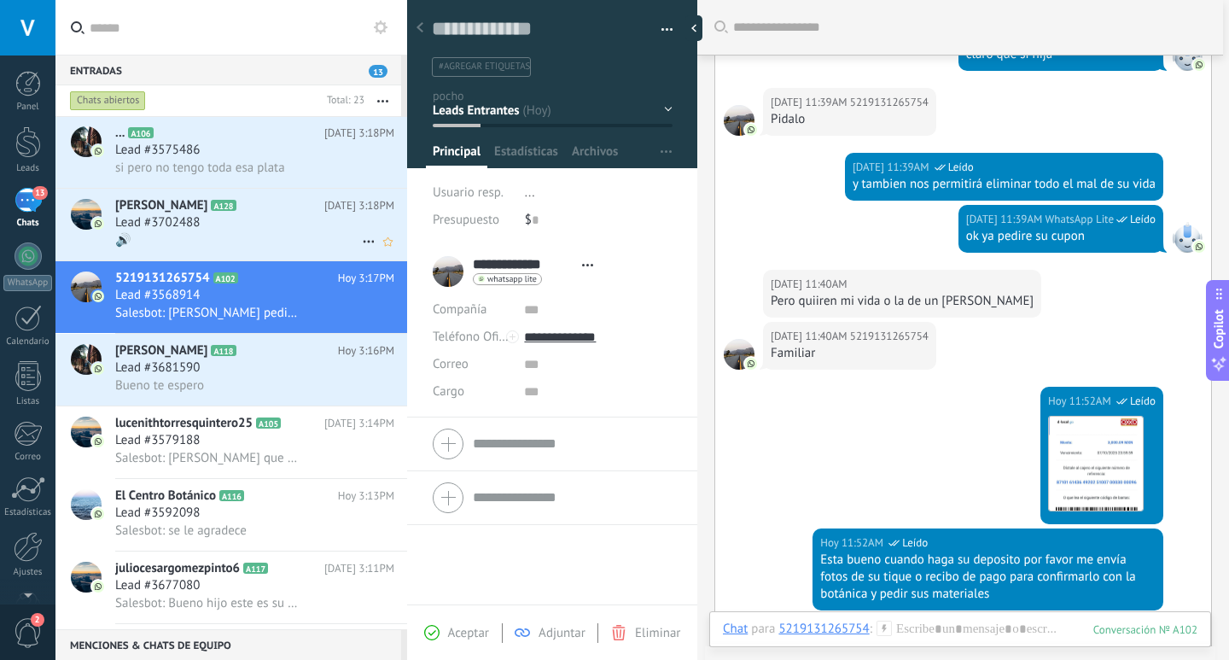
click at [256, 241] on div "🔊" at bounding box center [254, 240] width 279 height 18
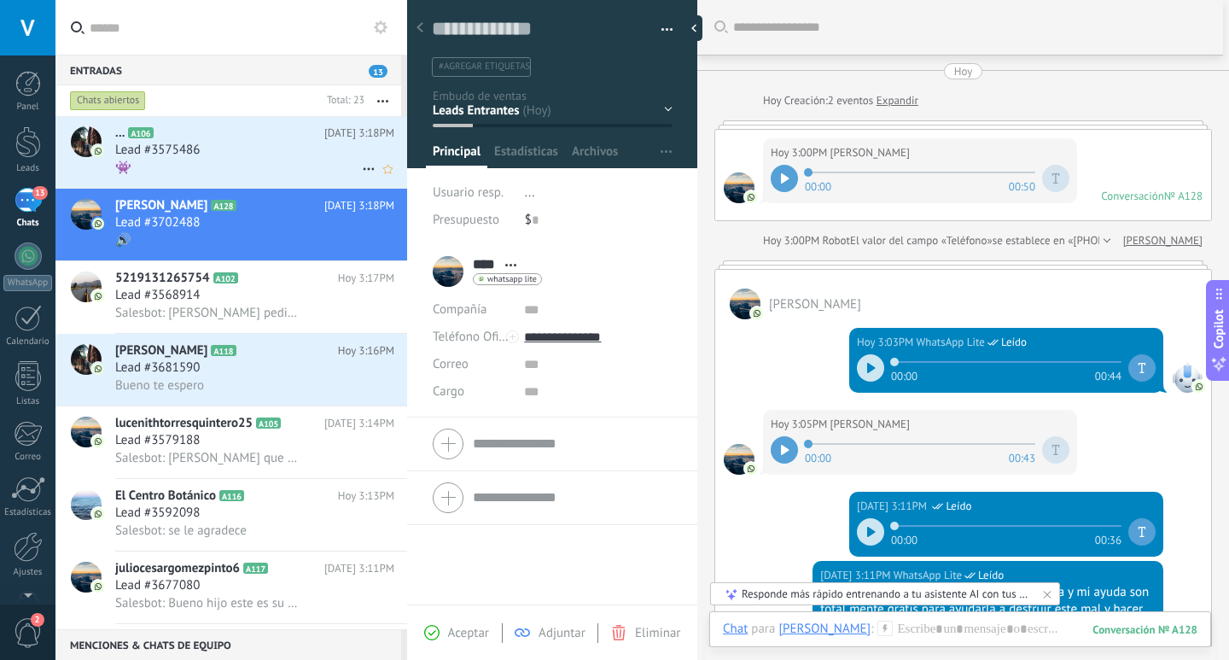
click at [221, 153] on div "Lead #3575486" at bounding box center [254, 150] width 279 height 17
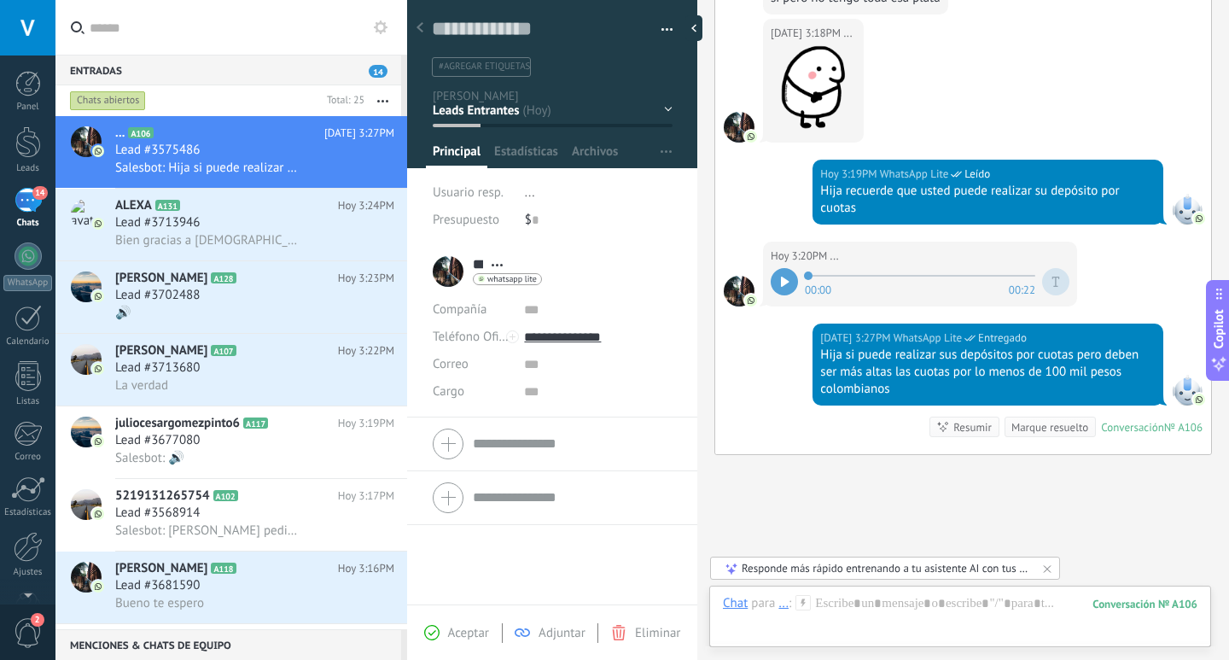
scroll to position [1140, 0]
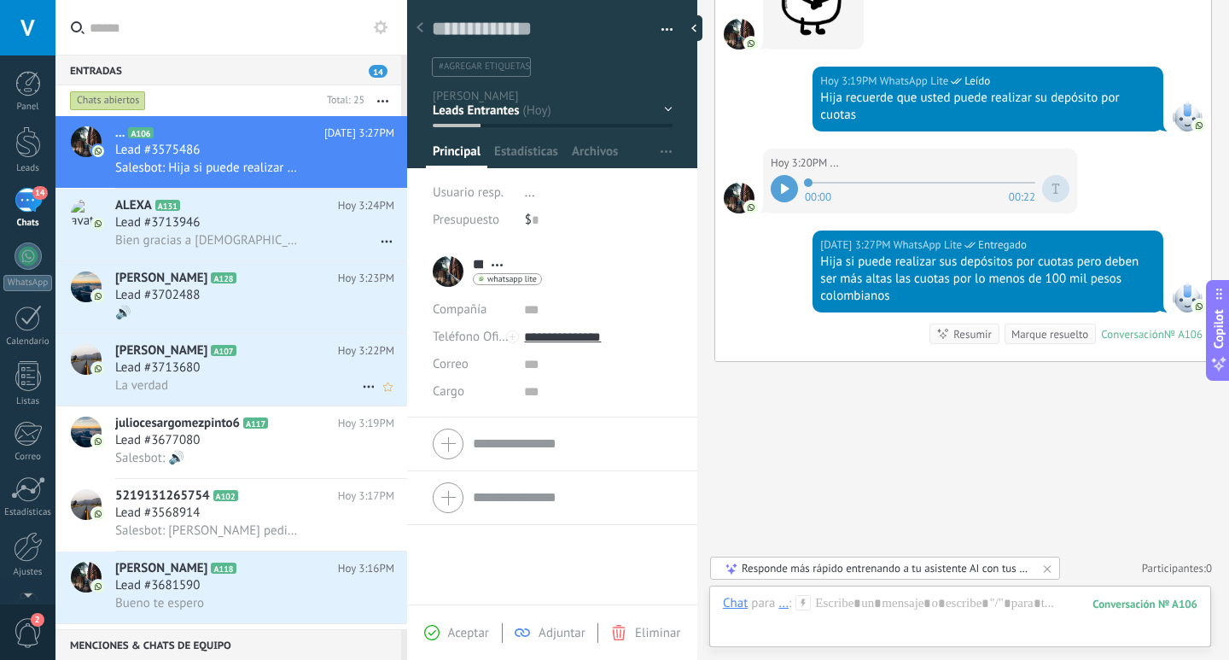
click at [321, 368] on div "Lead #3713680" at bounding box center [254, 367] width 279 height 17
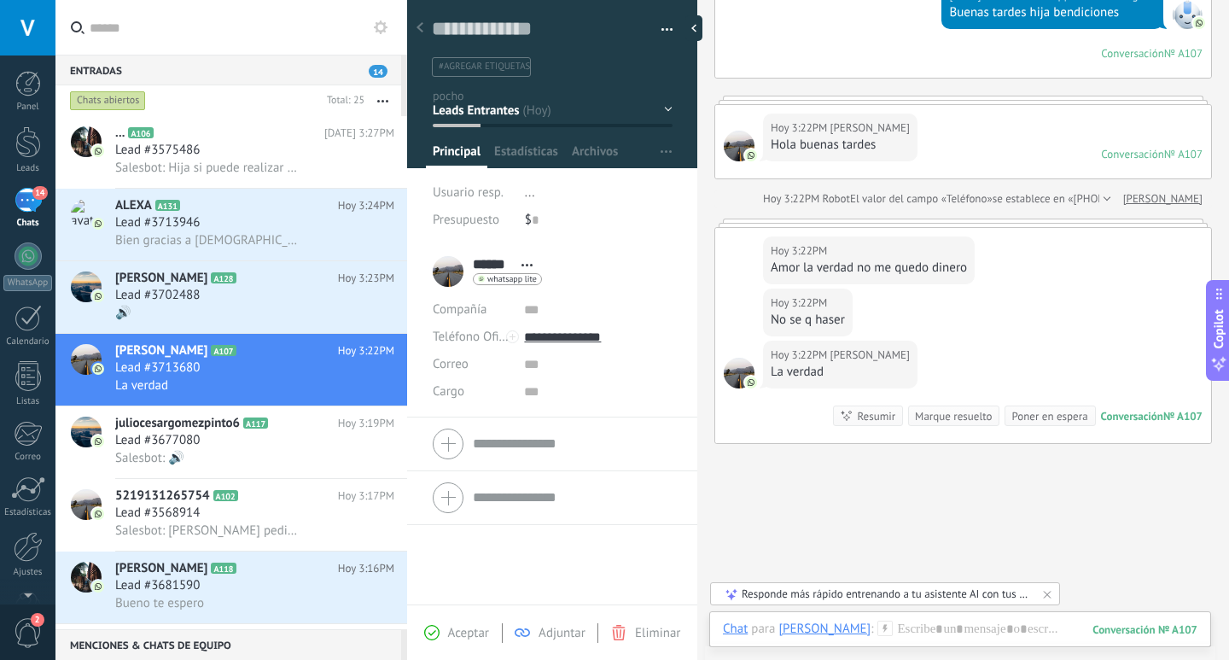
scroll to position [248, 0]
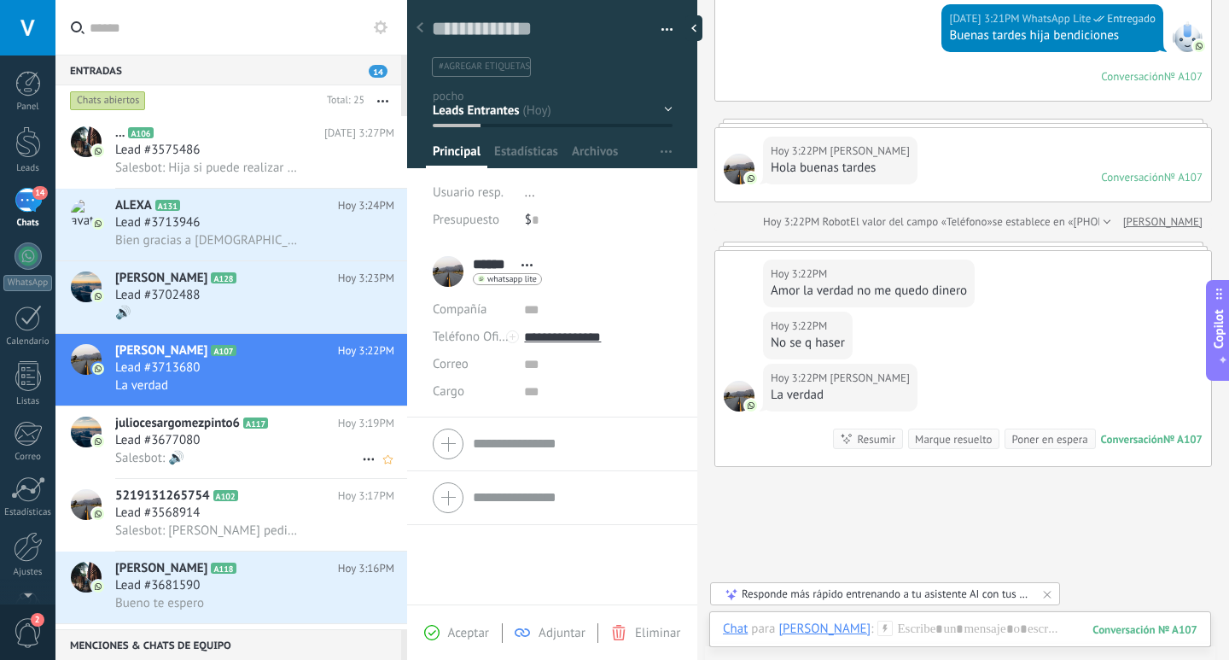
click at [243, 461] on div "Salesbot: 🔊" at bounding box center [254, 458] width 279 height 18
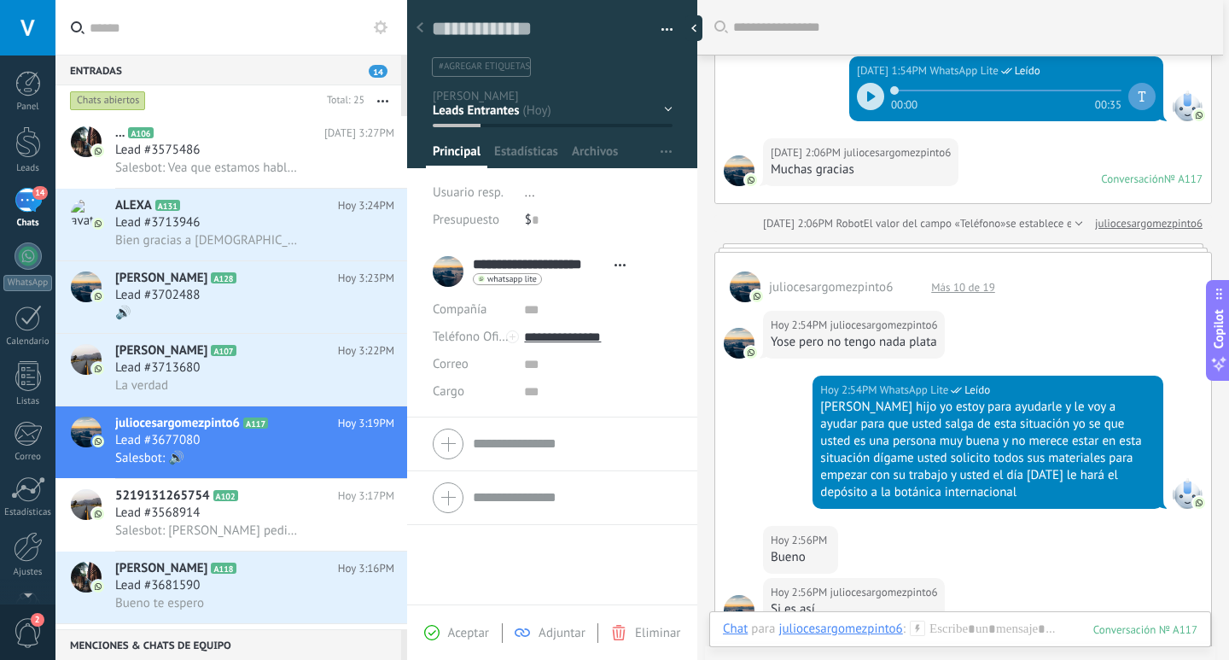
scroll to position [216, 0]
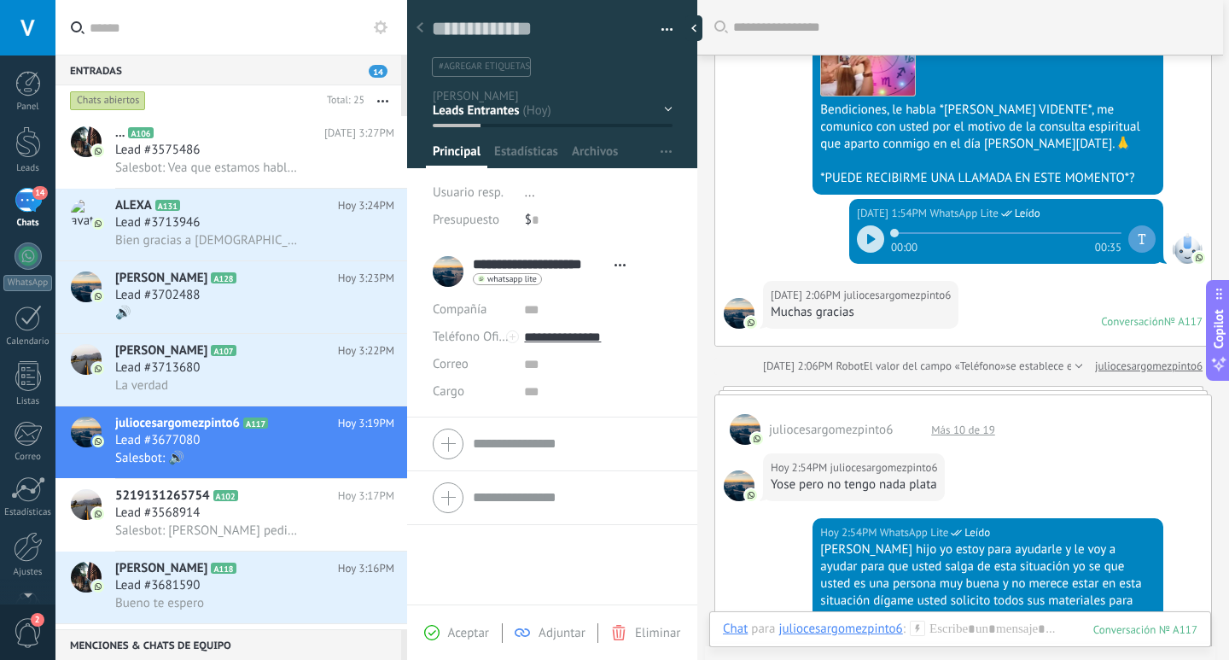
click at [957, 430] on div "Más 10 de 19" at bounding box center [963, 430] width 81 height 15
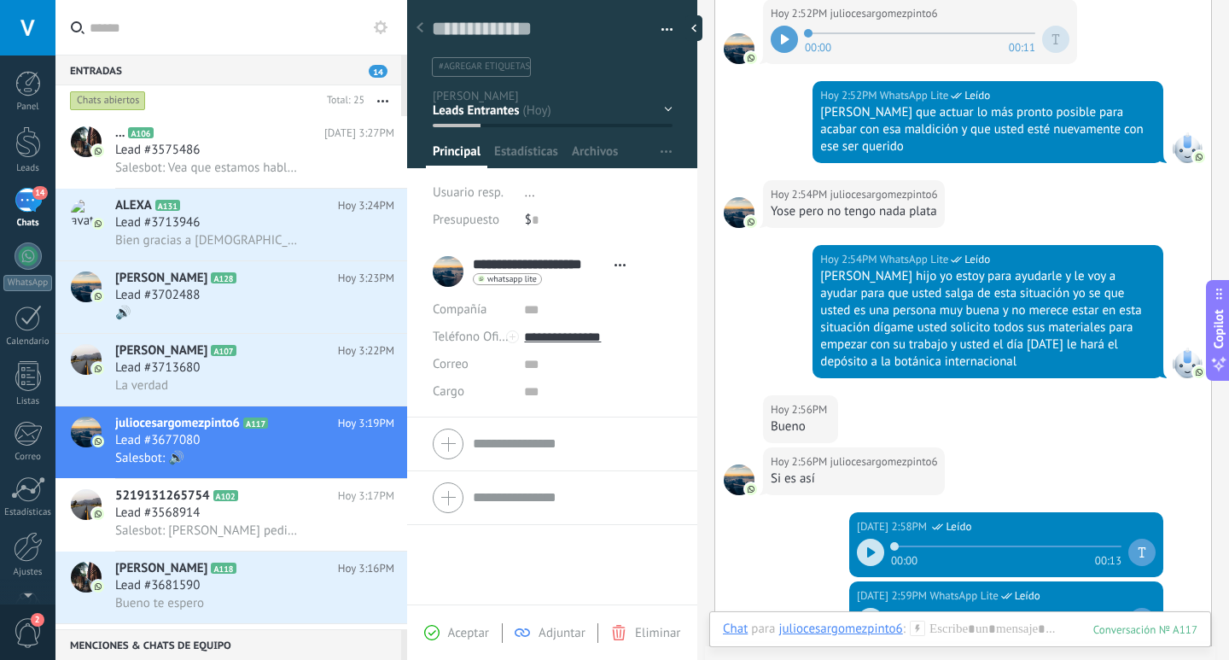
scroll to position [2103, 0]
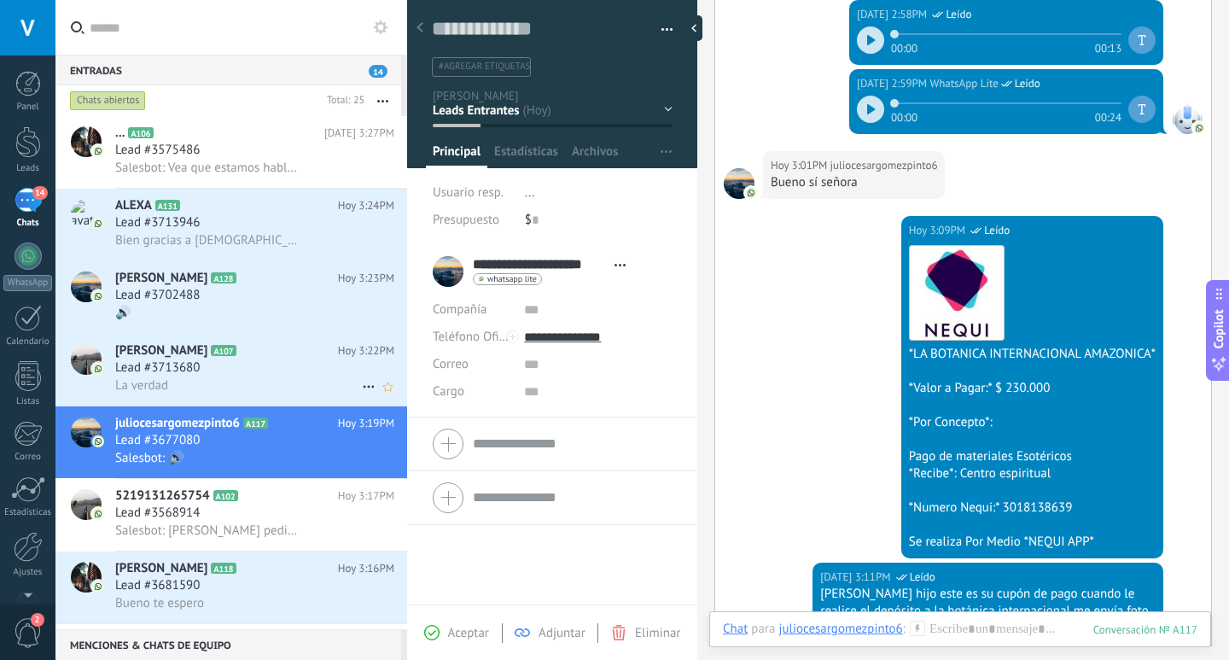
click at [307, 359] on div "Lead #3713680" at bounding box center [254, 367] width 279 height 17
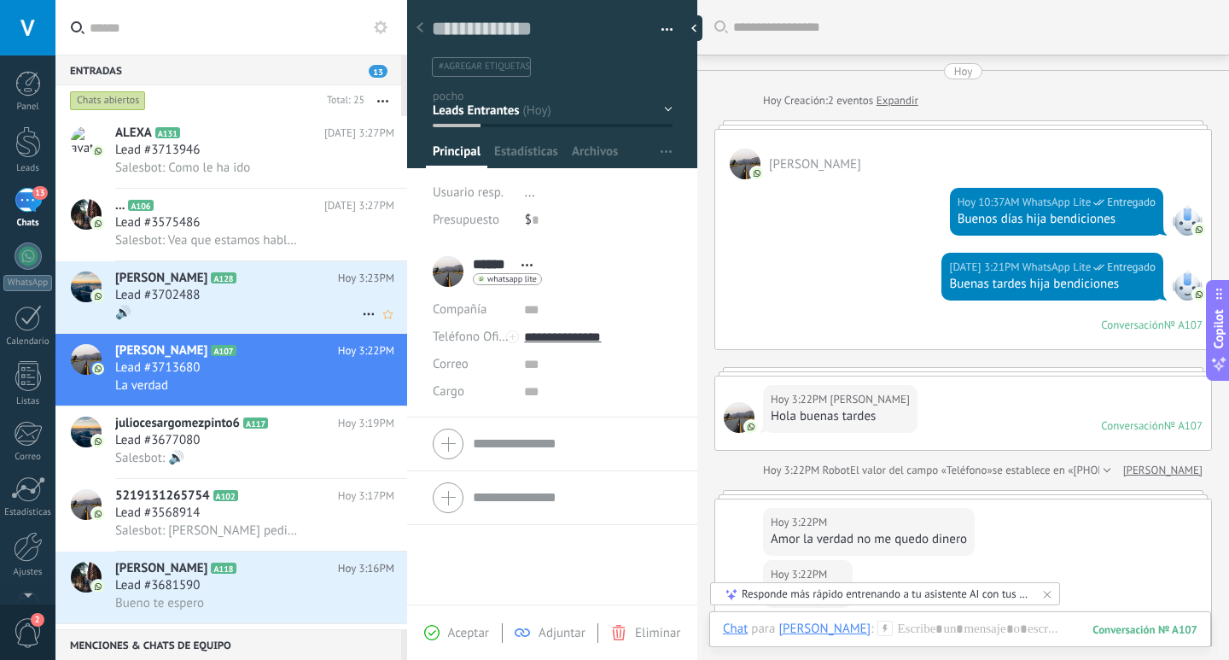
click at [283, 301] on div "Lead #3702488" at bounding box center [254, 295] width 279 height 17
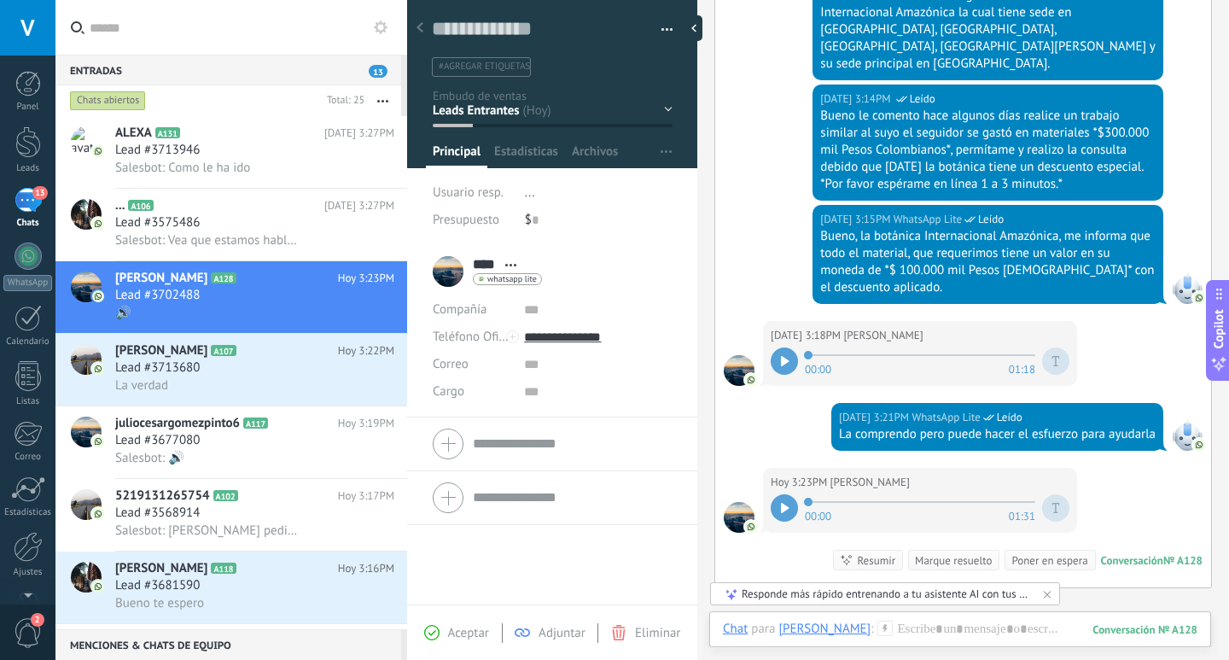
scroll to position [1007, 0]
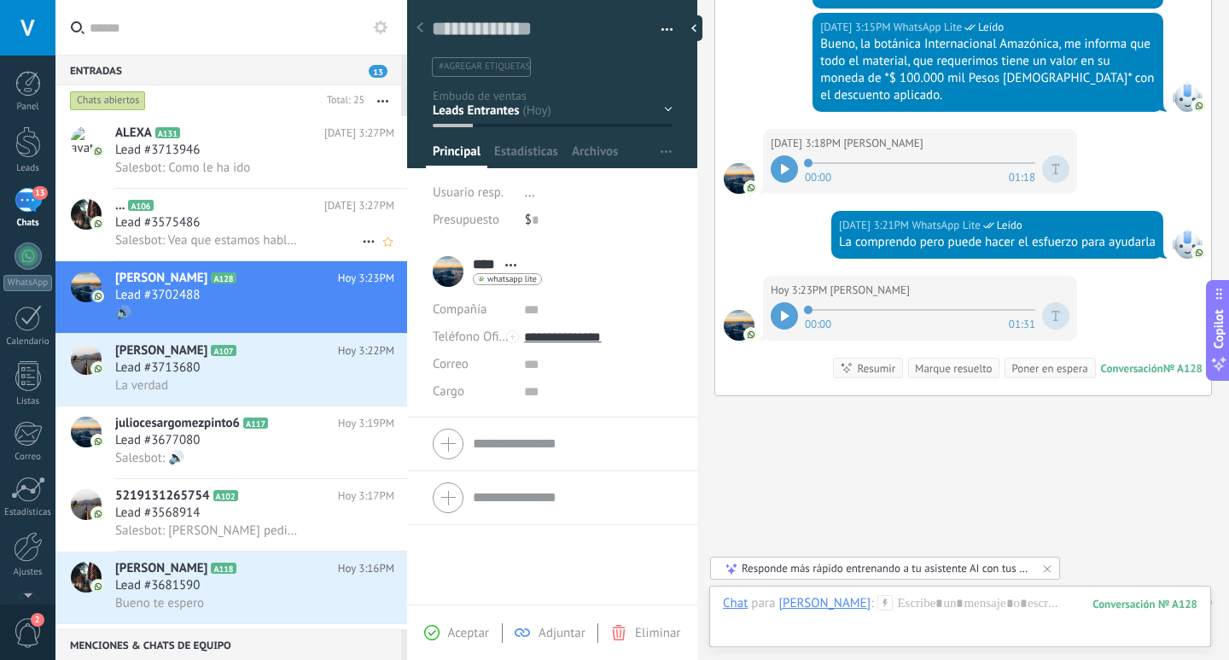
click at [318, 248] on div "Salesbot: Vea que estamos hablando de algo muy valioso he importante" at bounding box center [254, 240] width 279 height 18
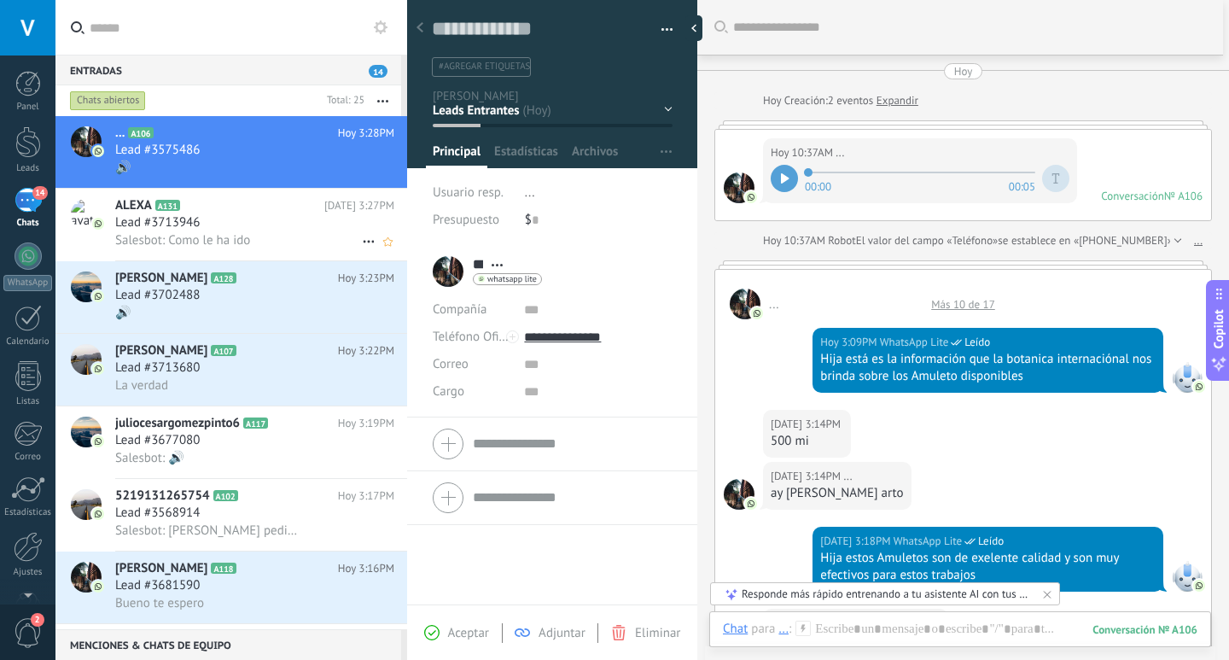
click at [268, 222] on div "Lead #3713946" at bounding box center [254, 222] width 279 height 17
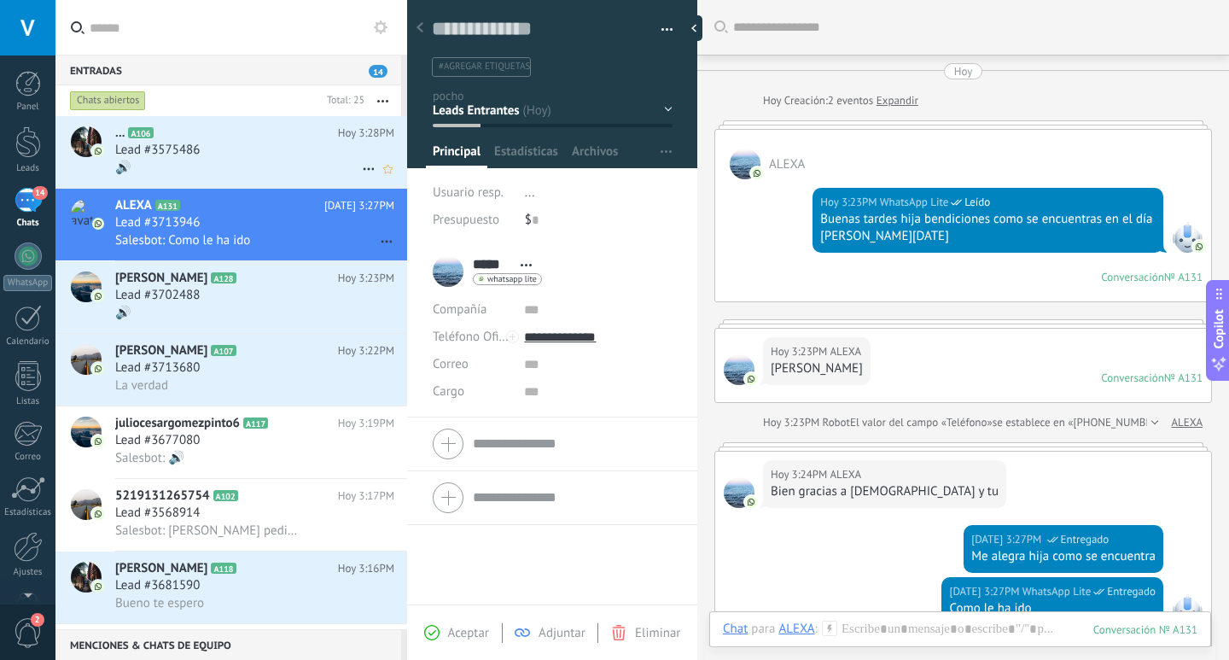
click at [273, 157] on div "Lead #3575486" at bounding box center [254, 150] width 279 height 17
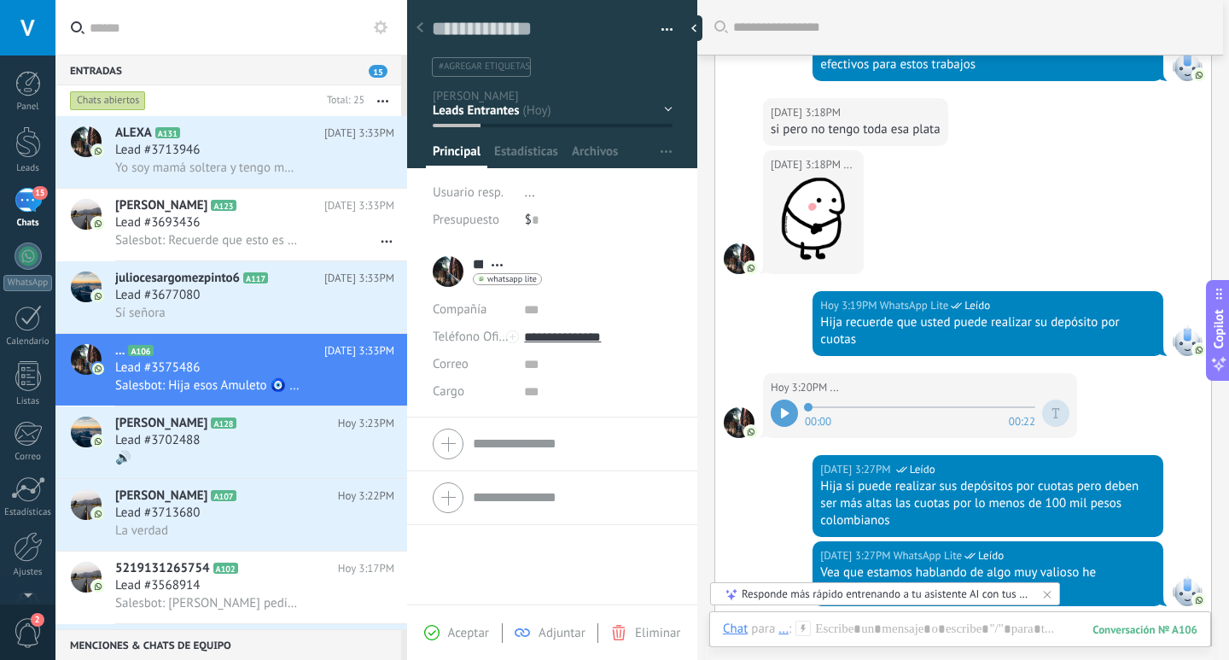
scroll to position [215, 0]
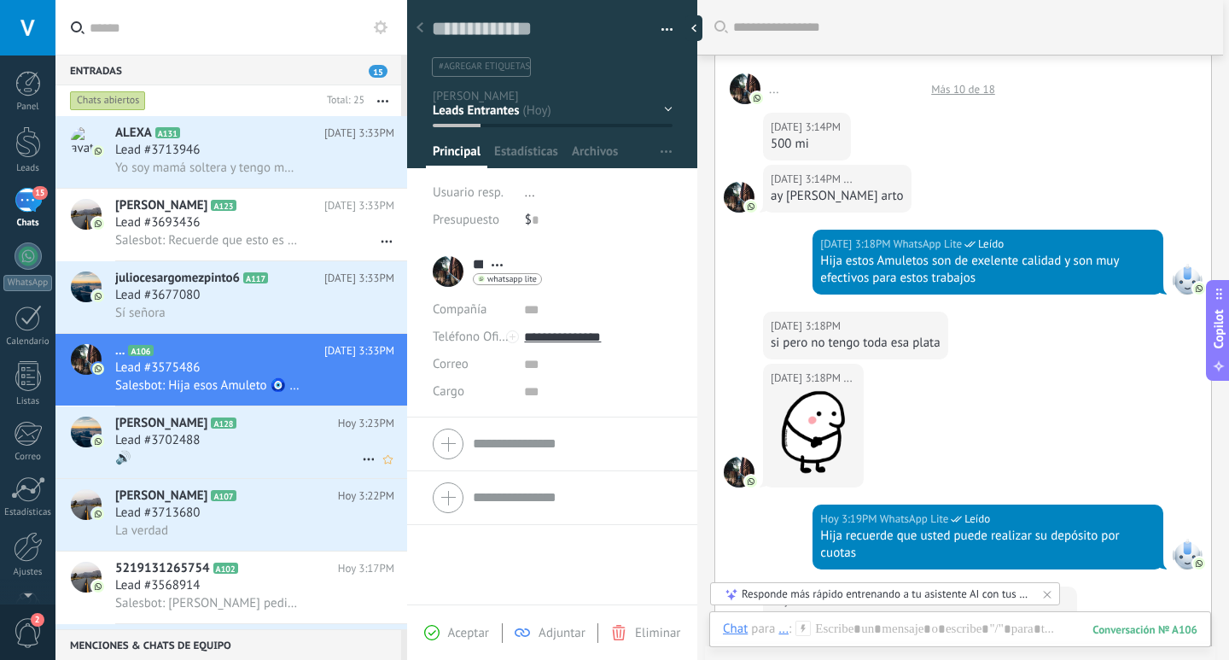
click at [309, 429] on h2 "ines A128" at bounding box center [226, 423] width 223 height 17
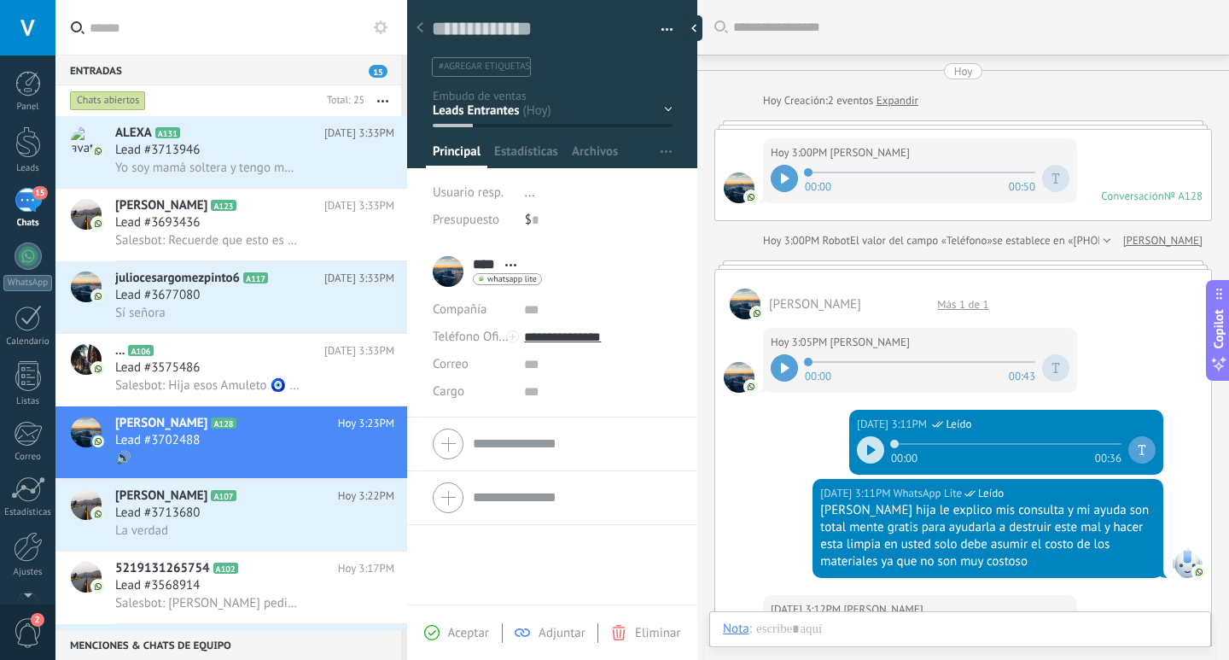
scroll to position [552, 0]
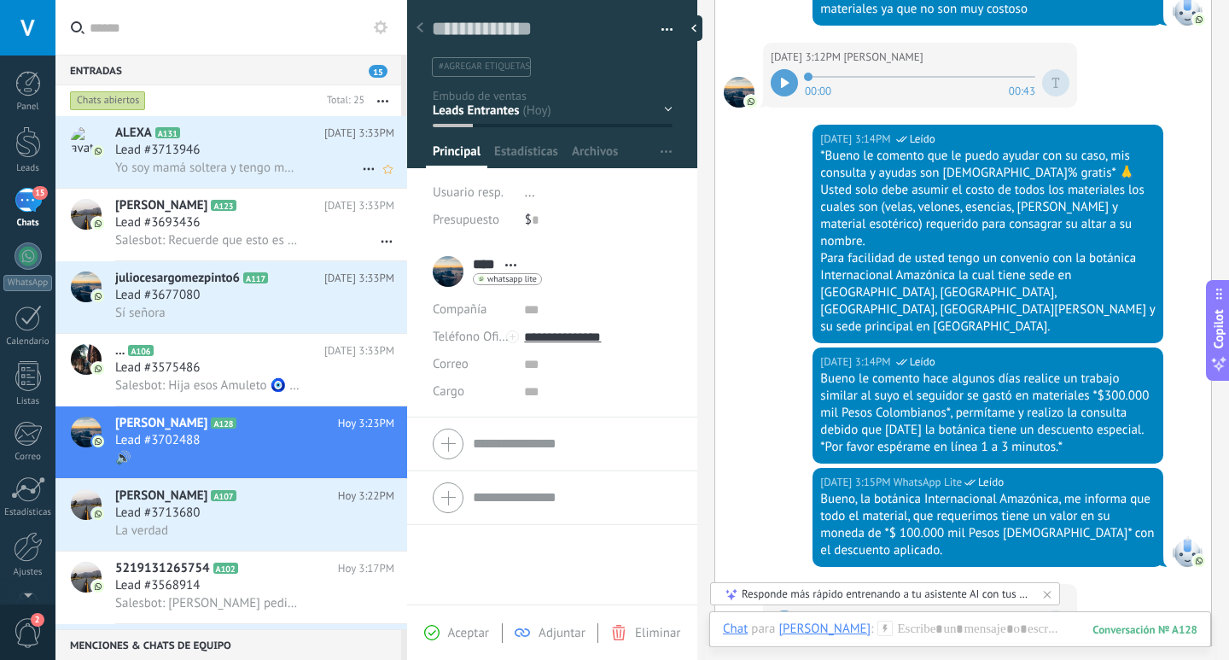
click at [271, 160] on span "Yo soy mamá soltera y tengo muchos gastos con mi hijo" at bounding box center [207, 168] width 185 height 16
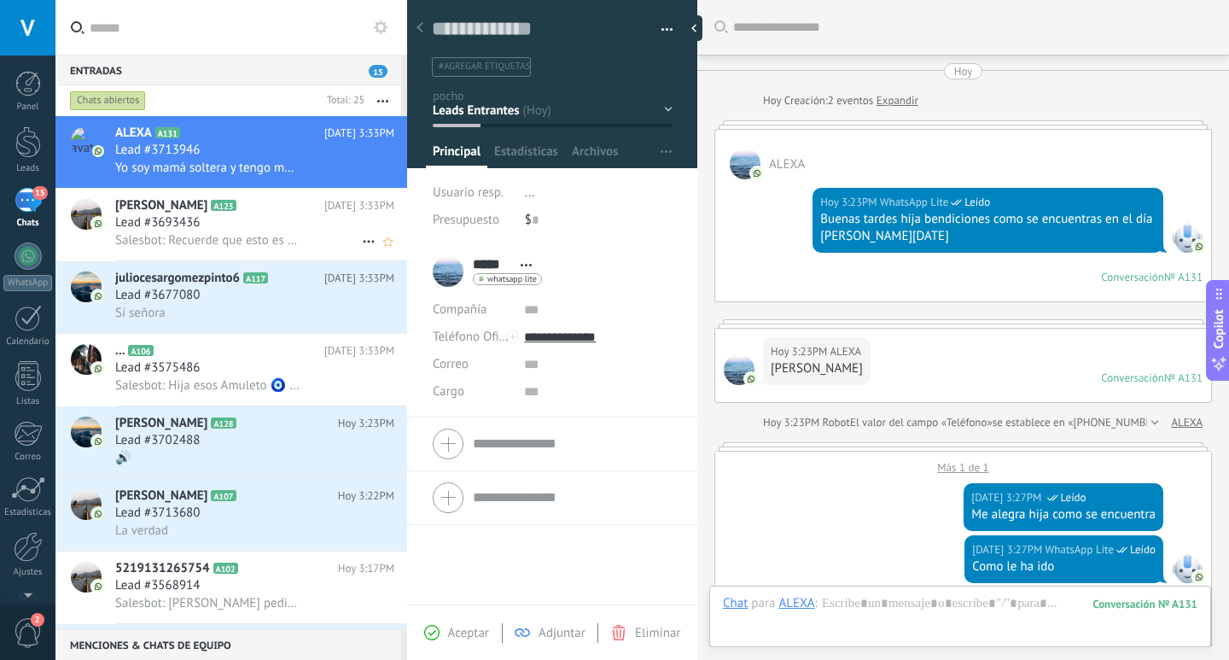
scroll to position [757, 0]
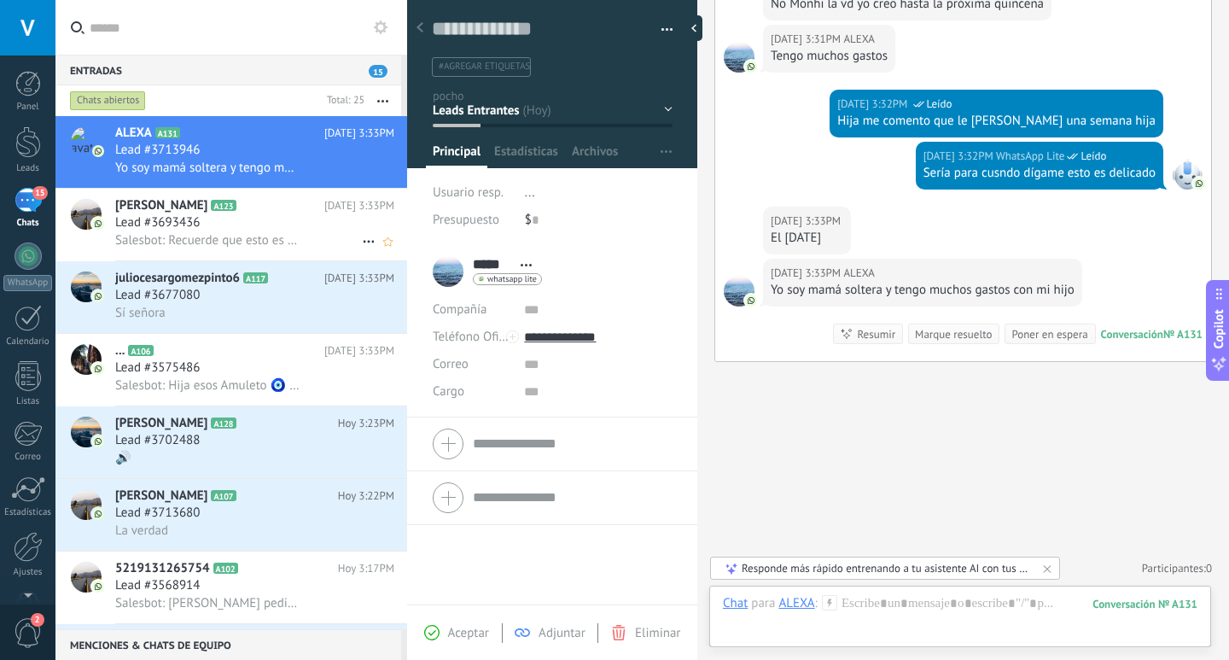
click at [321, 229] on div "Lead #3693436" at bounding box center [254, 222] width 279 height 17
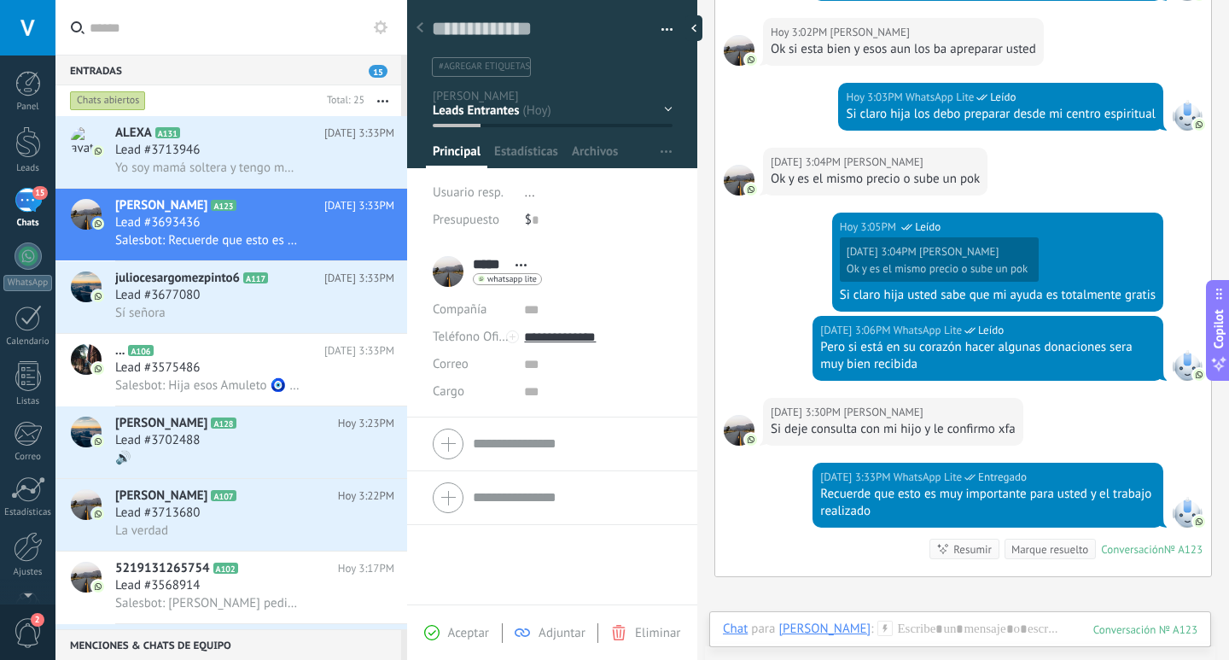
scroll to position [854, 0]
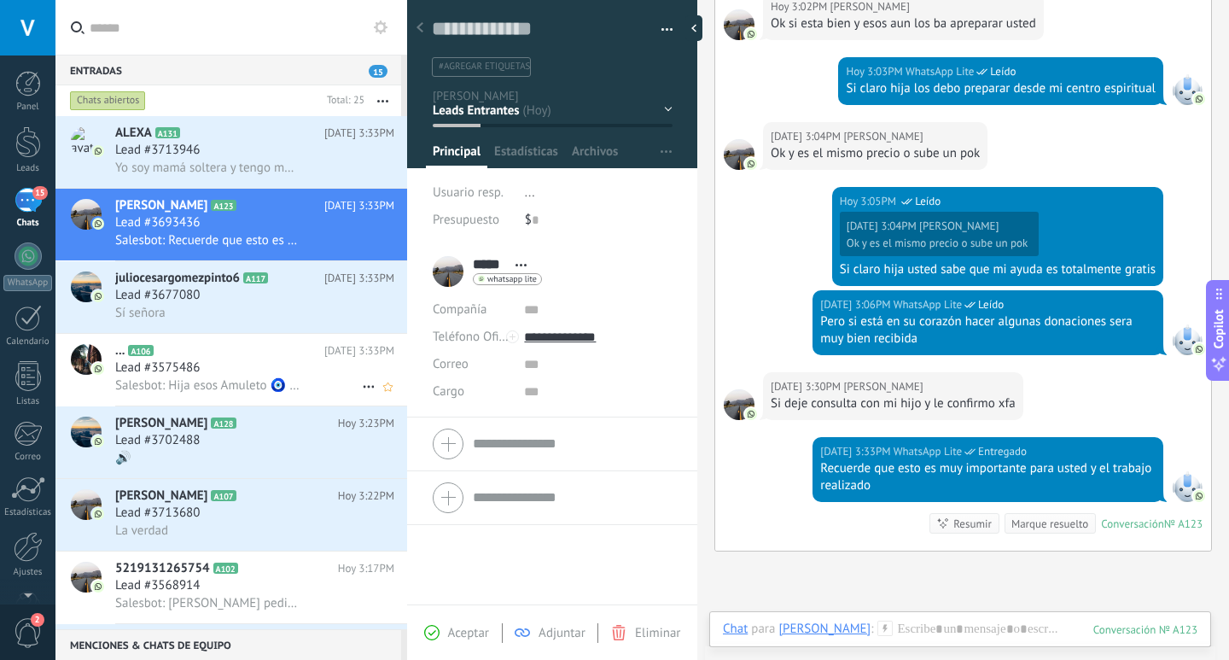
click at [257, 373] on div "Lead #3575486" at bounding box center [254, 367] width 279 height 17
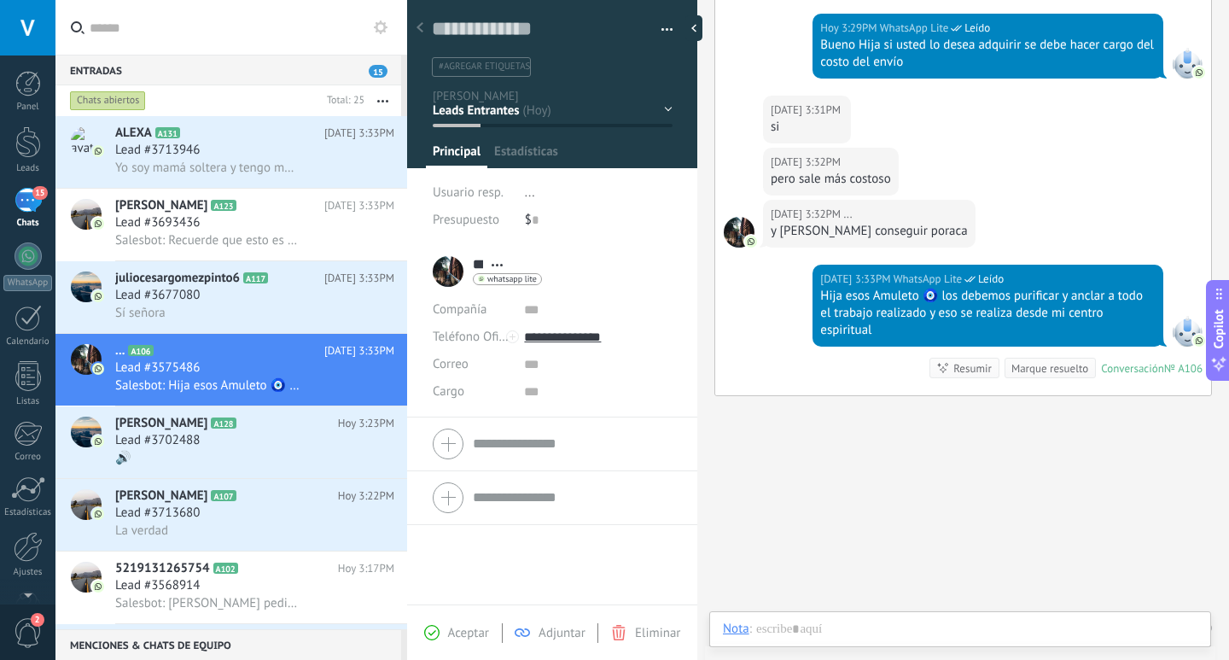
scroll to position [26, 0]
click at [225, 307] on div "Sí señora" at bounding box center [254, 313] width 279 height 18
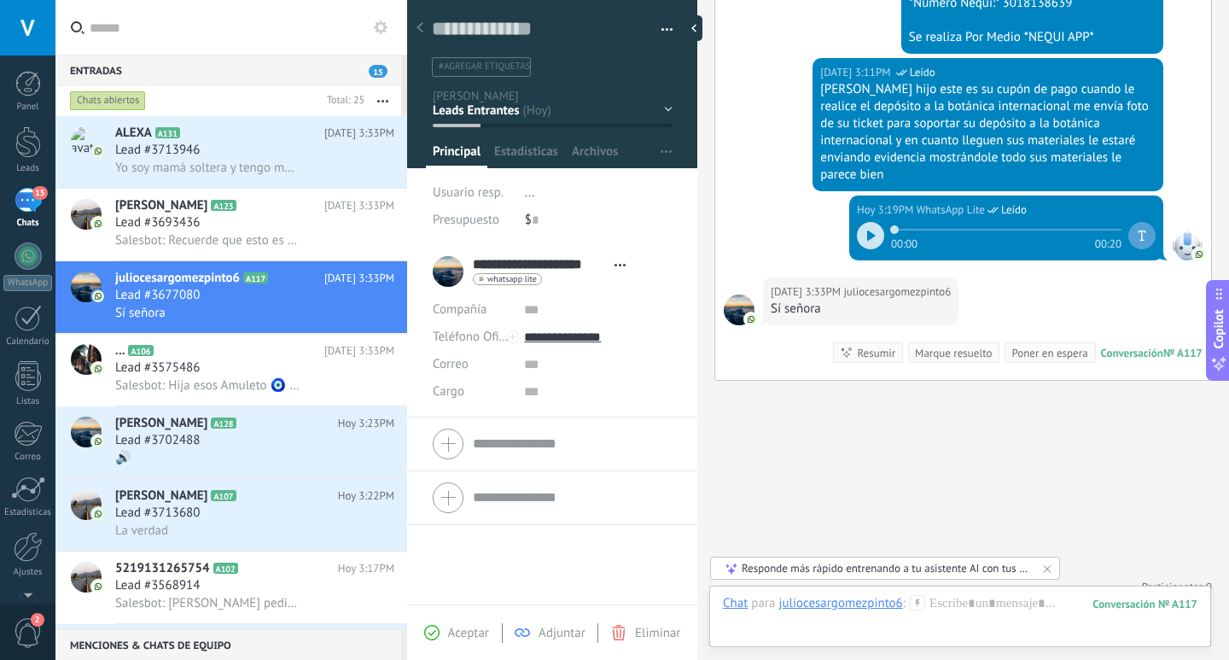
scroll to position [1443, 0]
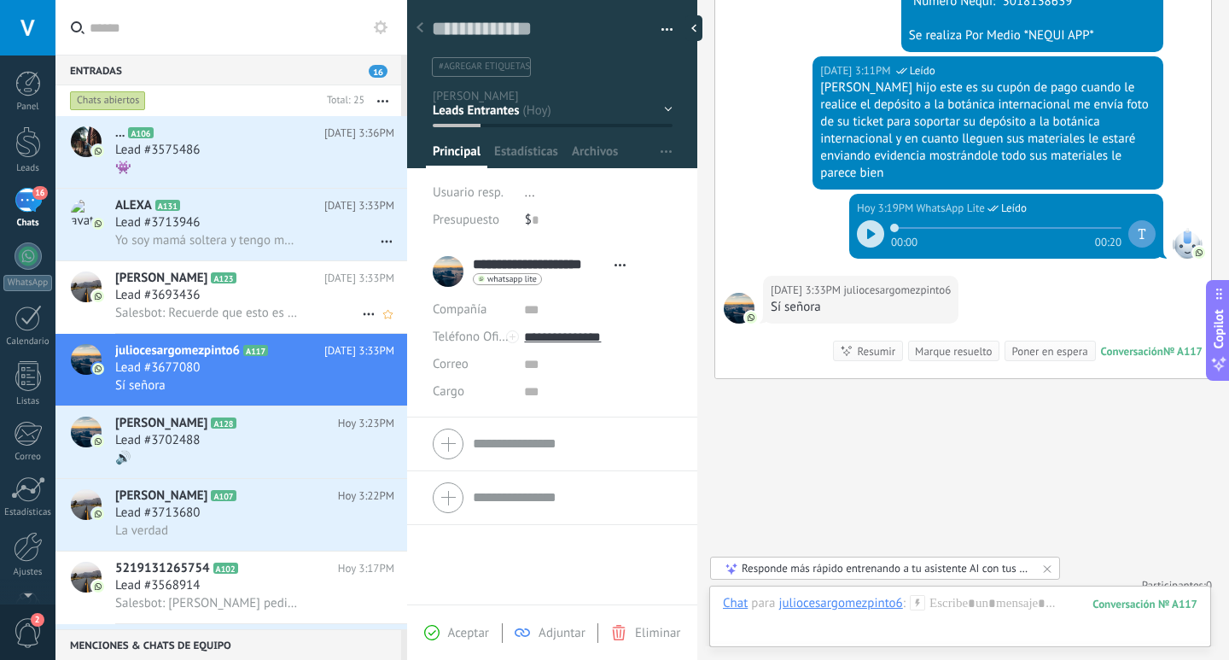
click at [283, 293] on div "Lead #3693436" at bounding box center [254, 295] width 279 height 17
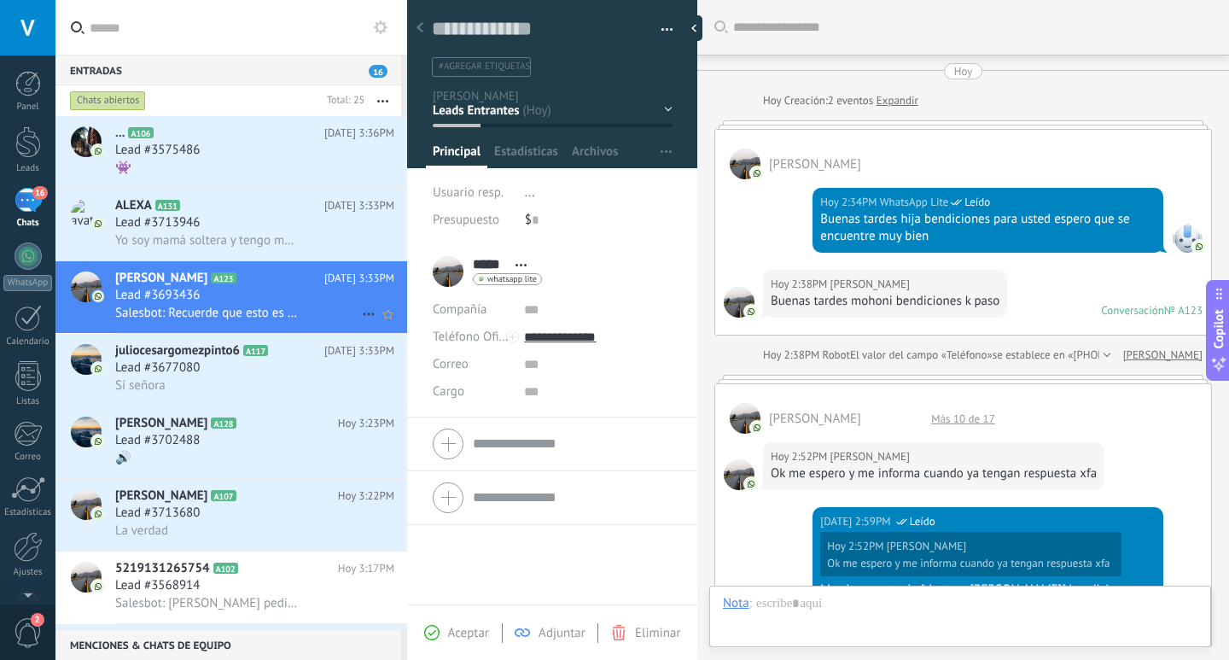
scroll to position [1043, 0]
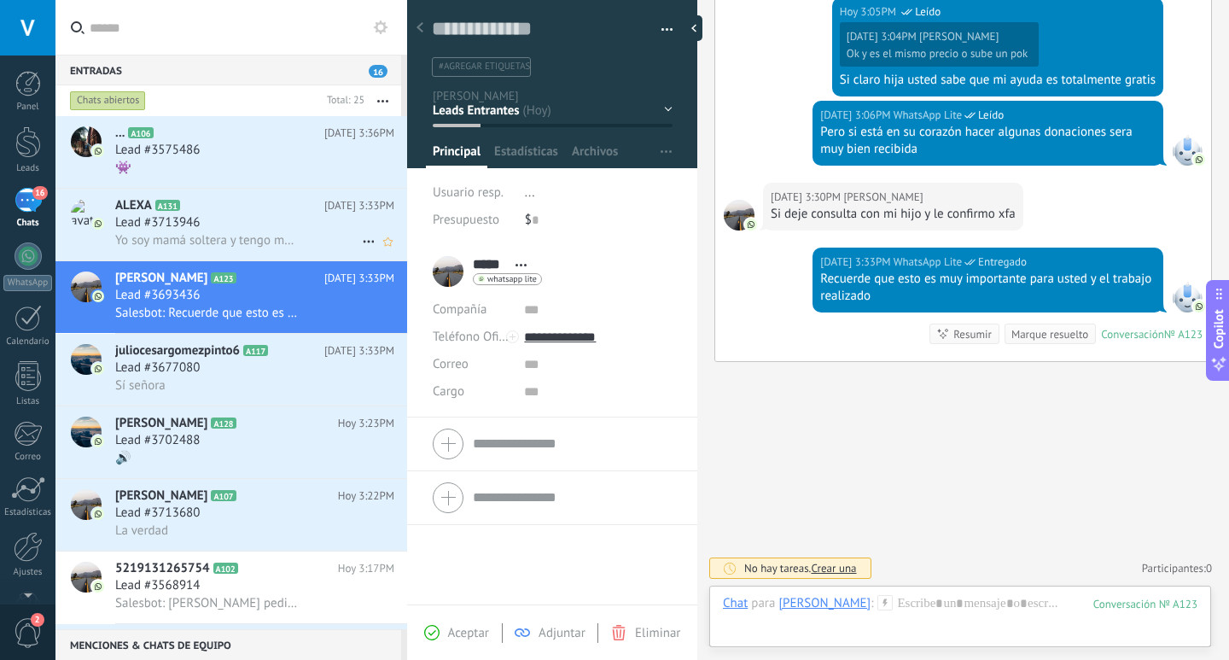
click at [280, 248] on div "ALEXA A131 Hoy 3:33PM Lead #3713946 Yo soy mamá soltera y tengo muchos gastos c…" at bounding box center [261, 225] width 292 height 72
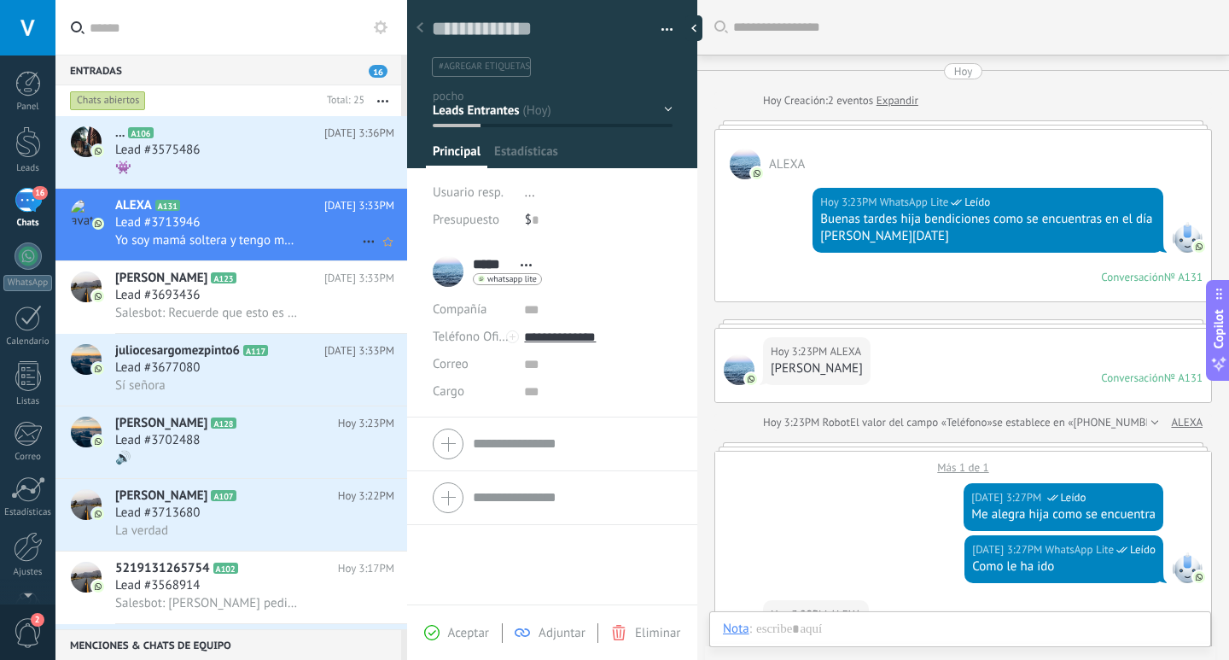
scroll to position [26, 0]
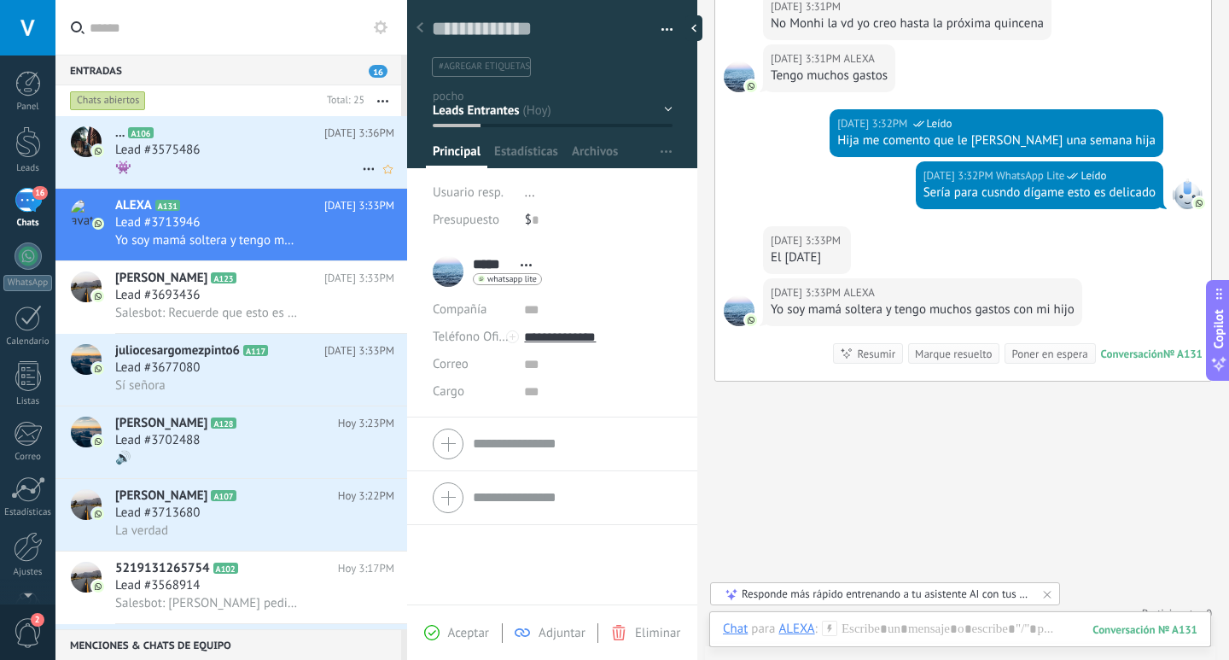
click at [266, 182] on div "... A106 Hoy 3:36PM Lead #3575486 👾" at bounding box center [261, 152] width 292 height 72
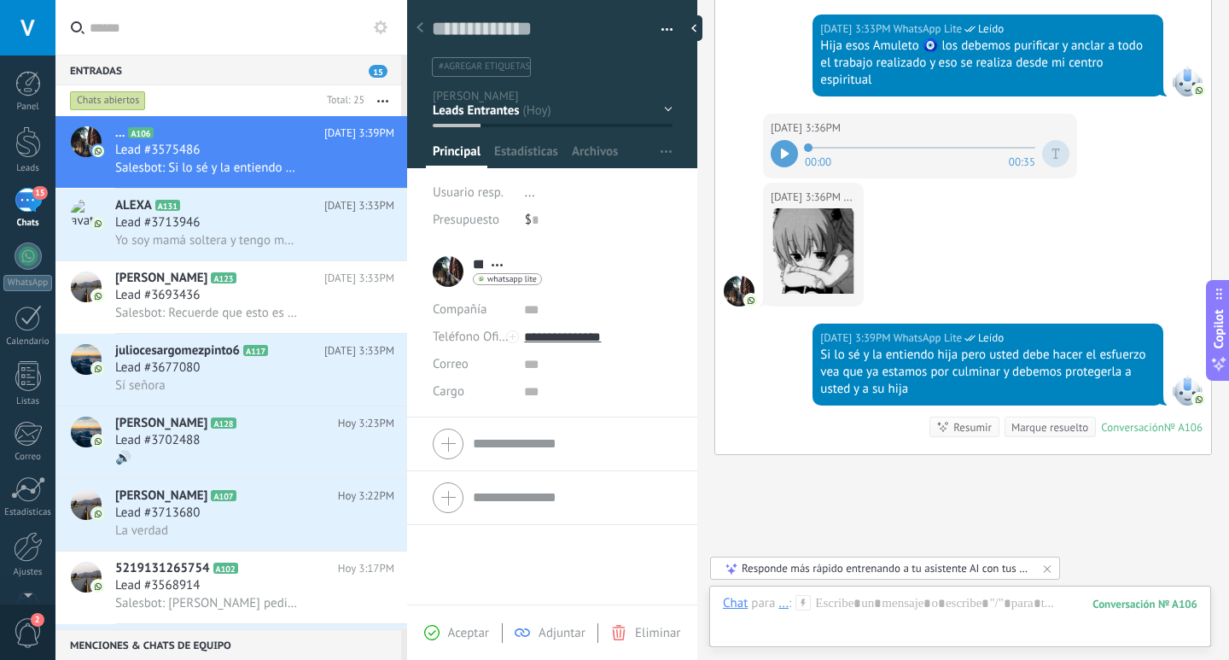
scroll to position [884, 0]
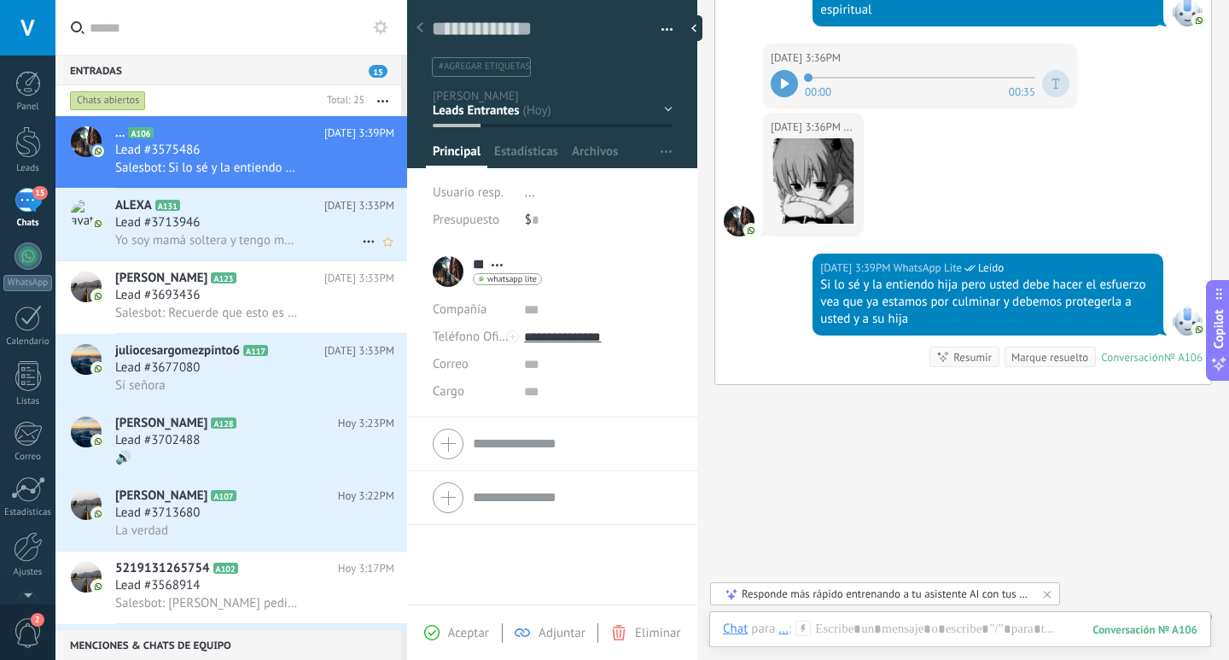
click at [248, 222] on div "Lead #3713946" at bounding box center [254, 222] width 279 height 17
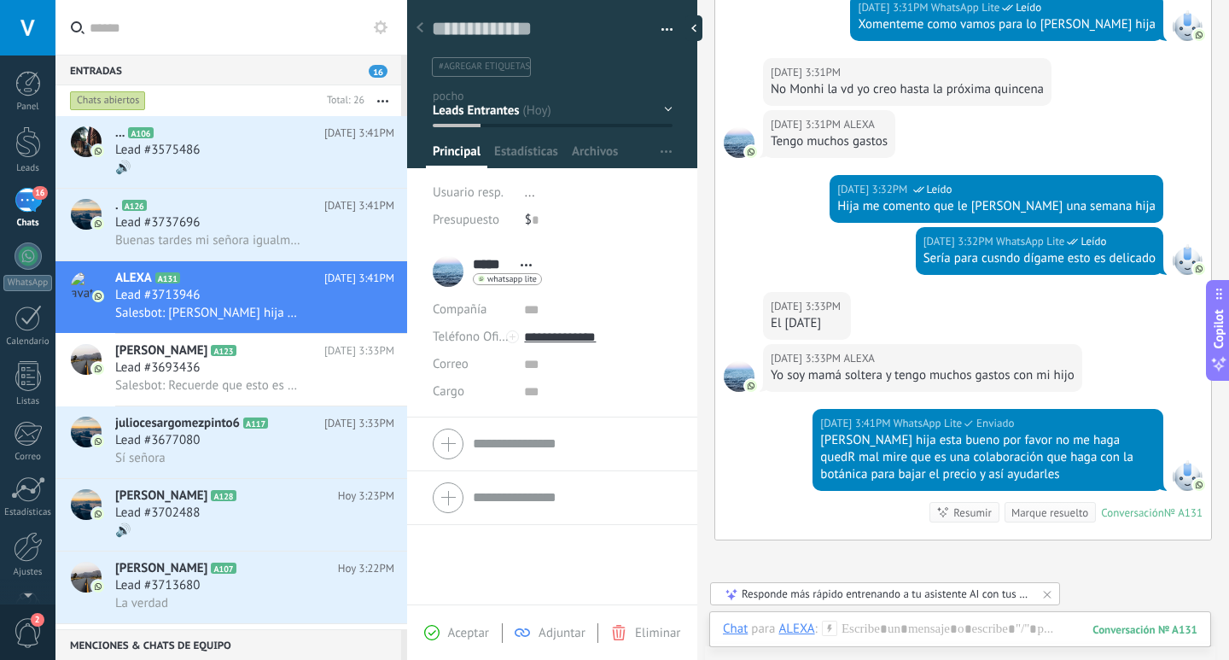
scroll to position [806, 0]
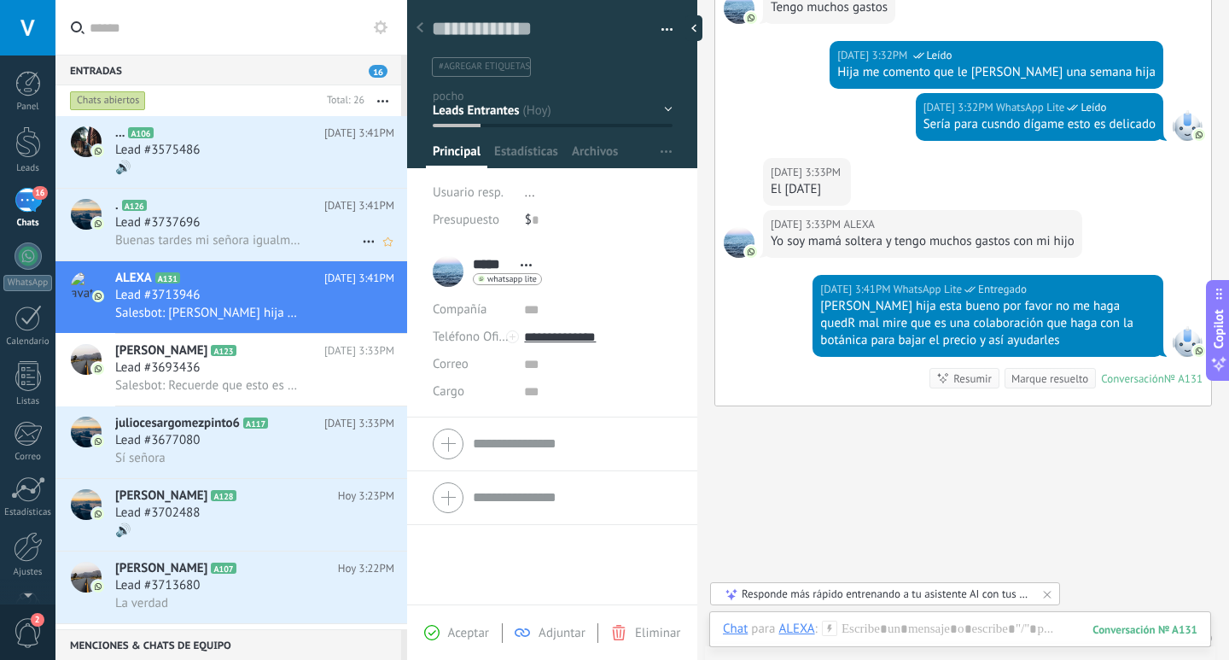
click at [260, 247] on span "Buenas tardes mi señora igualmente" at bounding box center [207, 240] width 185 height 16
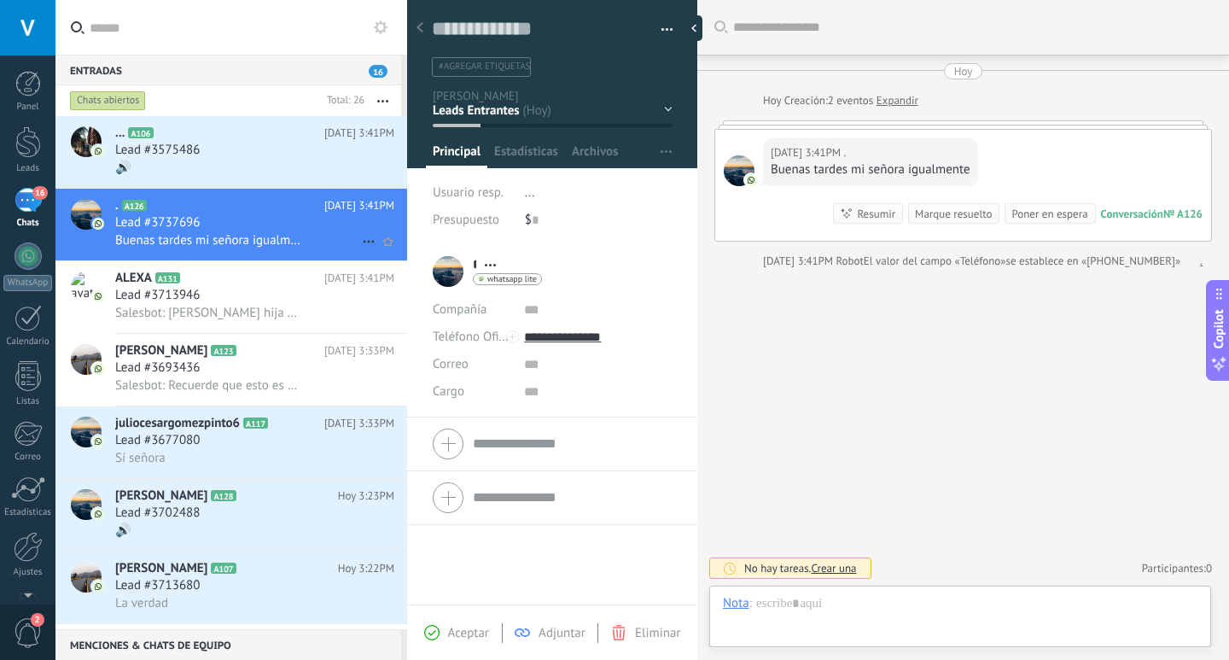
scroll to position [26, 0]
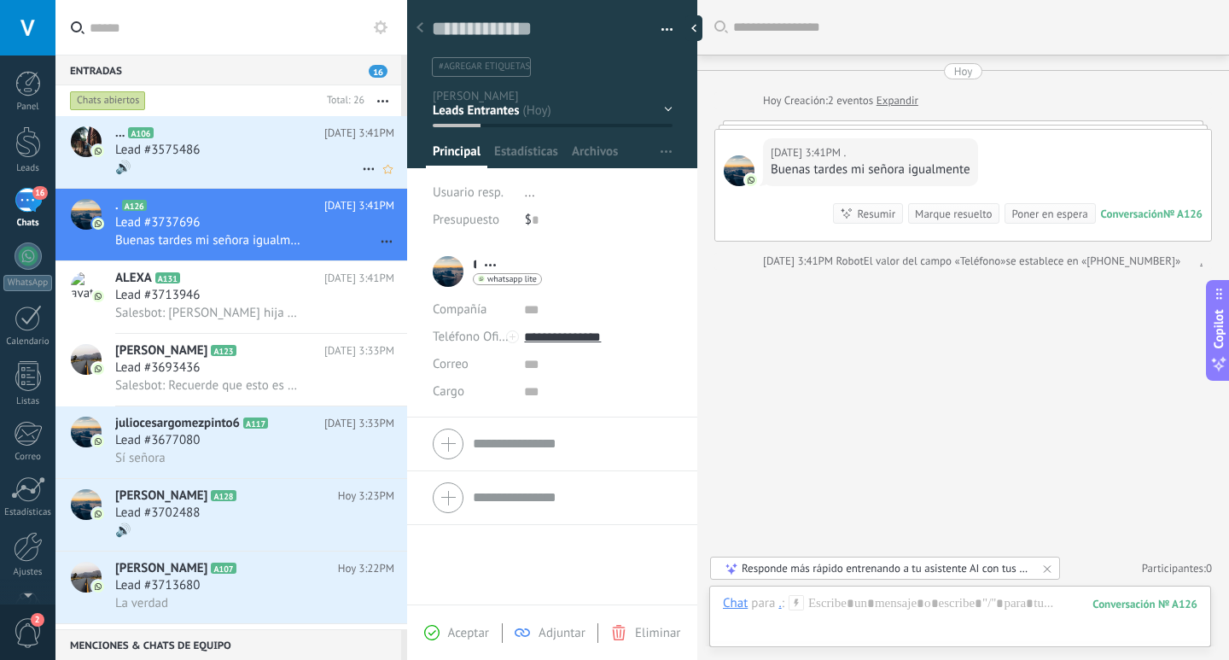
click at [237, 143] on div "Lead #3575486" at bounding box center [254, 150] width 279 height 17
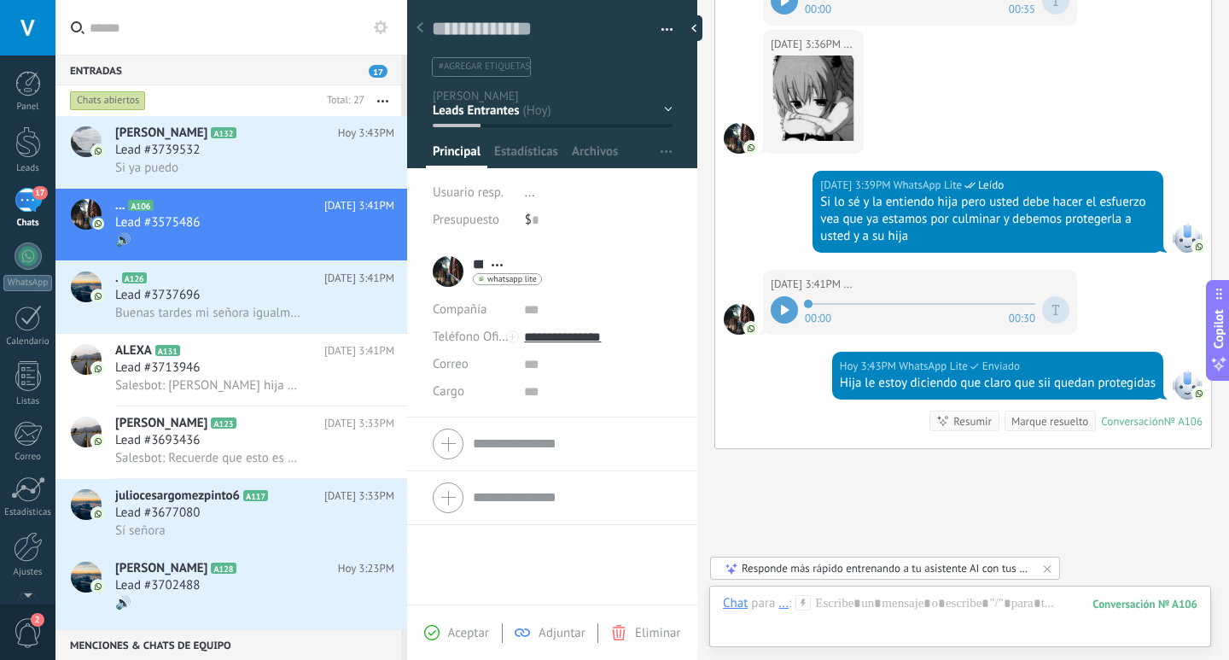
scroll to position [886, 0]
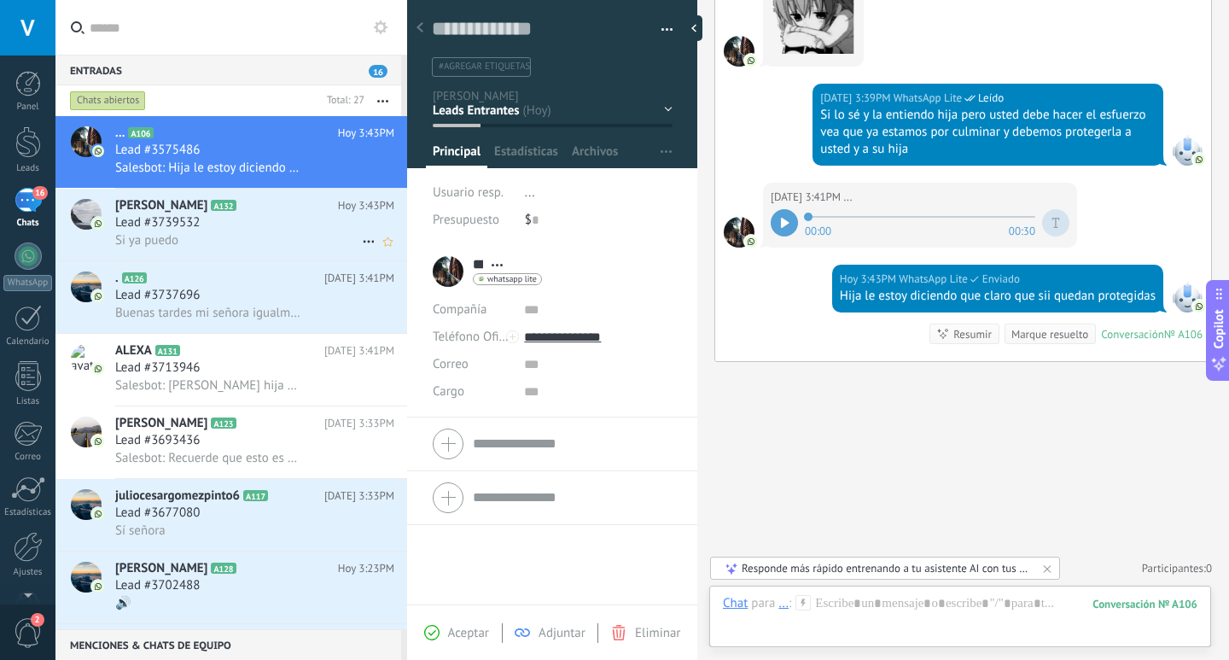
click at [305, 202] on h2 "Andrea Fonseca A132" at bounding box center [226, 205] width 223 height 17
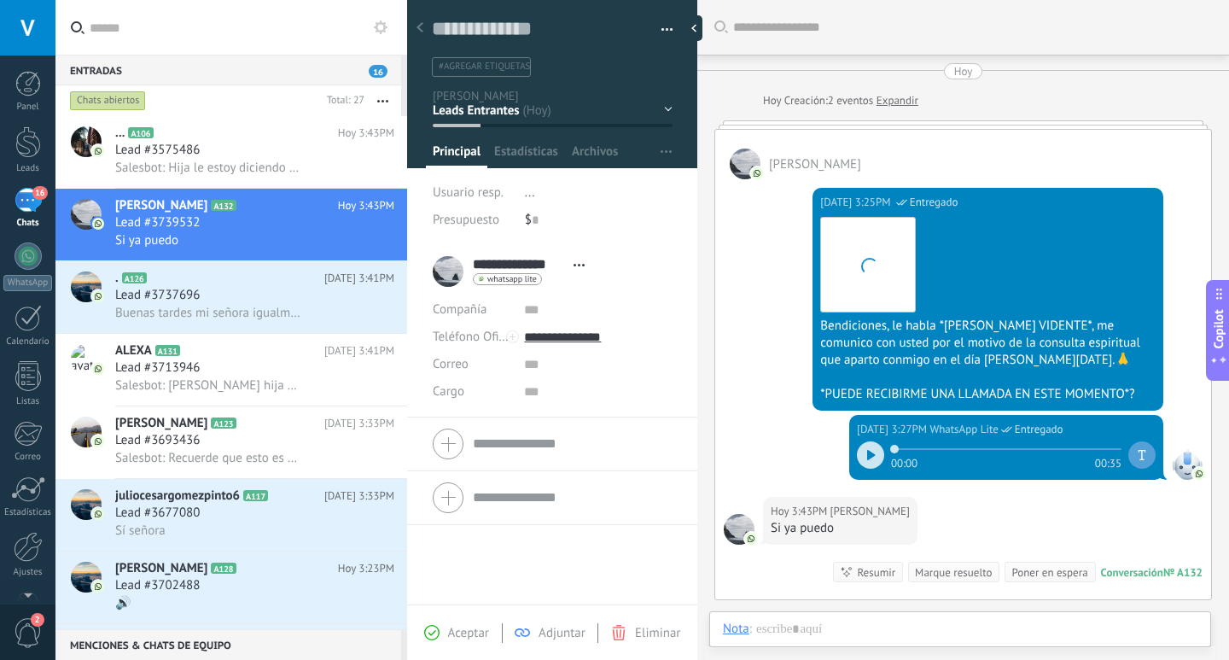
scroll to position [219, 0]
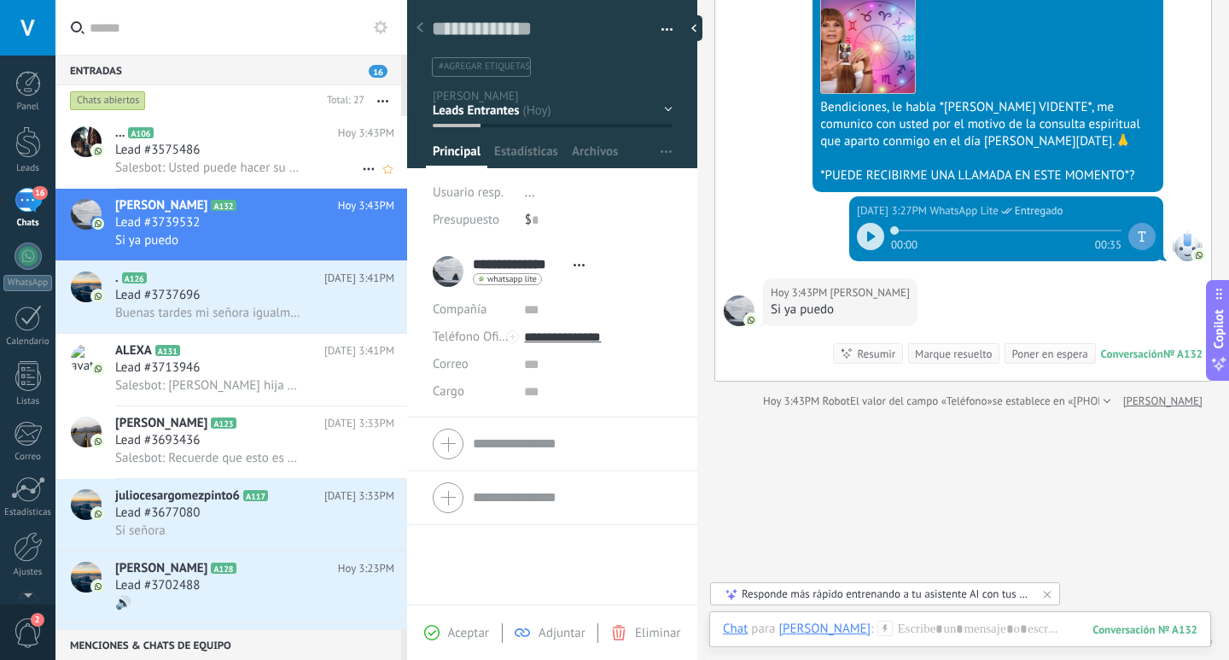
click at [172, 172] on span "Salesbot: Usted puede hacer su depósito por cuotas yo entiendo su situación" at bounding box center [207, 168] width 185 height 16
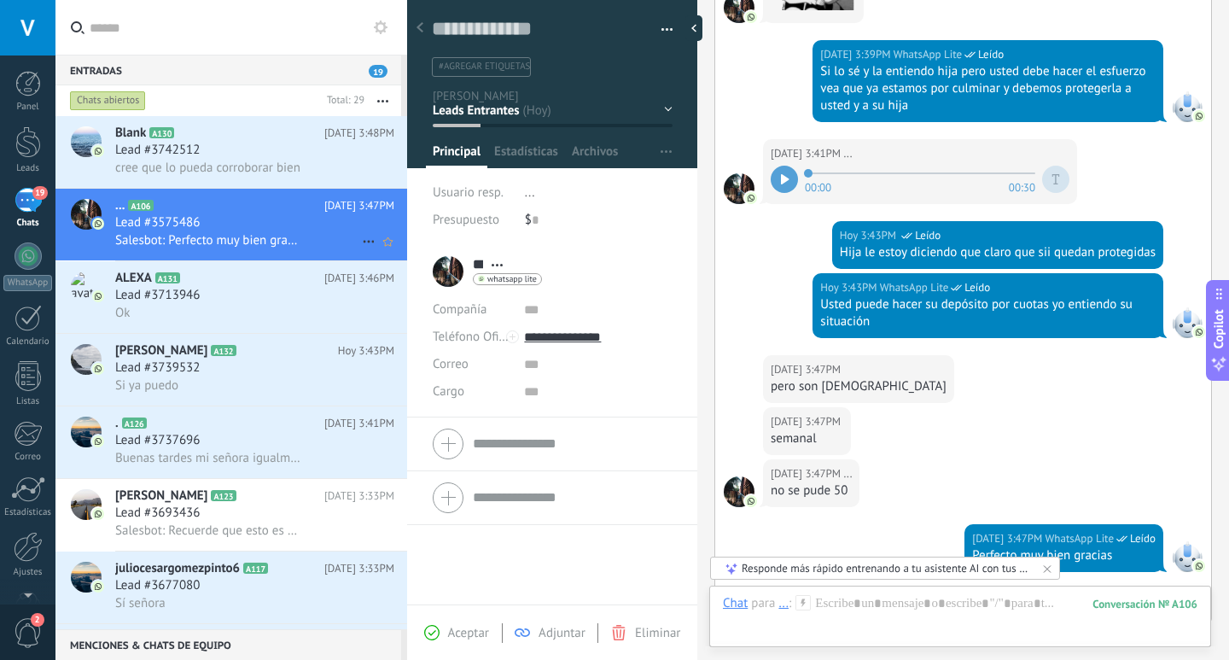
scroll to position [1025, 0]
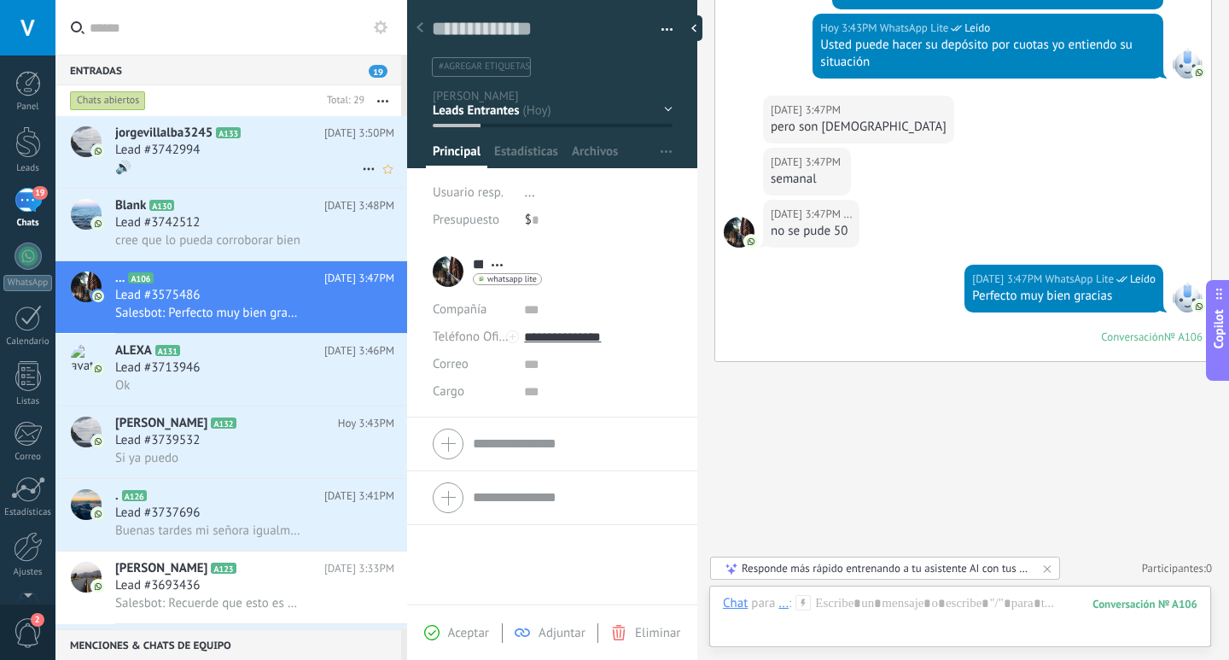
click at [267, 145] on div "Lead #3742994" at bounding box center [254, 150] width 279 height 17
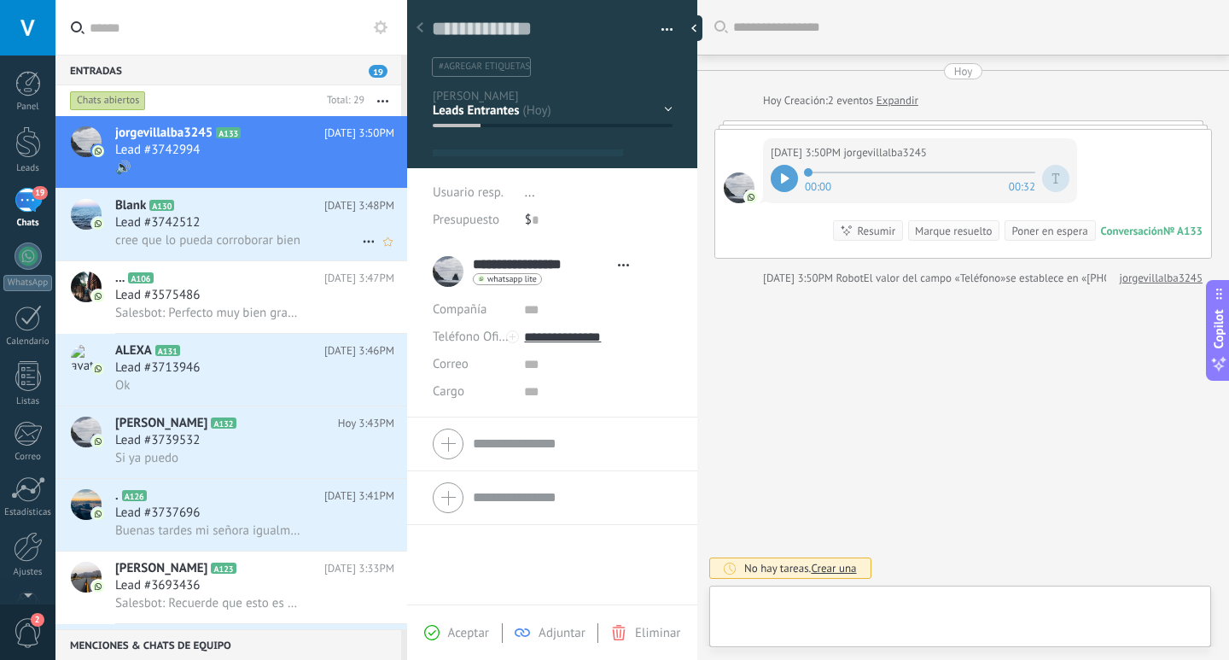
type textarea "**********"
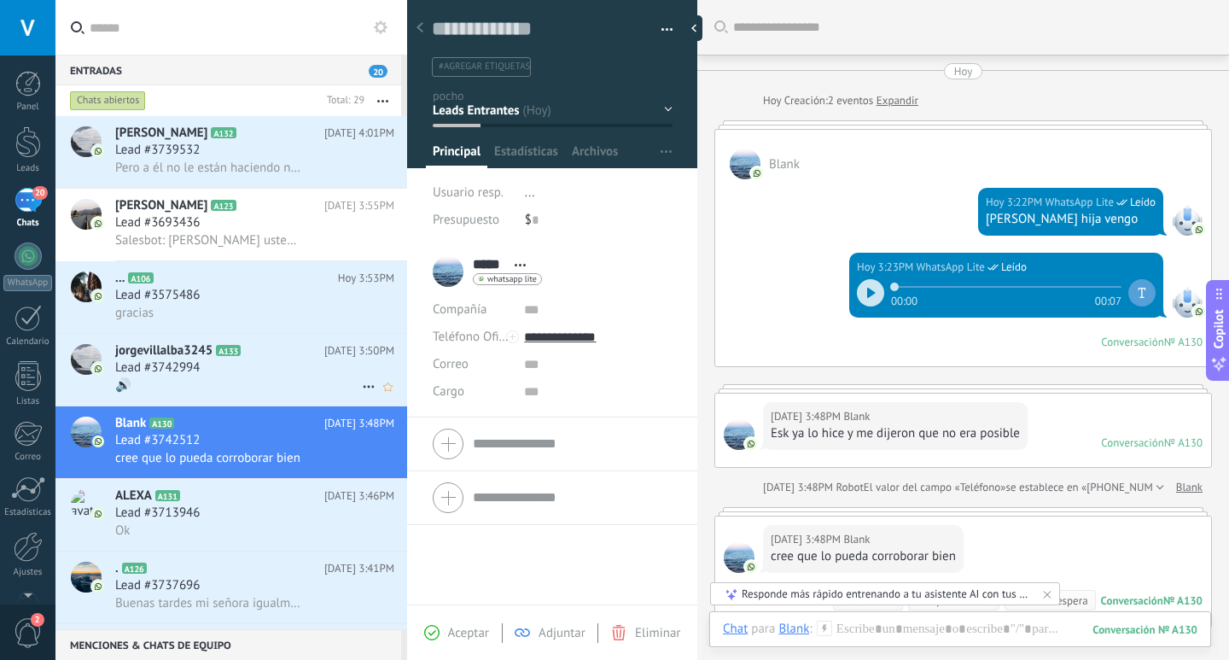
click at [344, 391] on div "🔊" at bounding box center [254, 385] width 279 height 18
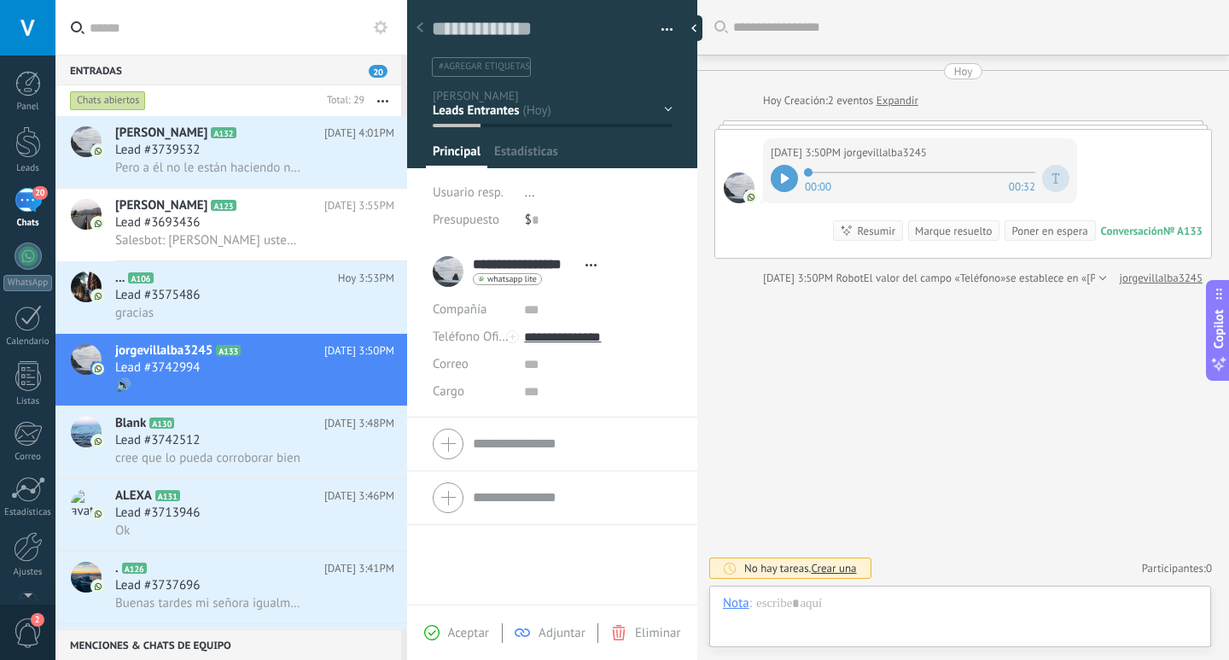
scroll to position [26, 0]
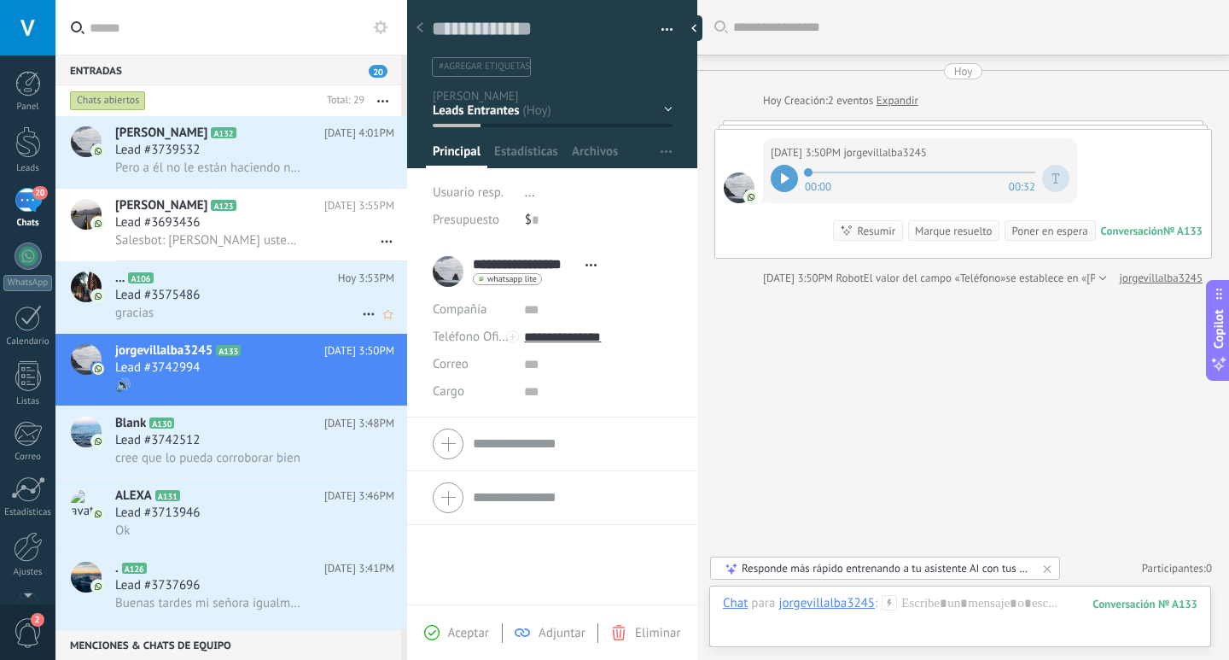
click at [207, 304] on div "gracias" at bounding box center [254, 313] width 279 height 18
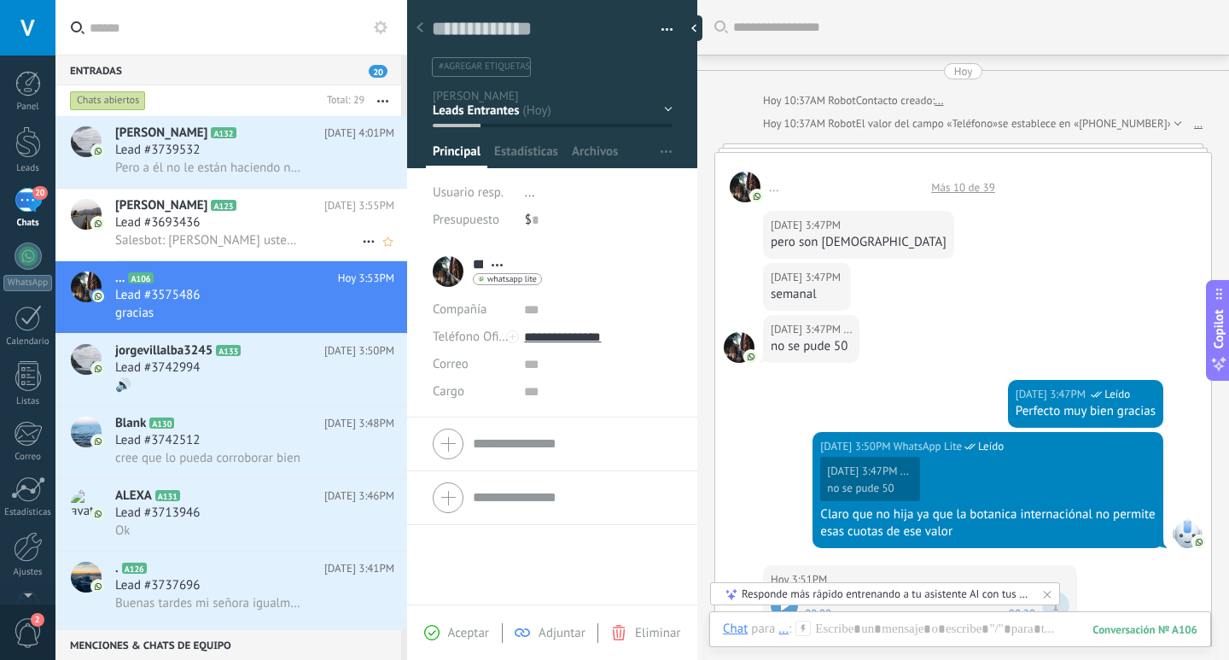
click at [233, 251] on div "Ami G A123 Hoy 3:55PM Lead #3693436 Salesbot: Dígame usted cual amuleto 🧿 desea…" at bounding box center [261, 225] width 292 height 72
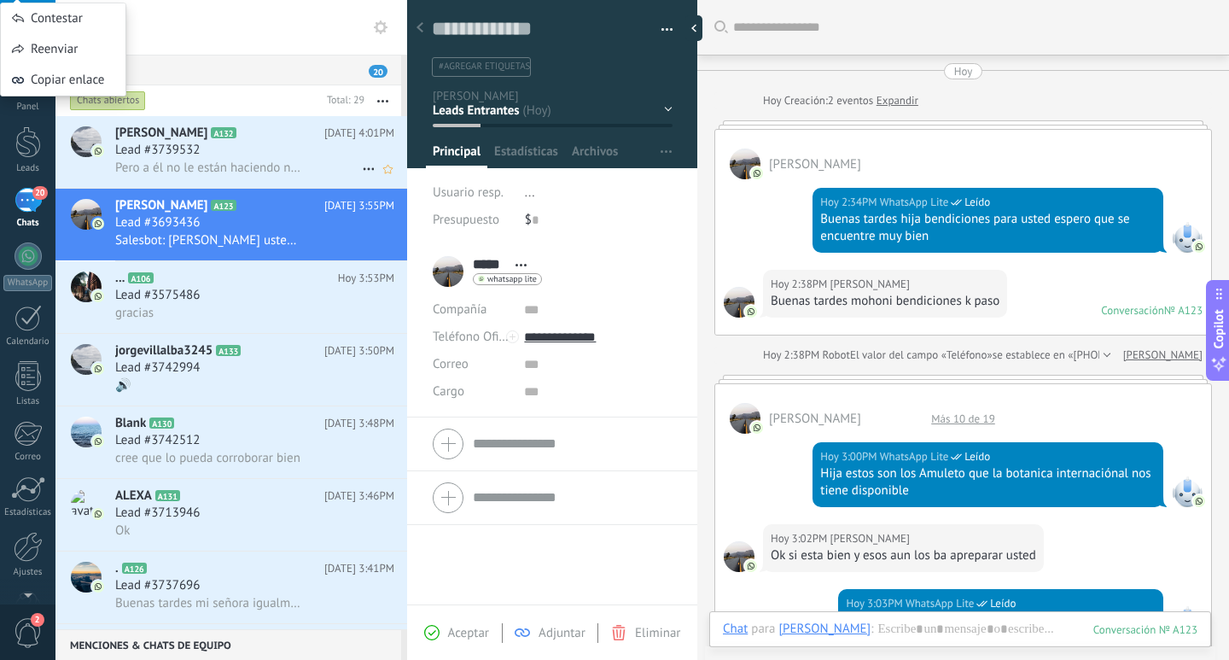
click at [275, 142] on div "Lead #3739532" at bounding box center [254, 150] width 279 height 17
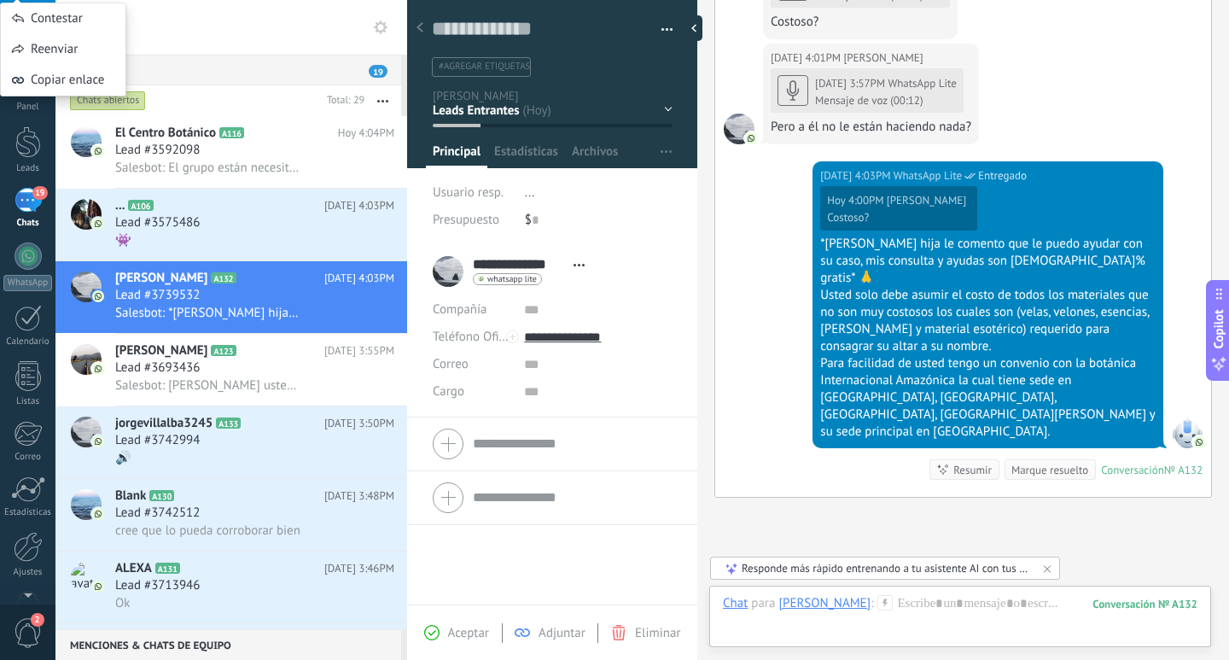
scroll to position [1462, 0]
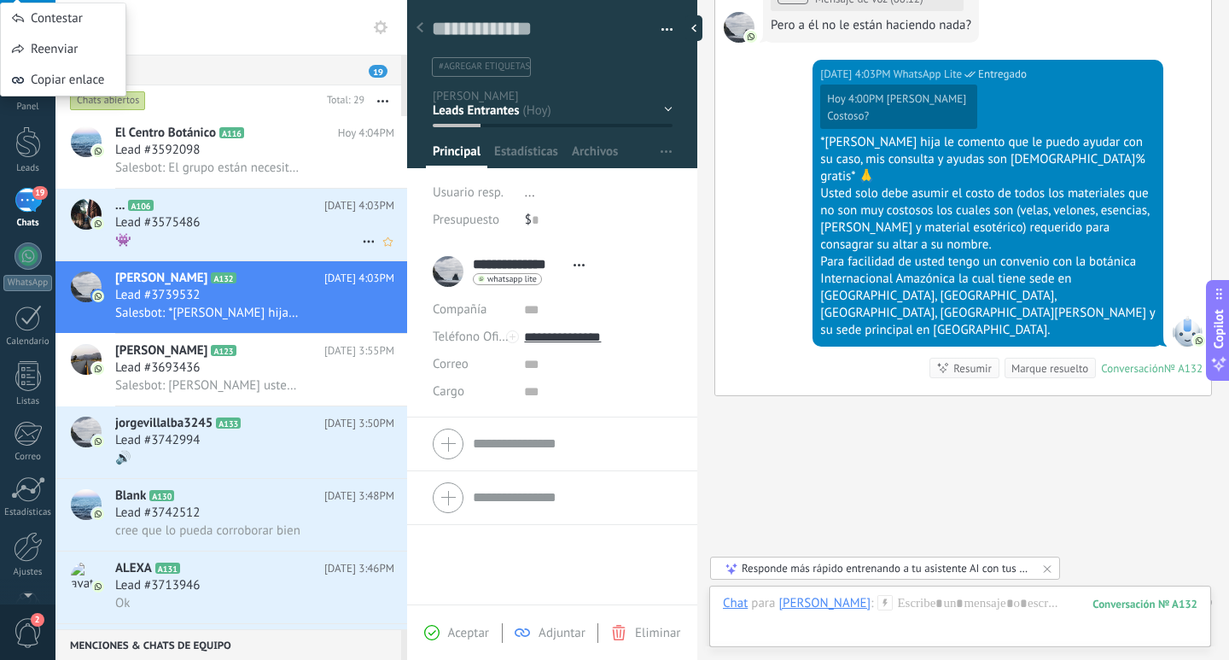
click at [234, 227] on div "Lead #3575486" at bounding box center [254, 222] width 279 height 17
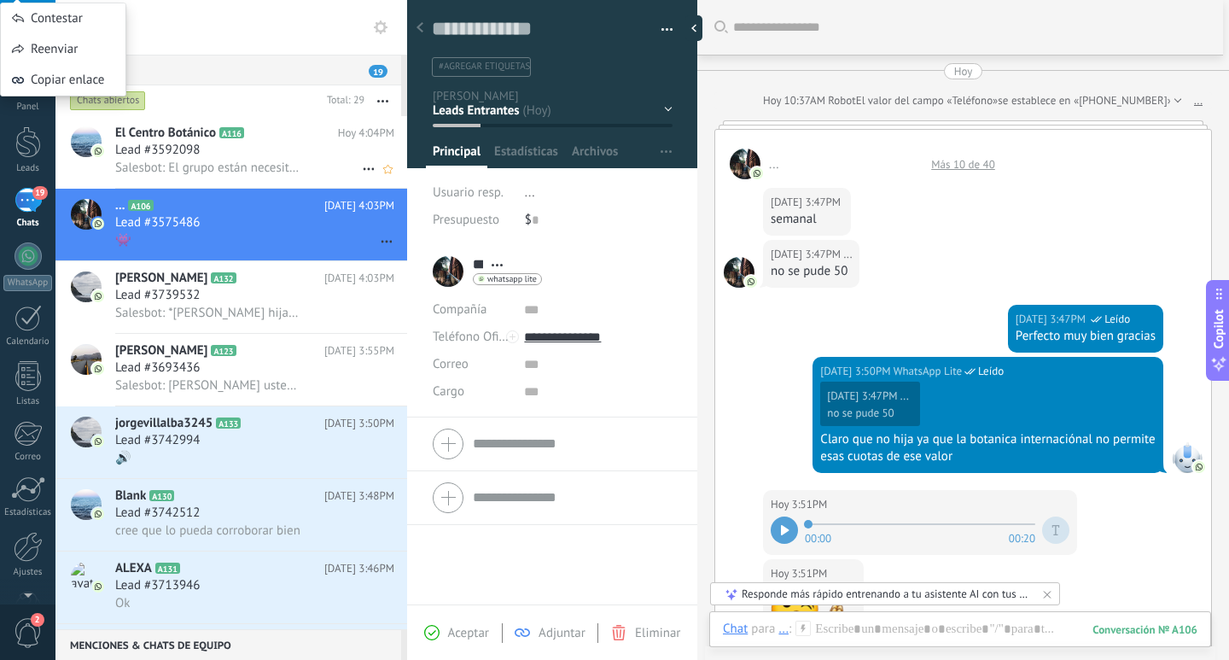
click at [248, 166] on span "Salesbot: El grupo están necesitando el cupón" at bounding box center [207, 168] width 185 height 16
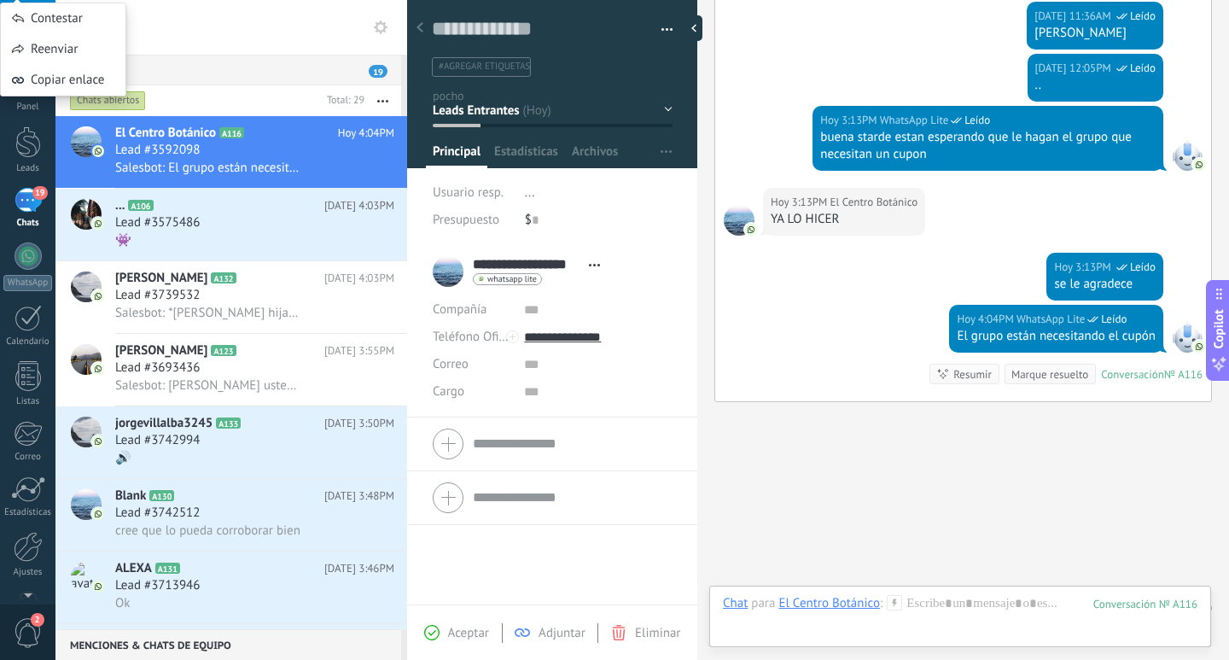
scroll to position [647, 0]
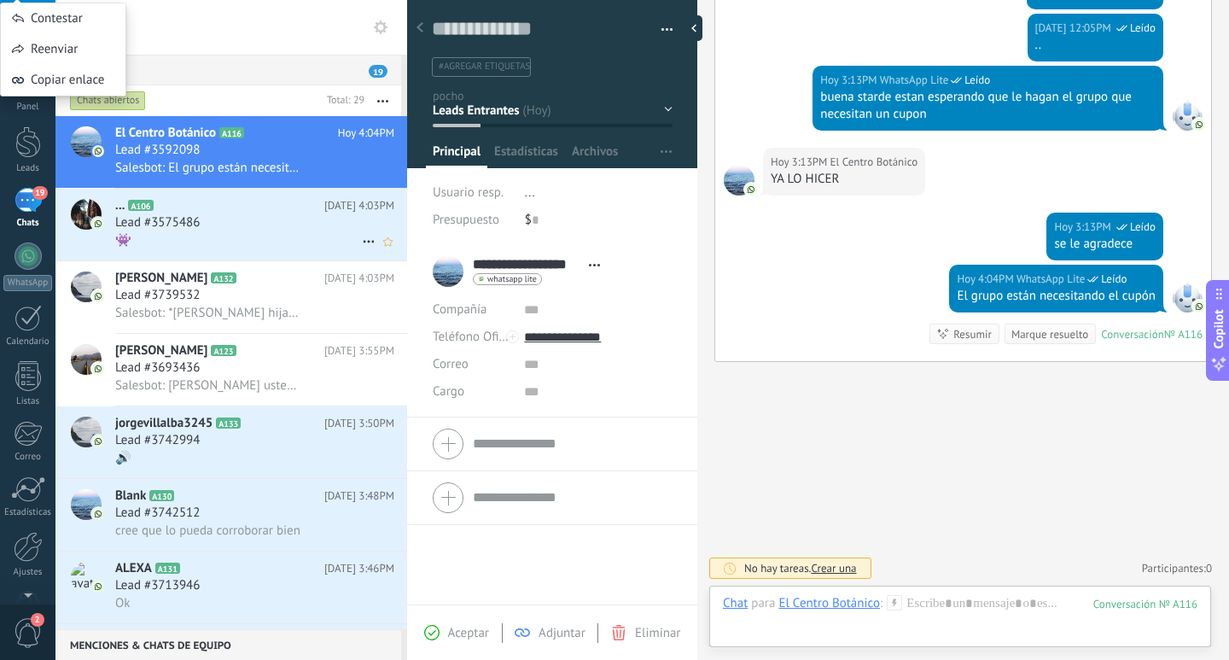
click at [319, 254] on div "... A106 Hoy 4:03PM Lead #3575486 👾" at bounding box center [261, 225] width 292 height 72
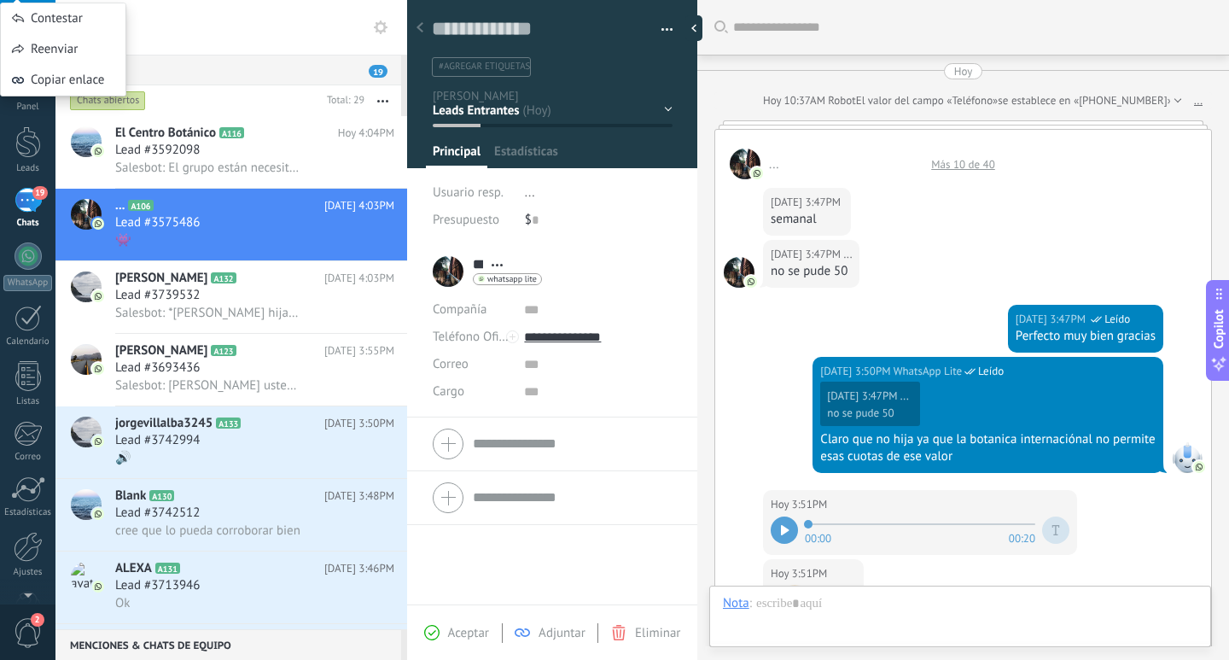
scroll to position [703, 0]
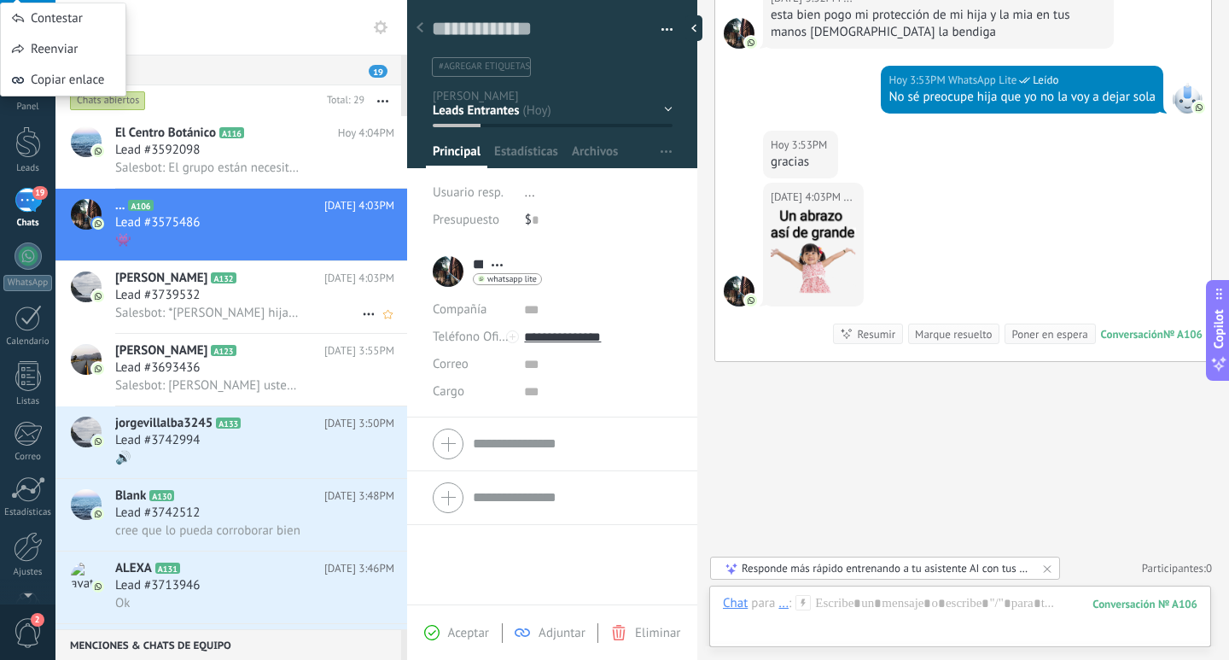
click at [310, 291] on div "Lead #3739532" at bounding box center [254, 295] width 279 height 17
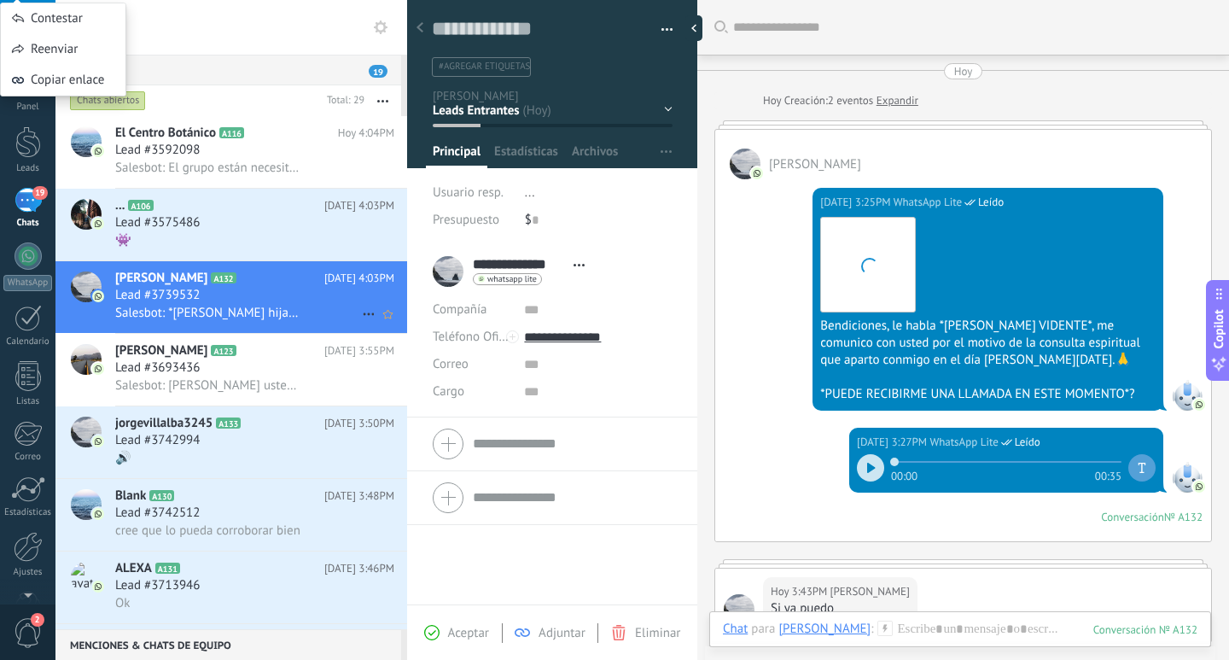
scroll to position [1342, 0]
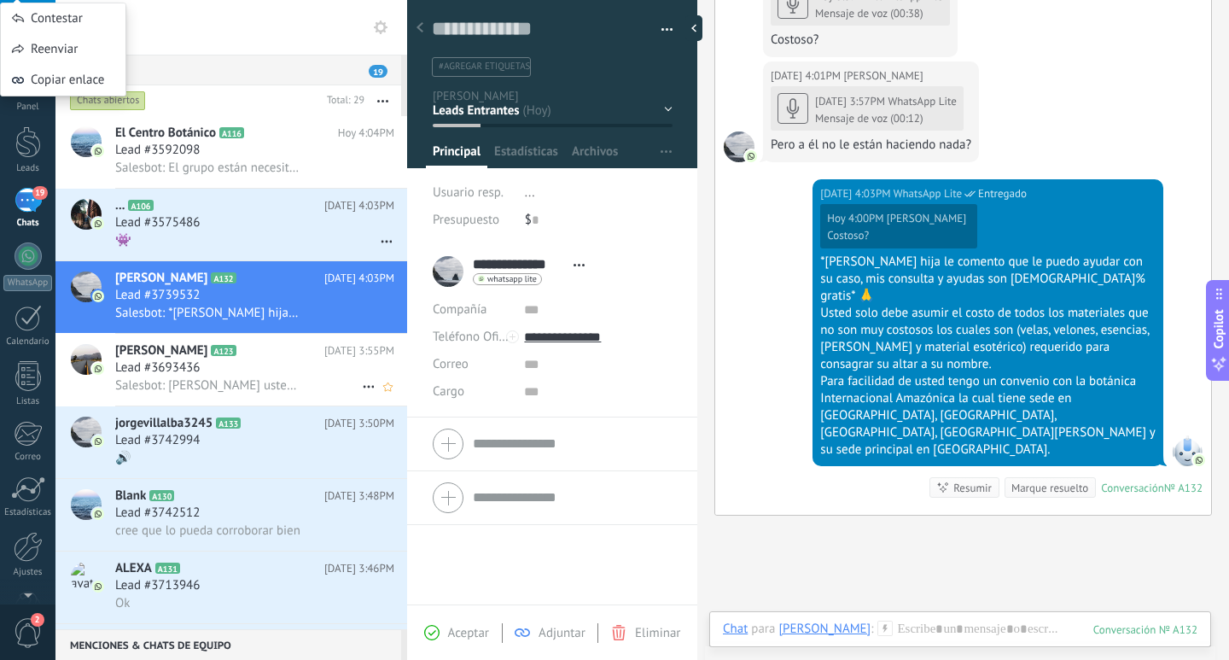
click at [287, 366] on div "Lead #3693436" at bounding box center [254, 367] width 279 height 17
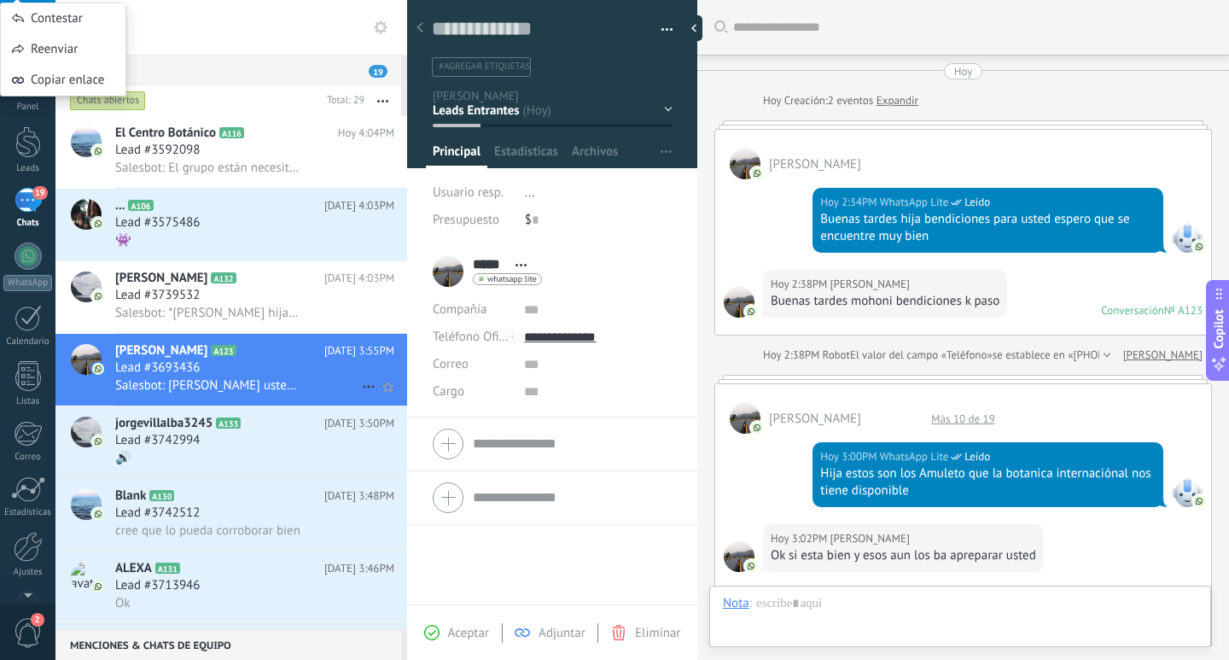
scroll to position [851, 0]
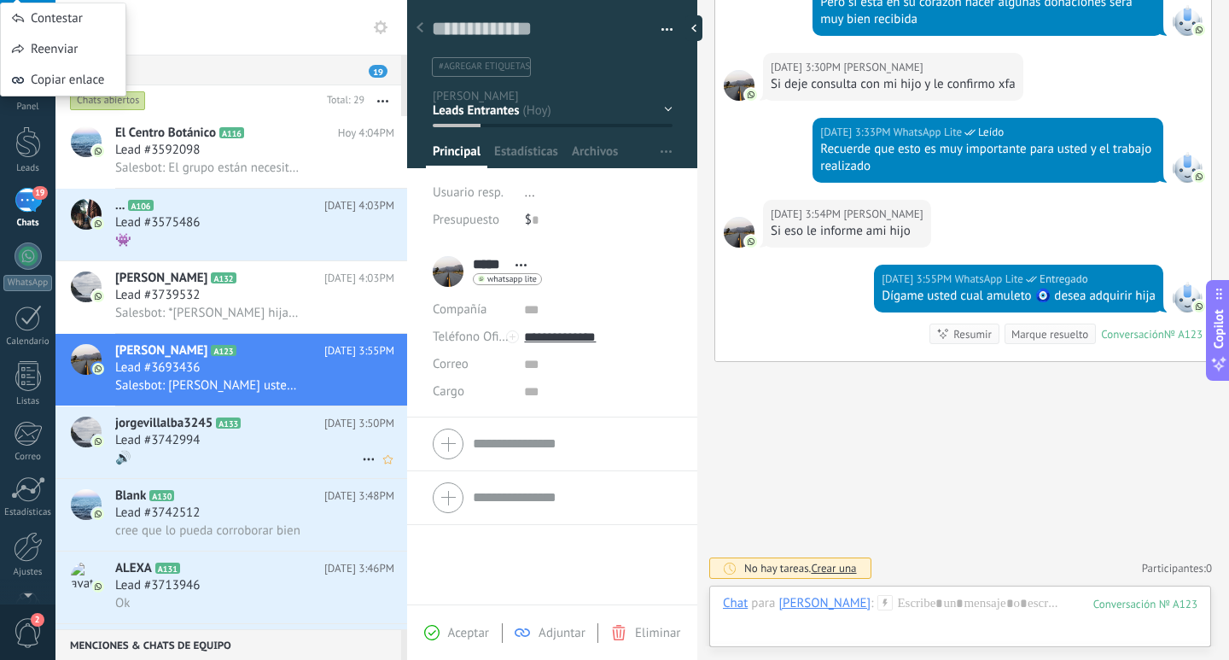
click at [262, 423] on icon at bounding box center [254, 423] width 17 height 17
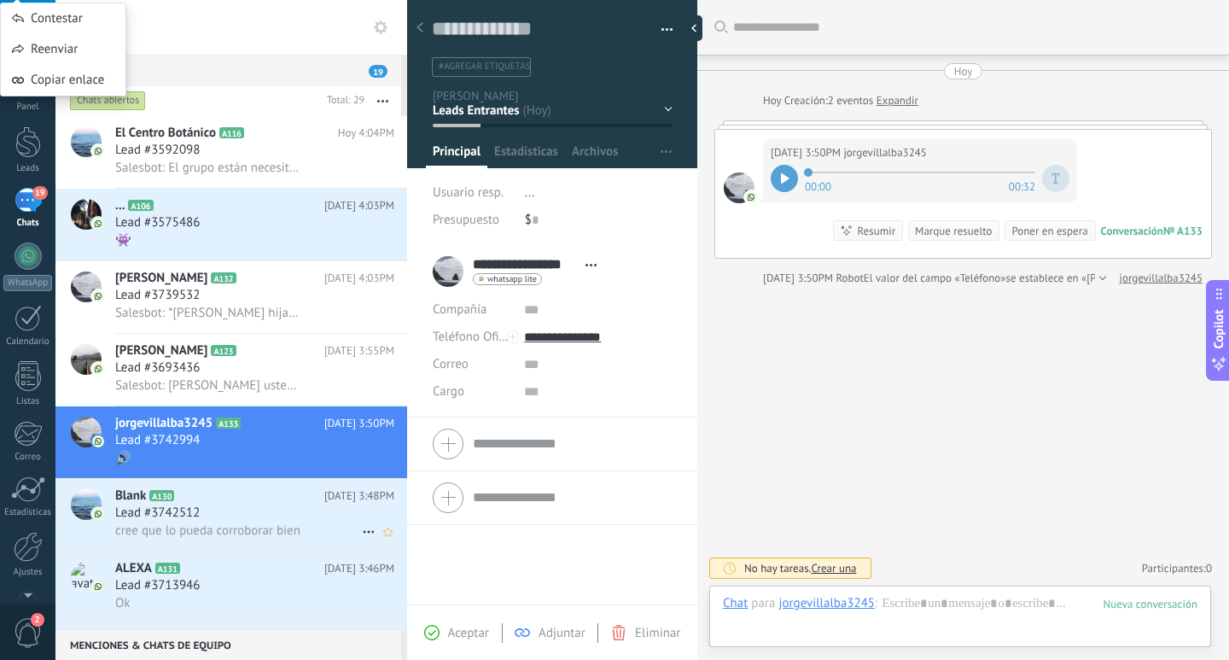
scroll to position [26, 0]
click at [257, 538] on span "cree que lo pueda corroborar bien" at bounding box center [207, 530] width 185 height 16
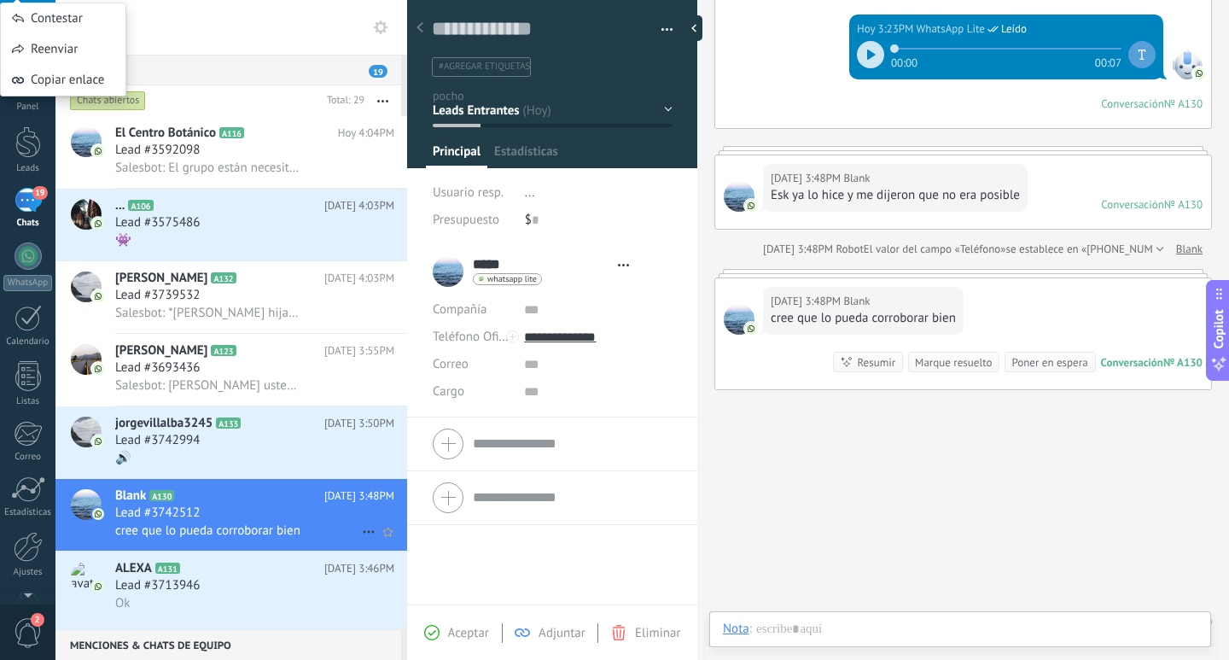
scroll to position [26, 0]
click at [279, 570] on h2 "ALEXA A131" at bounding box center [219, 568] width 209 height 17
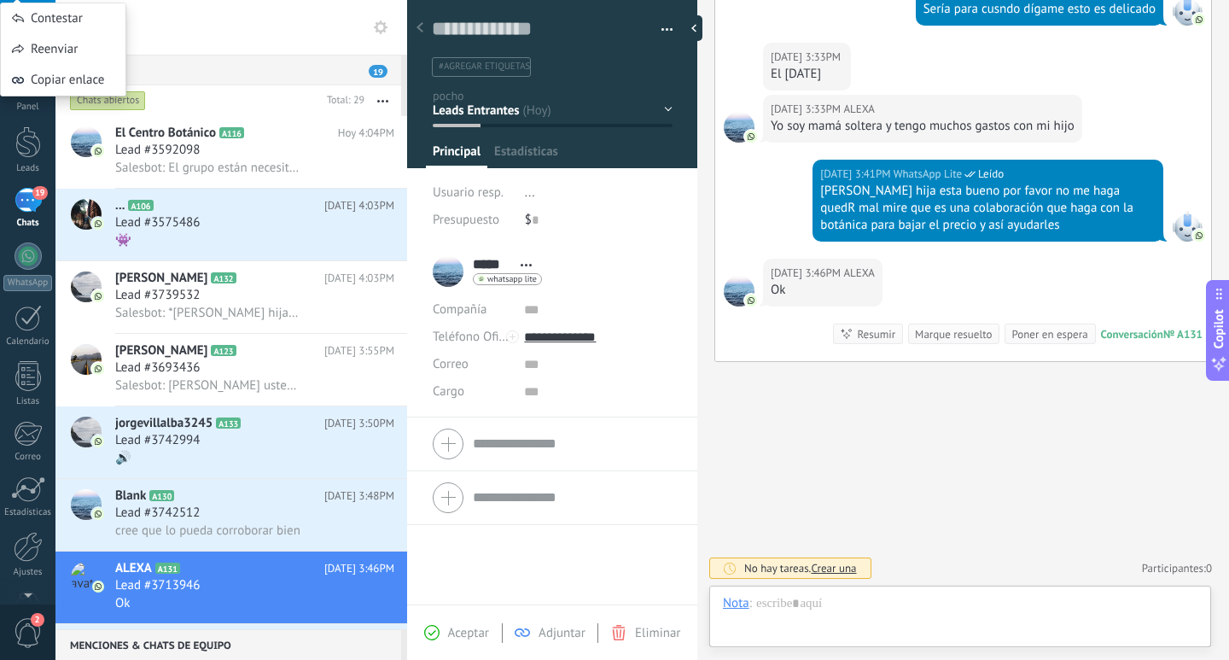
scroll to position [26, 0]
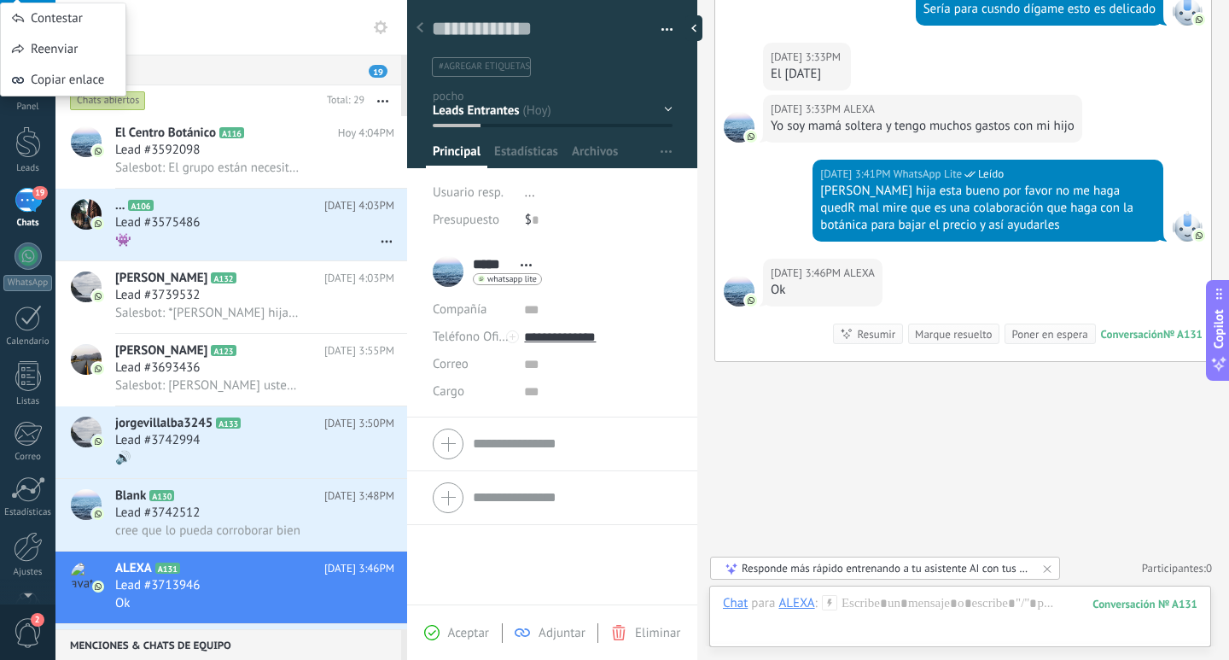
click at [230, 50] on input "text" at bounding box center [242, 27] width 304 height 55
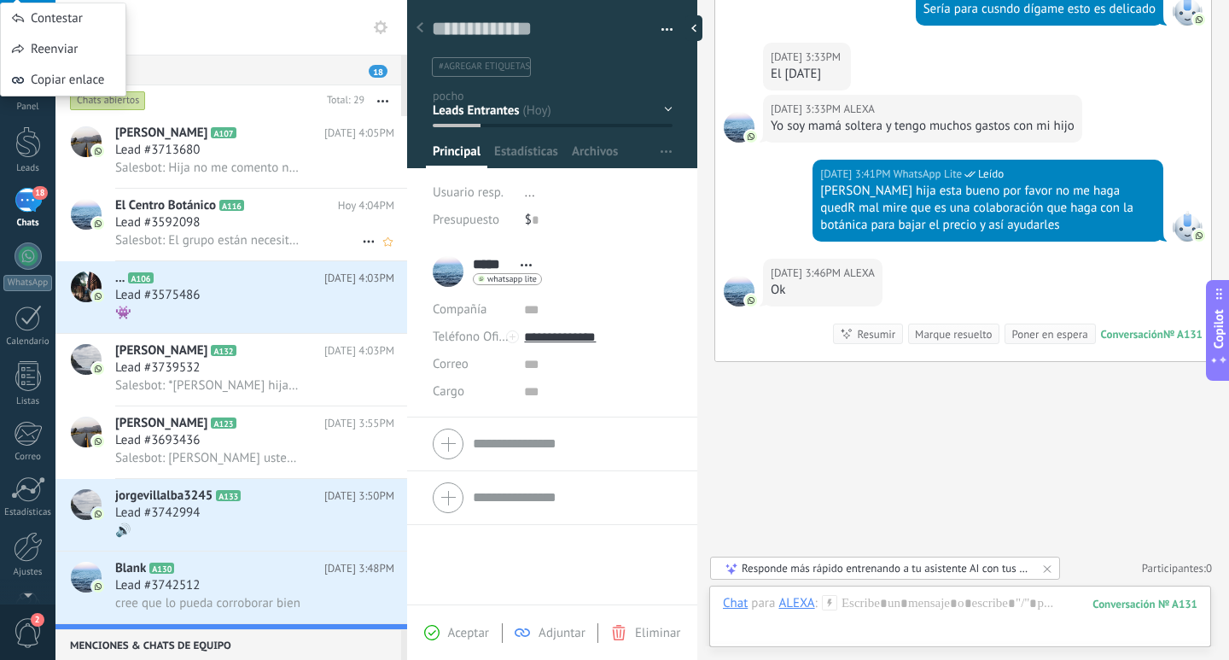
click at [271, 236] on span "Salesbot: El grupo están necesitando el cupón" at bounding box center [207, 240] width 185 height 16
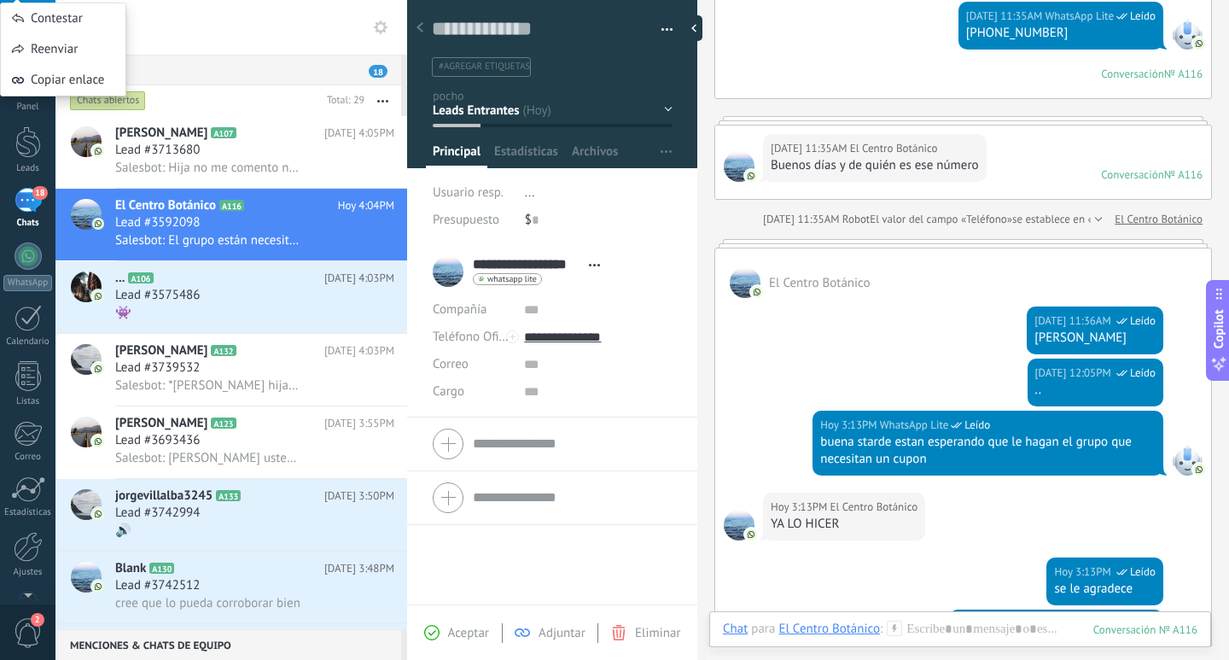
scroll to position [289, 0]
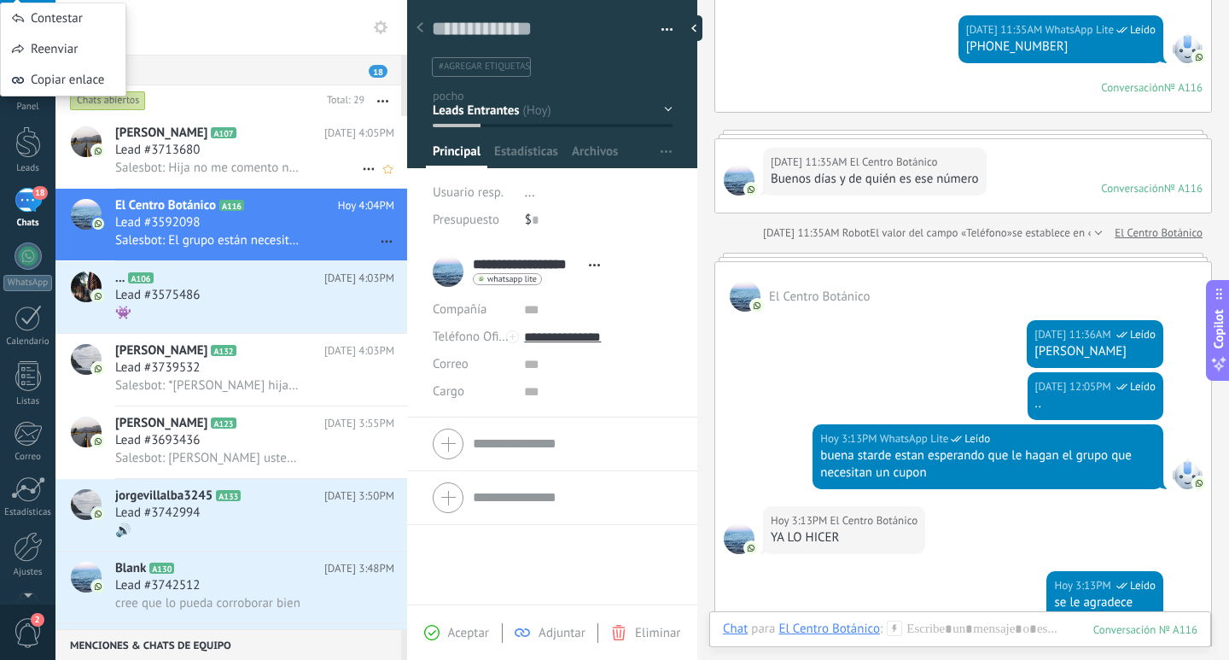
click at [317, 160] on div "Salesbot: Hija no me comento nada le dije que yo le ayudaría y ahora meda esta …" at bounding box center [254, 168] width 279 height 18
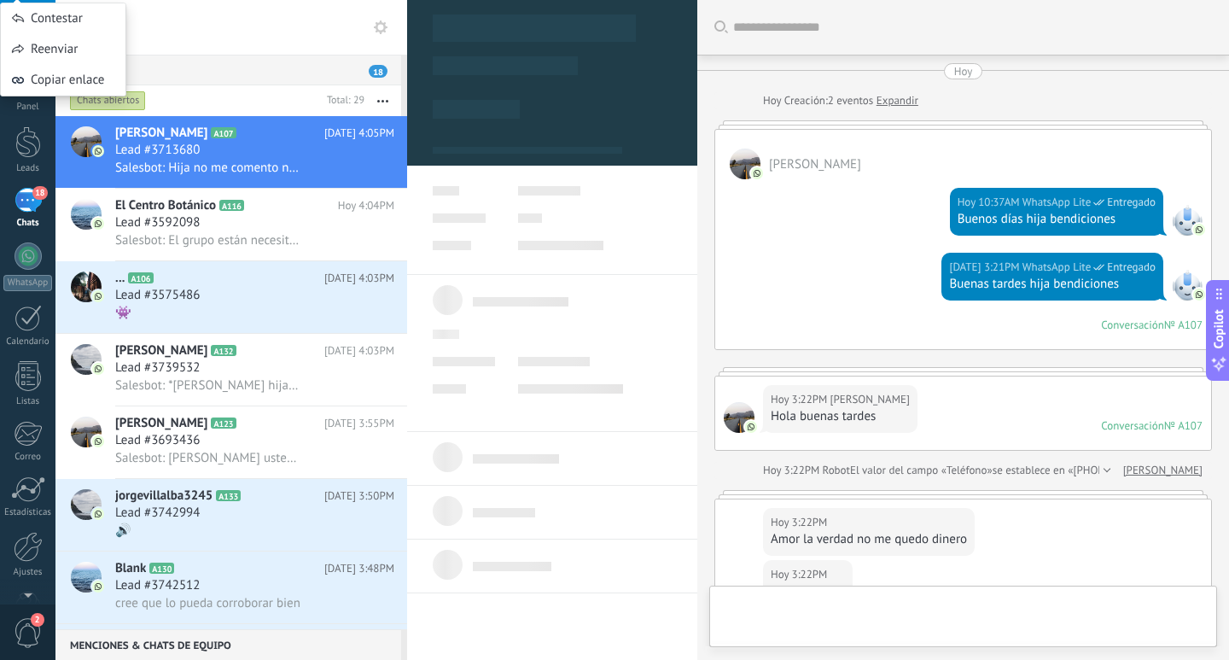
scroll to position [429, 0]
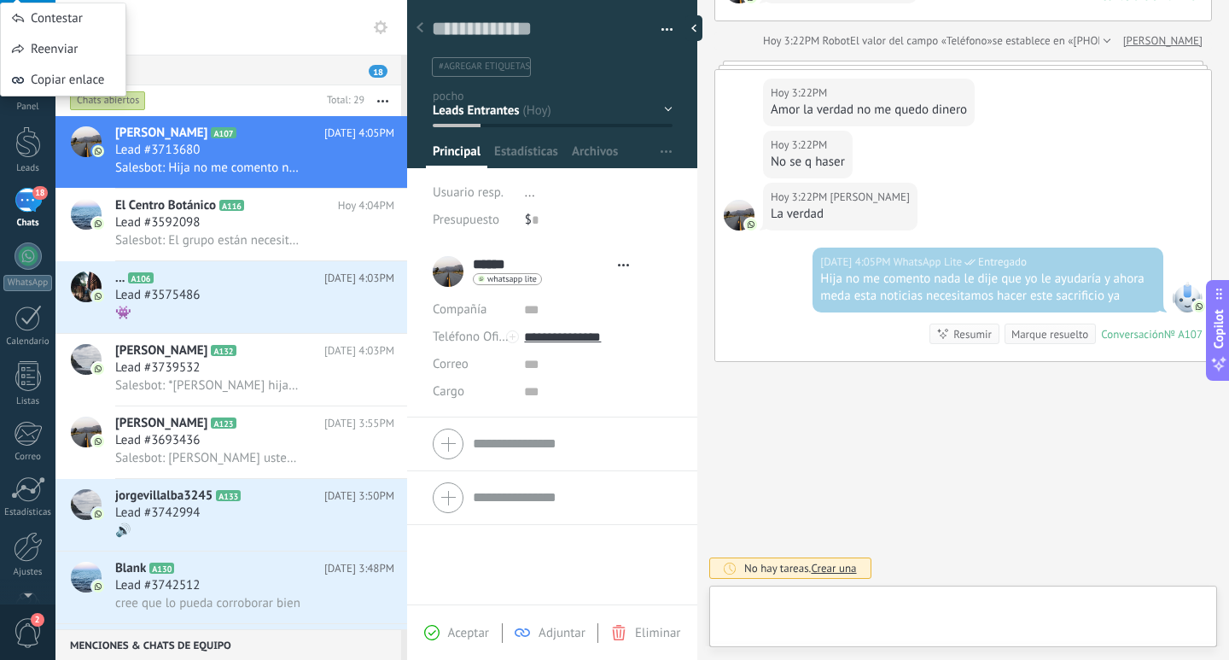
type textarea "**********"
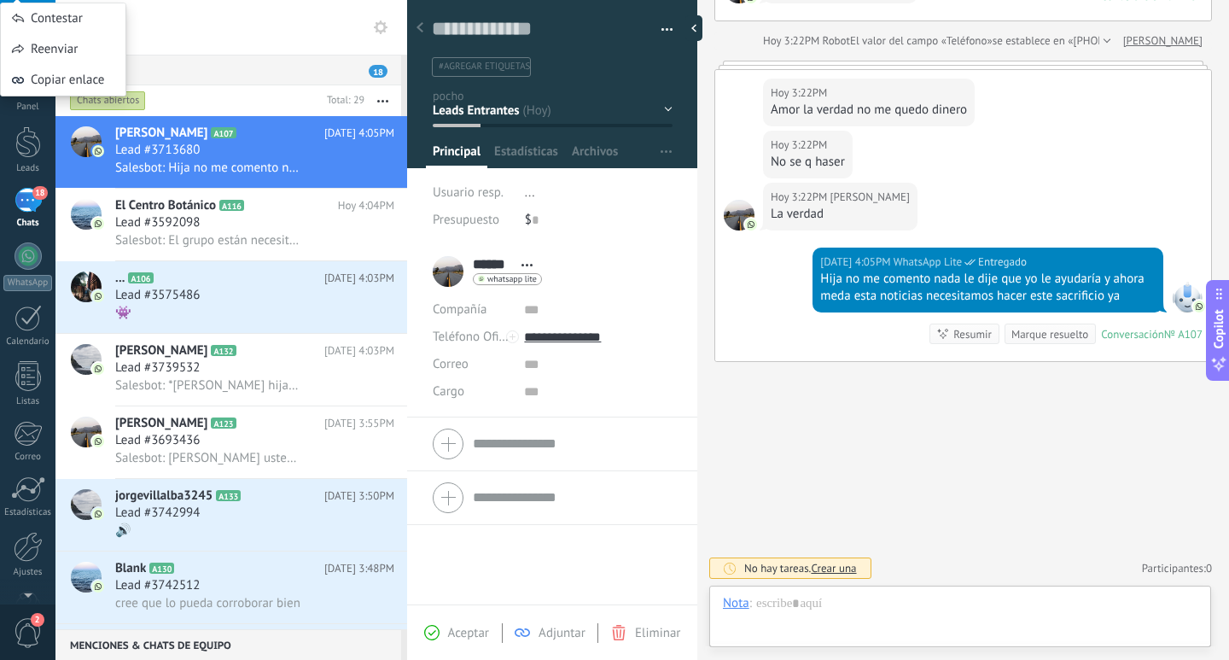
scroll to position [26, 0]
click at [196, 38] on input "text" at bounding box center [242, 27] width 304 height 55
